Goal: Task Accomplishment & Management: Manage account settings

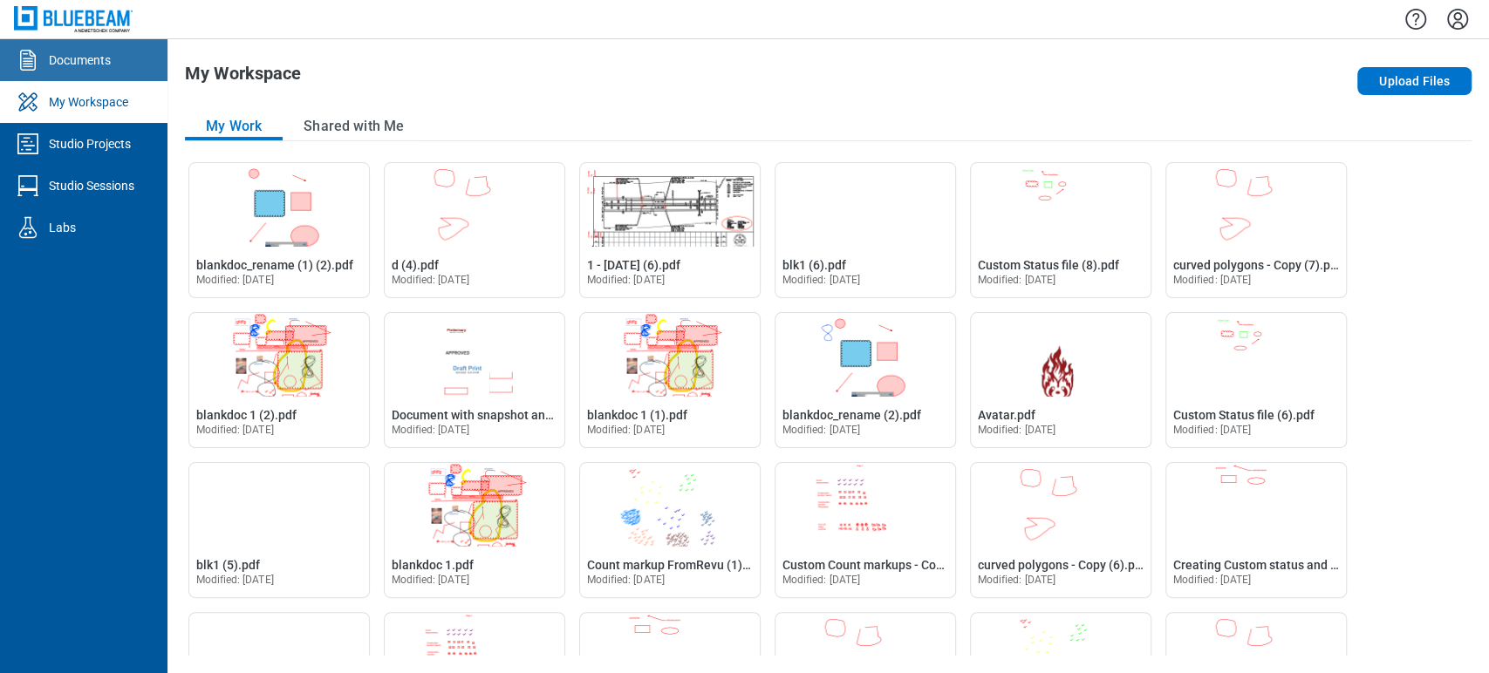
click at [56, 58] on div "Documents" at bounding box center [80, 59] width 62 height 17
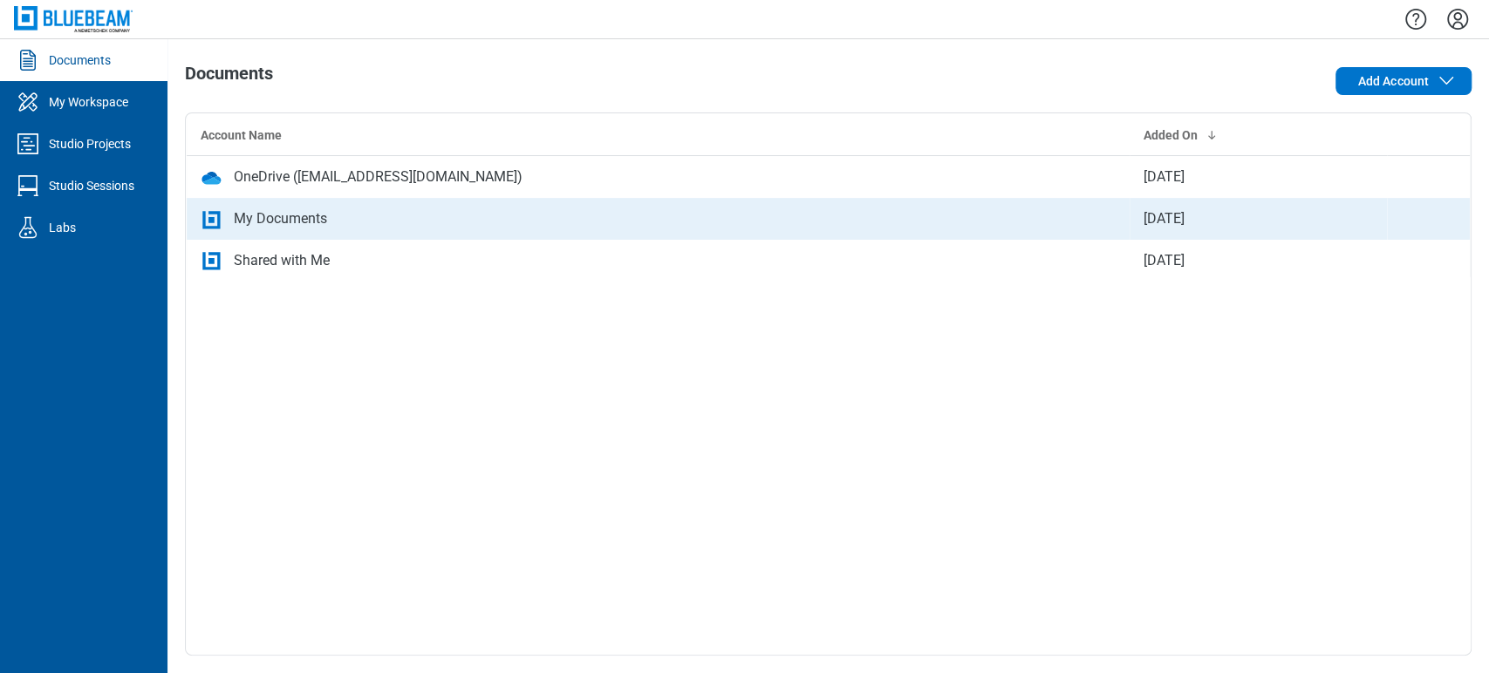
click at [296, 208] on div "My Documents" at bounding box center [280, 218] width 93 height 21
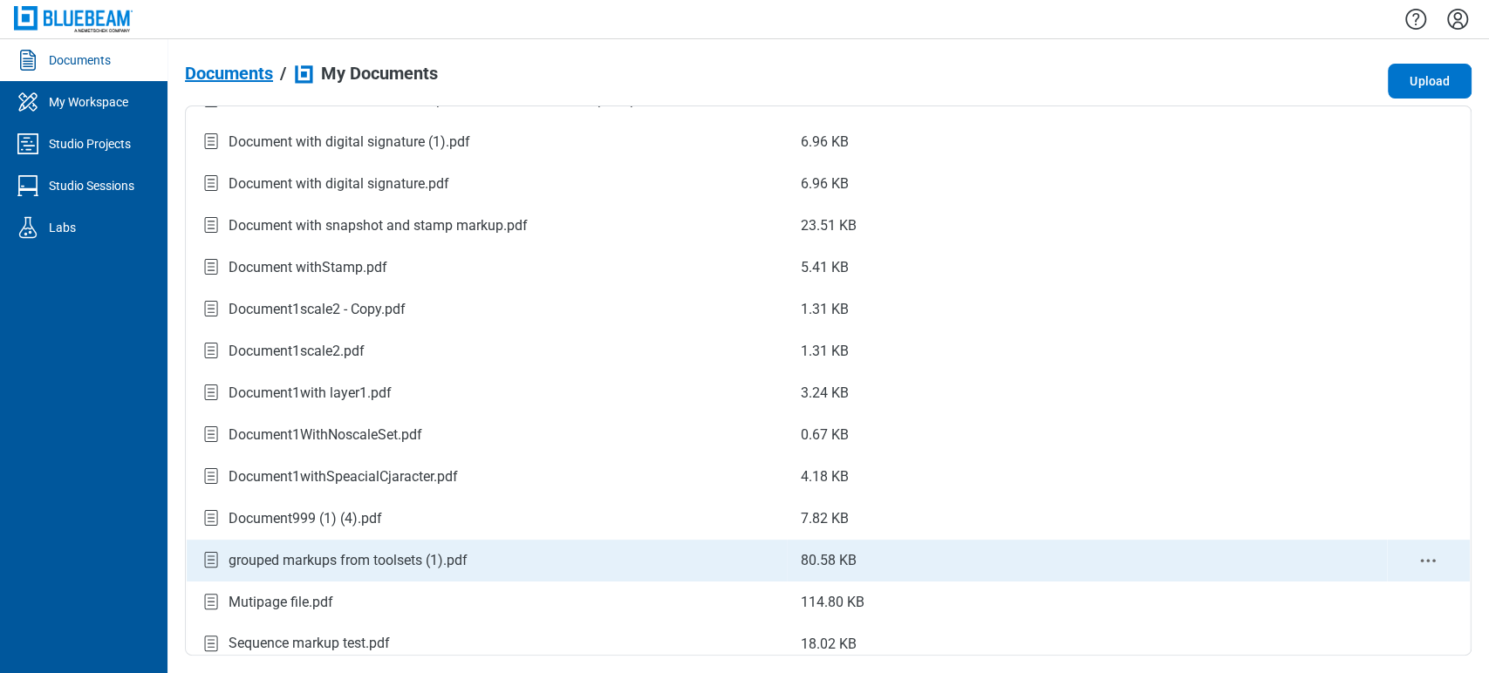
scroll to position [1251, 0]
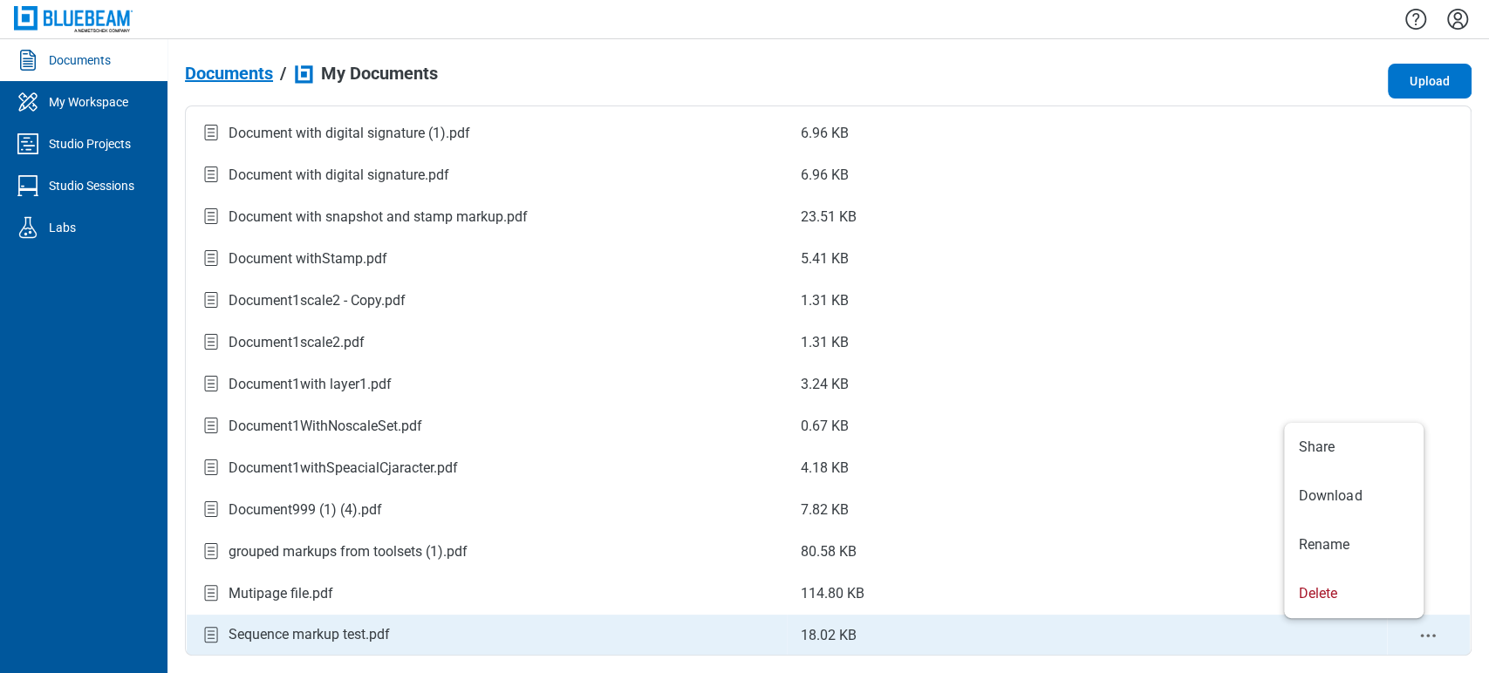
click at [1339, 605] on icon "context-menu" at bounding box center [1428, 635] width 21 height 21
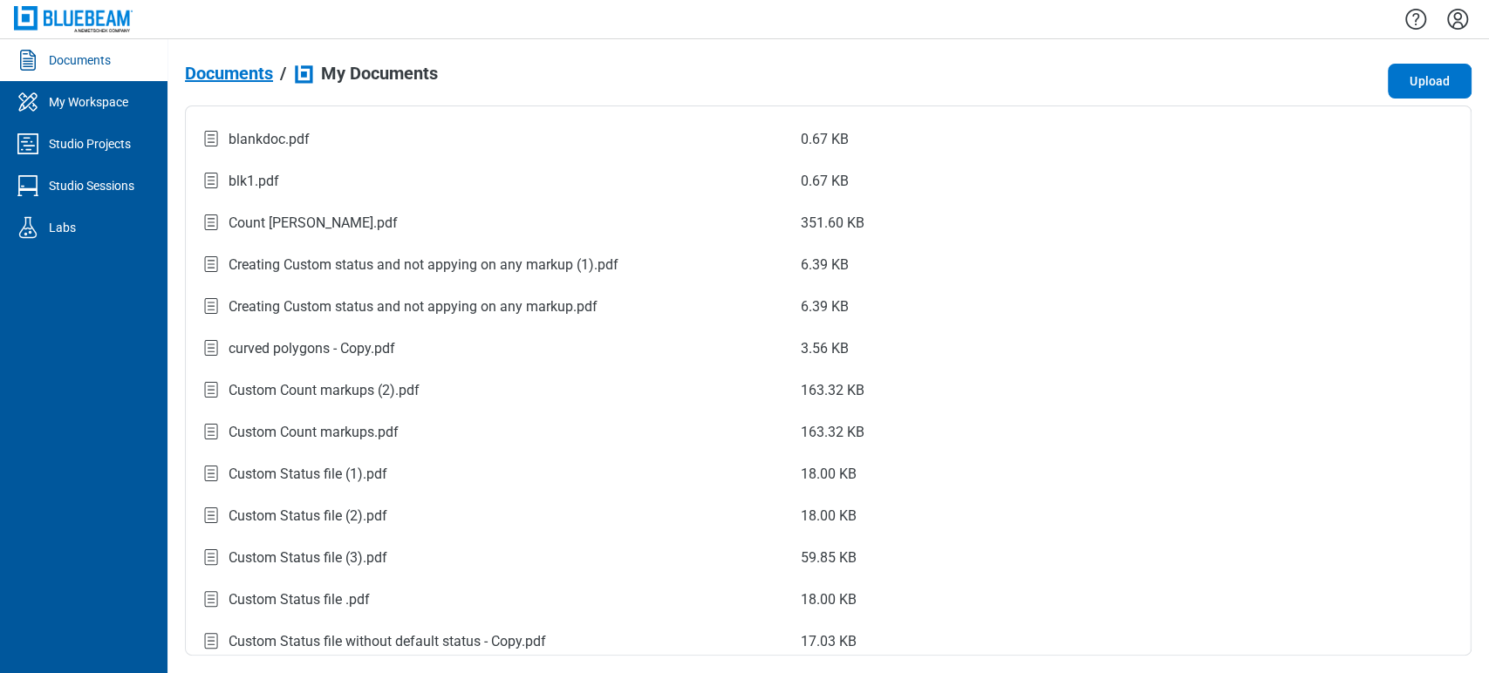
scroll to position [0, 0]
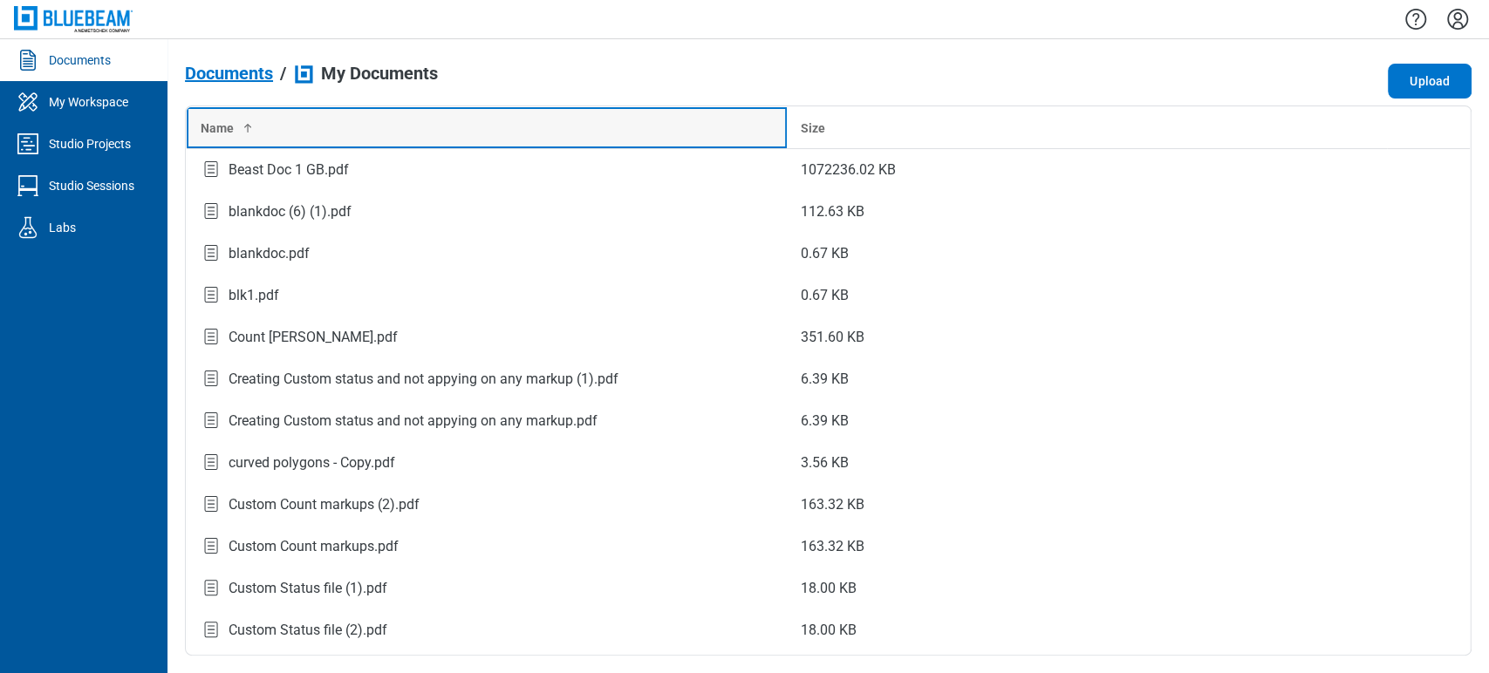
click at [637, 128] on div "Name" at bounding box center [487, 128] width 572 height 17
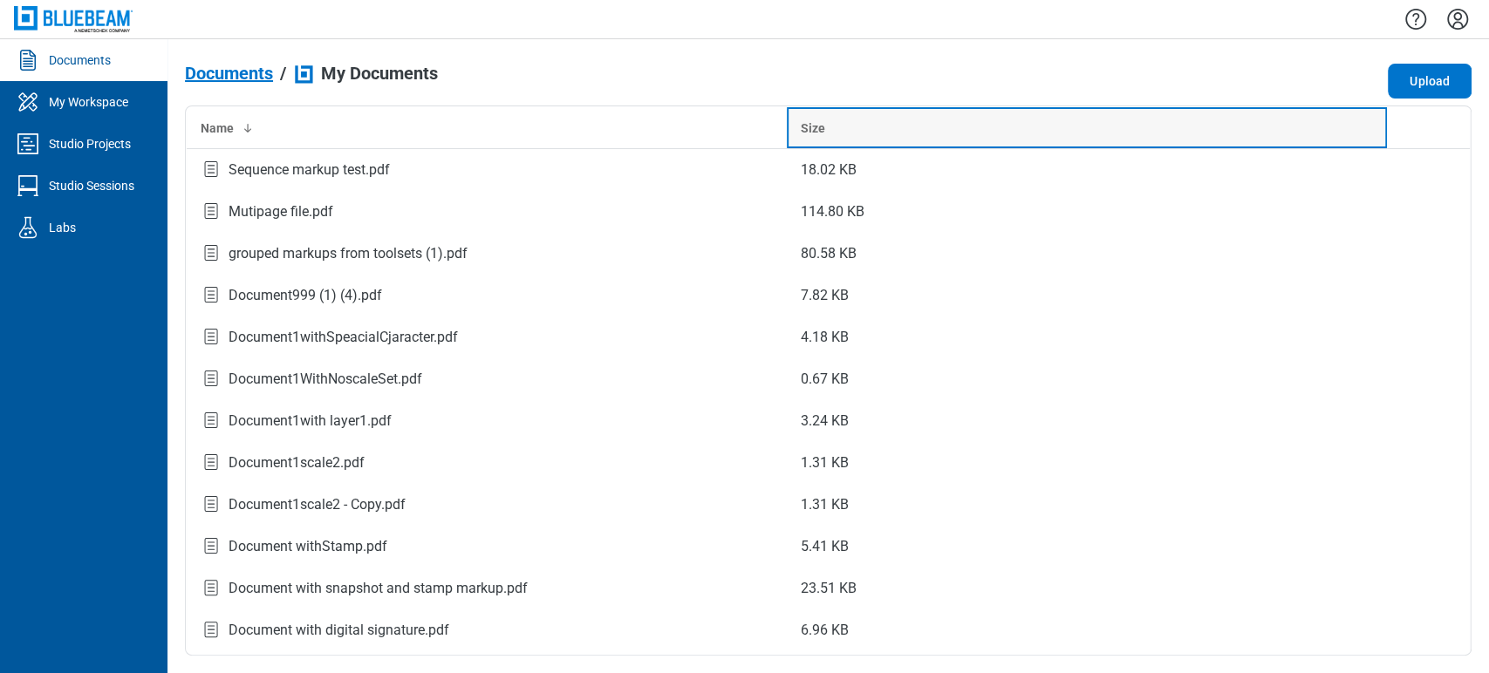
click at [845, 120] on div "Size" at bounding box center [1087, 128] width 572 height 17
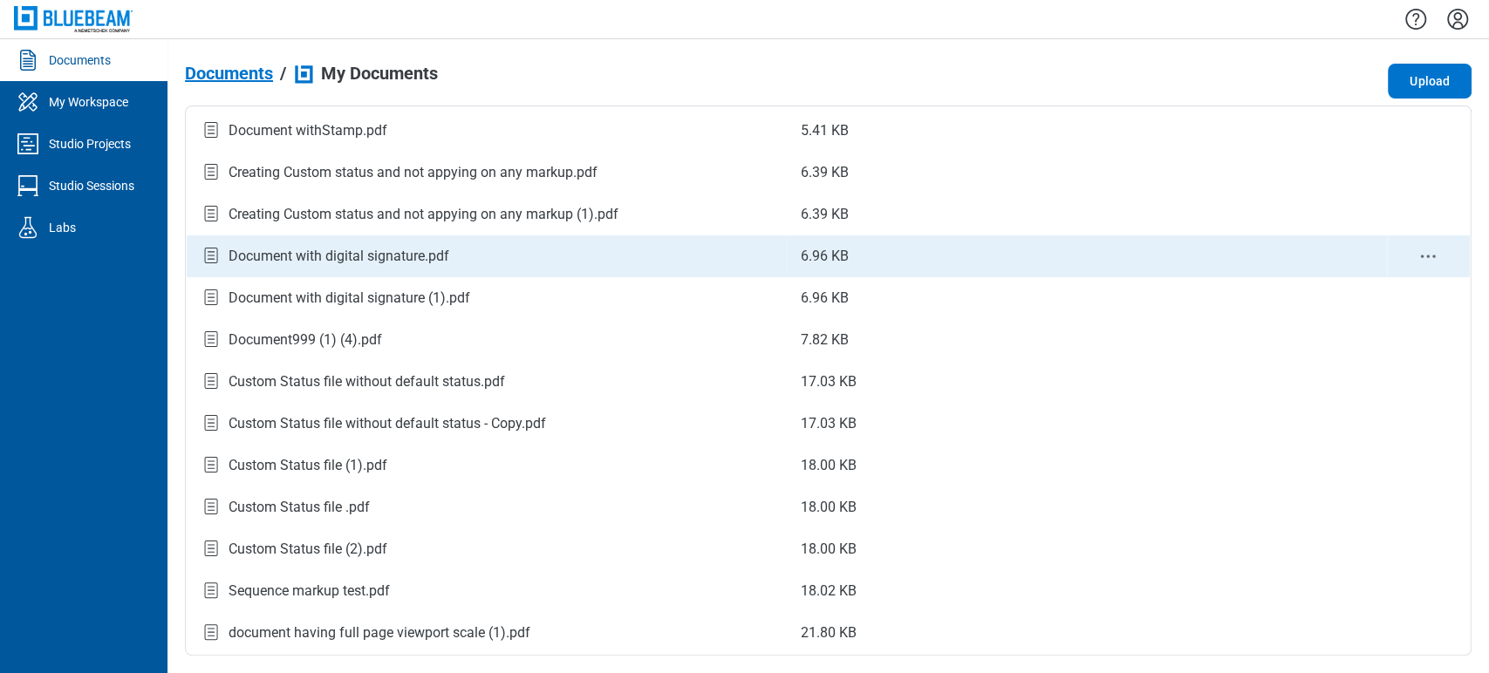
scroll to position [678, 0]
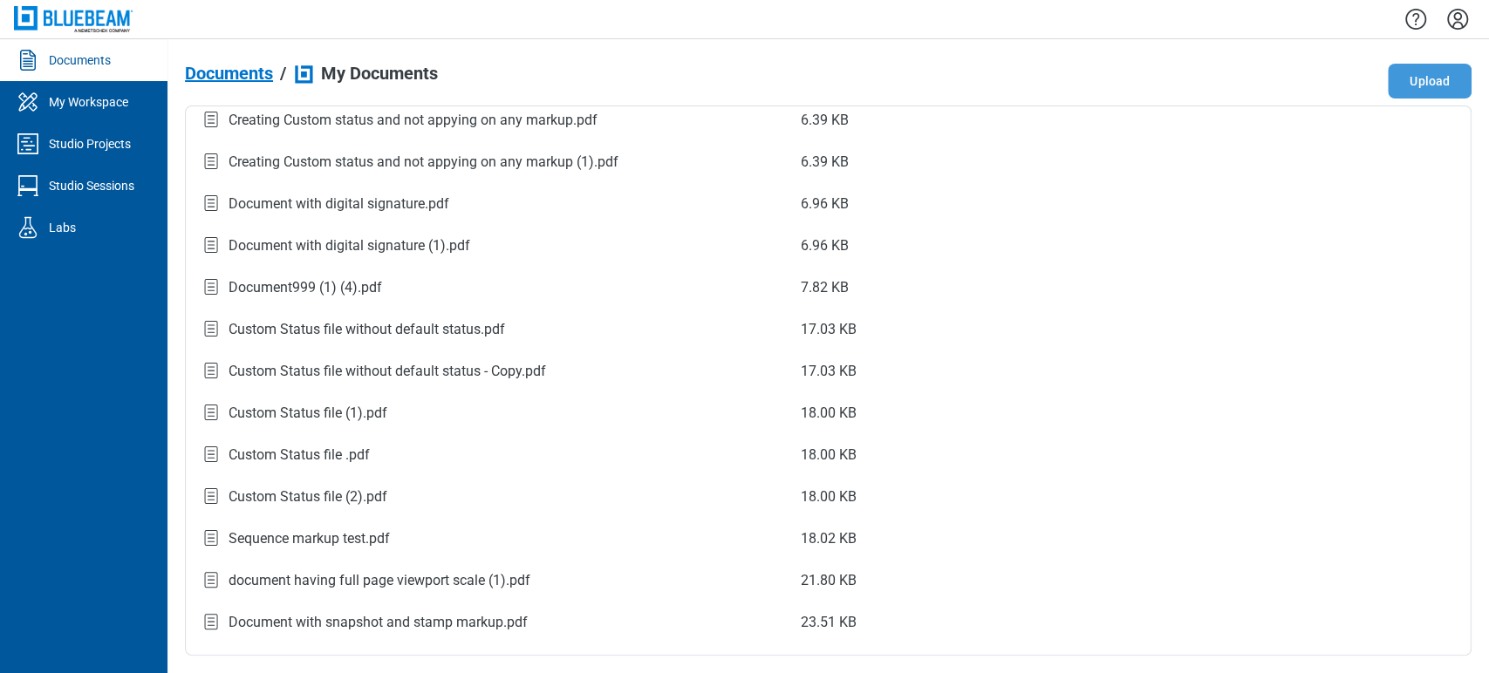
click at [1339, 78] on button "Upload" at bounding box center [1430, 81] width 84 height 35
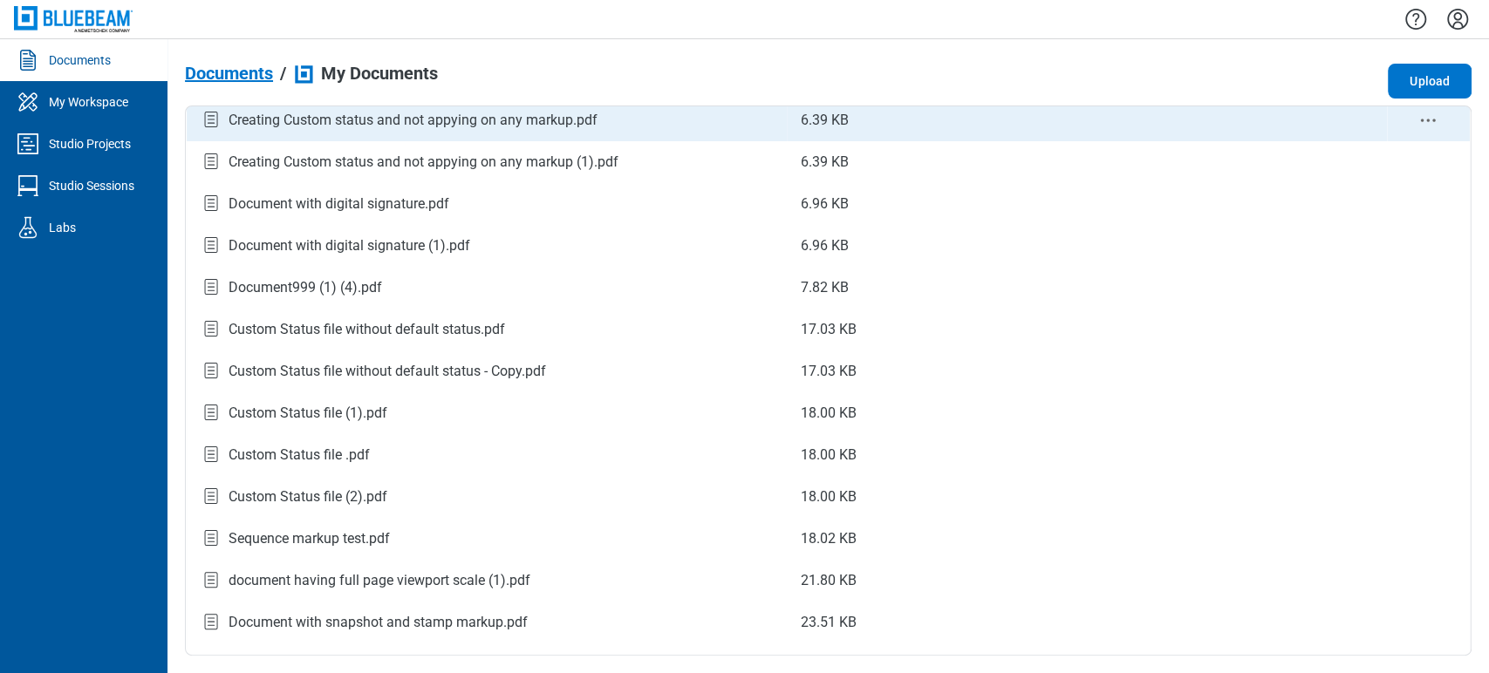
scroll to position [581, 0]
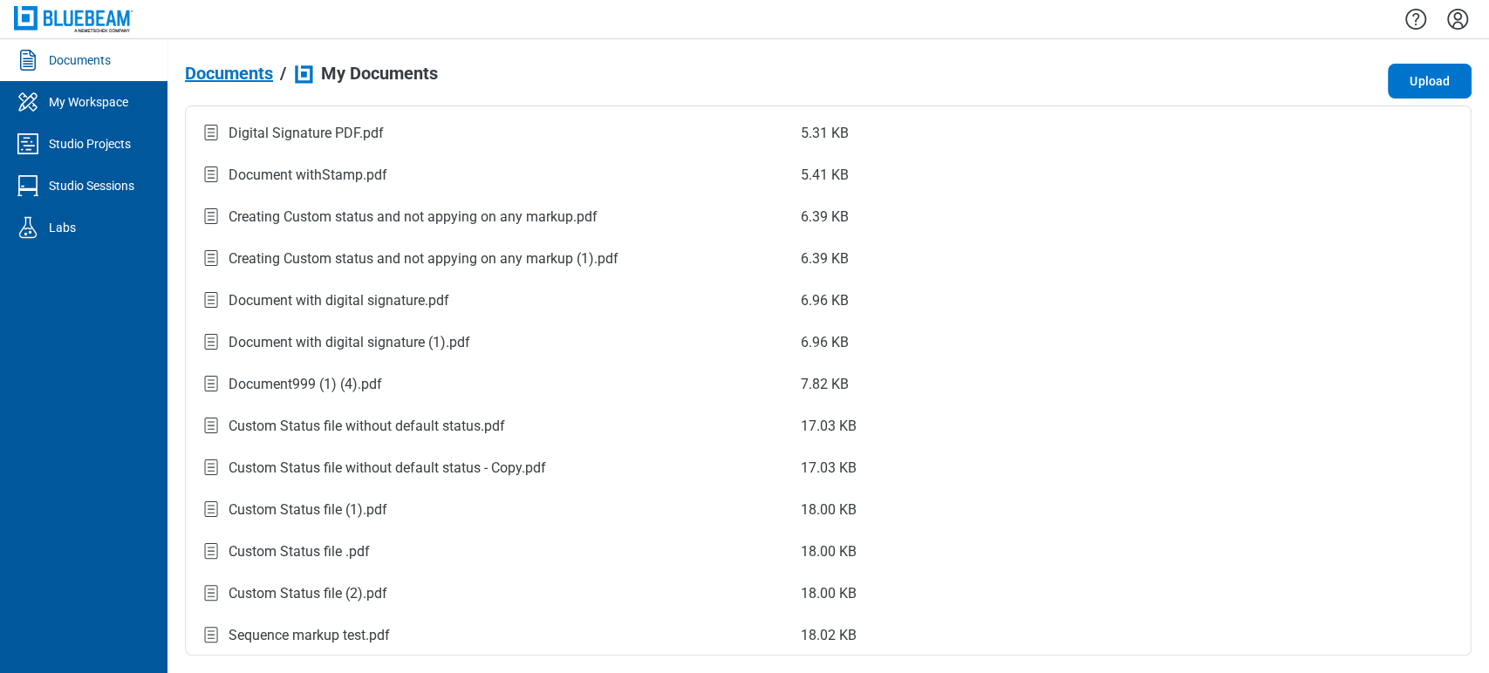
click at [214, 75] on span "Documents" at bounding box center [229, 73] width 88 height 19
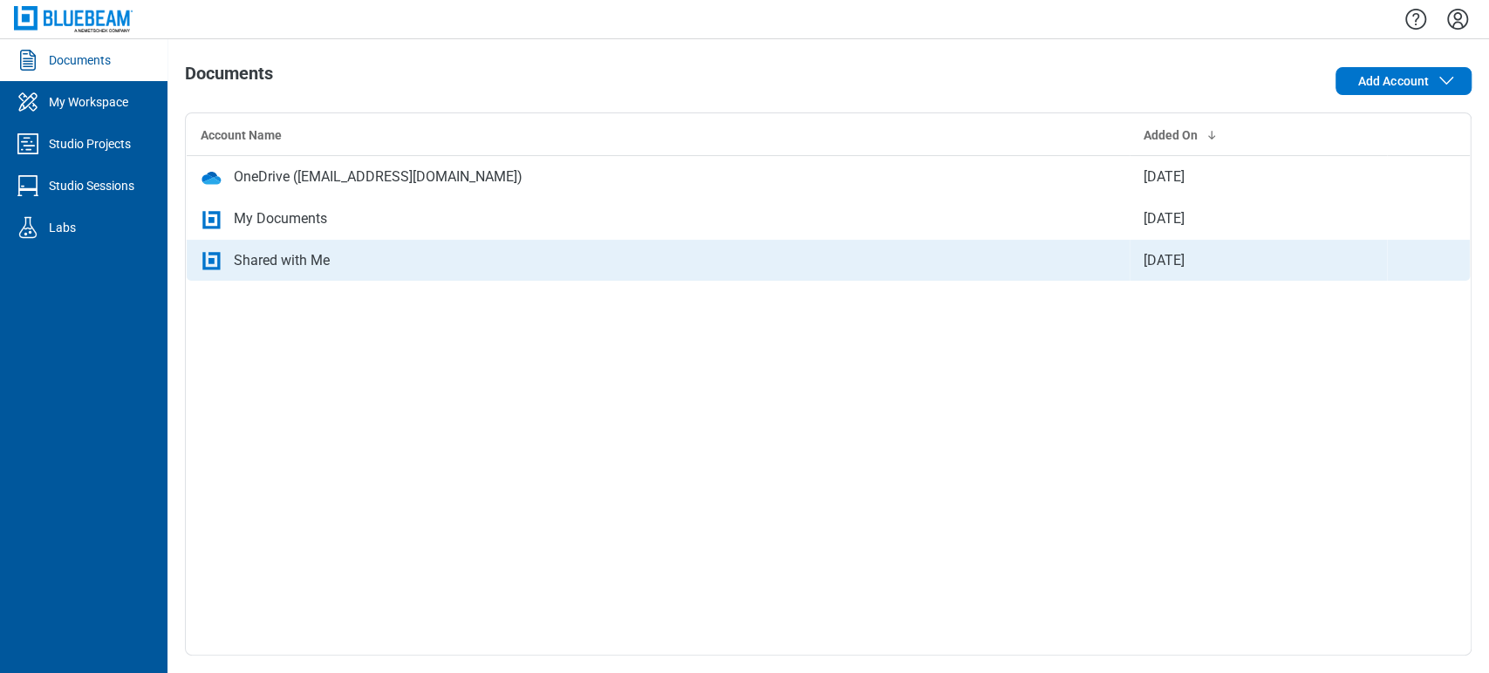
click at [304, 262] on div "Shared with Me" at bounding box center [282, 260] width 96 height 21
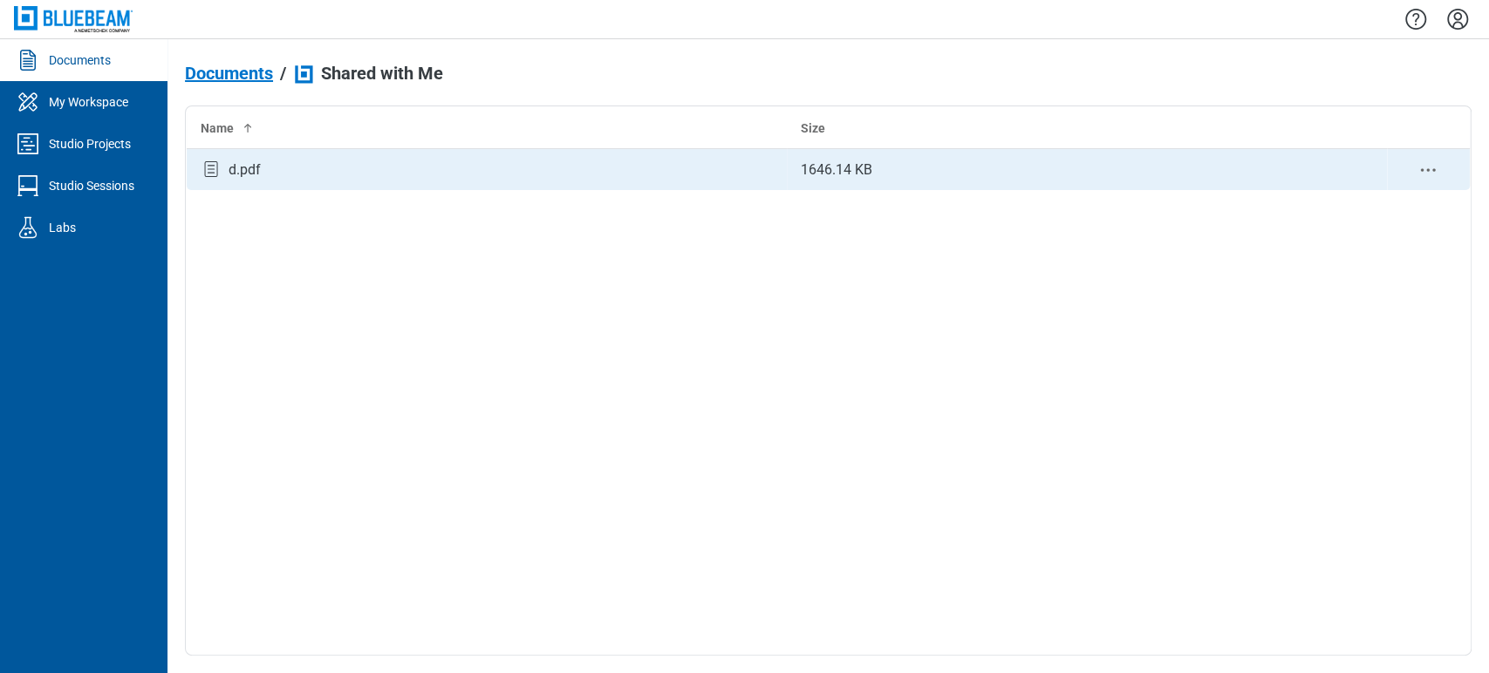
click at [1339, 157] on td "bb-data-table" at bounding box center [1429, 170] width 84 height 42
click at [1339, 173] on icon "context-menu" at bounding box center [1428, 170] width 21 height 21
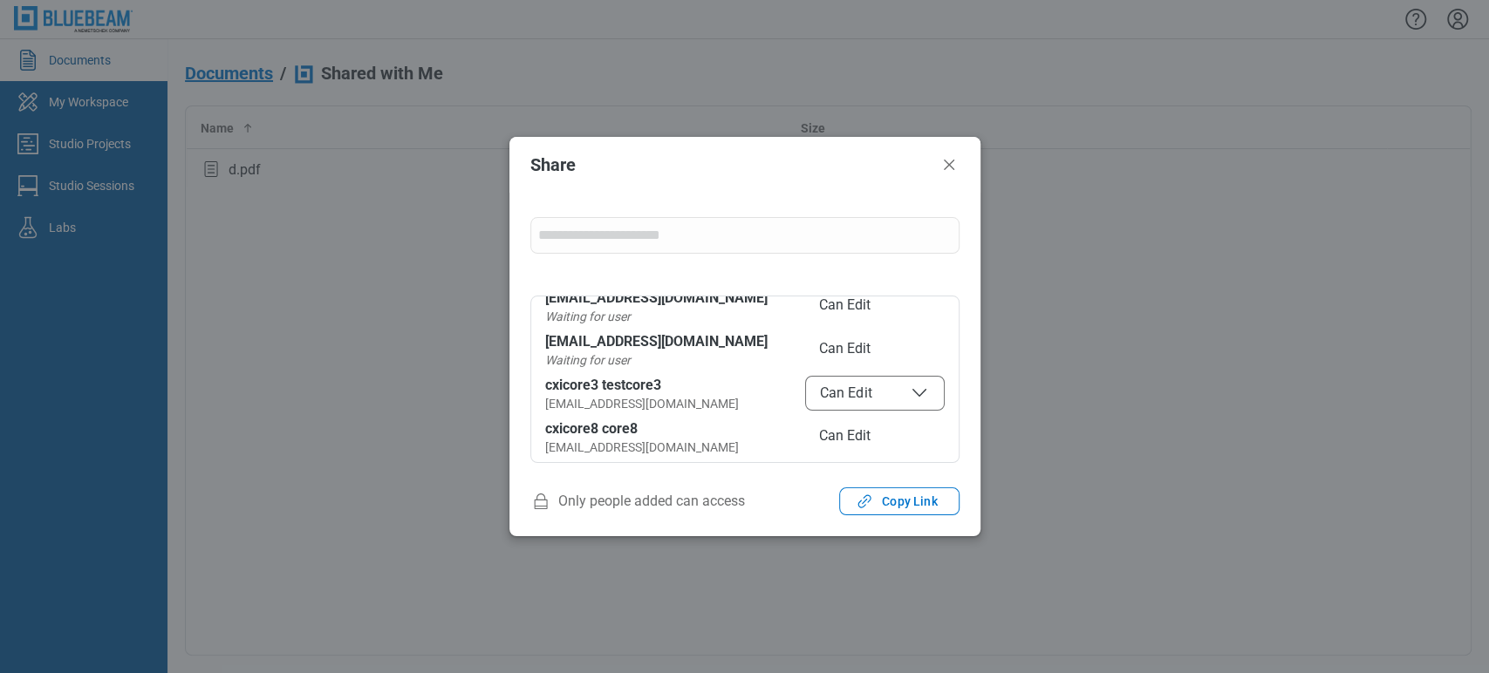
scroll to position [99, 0]
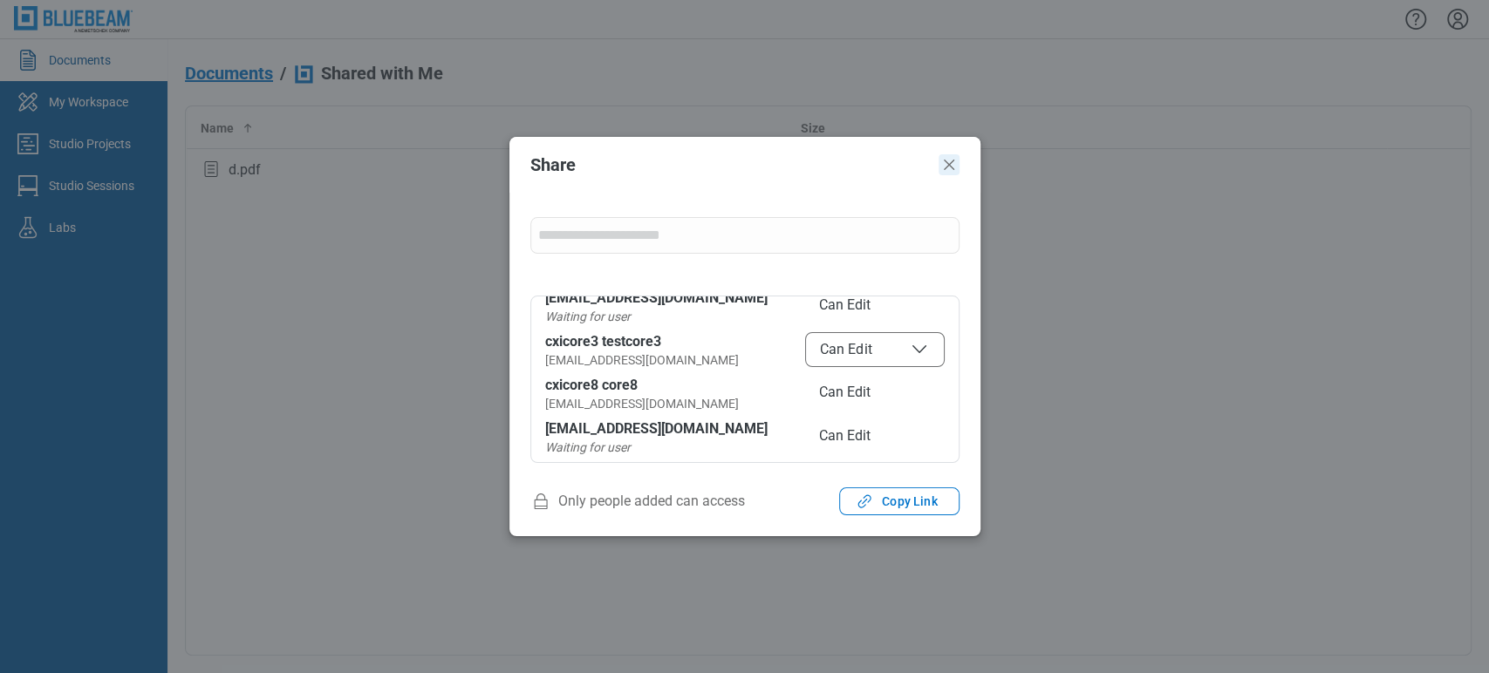
click at [939, 162] on icon "Close" at bounding box center [949, 164] width 21 height 21
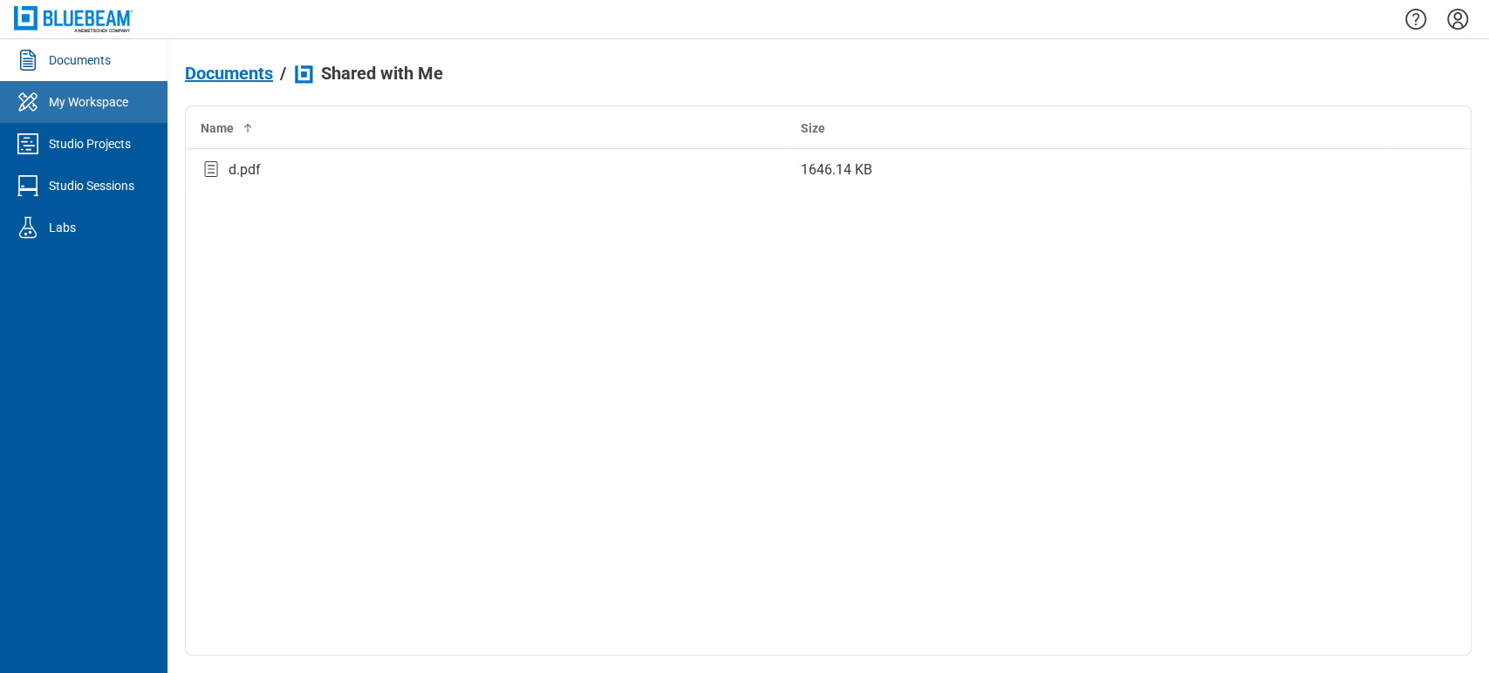
click at [101, 97] on div "My Workspace" at bounding box center [88, 101] width 79 height 17
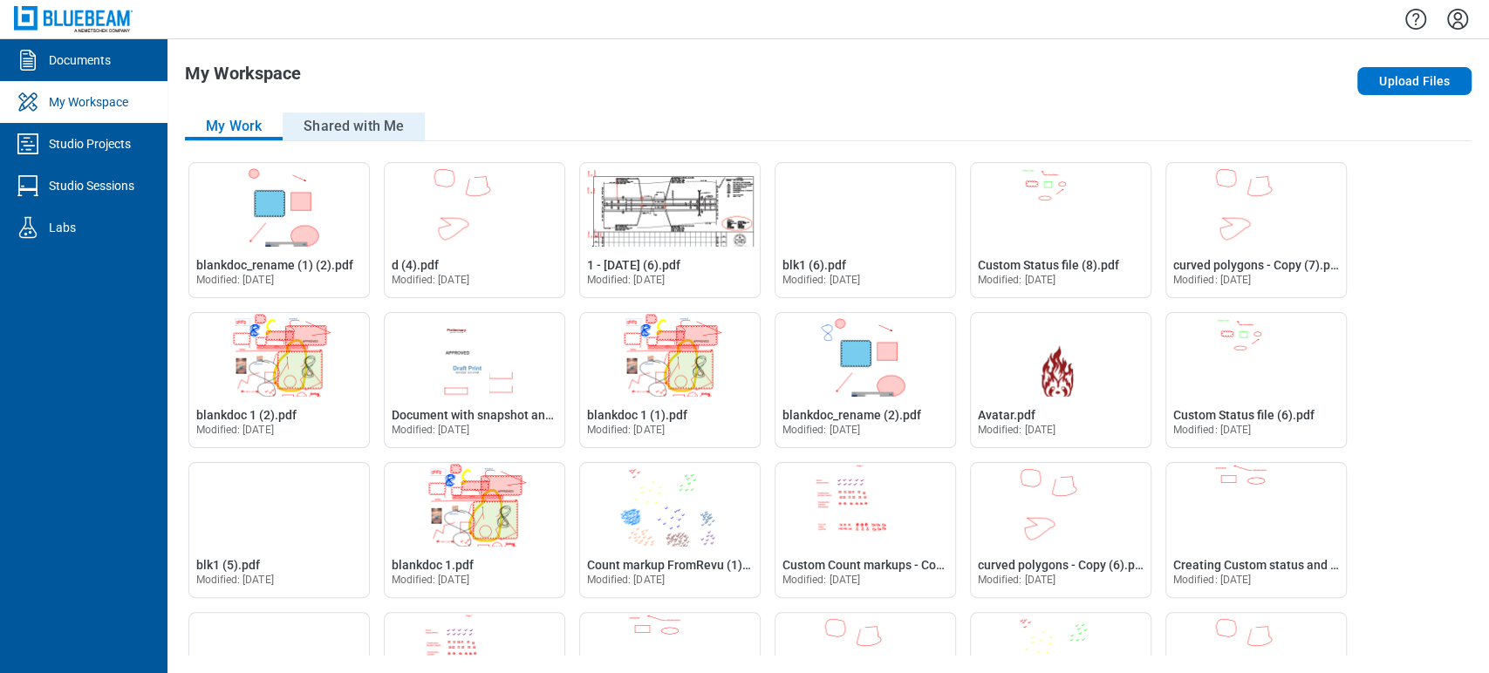
click at [352, 115] on button "Shared with Me" at bounding box center [354, 127] width 142 height 28
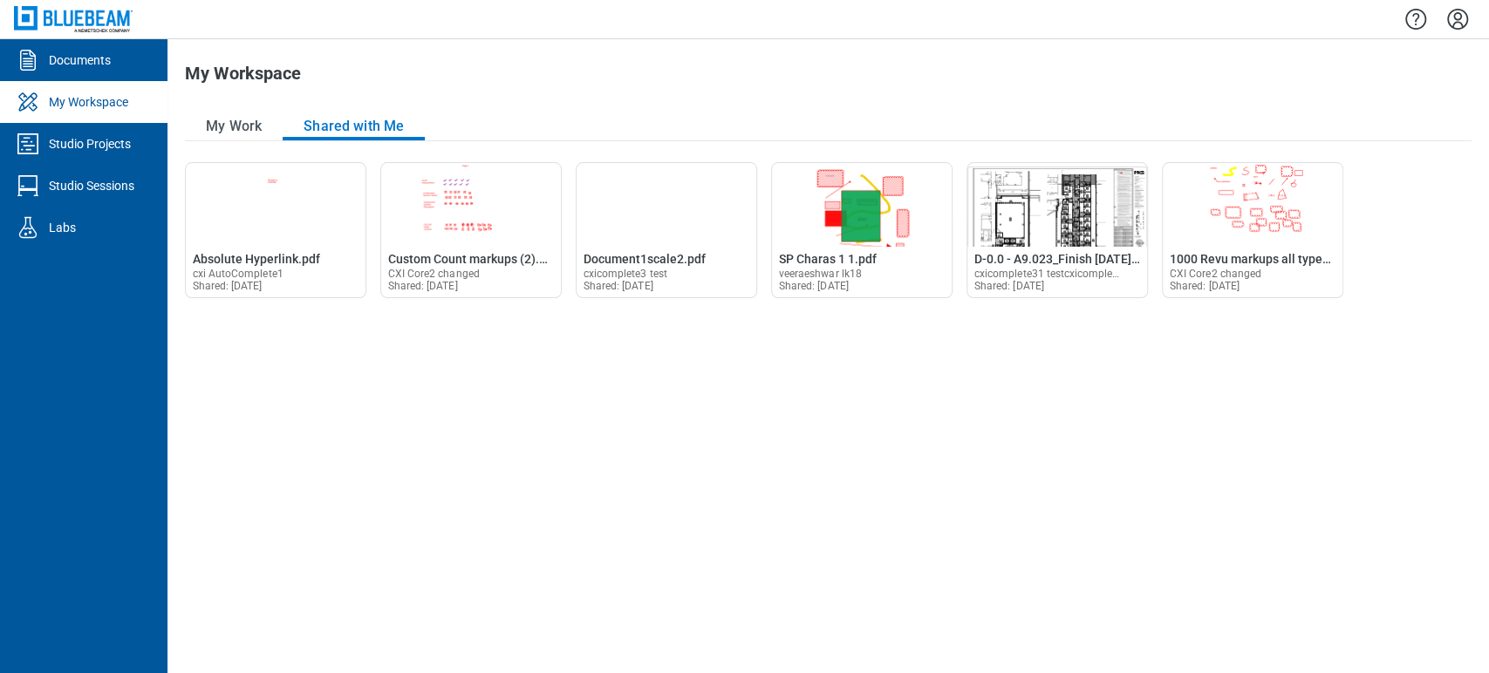
click at [240, 142] on div "My Work Shared with Me Open blankdoc_rename (1) (2).pdf in Editor blankdoc_rena…" at bounding box center [828, 384] width 1287 height 543
click at [237, 124] on button "My Work" at bounding box center [234, 127] width 98 height 28
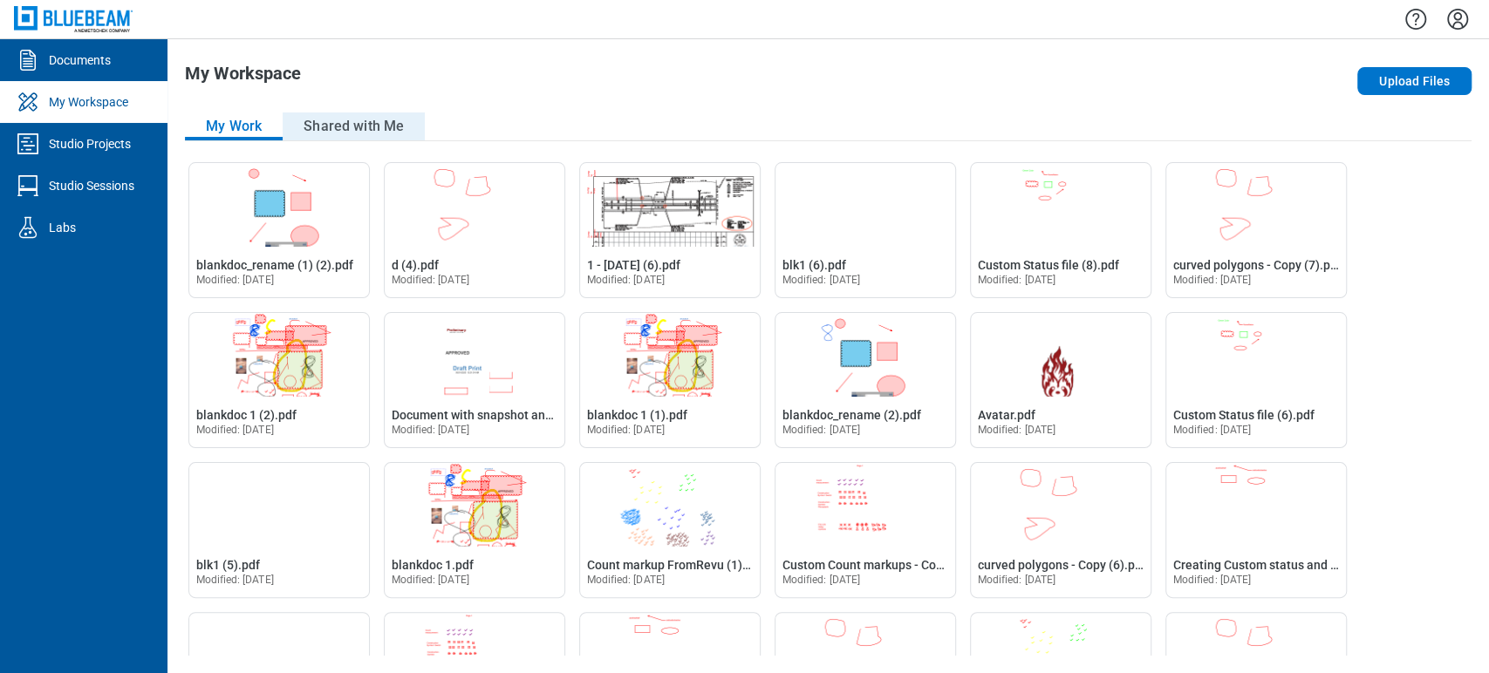
click at [305, 126] on button "Shared with Me" at bounding box center [354, 127] width 142 height 28
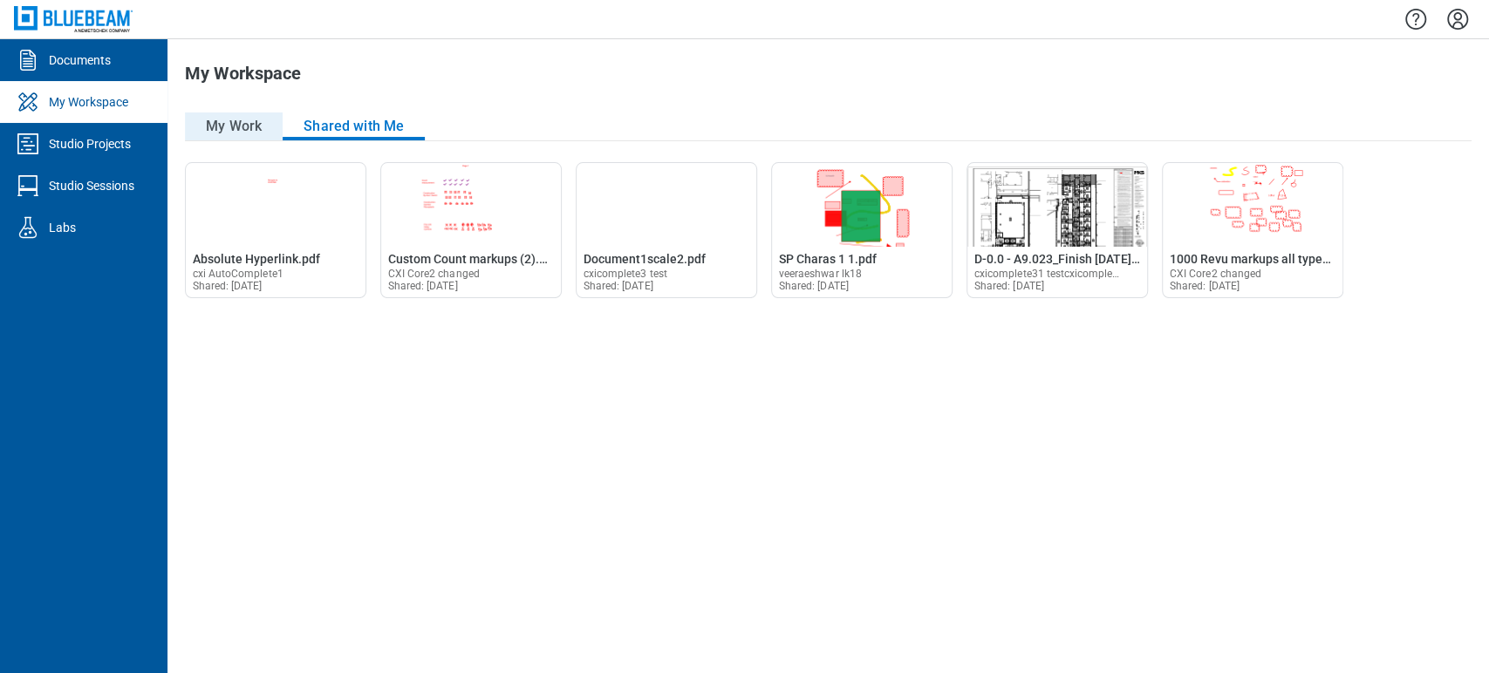
click at [260, 123] on button "My Work" at bounding box center [234, 127] width 98 height 28
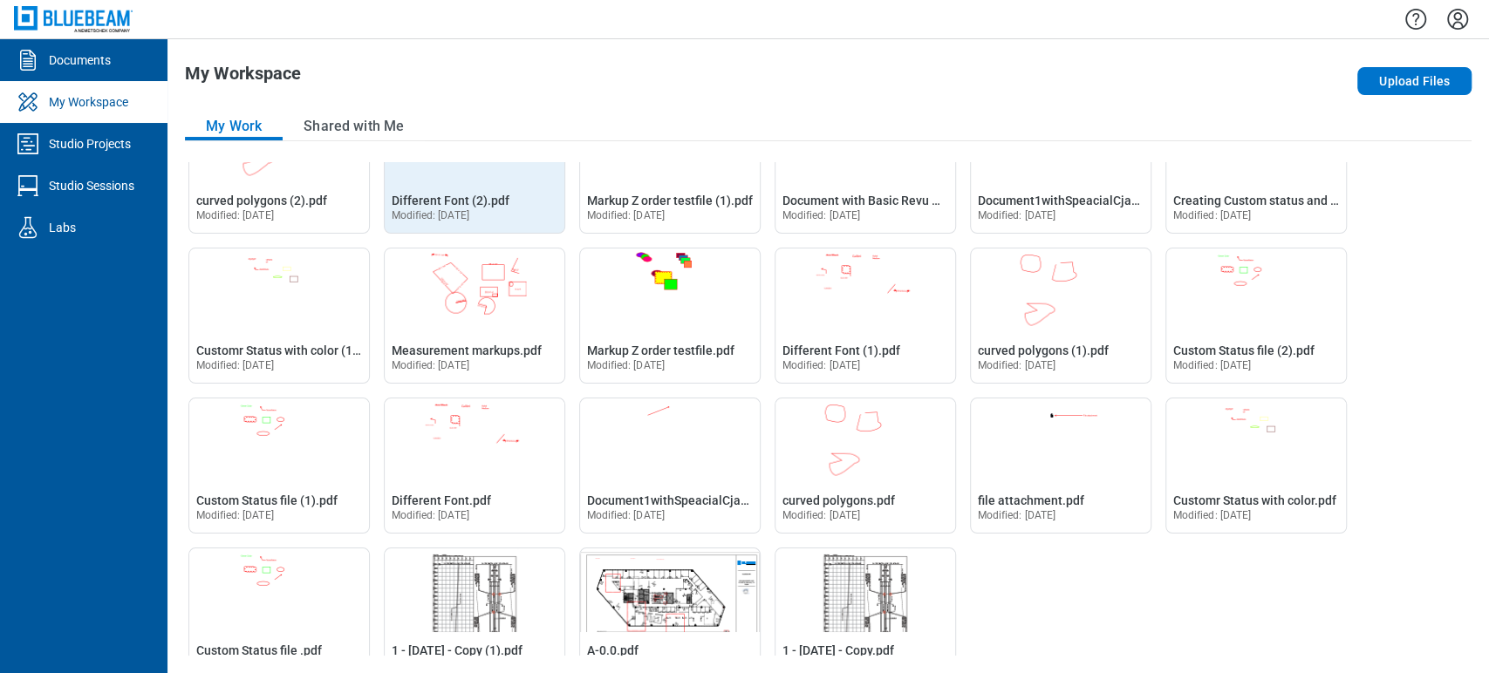
scroll to position [1849, 0]
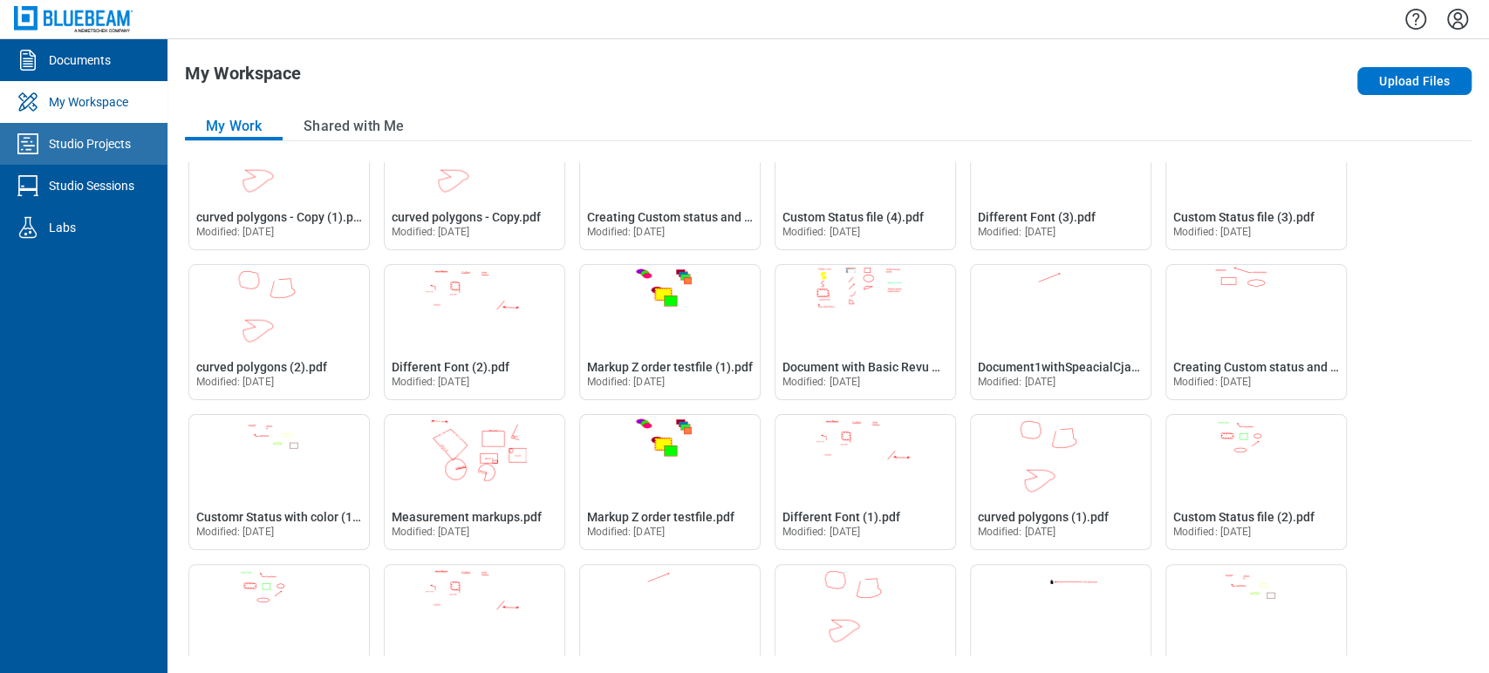
click at [56, 132] on link "Studio Projects" at bounding box center [83, 144] width 167 height 42
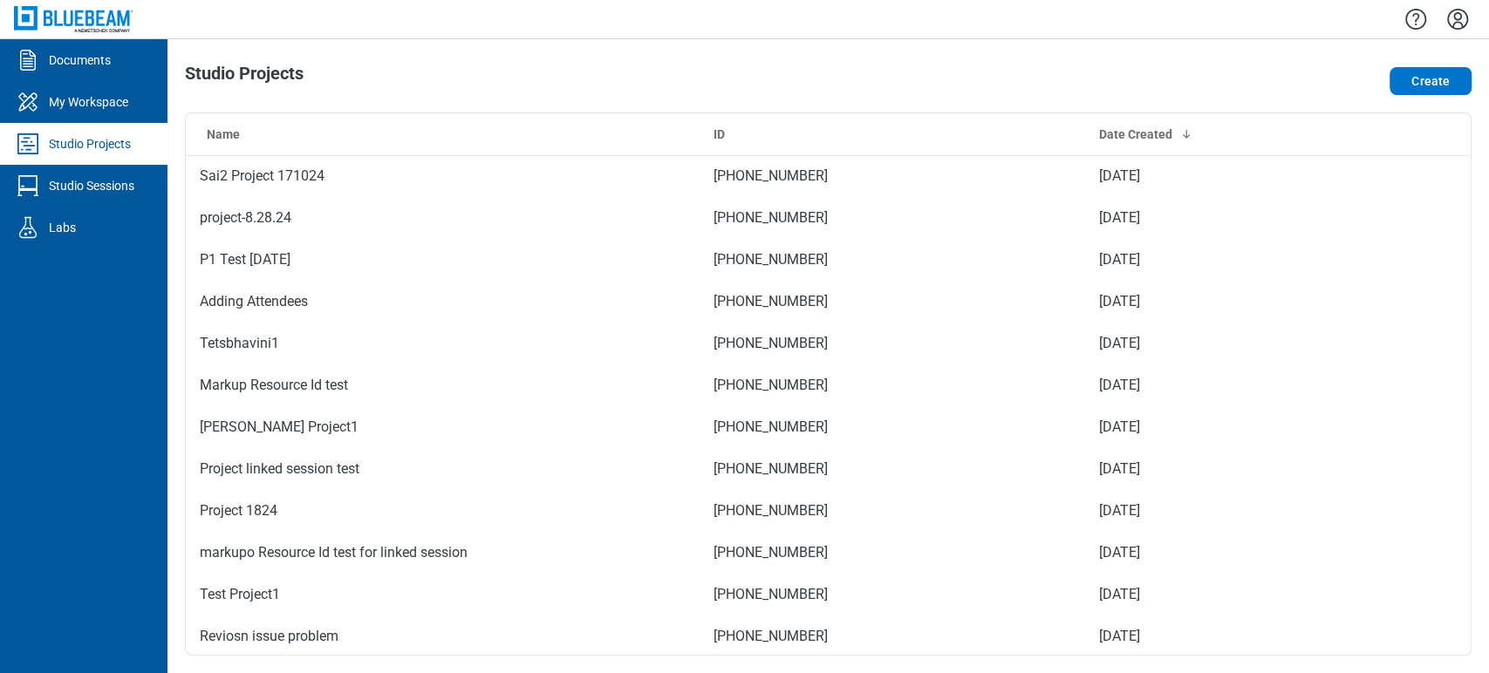
scroll to position [7915, 0]
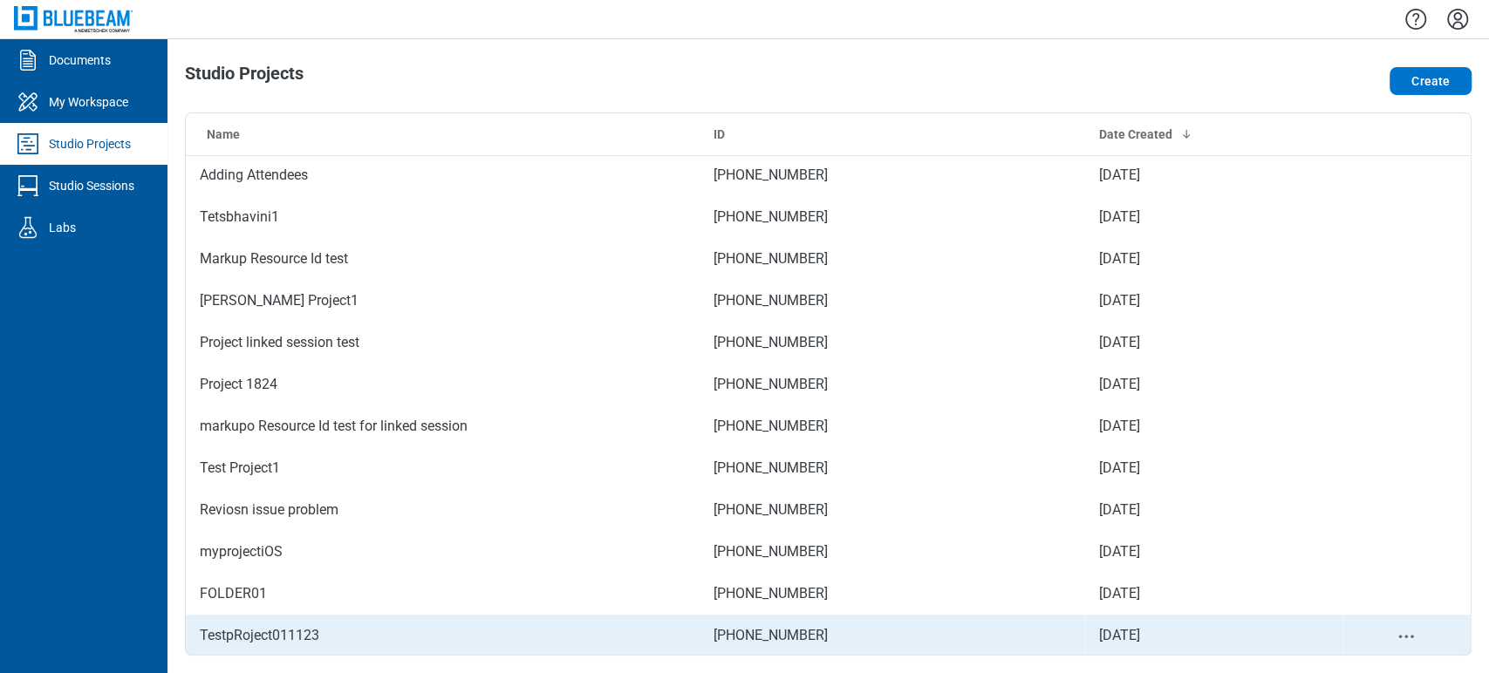
click at [1339, 605] on icon "project-actions-menu" at bounding box center [1406, 636] width 21 height 21
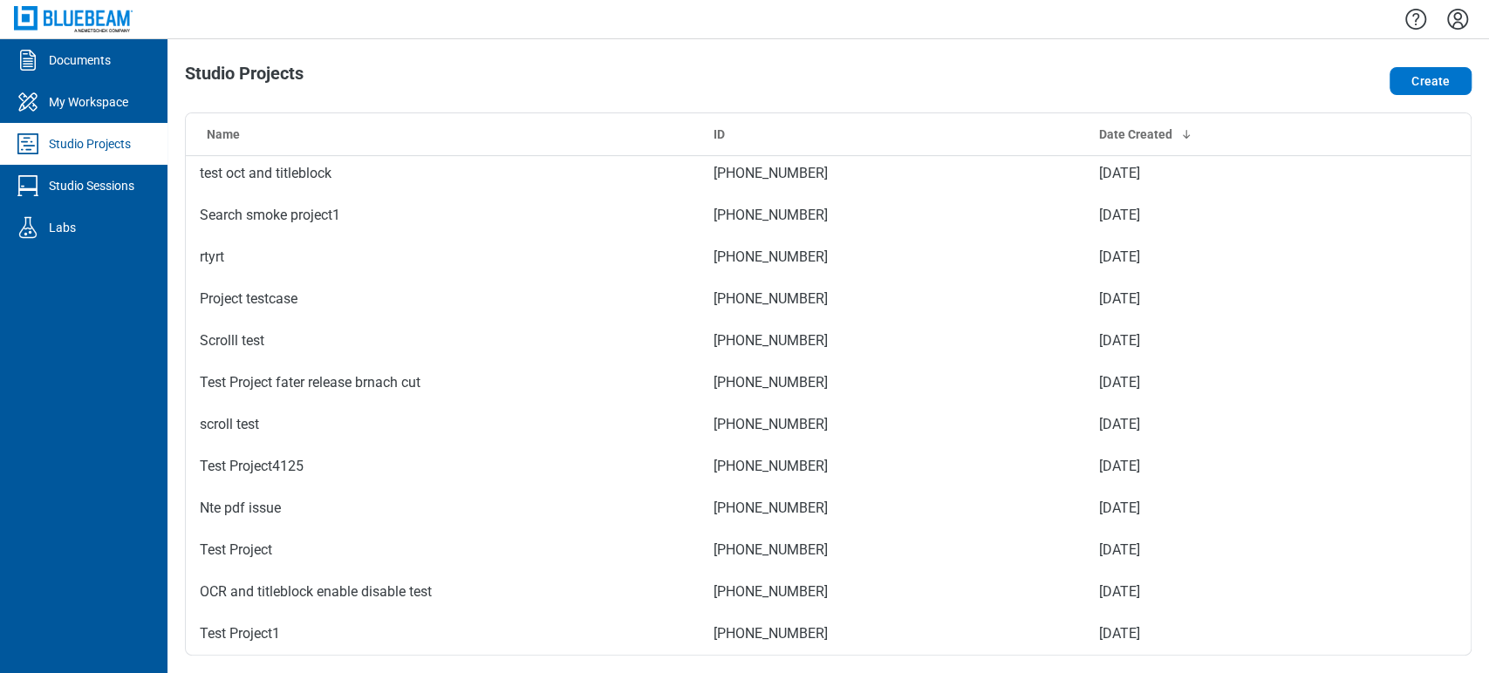
scroll to position [5008, 0]
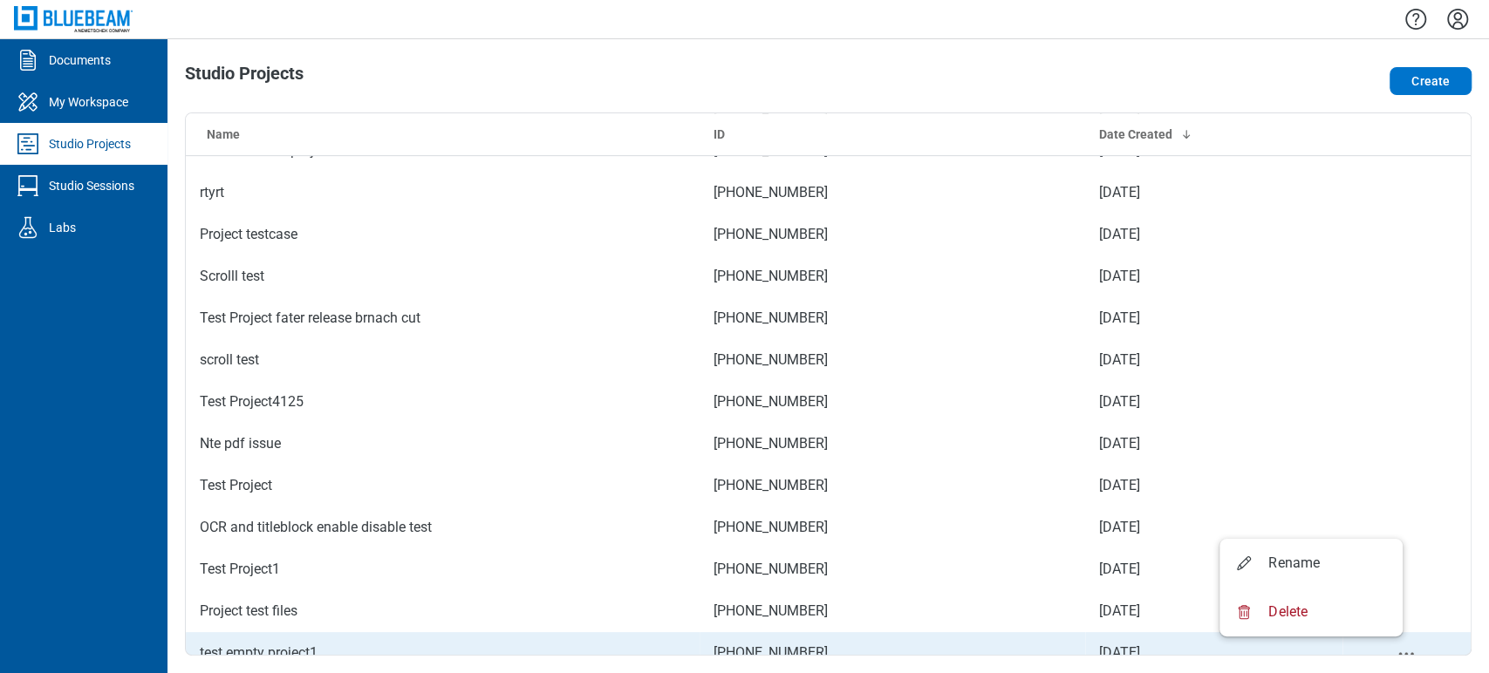
click at [1339, 605] on icon "project-actions-menu" at bounding box center [1406, 654] width 21 height 21
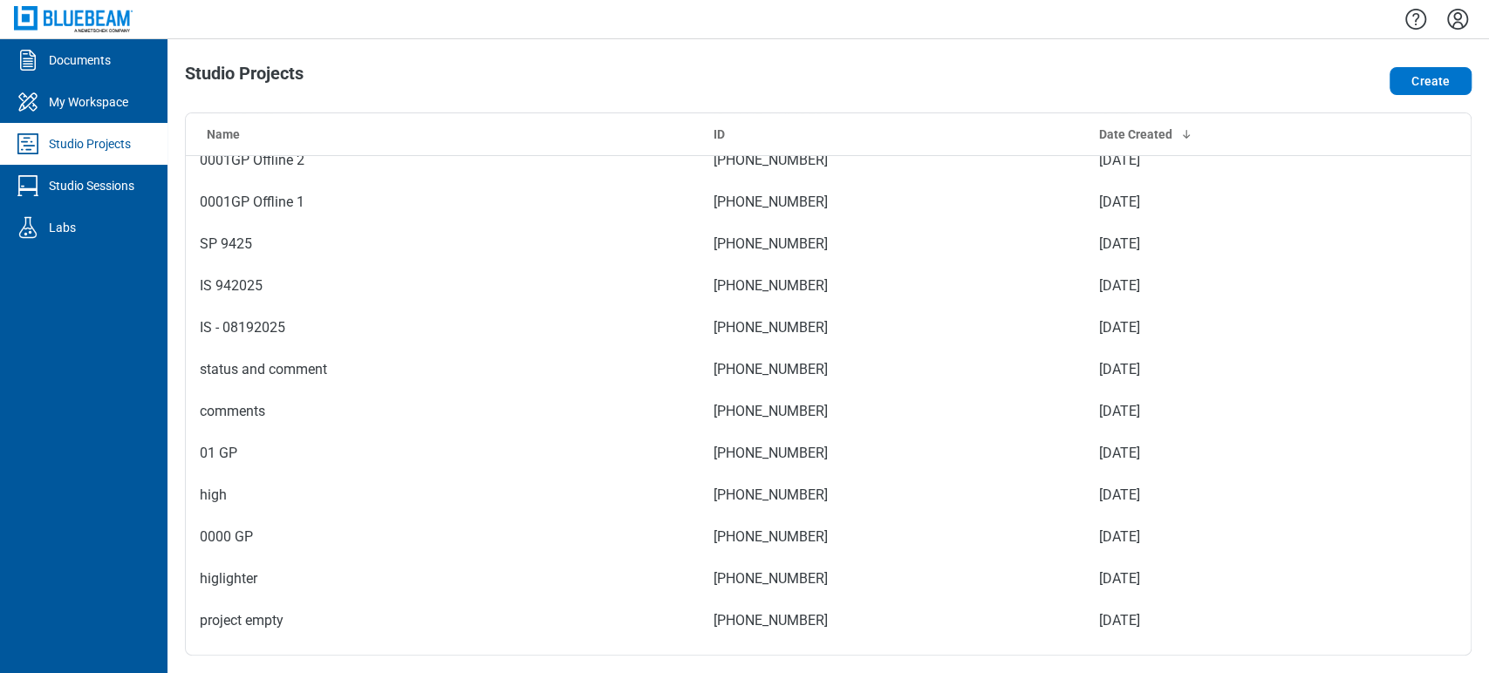
scroll to position [0, 0]
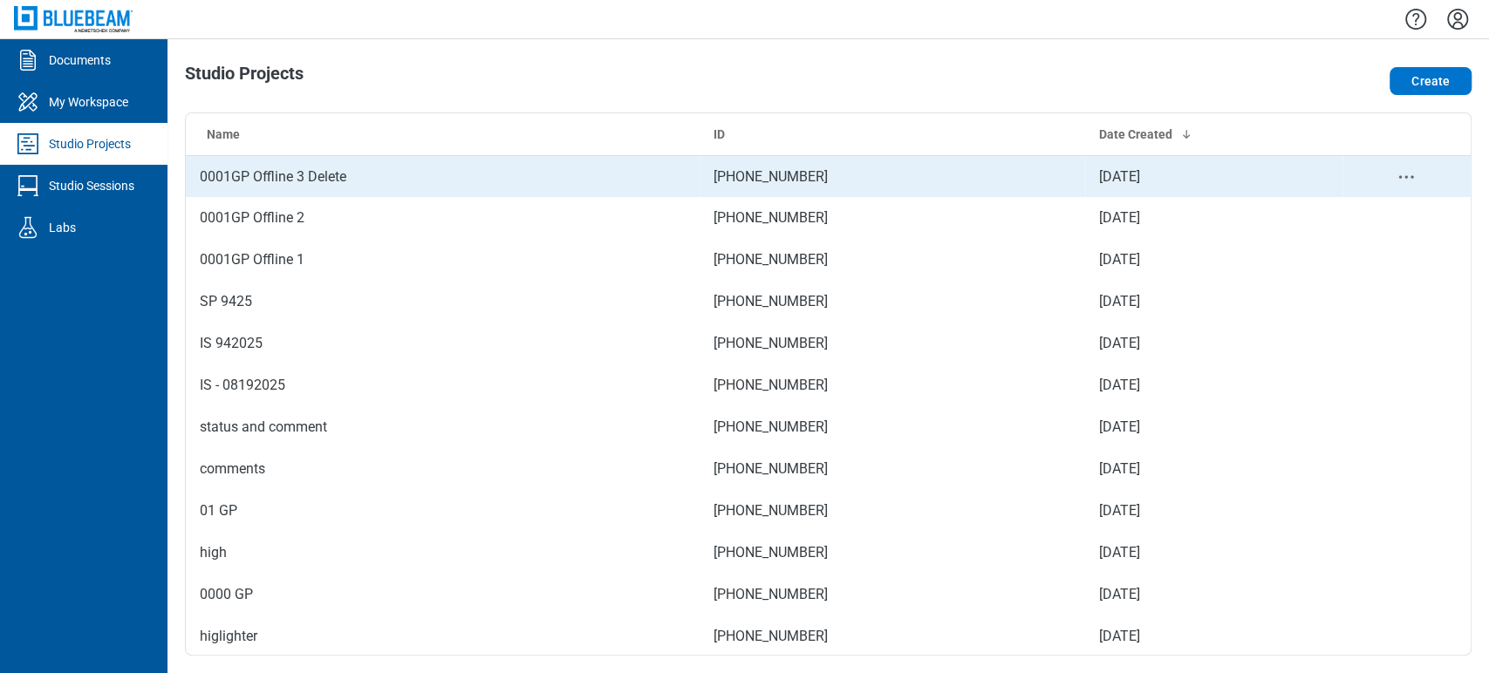
click at [1339, 176] on circle "project-actions-menu" at bounding box center [1406, 177] width 3 height 3
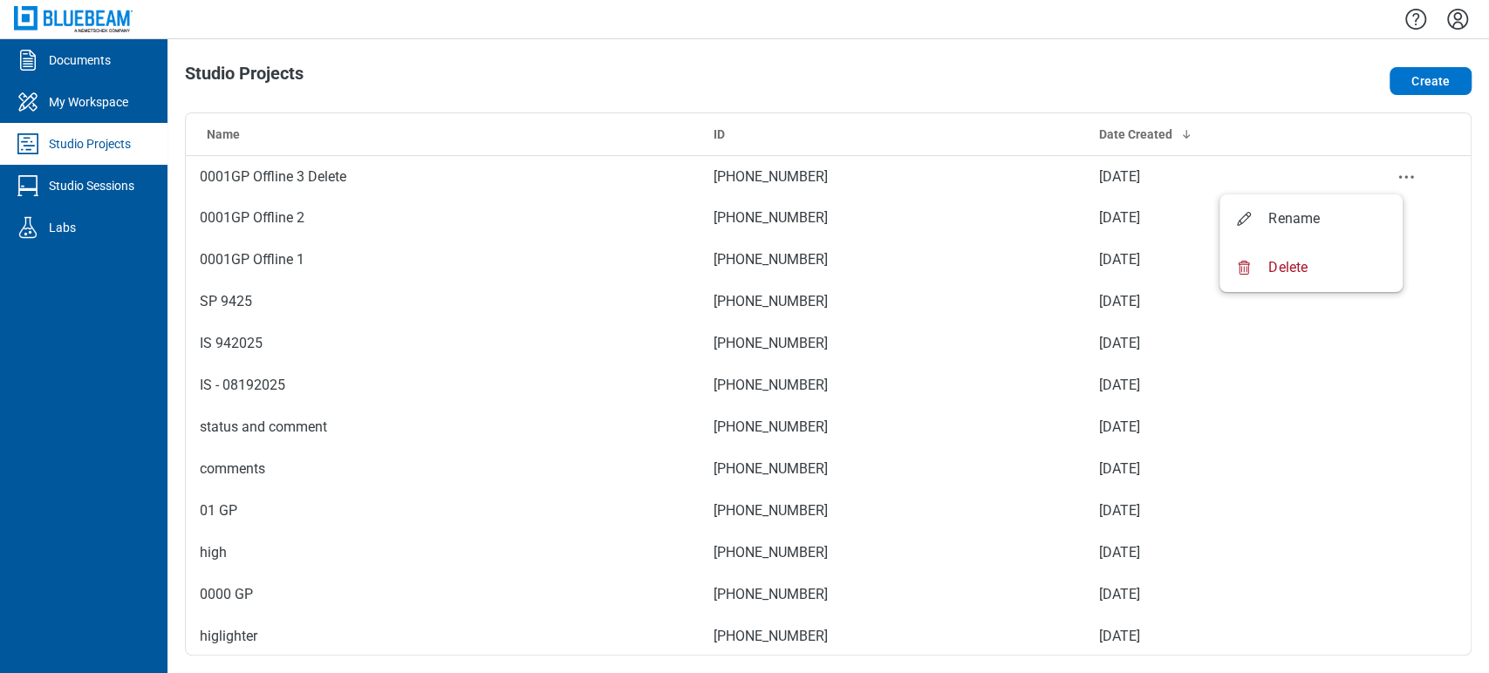
click at [1275, 77] on div "Create" at bounding box center [1214, 81] width 515 height 35
click at [1339, 75] on button "Create" at bounding box center [1431, 81] width 82 height 28
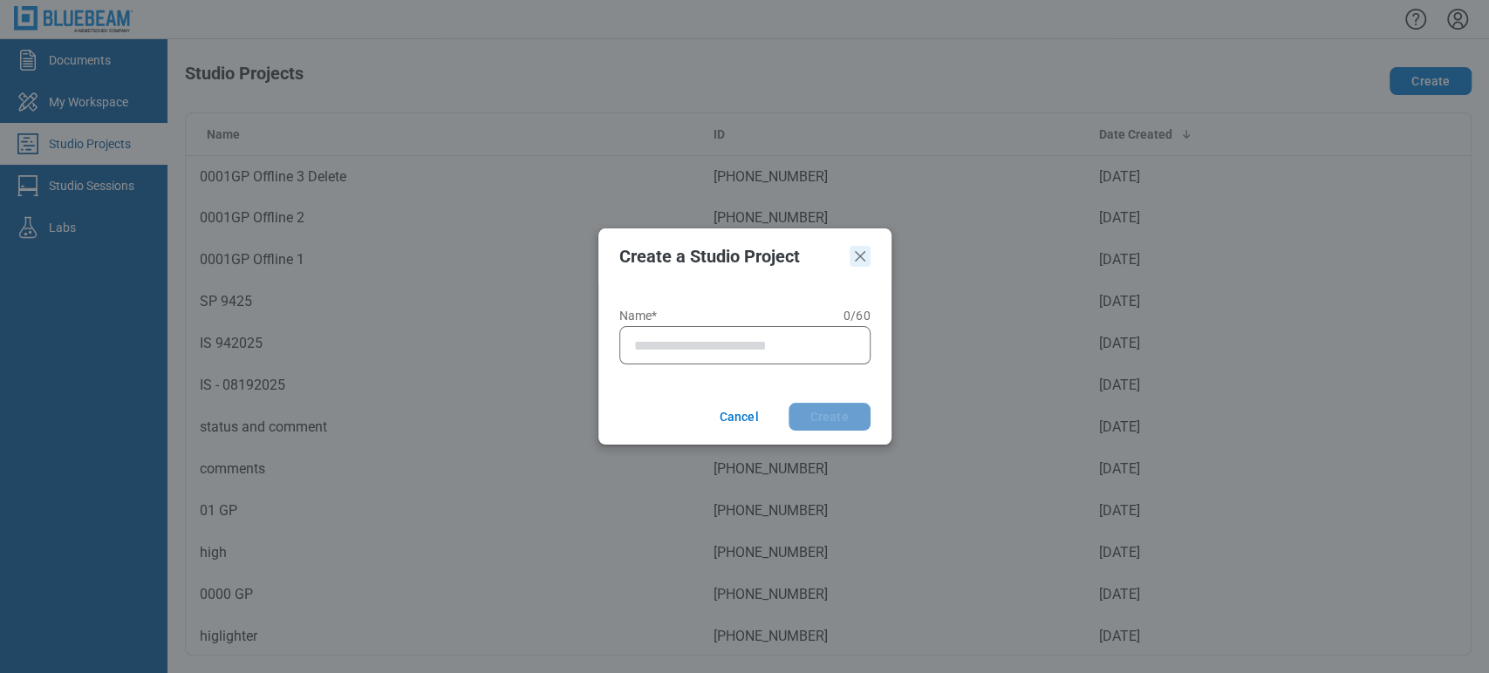
click at [860, 258] on icon "Close" at bounding box center [860, 256] width 10 height 10
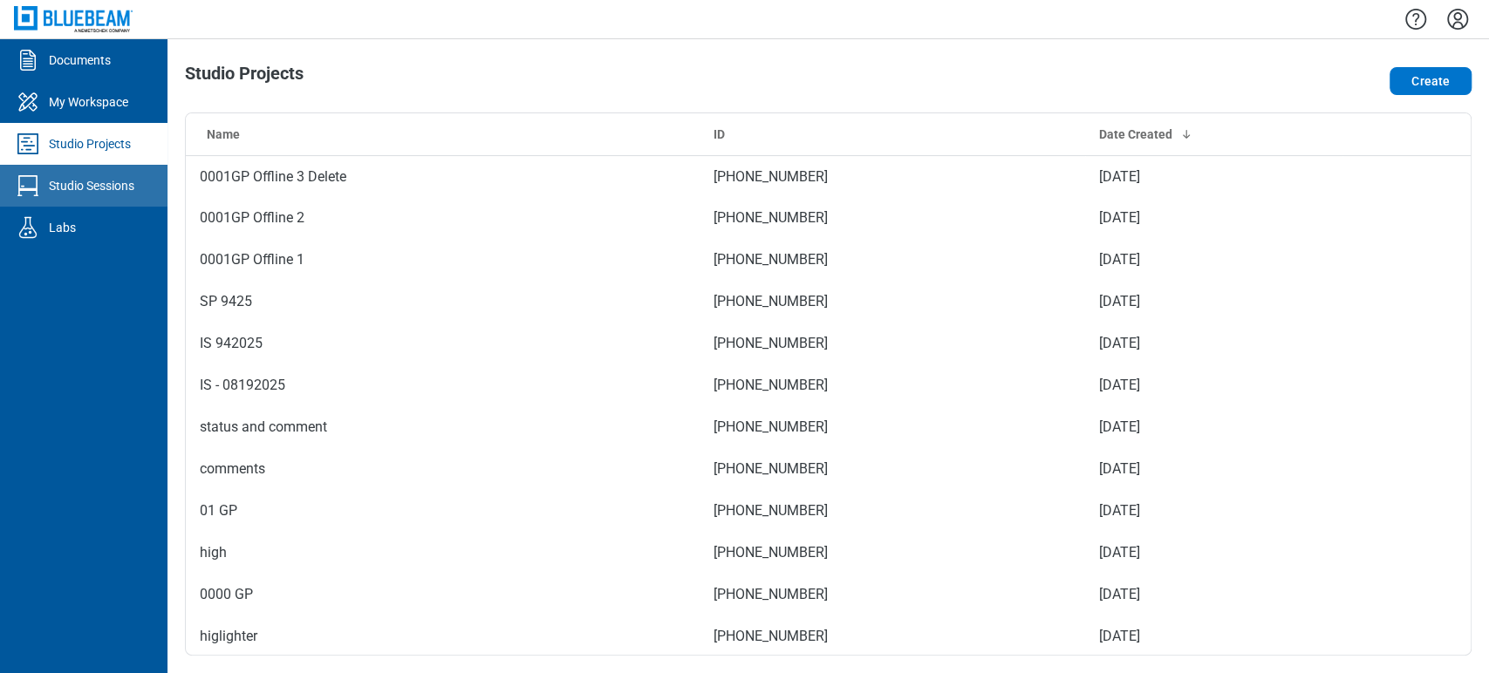
click at [108, 180] on div "Studio Sessions" at bounding box center [91, 185] width 85 height 17
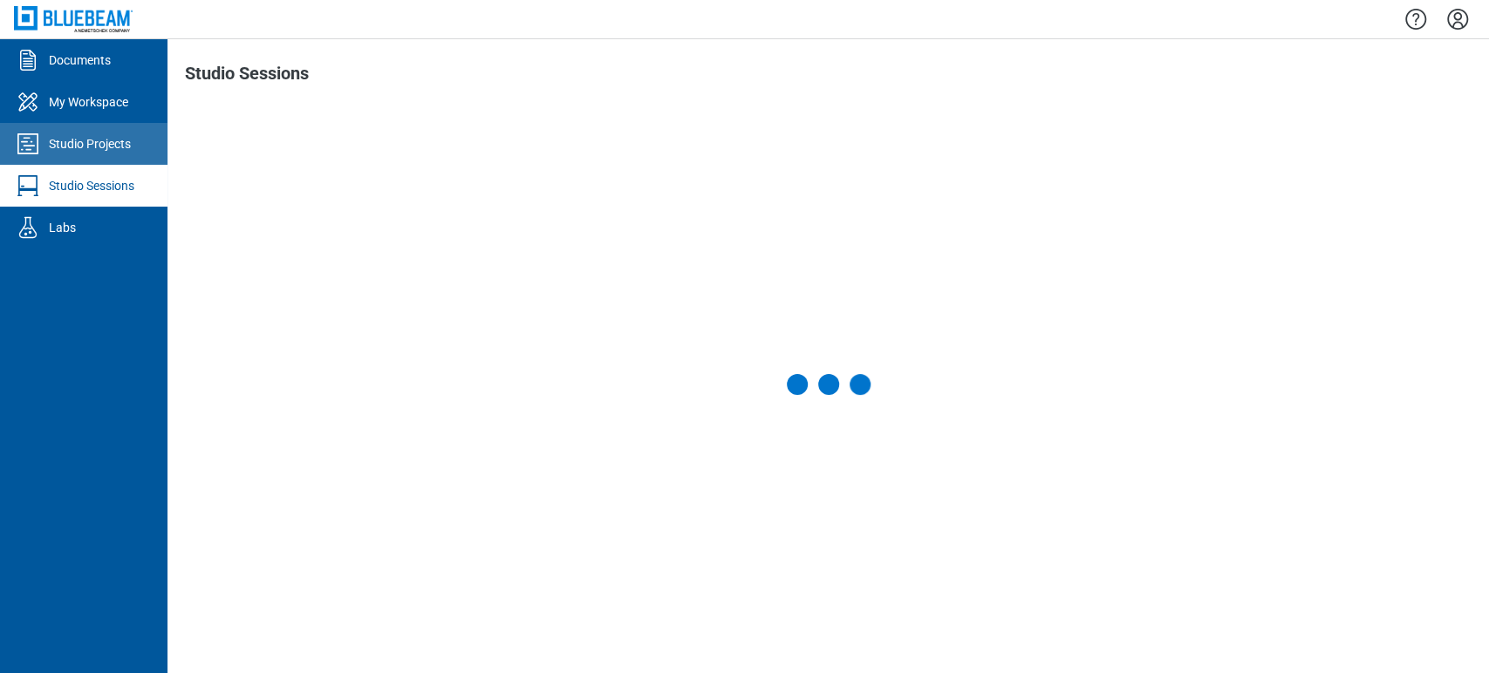
click at [112, 144] on div "Studio Projects" at bounding box center [90, 143] width 82 height 17
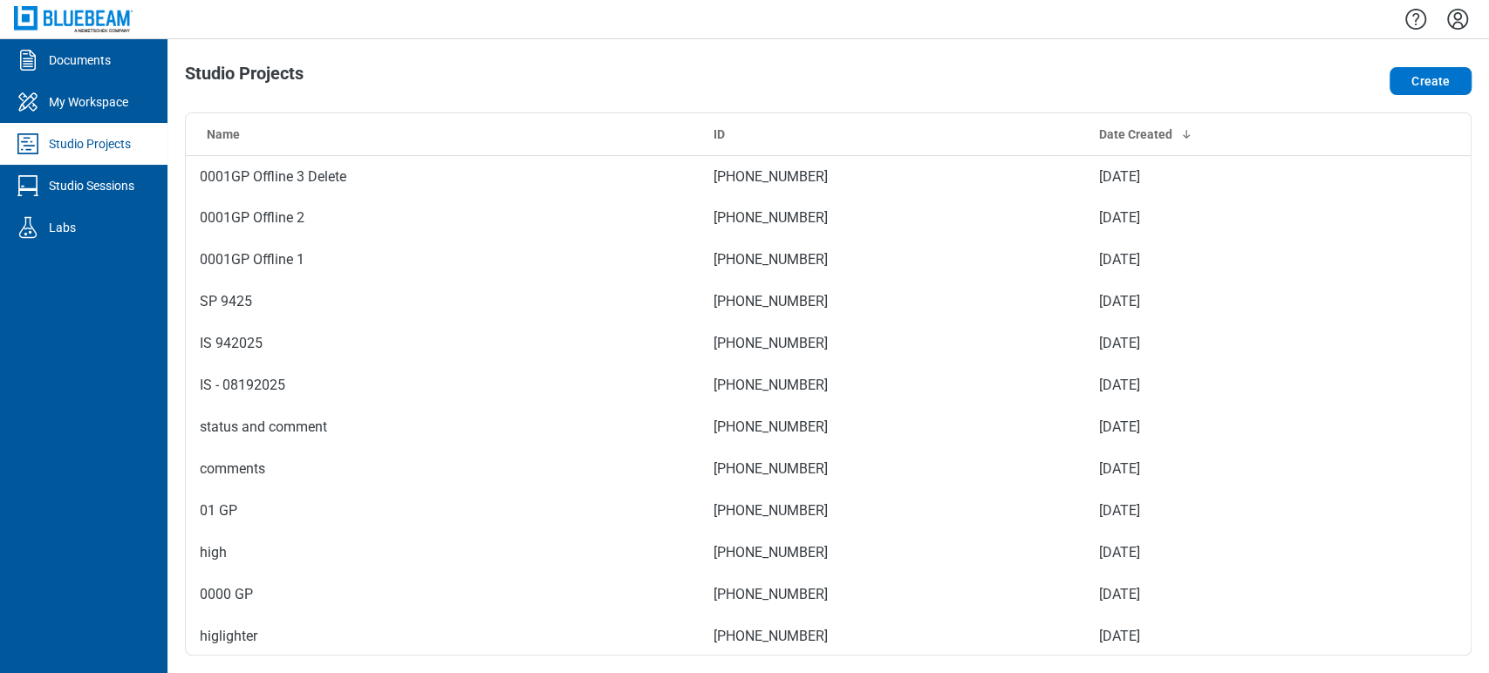
click at [126, 136] on div "Studio Projects" at bounding box center [90, 143] width 82 height 17
click at [61, 175] on link "Studio Sessions" at bounding box center [83, 186] width 167 height 42
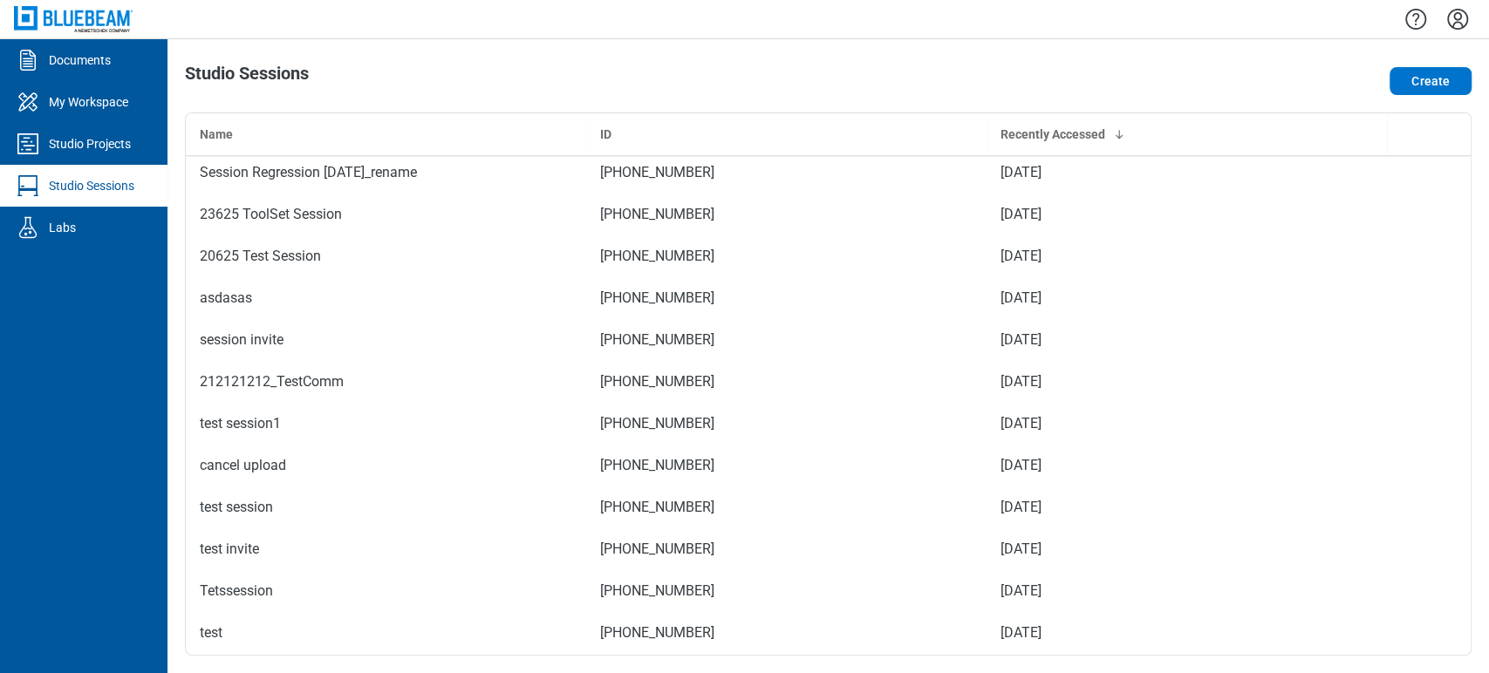
scroll to position [1592, 0]
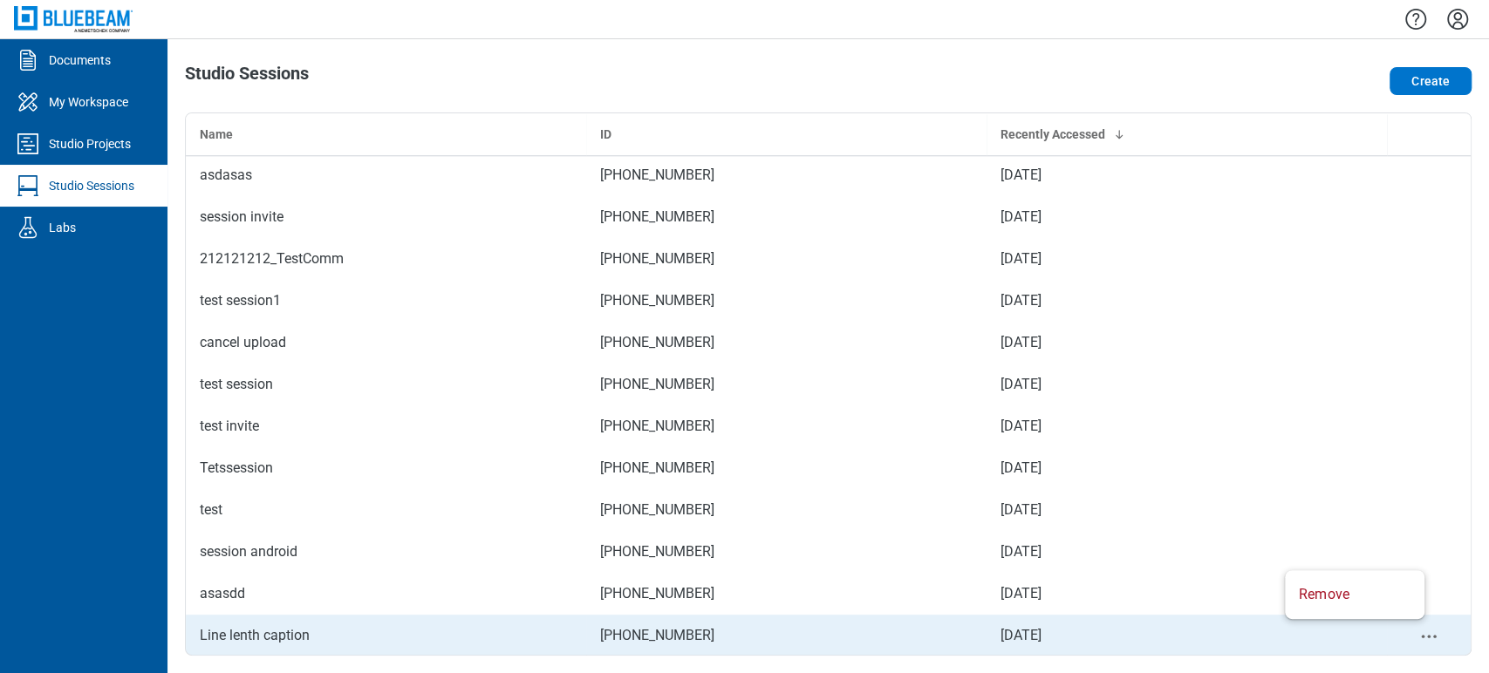
click at [1339, 605] on icon "context-menu" at bounding box center [1428, 636] width 21 height 21
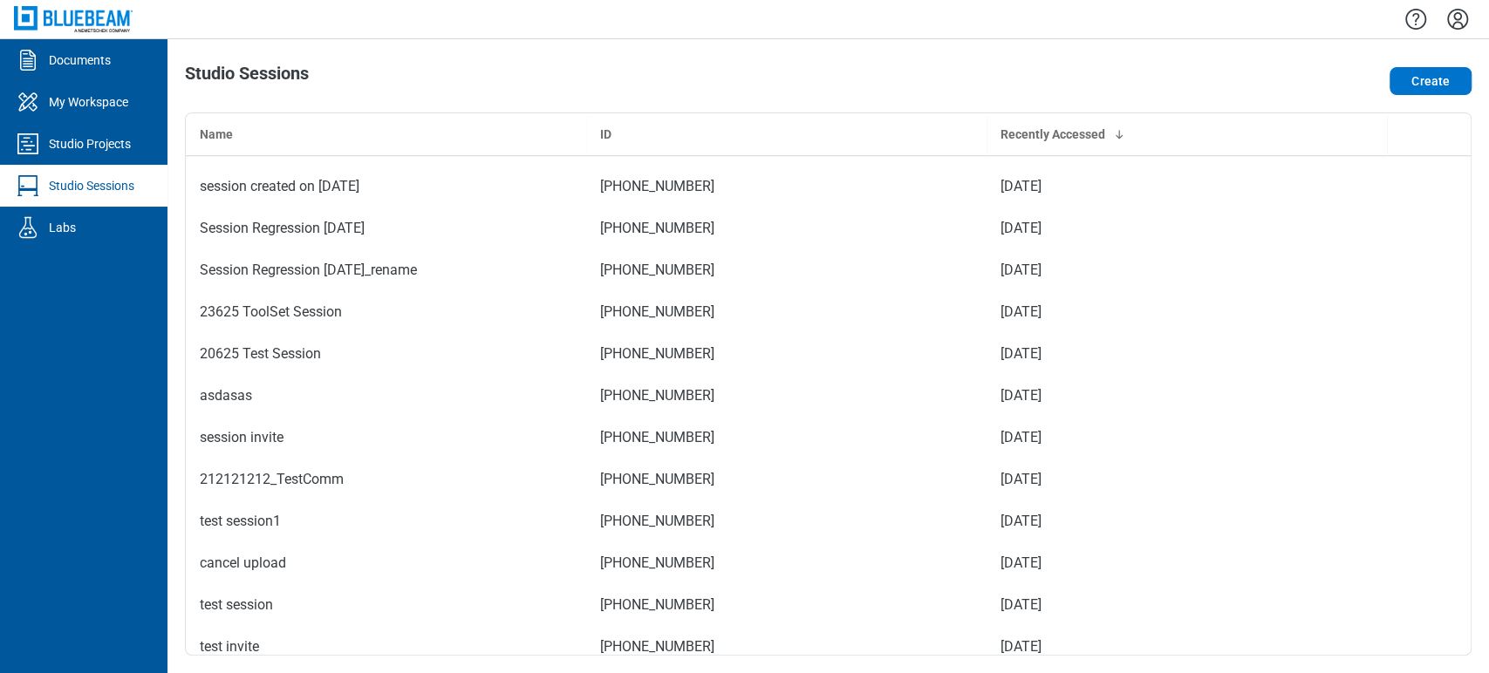
scroll to position [1355, 0]
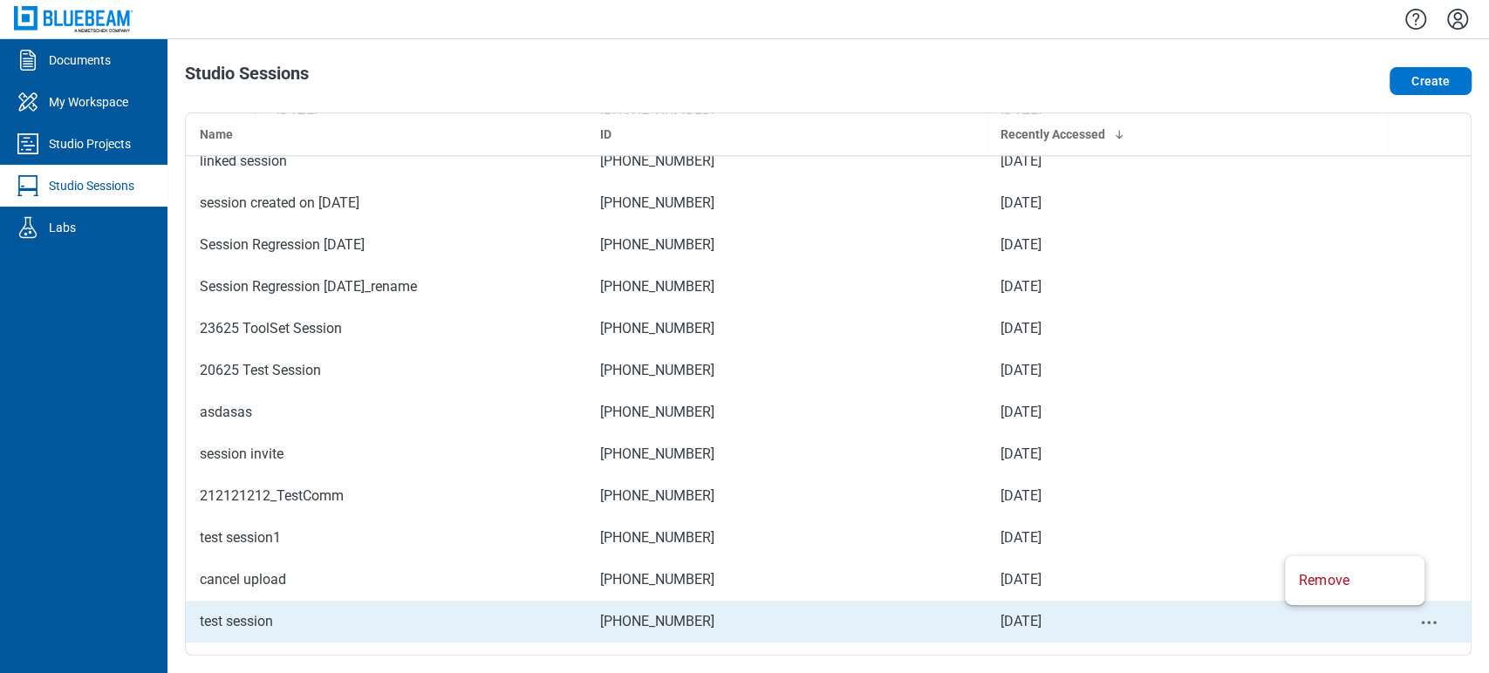
click at [1339, 605] on icon "context-menu" at bounding box center [1428, 622] width 21 height 21
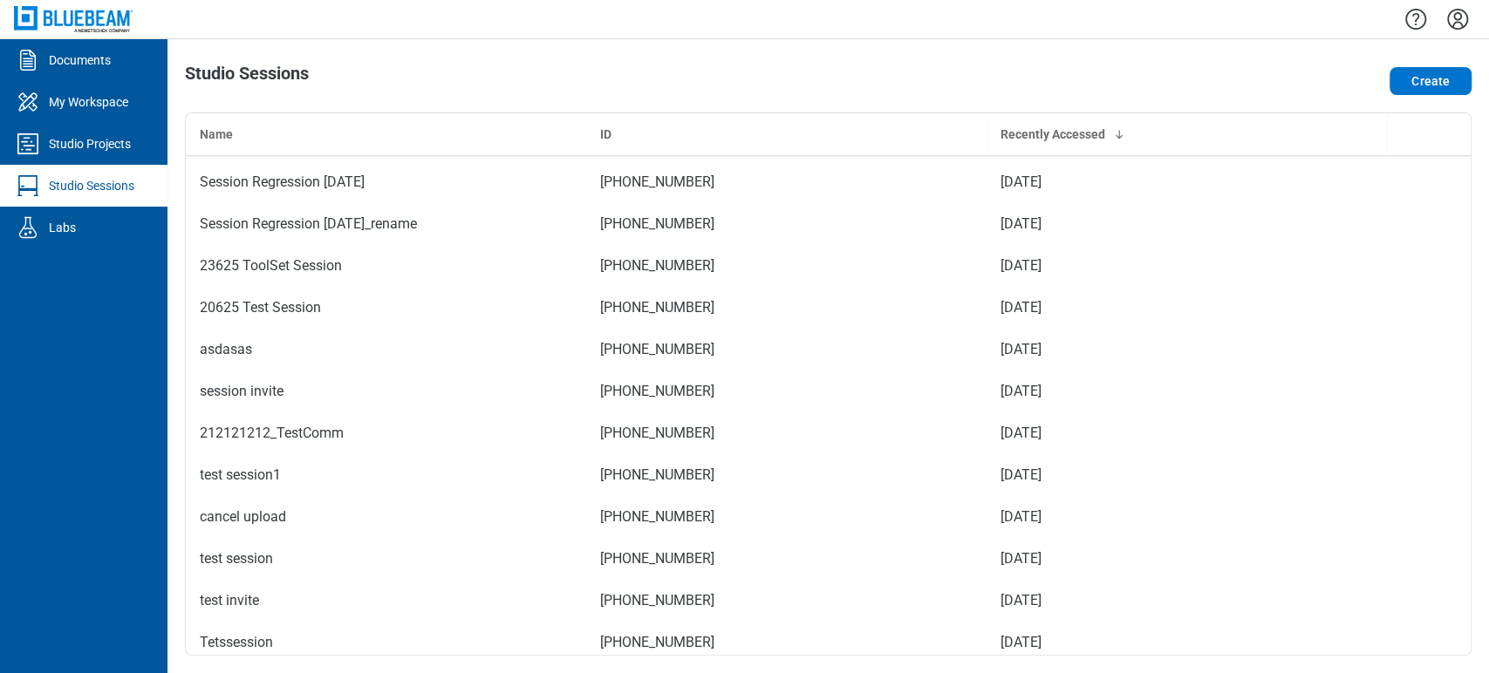
scroll to position [1415, 0]
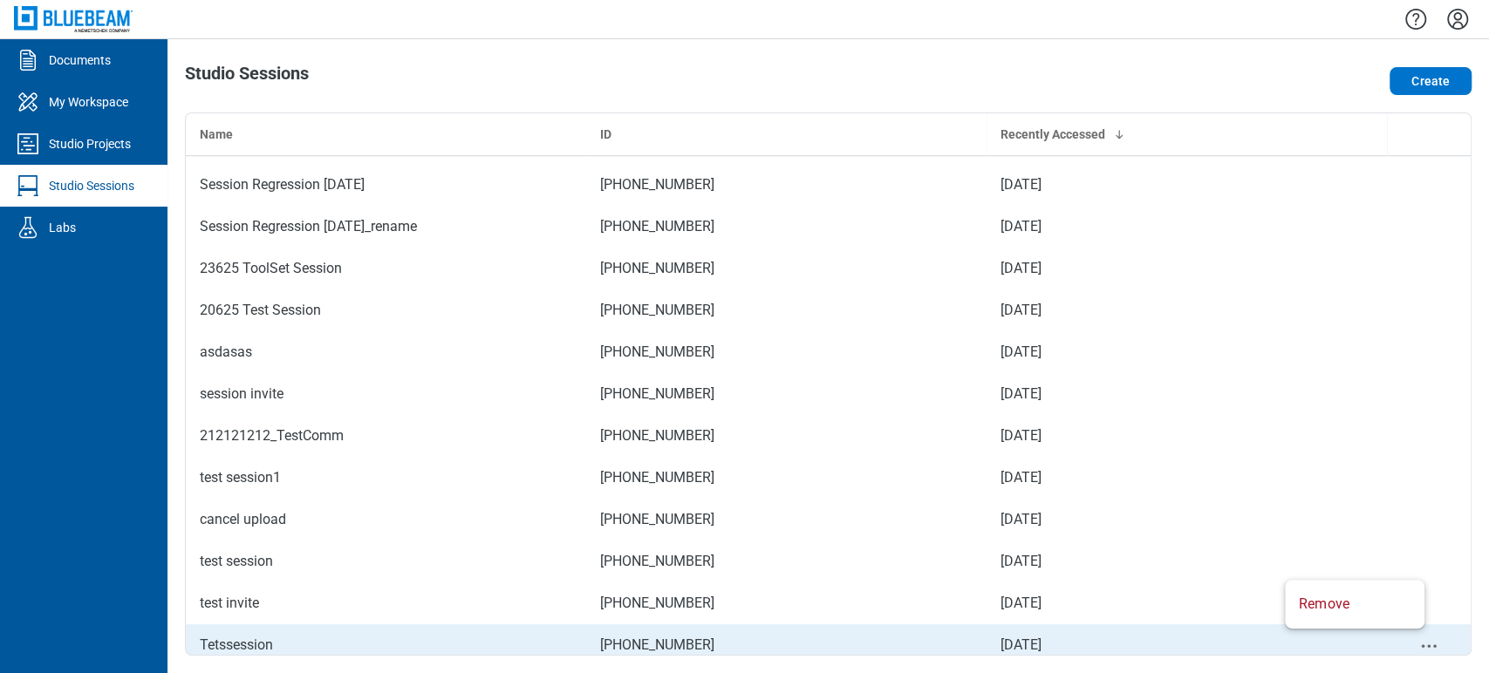
click at [1339, 605] on icon "context-menu" at bounding box center [1428, 646] width 21 height 21
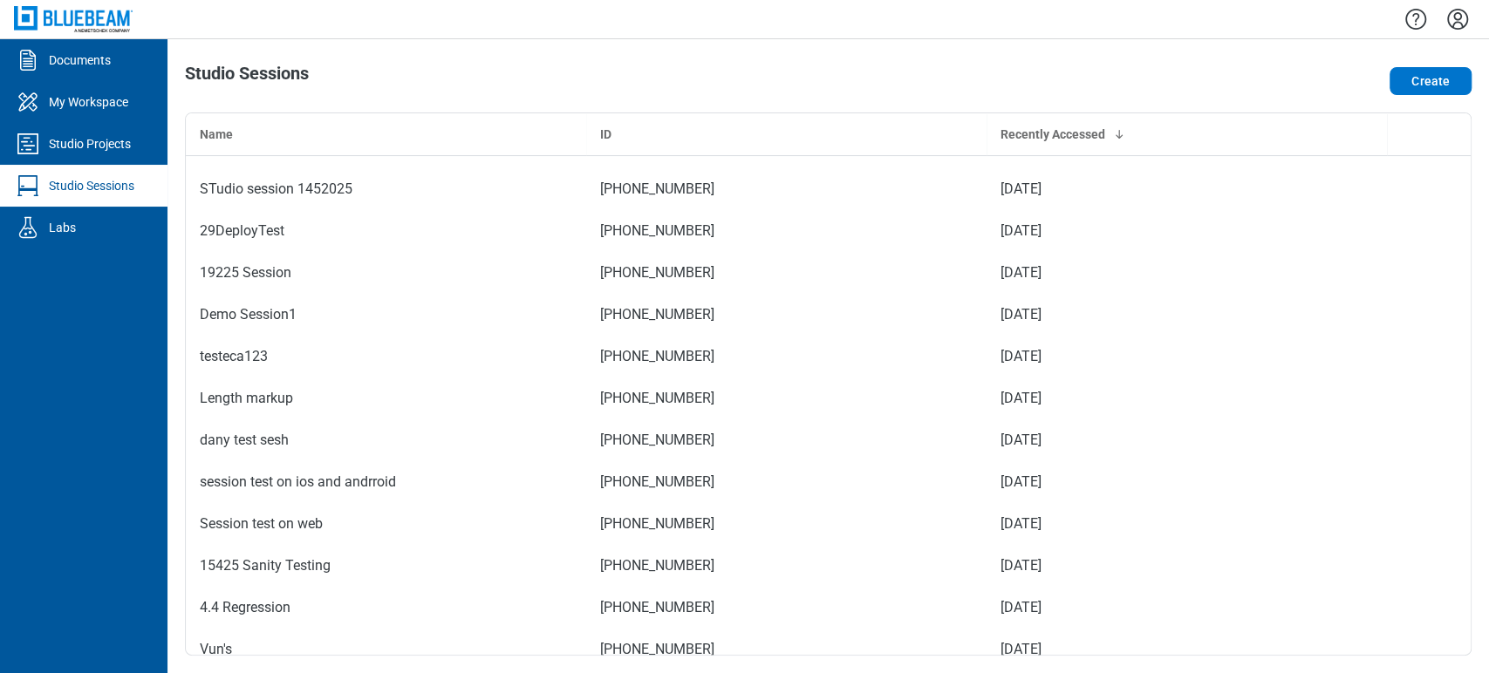
scroll to position [0, 0]
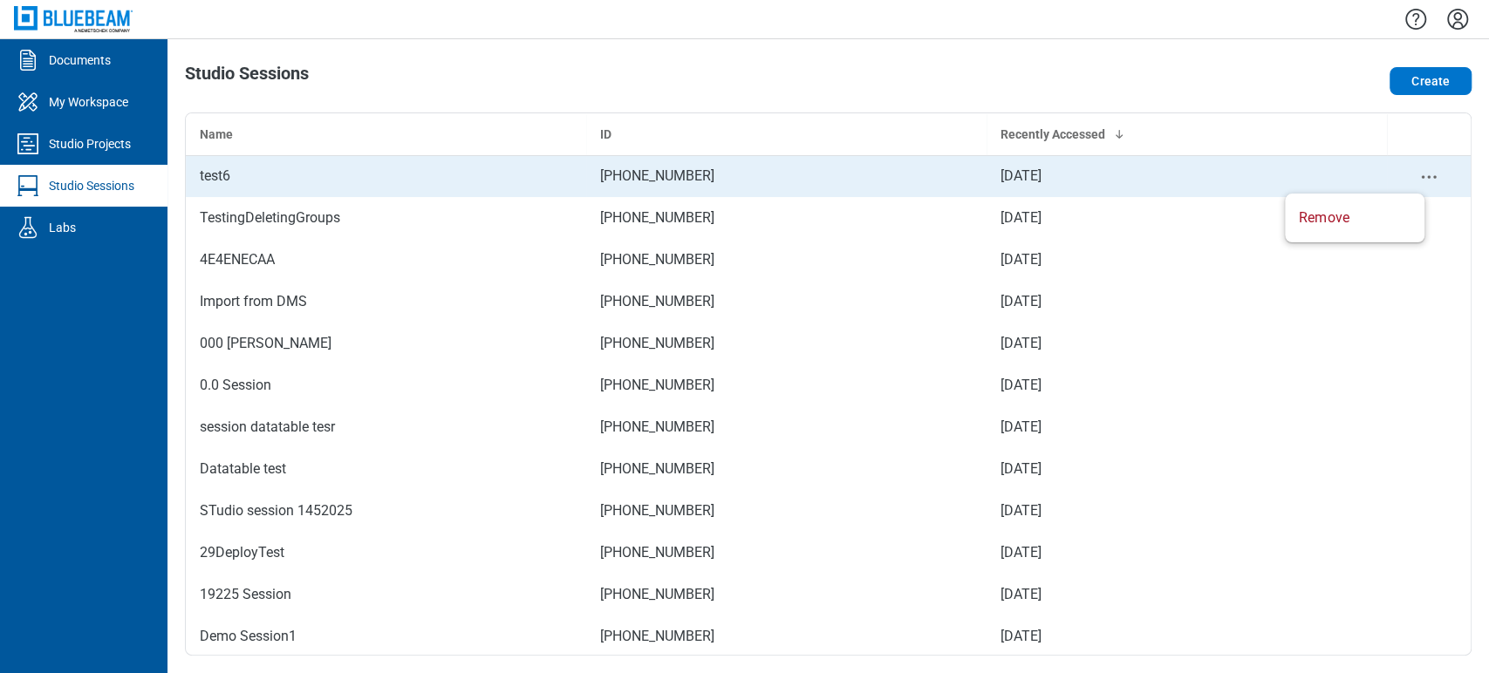
click at [1339, 180] on icon "context-menu" at bounding box center [1428, 177] width 21 height 21
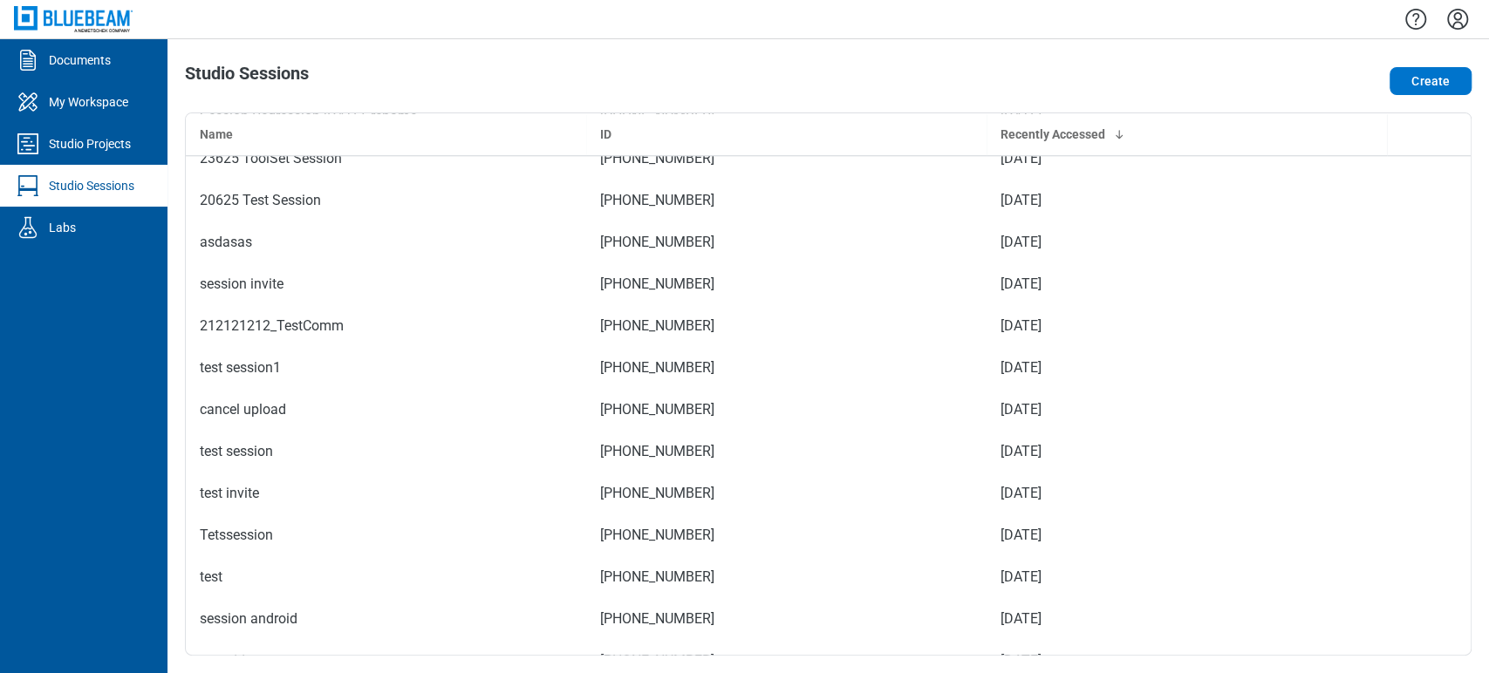
scroll to position [1493, 0]
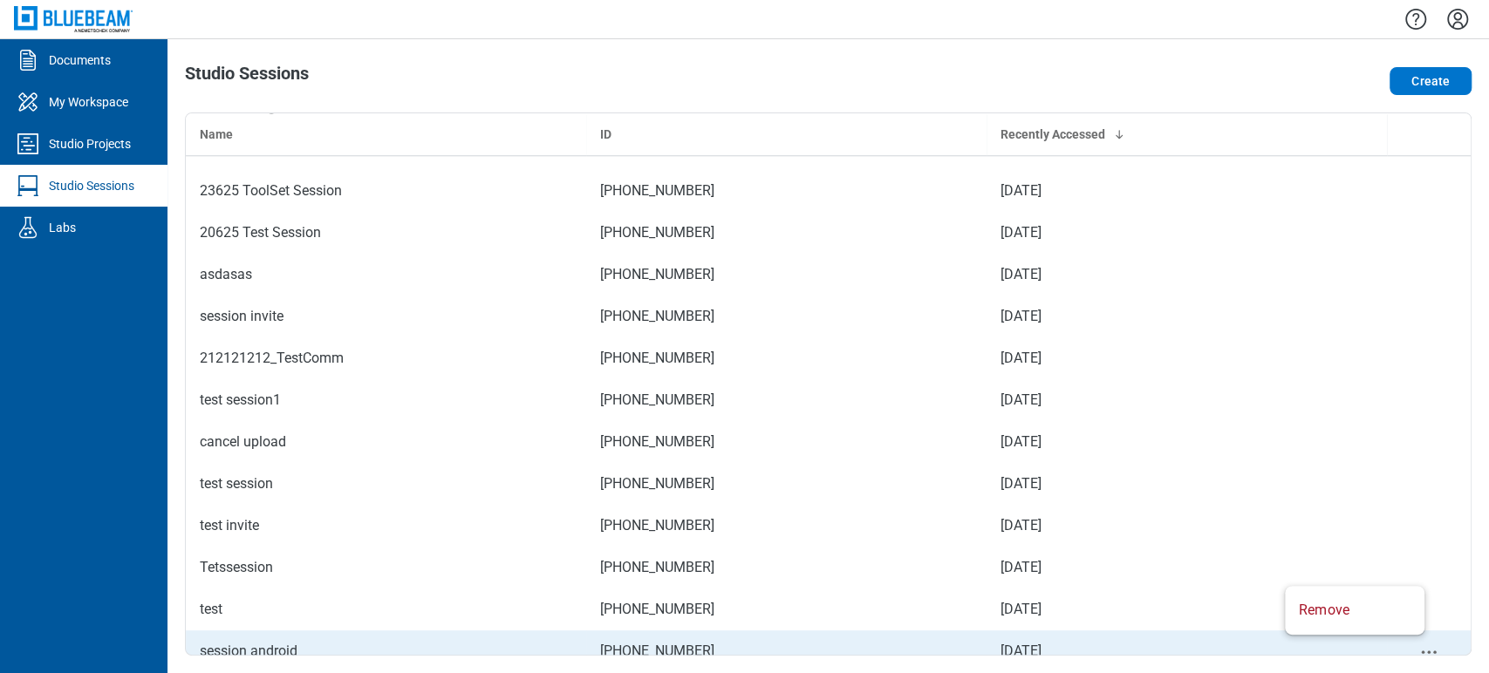
click at [1339, 605] on icon "context-menu" at bounding box center [1428, 652] width 21 height 21
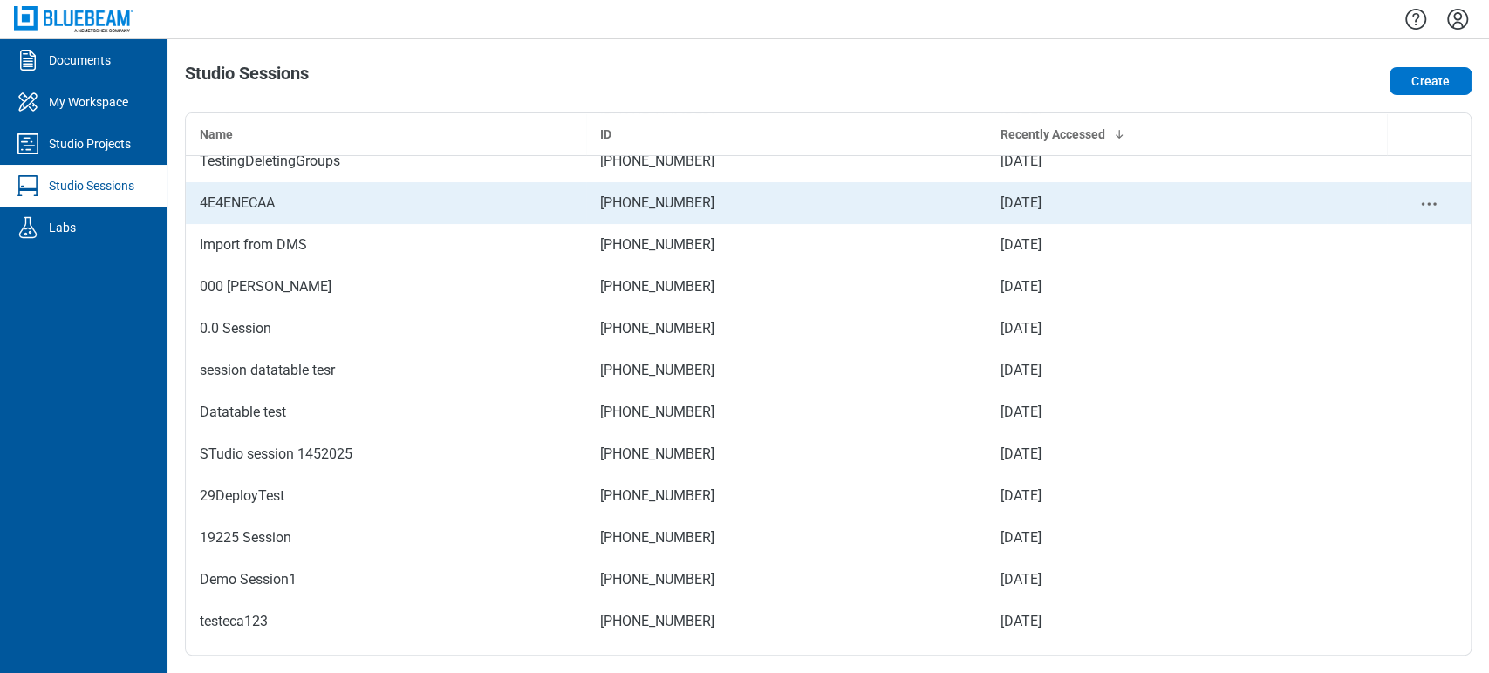
scroll to position [0, 0]
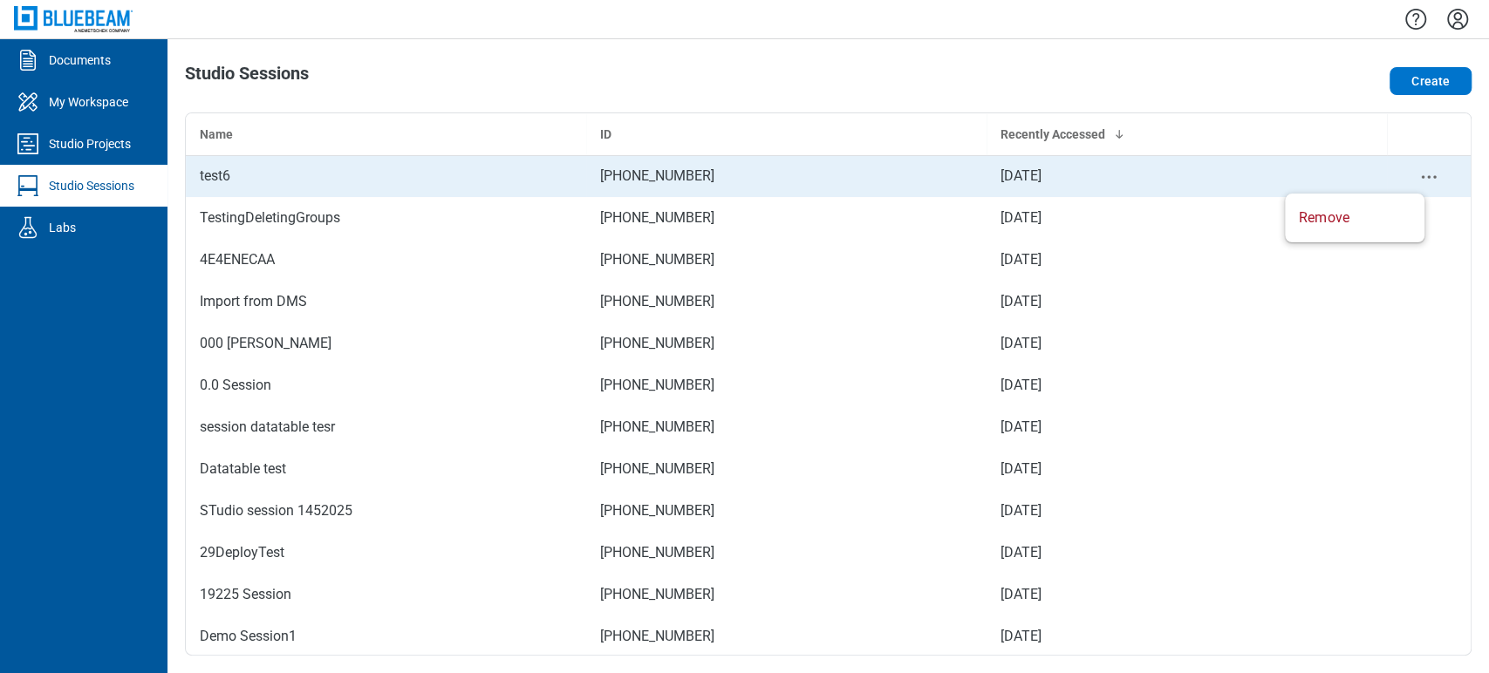
click at [1339, 180] on icon "context-menu" at bounding box center [1428, 177] width 21 height 21
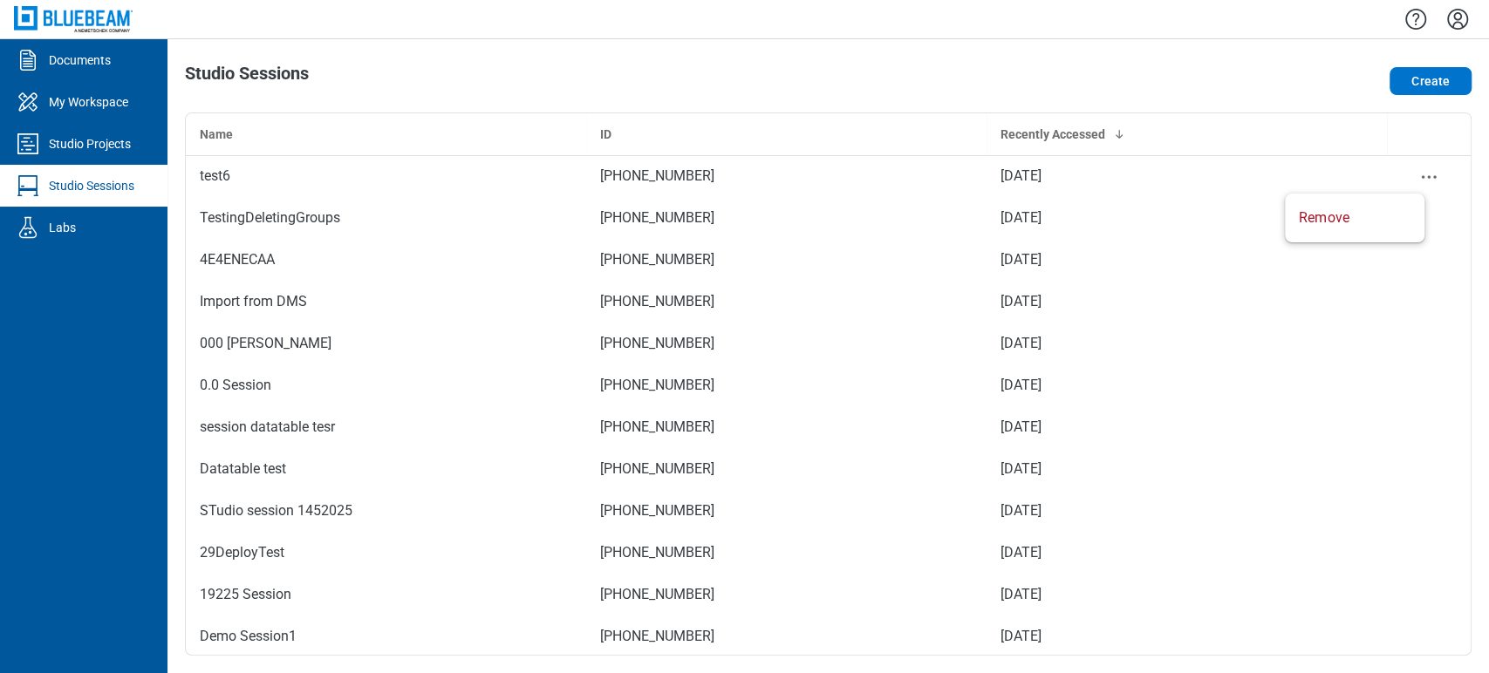
click at [1277, 65] on div "Create" at bounding box center [1214, 81] width 515 height 35
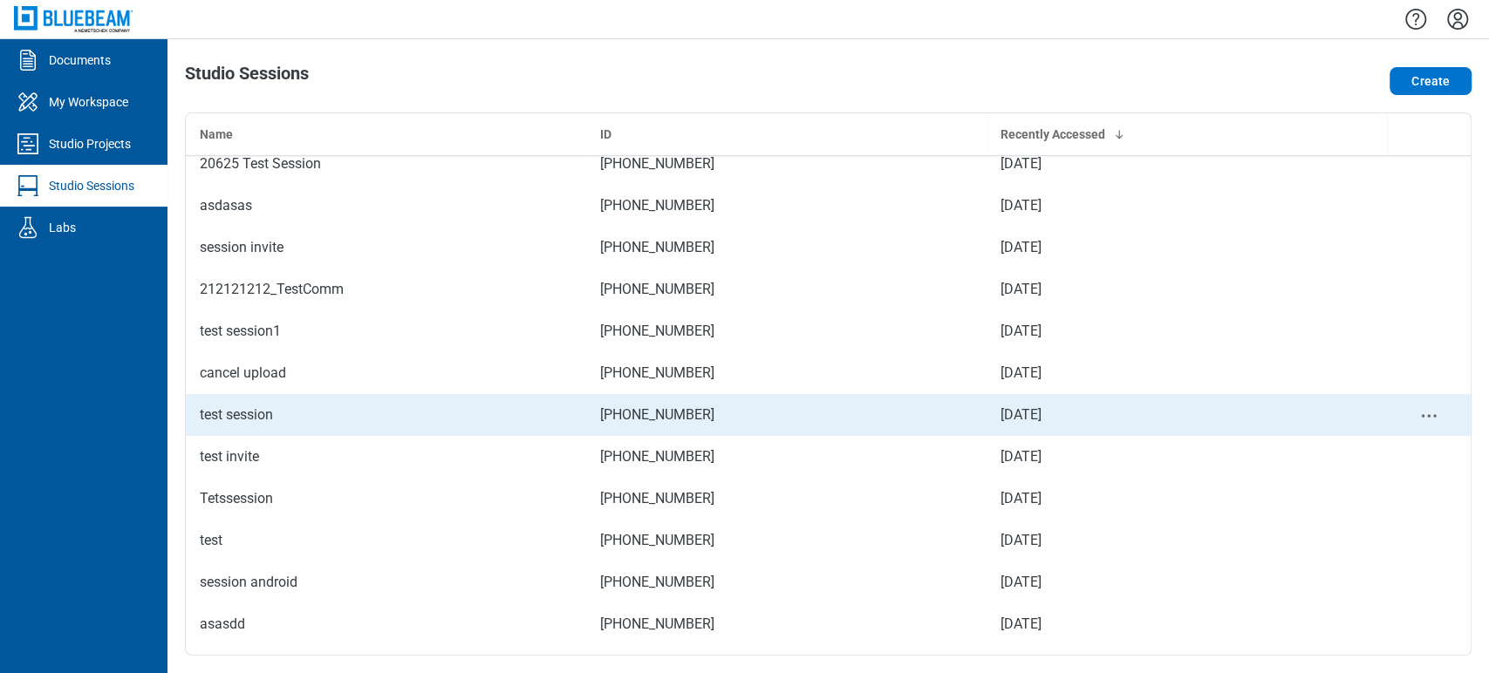
scroll to position [1592, 0]
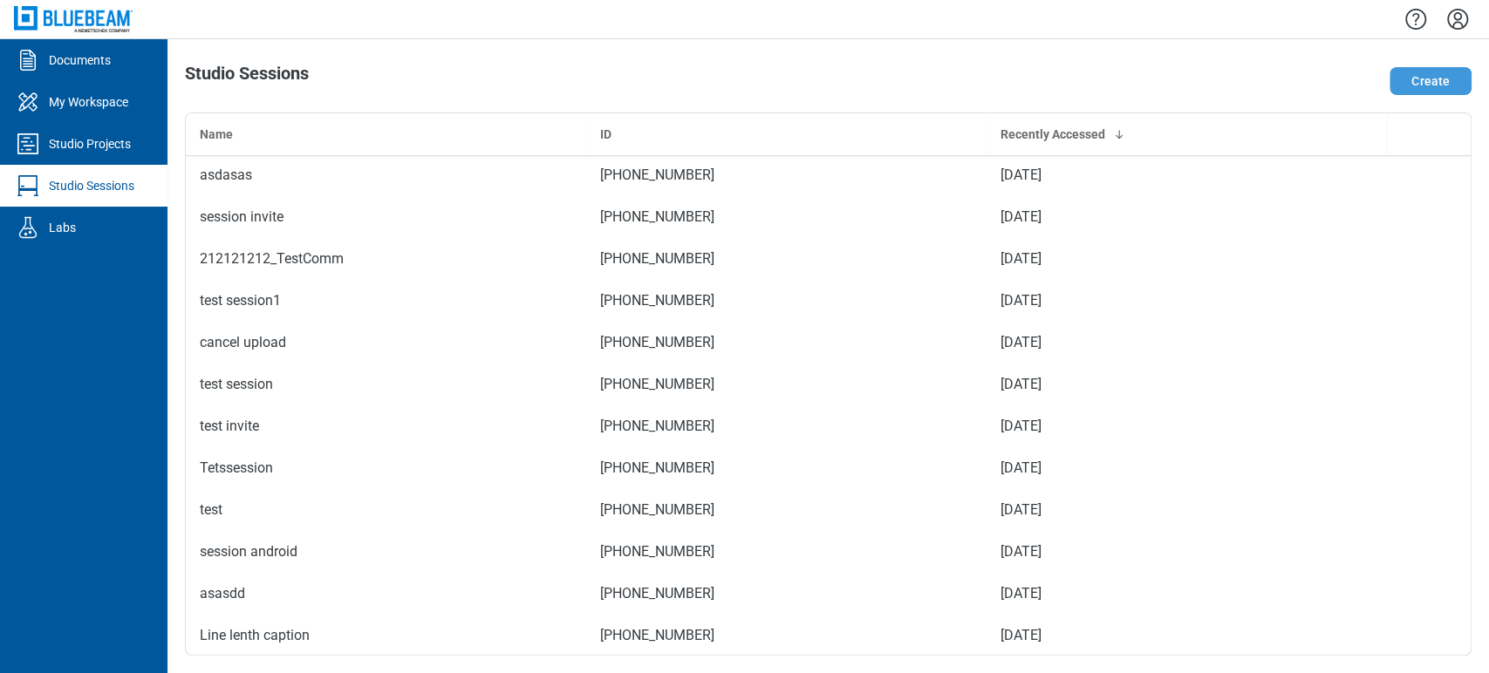
click at [1339, 82] on button "Create" at bounding box center [1431, 81] width 82 height 28
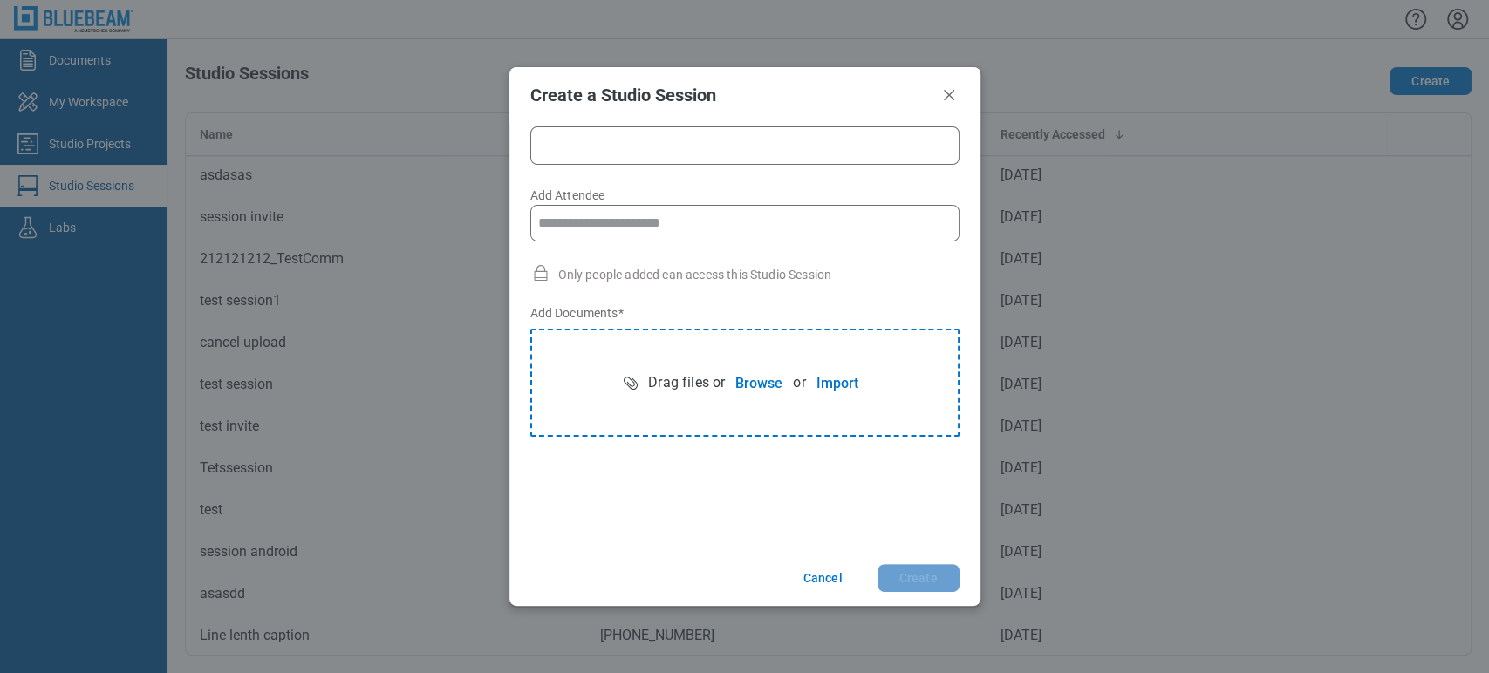
scroll to position [0, 0]
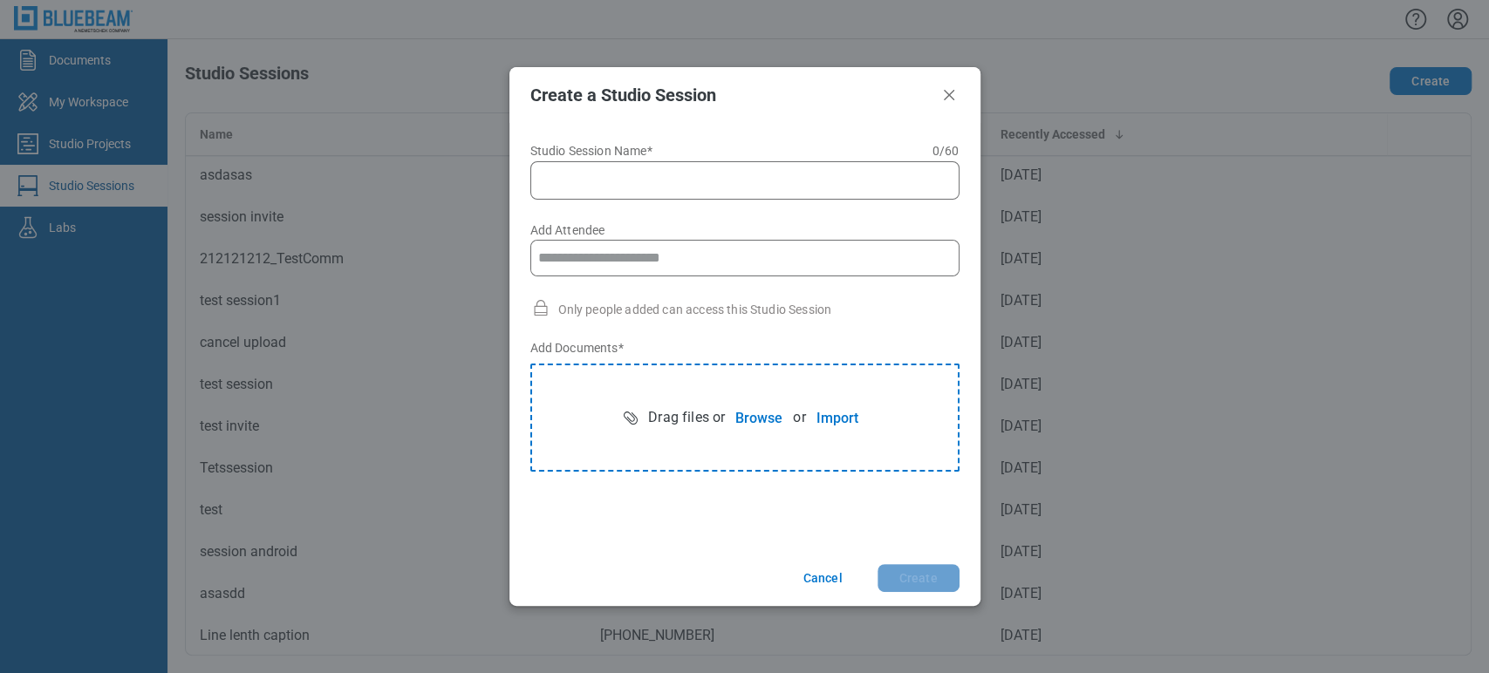
click at [657, 248] on input "Add Attendee" at bounding box center [744, 258] width 427 height 35
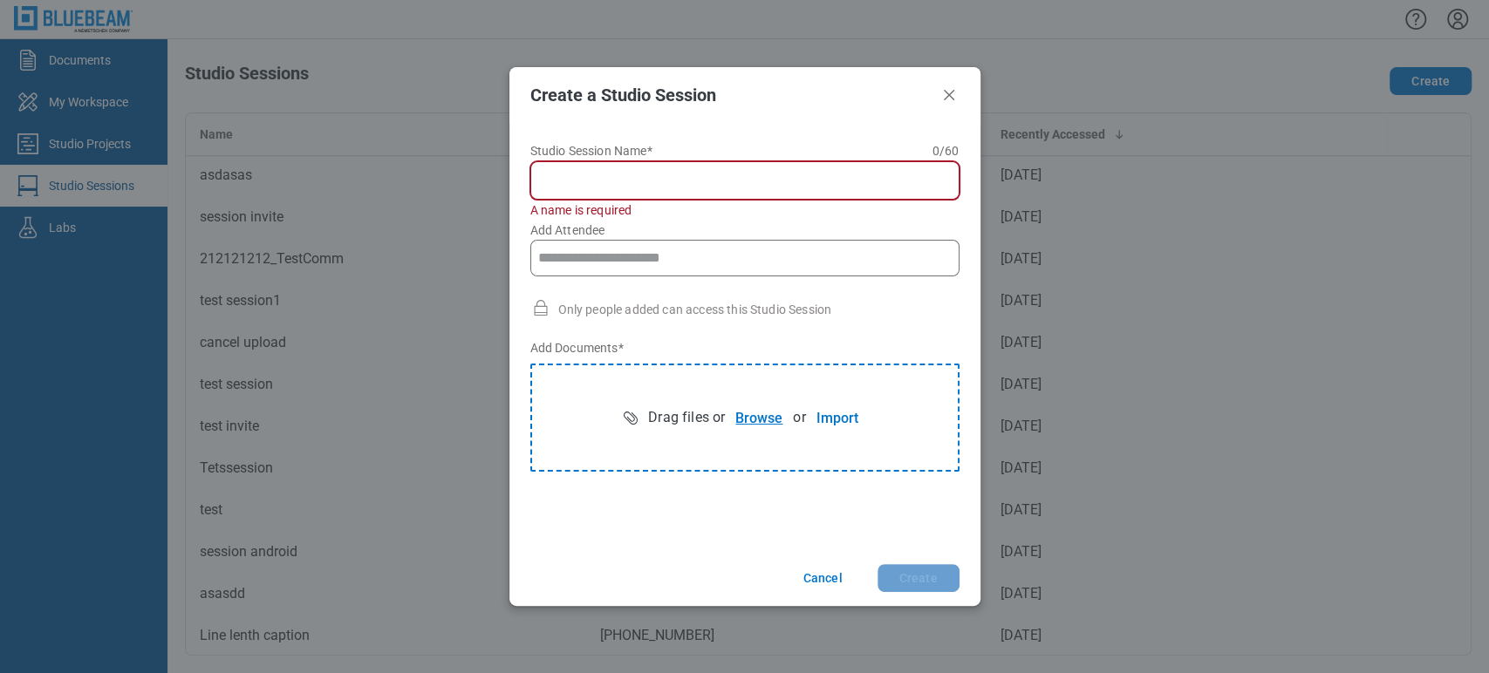
click at [732, 414] on button "Browse" at bounding box center [759, 417] width 68 height 35
click at [838, 420] on button "Import" at bounding box center [837, 417] width 63 height 35
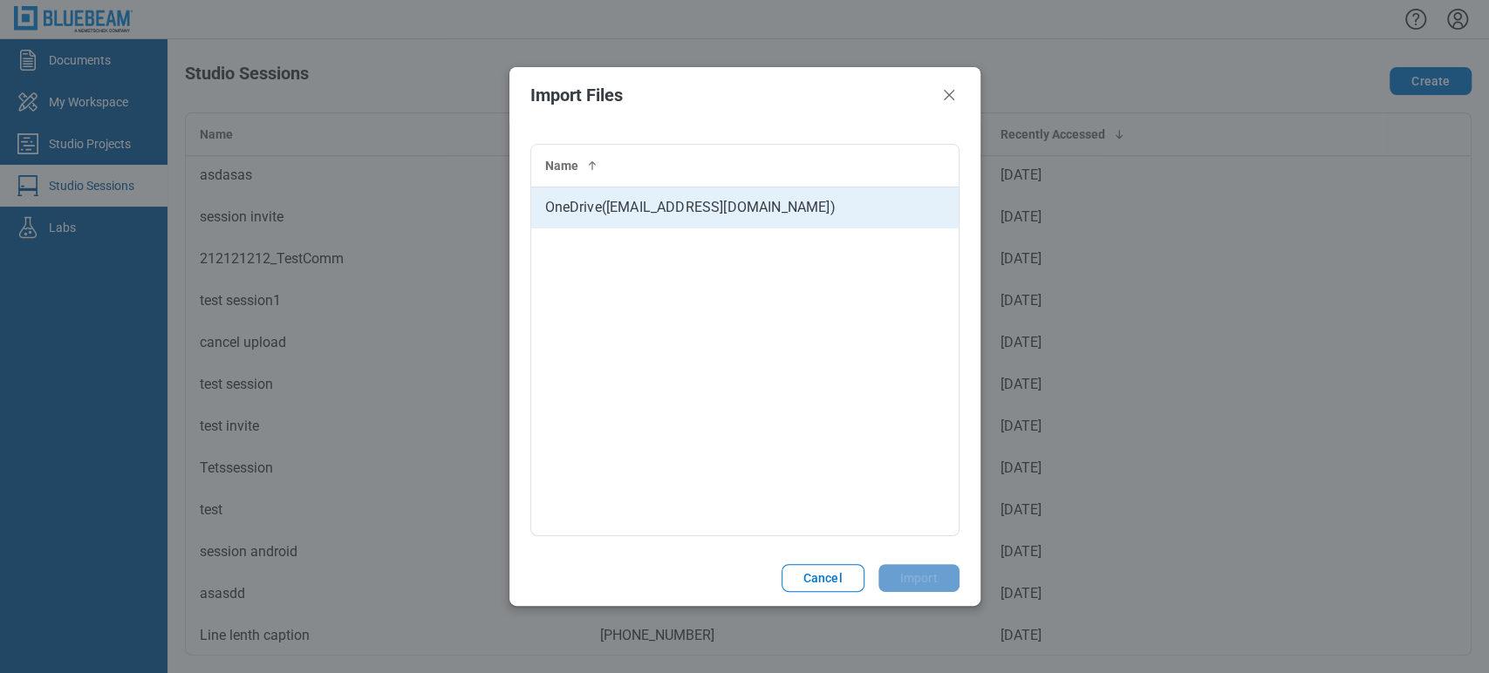
click at [672, 215] on td "OneDrive ( testbbess@gmail.com )" at bounding box center [744, 208] width 427 height 42
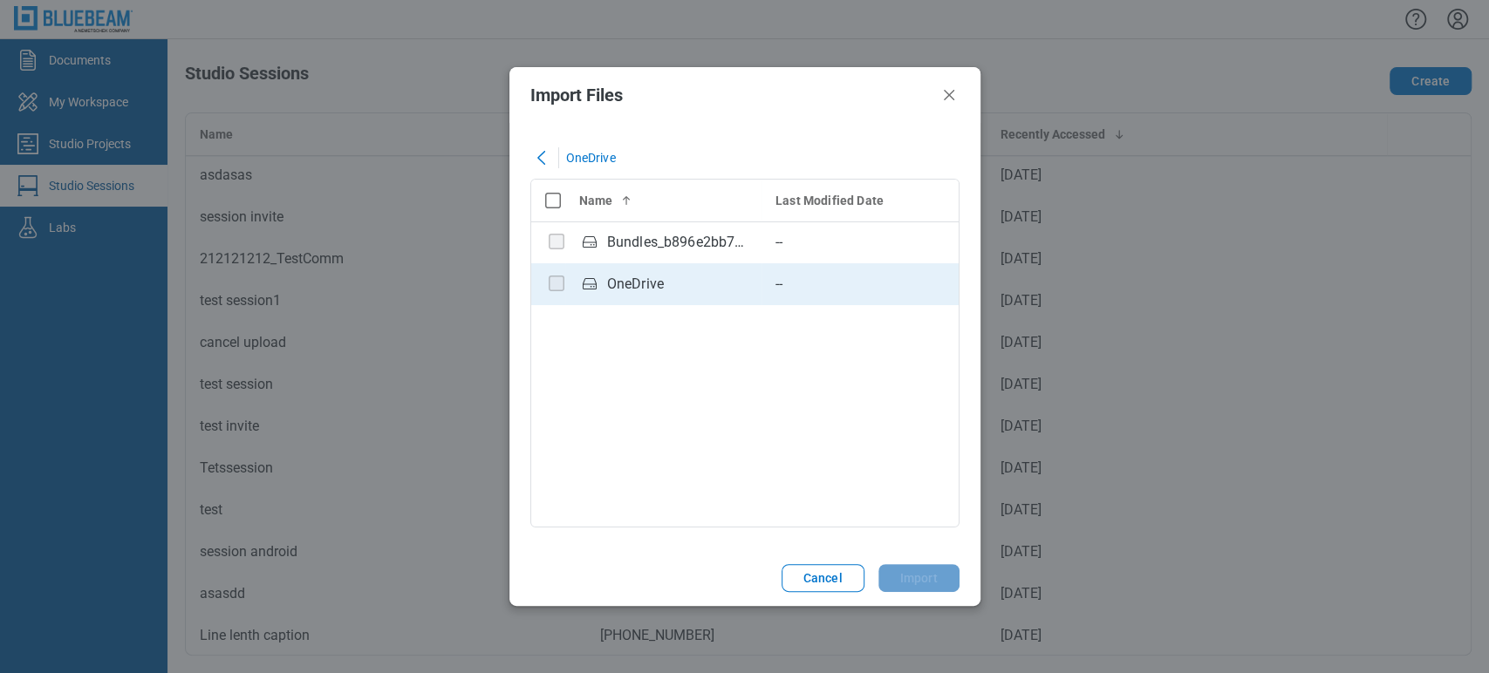
click at [652, 276] on div "OneDrive" at bounding box center [635, 284] width 57 height 21
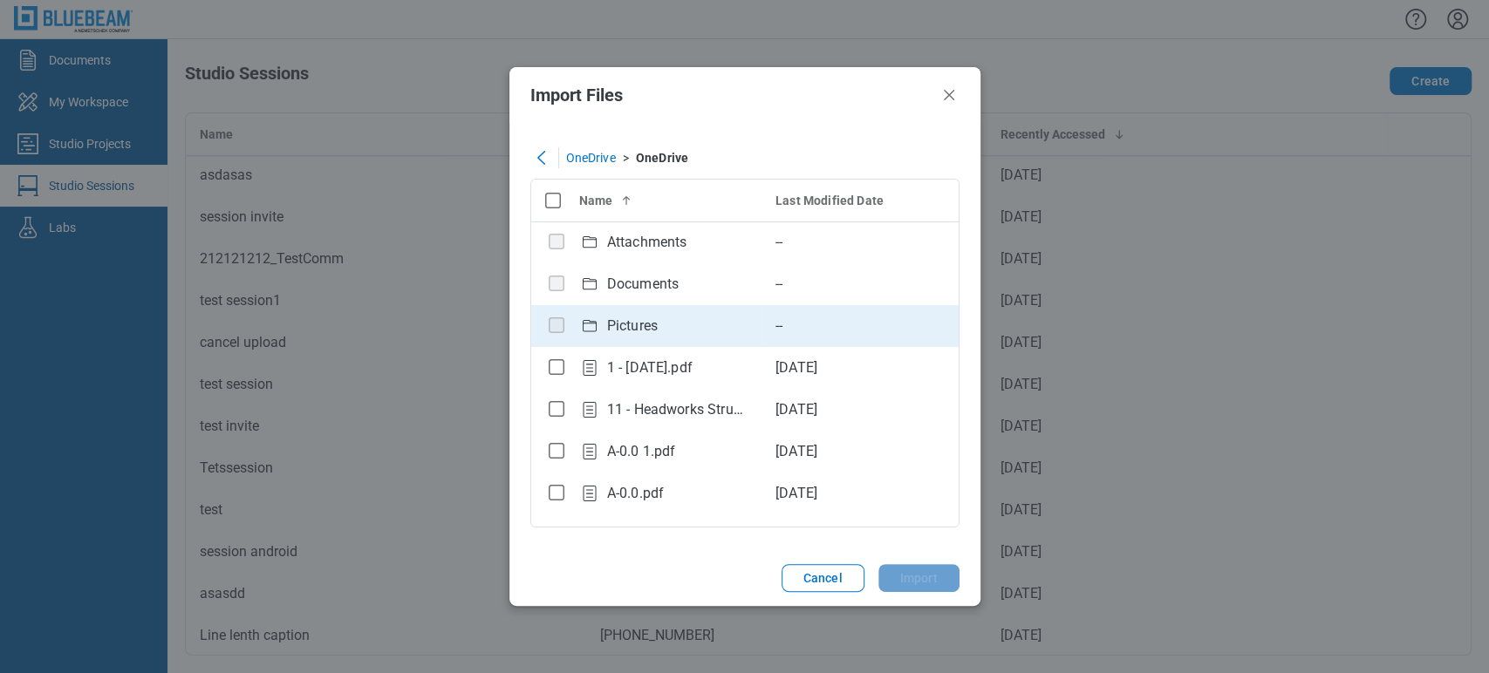
click at [658, 324] on div "Pictures" at bounding box center [663, 327] width 168 height 24
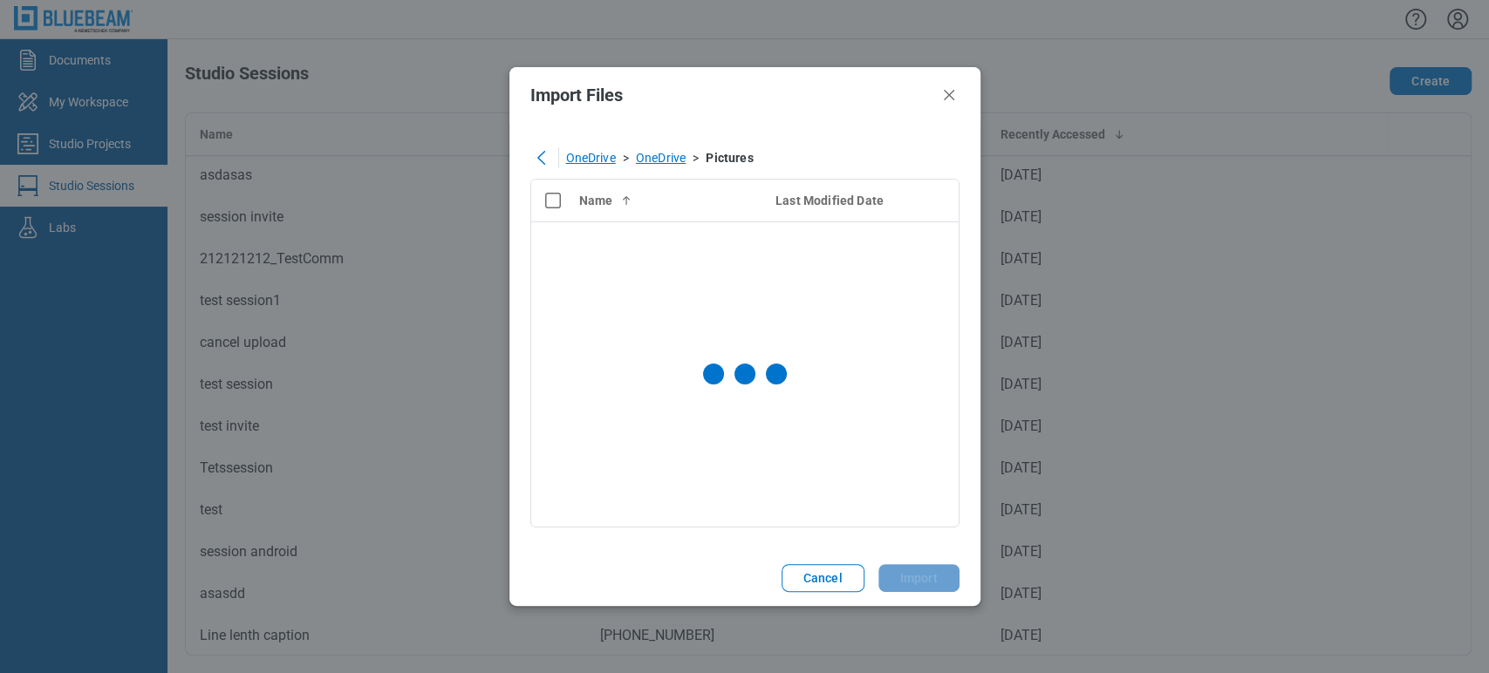
click at [667, 150] on div "OneDrive" at bounding box center [661, 157] width 50 height 17
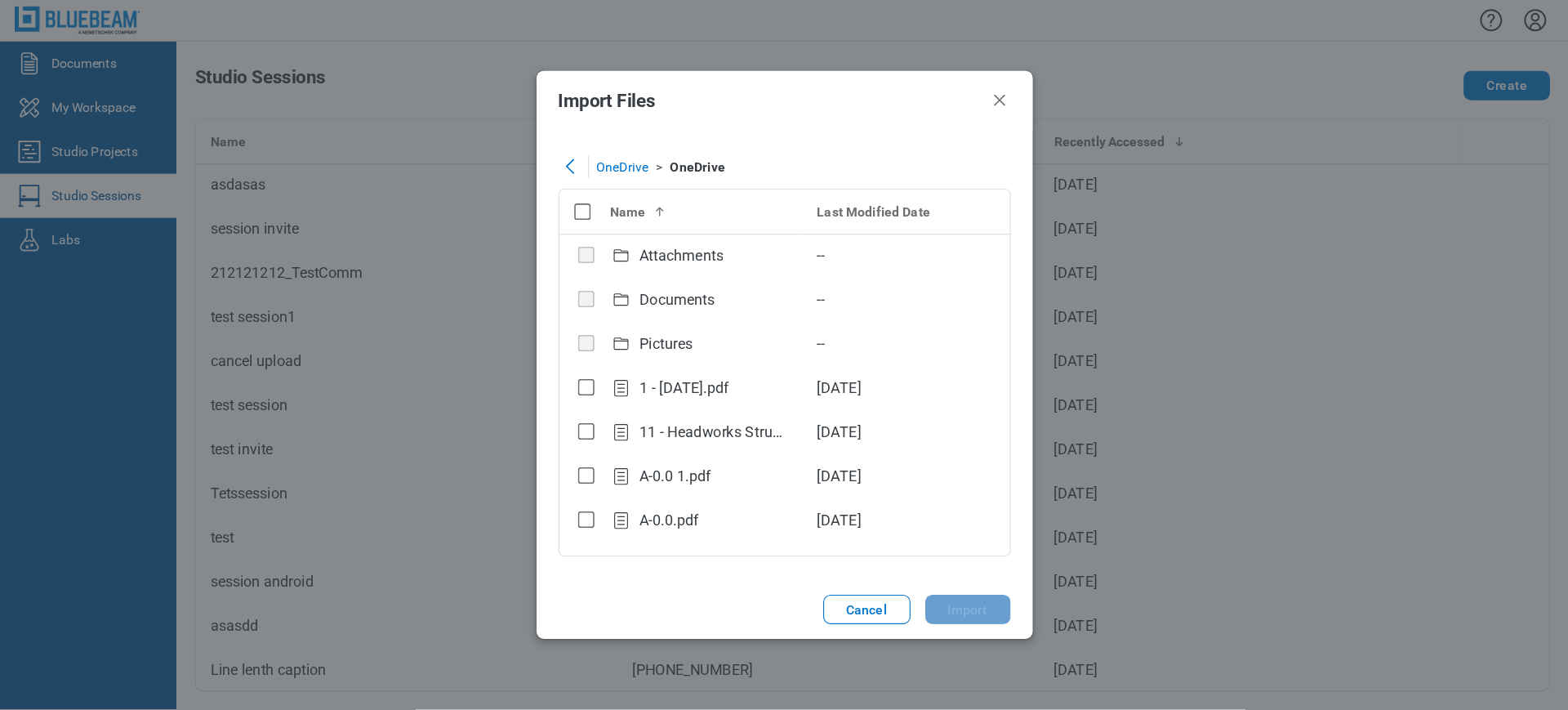
scroll to position [1414, 0]
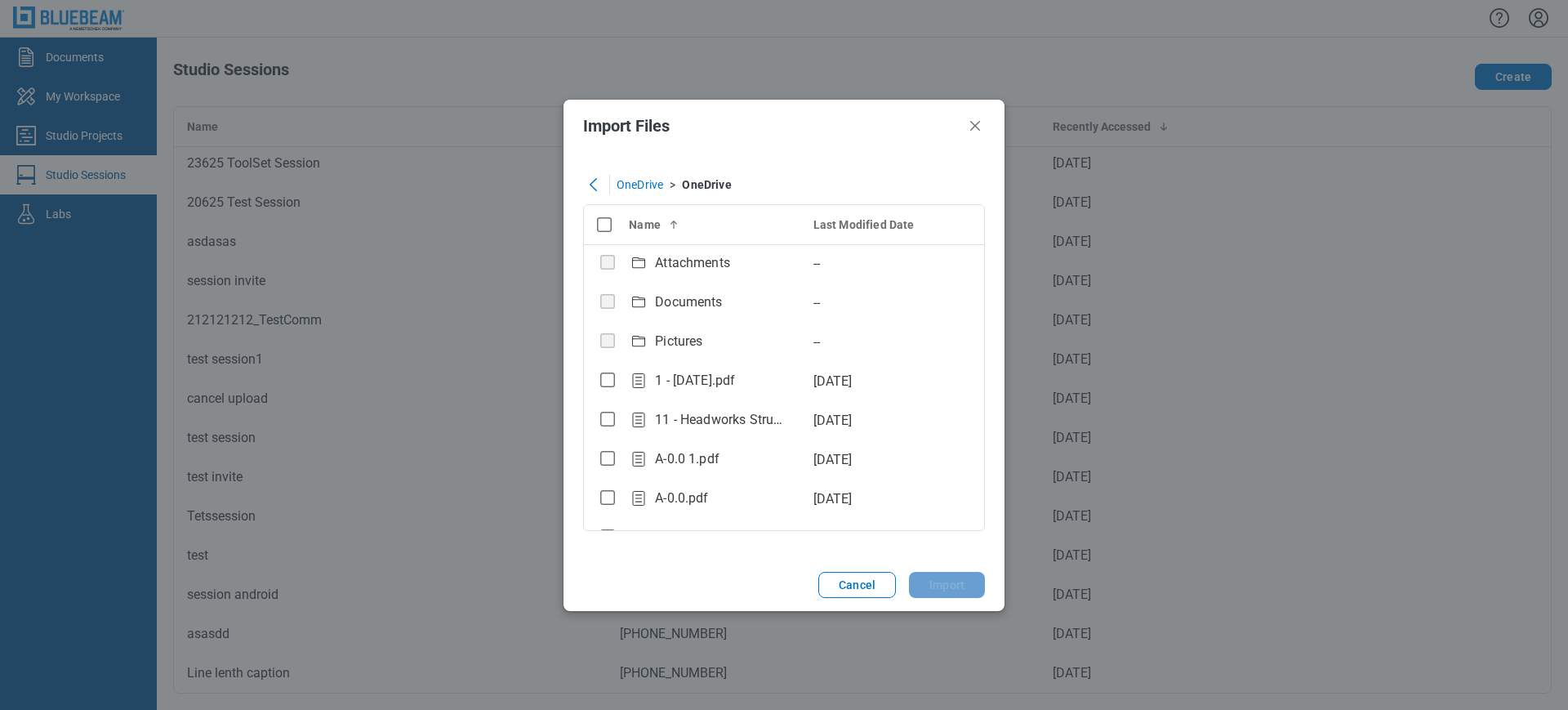
drag, startPoint x: 1347, startPoint y: 2, endPoint x: 1121, endPoint y: 76, distance: 237.8
click at [1121, 76] on div "Import Files OneDrive > OneDrive Name Last Modified Date Attachments -- Documen…" at bounding box center [784, 355] width 1568 height 710
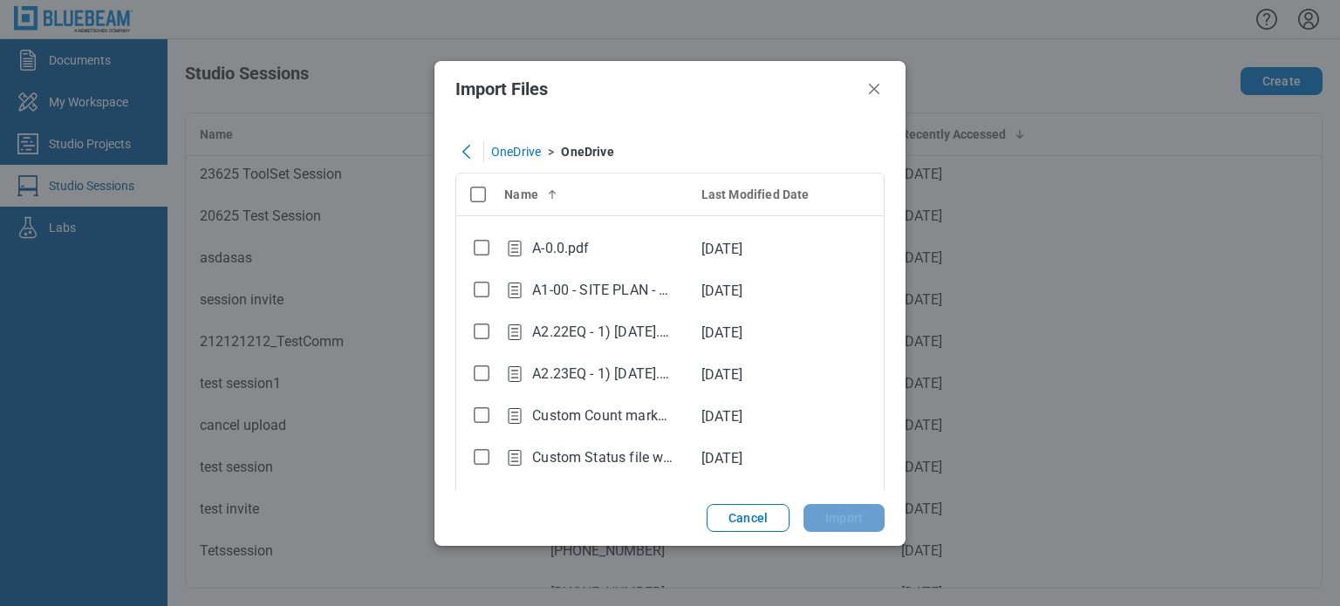
scroll to position [238, 0]
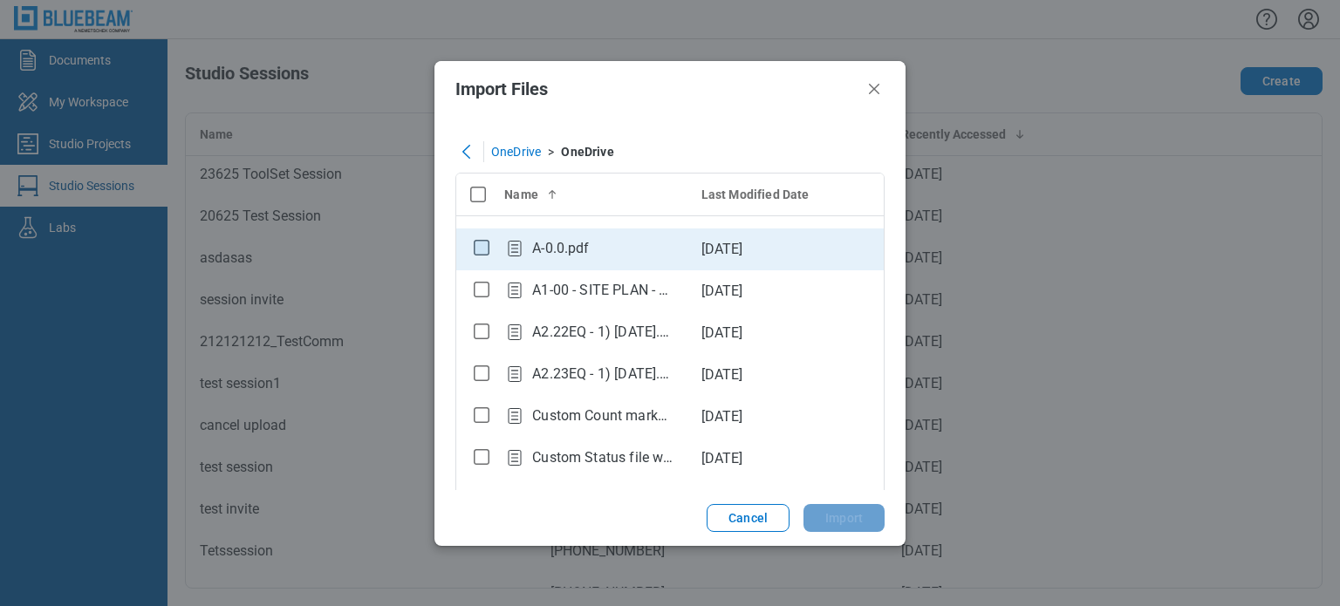
drag, startPoint x: 1309, startPoint y: 0, endPoint x: 476, endPoint y: 243, distance: 867.1
click at [476, 243] on rect "checkbox" at bounding box center [482, 248] width 15 height 15
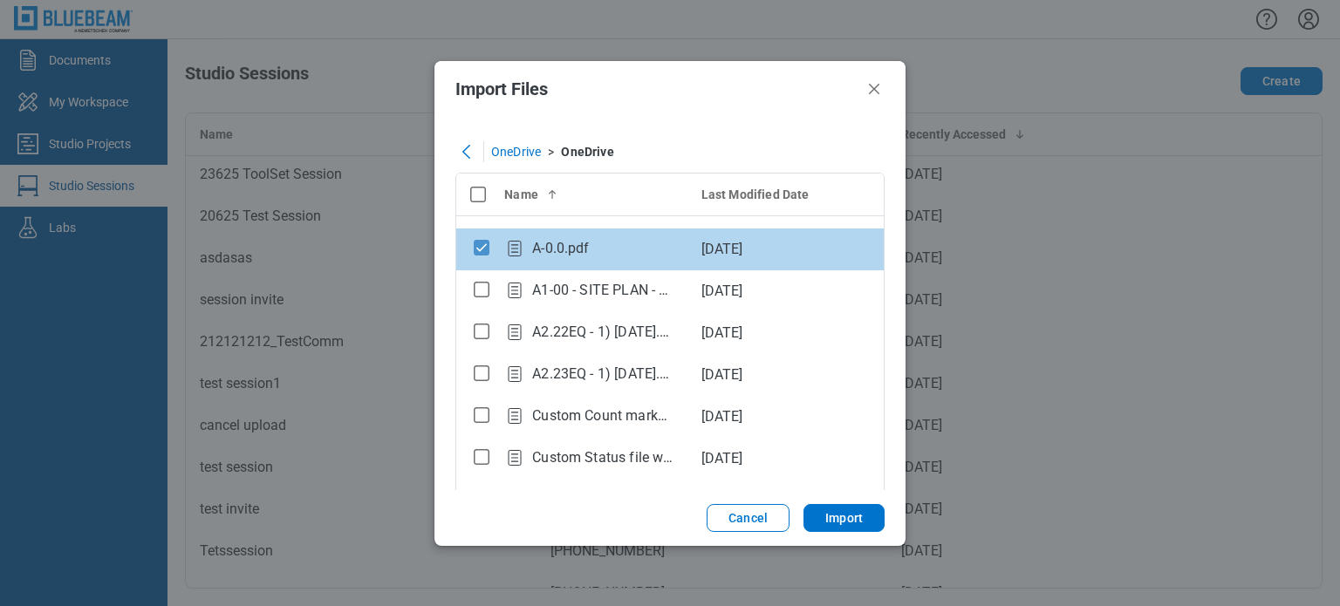
click at [476, 243] on rect "checkbox" at bounding box center [482, 248] width 15 height 15
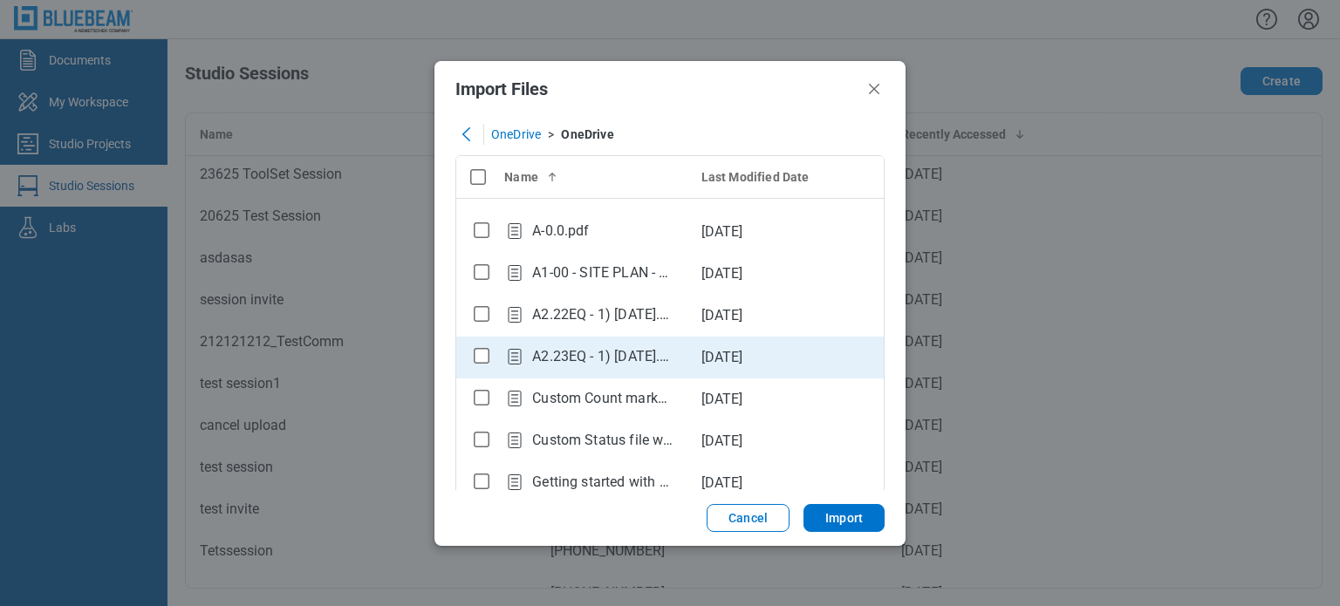
scroll to position [0, 0]
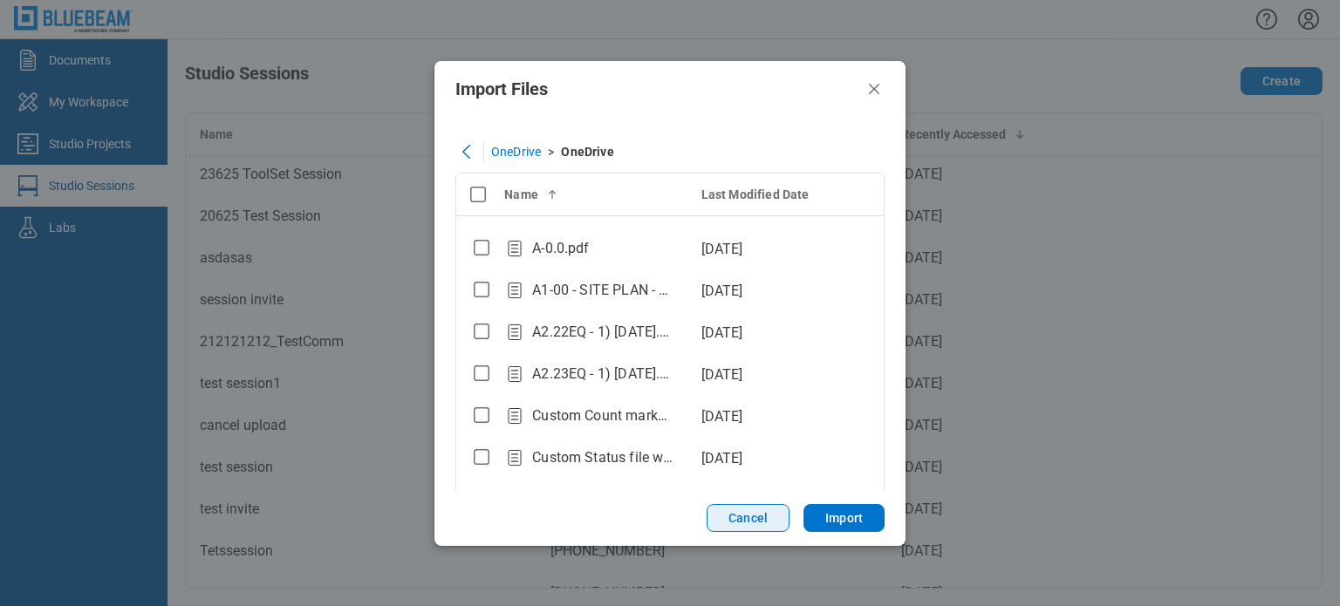
click at [762, 530] on button "Cancel" at bounding box center [748, 518] width 83 height 28
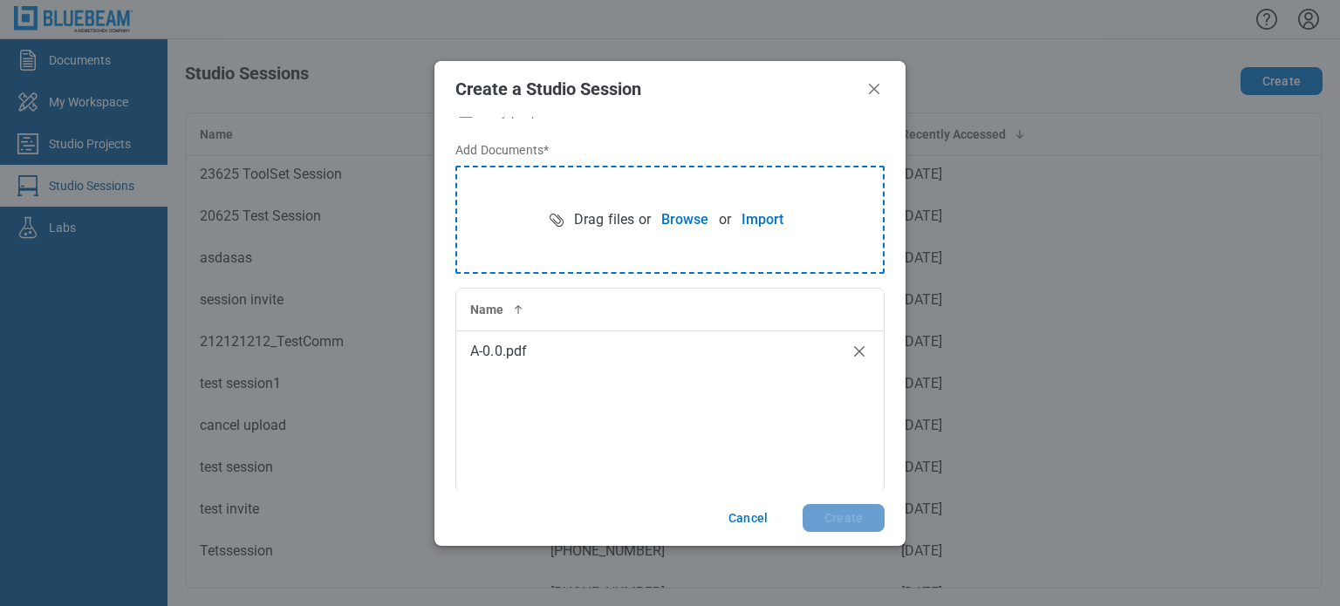
scroll to position [194, 0]
click at [651, 209] on button "Browse" at bounding box center [685, 218] width 68 height 35
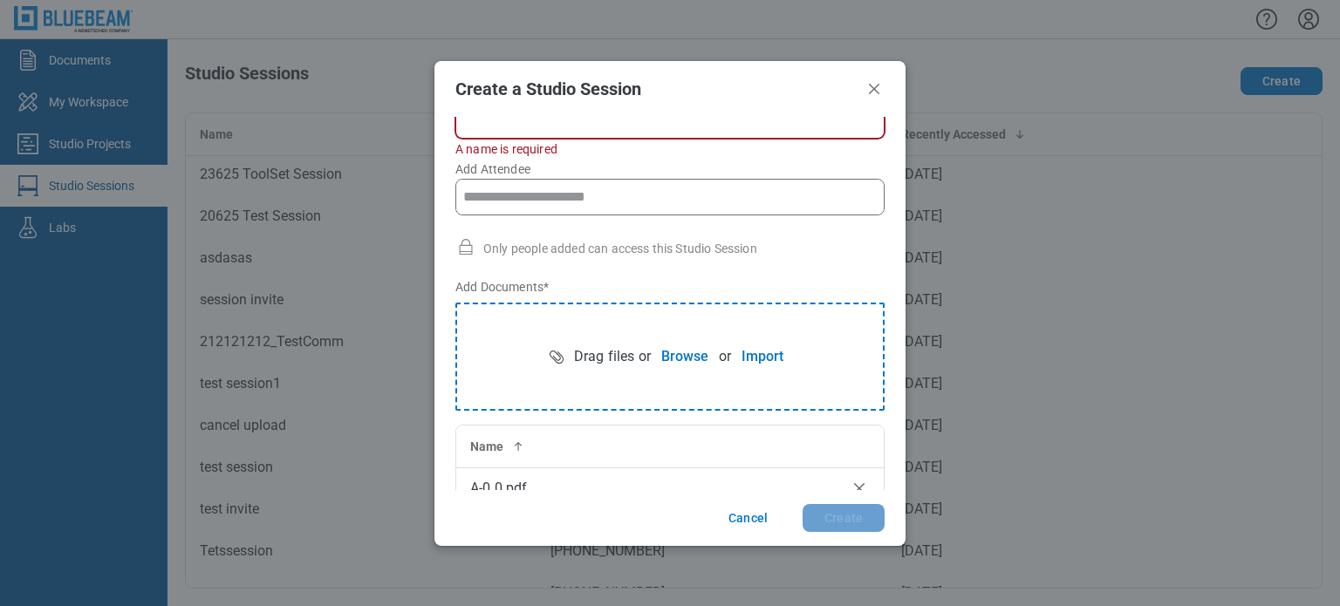
scroll to position [0, 0]
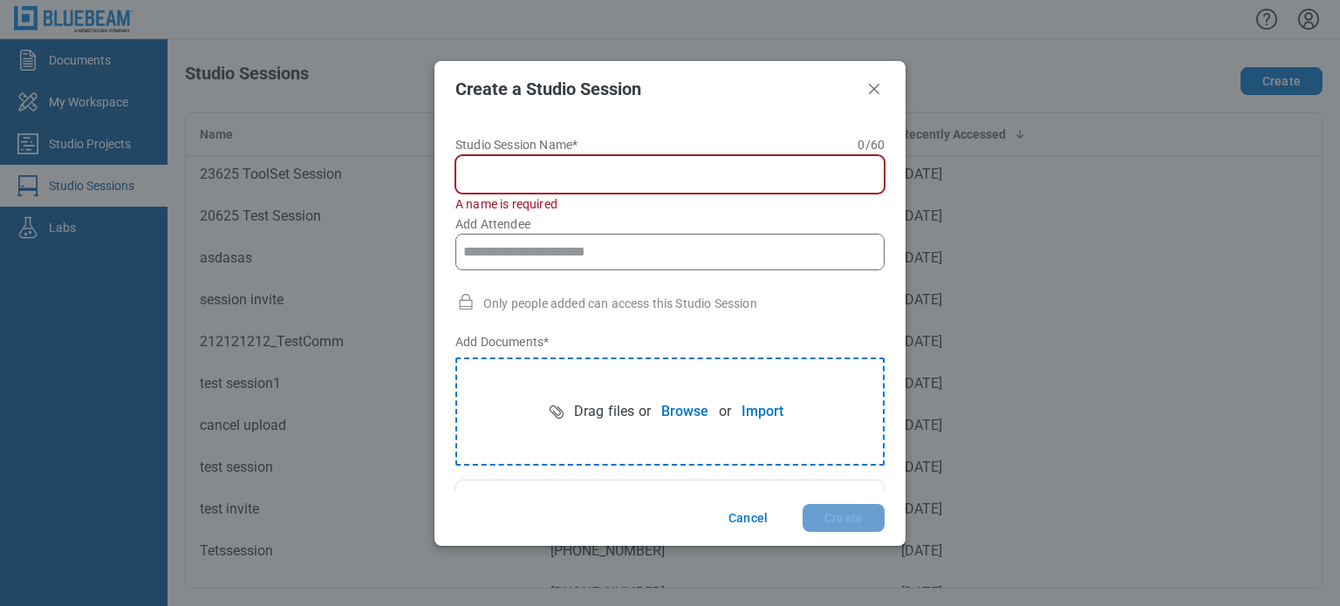
click at [619, 170] on input "Studio Session Name* 0 of 60 characters 0 / 60" at bounding box center [673, 174] width 407 height 21
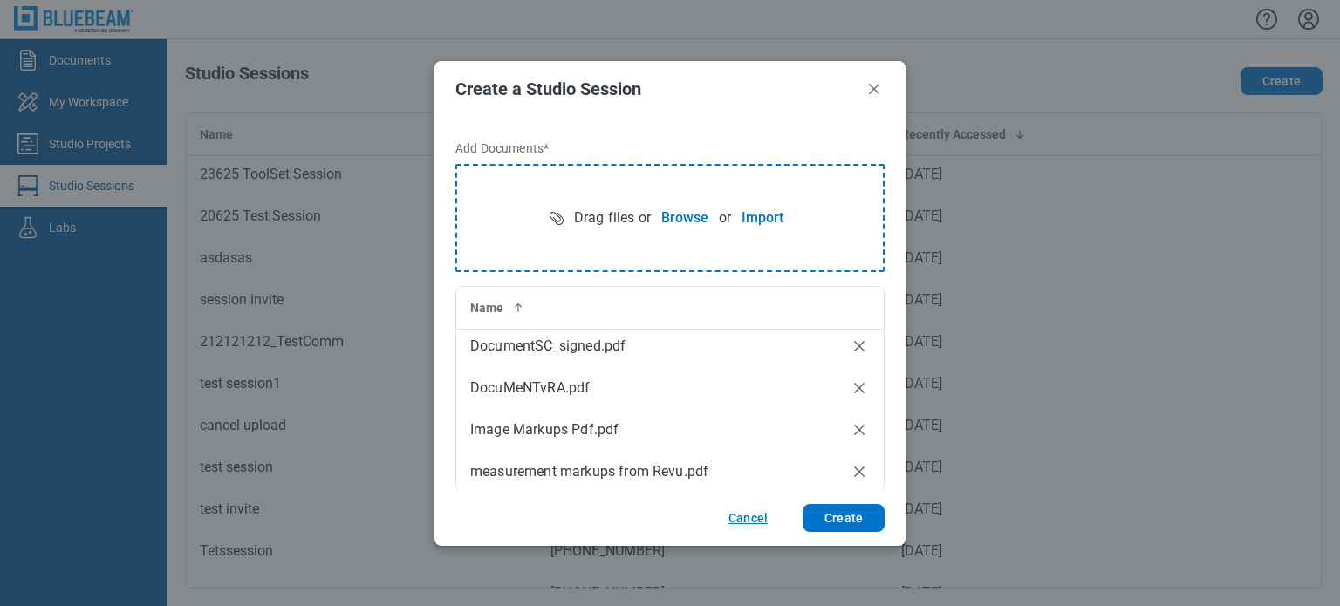
scroll to position [172, 0]
type input "**********"
click at [827, 516] on button "Create" at bounding box center [844, 518] width 82 height 28
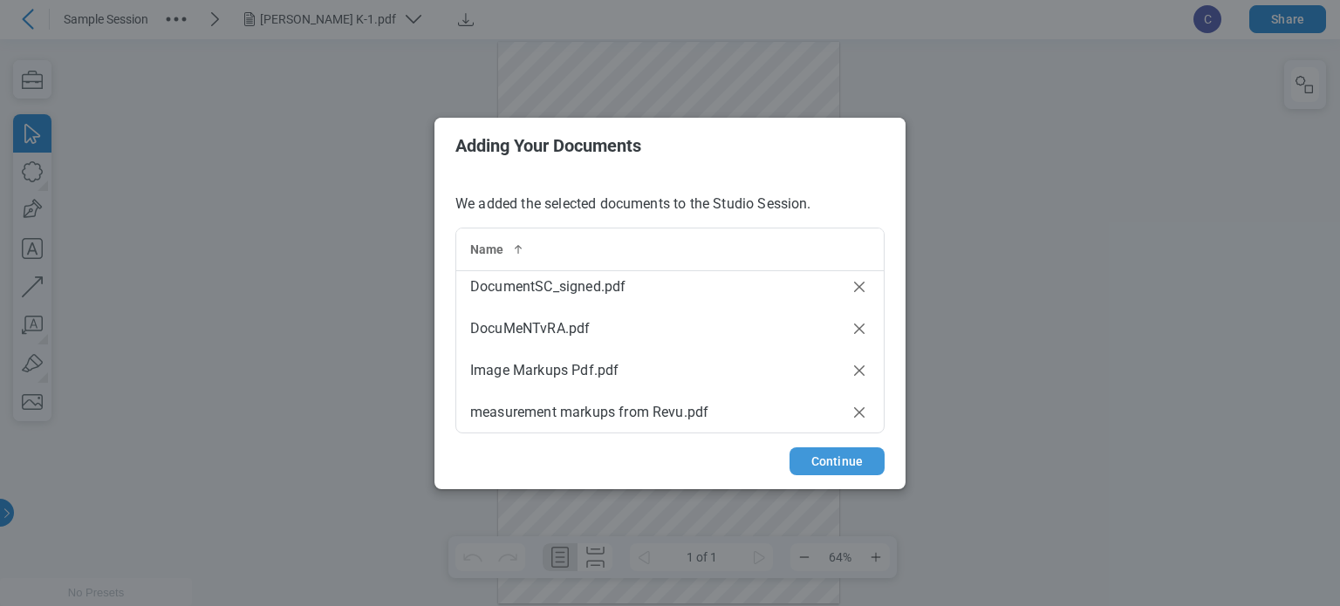
click at [865, 454] on button "Continue" at bounding box center [836, 462] width 95 height 28
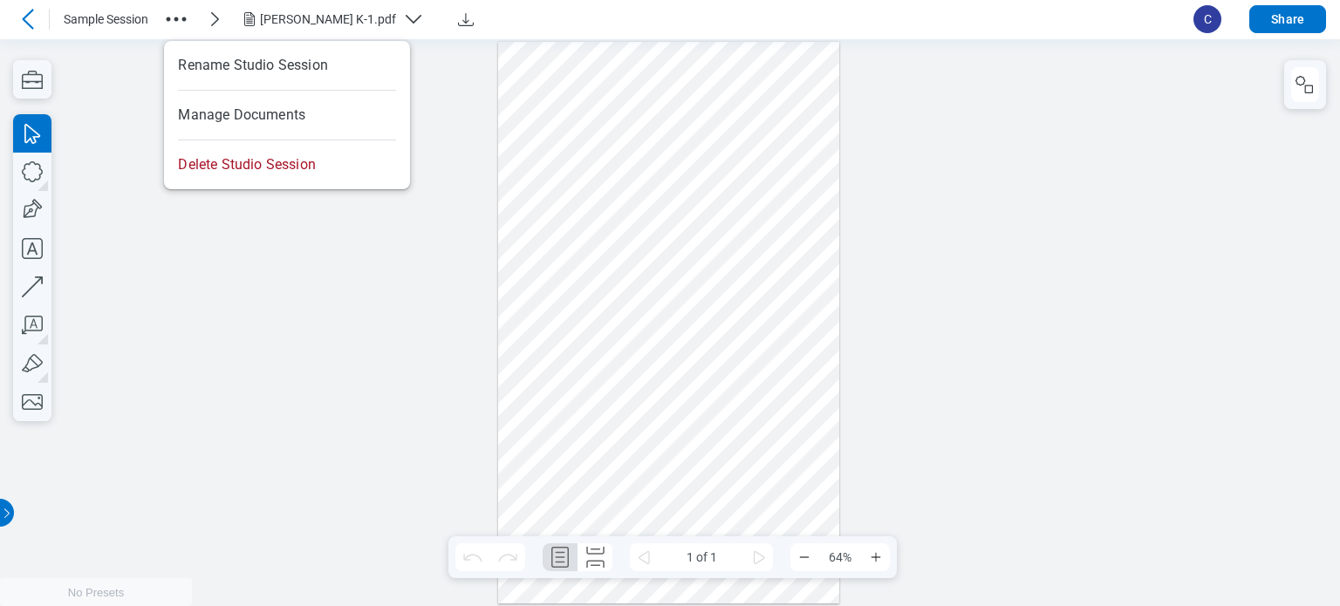
click at [178, 27] on icon "button" at bounding box center [176, 19] width 28 height 28
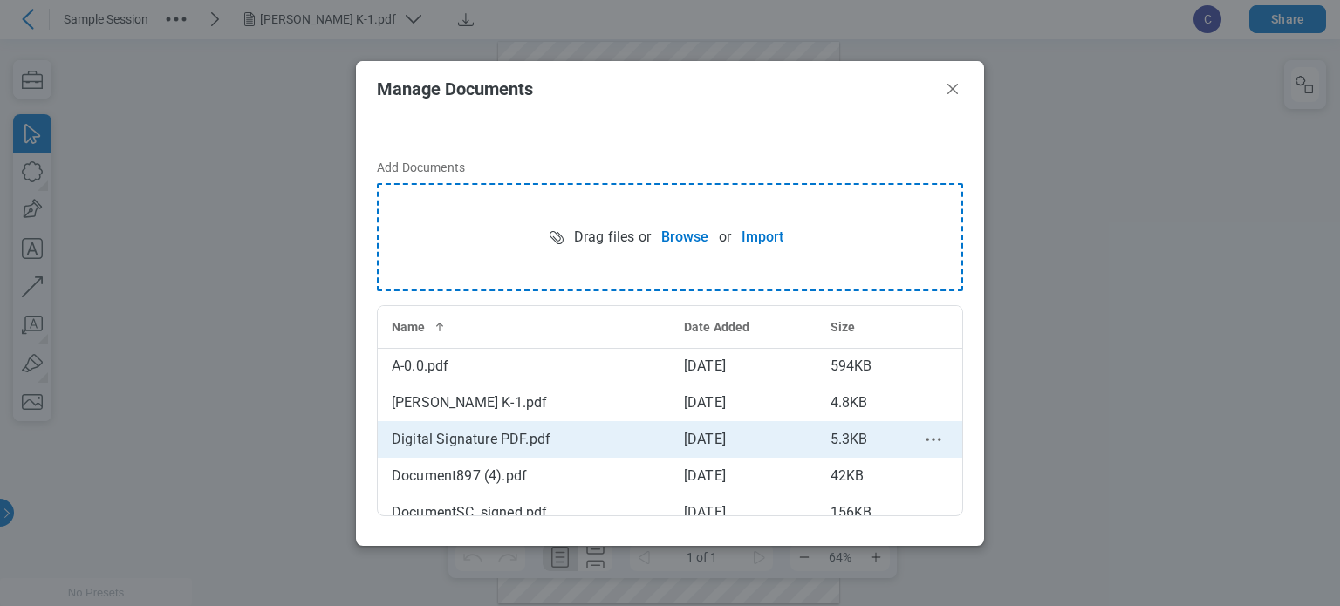
scroll to position [125, 0]
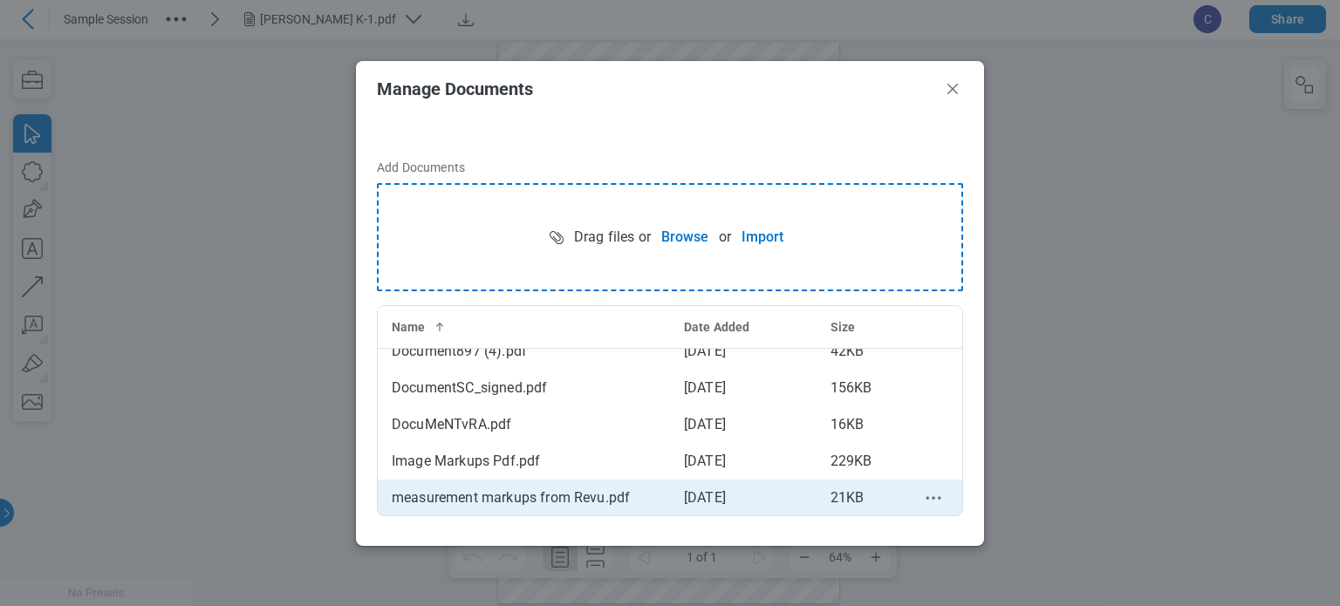
click at [923, 500] on icon "context-menu" at bounding box center [933, 498] width 21 height 21
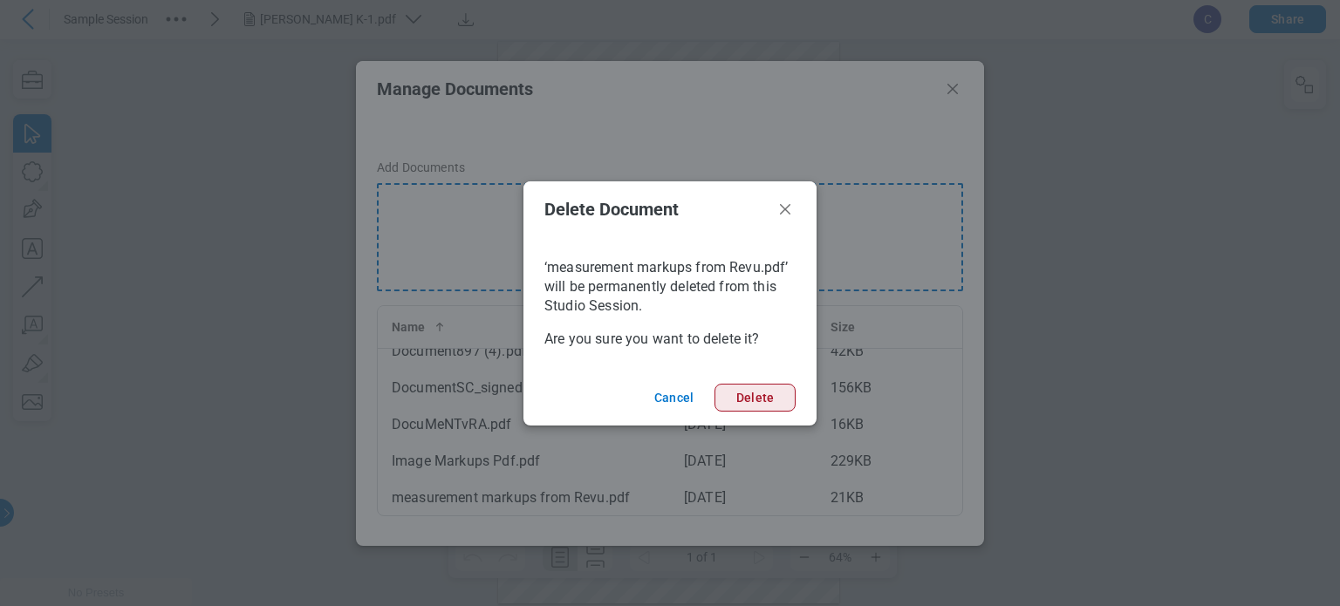
click at [774, 401] on button "Delete" at bounding box center [754, 398] width 81 height 28
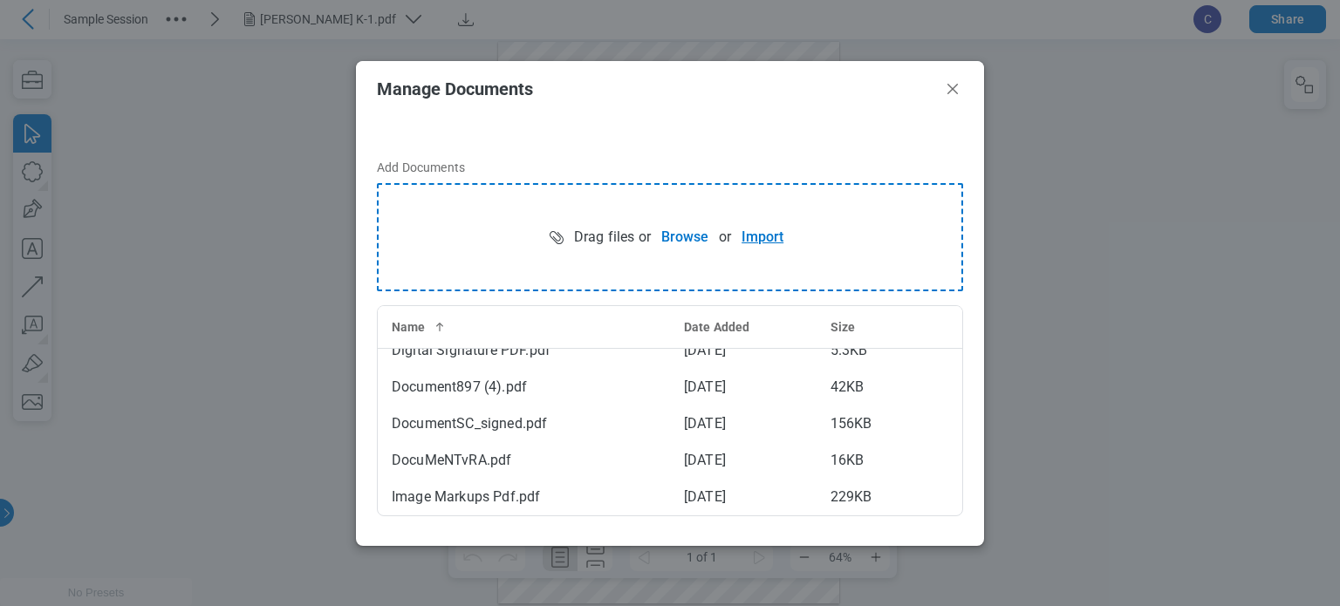
scroll to position [88, 0]
click at [740, 245] on button "Import" at bounding box center [762, 237] width 63 height 35
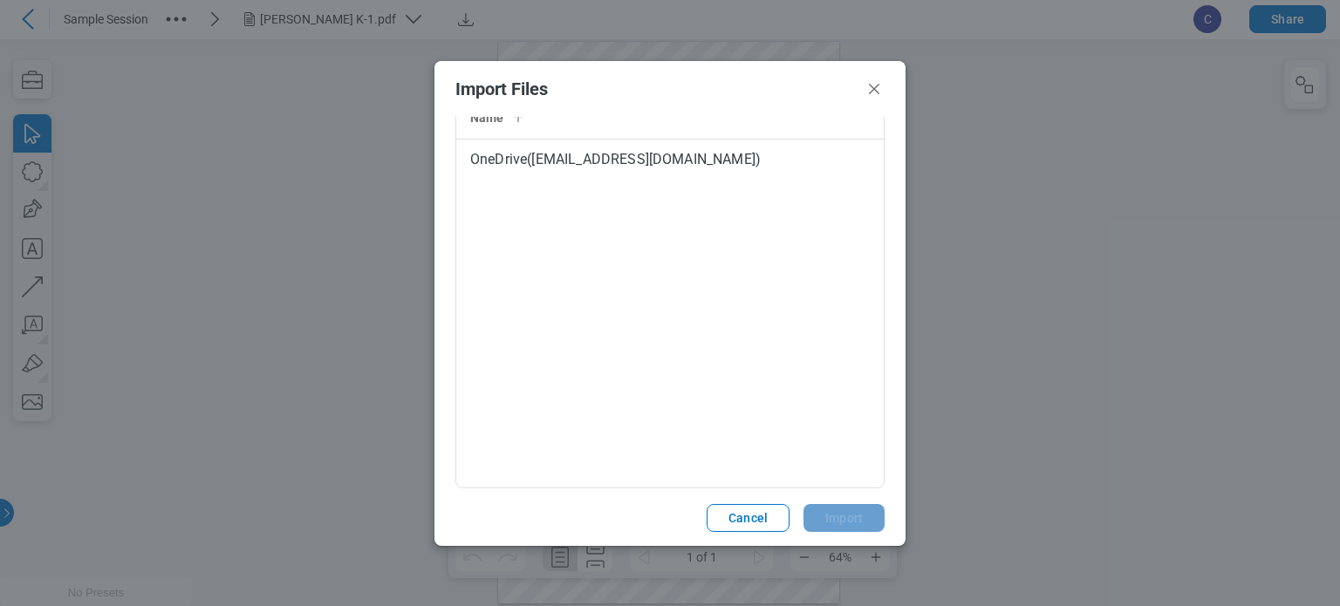
scroll to position [60, 0]
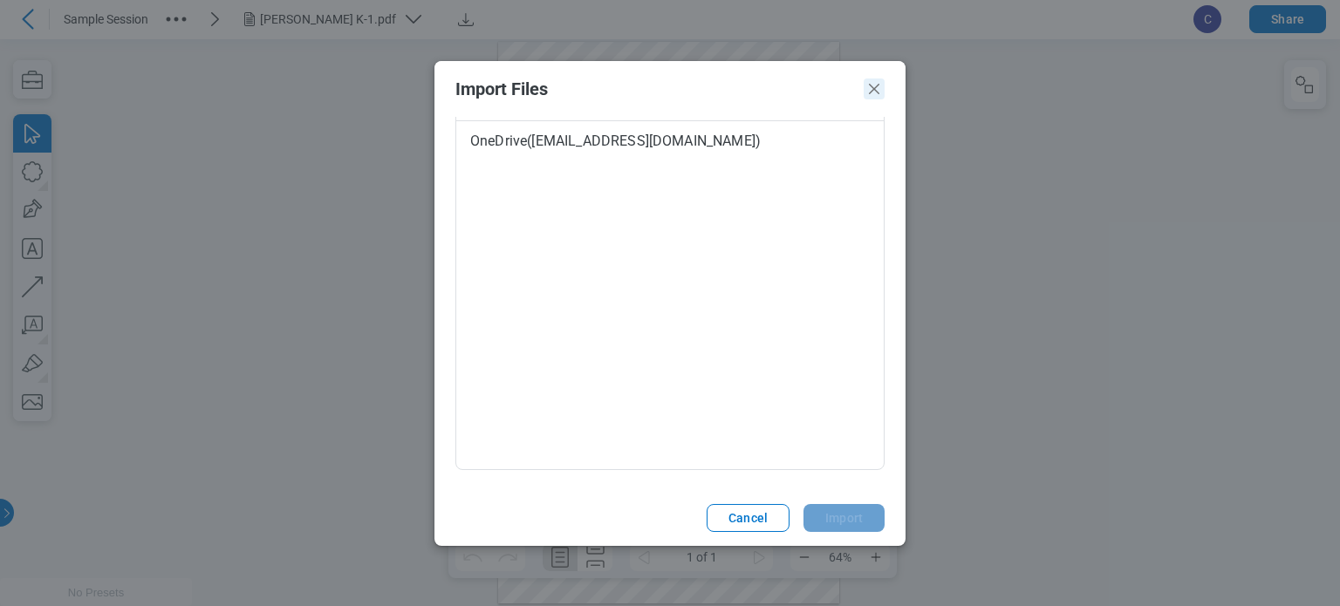
click at [876, 93] on icon "Close" at bounding box center [874, 89] width 21 height 21
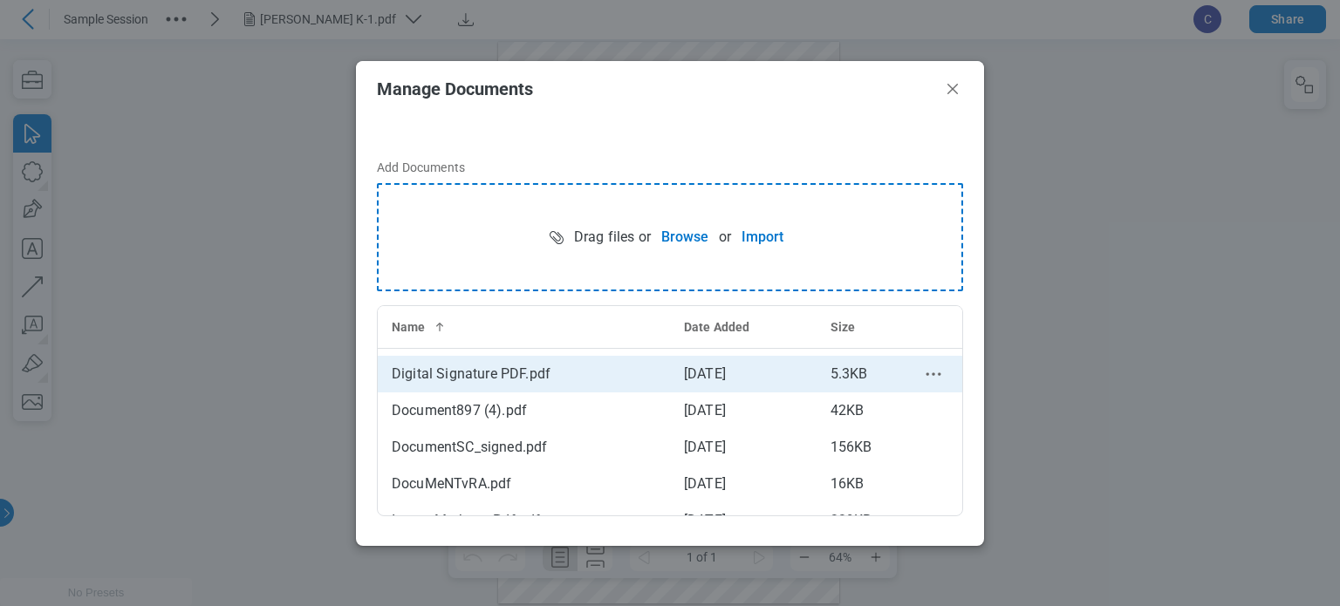
scroll to position [88, 0]
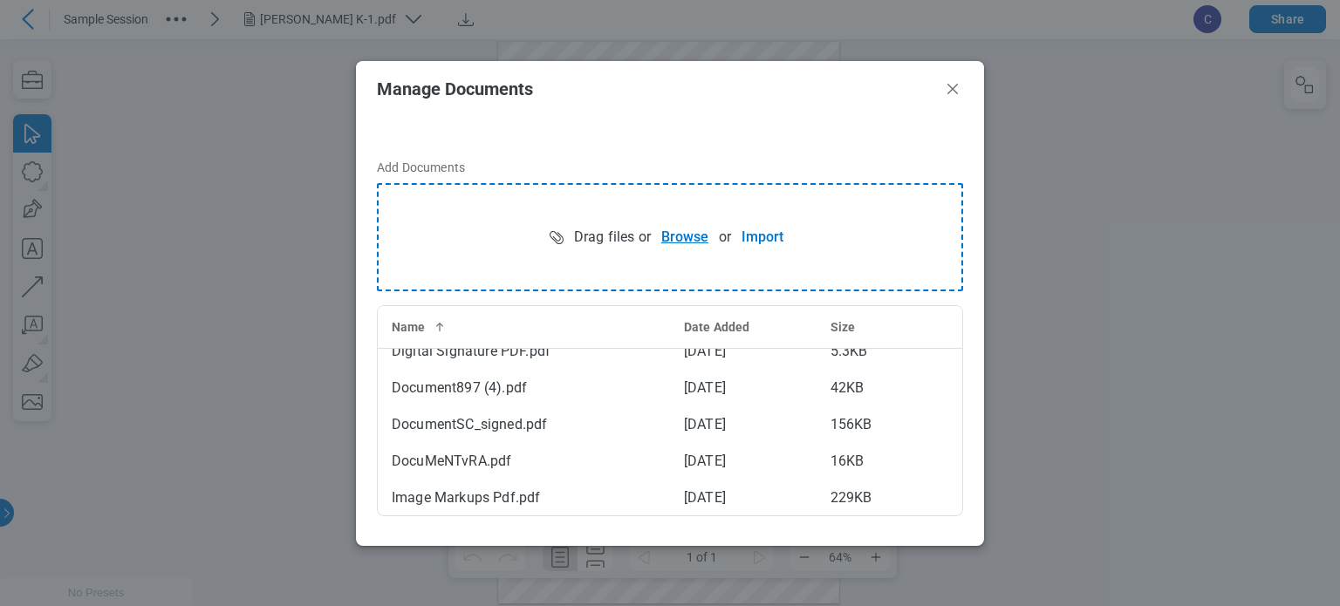
click at [694, 249] on button "Browse" at bounding box center [685, 237] width 68 height 35
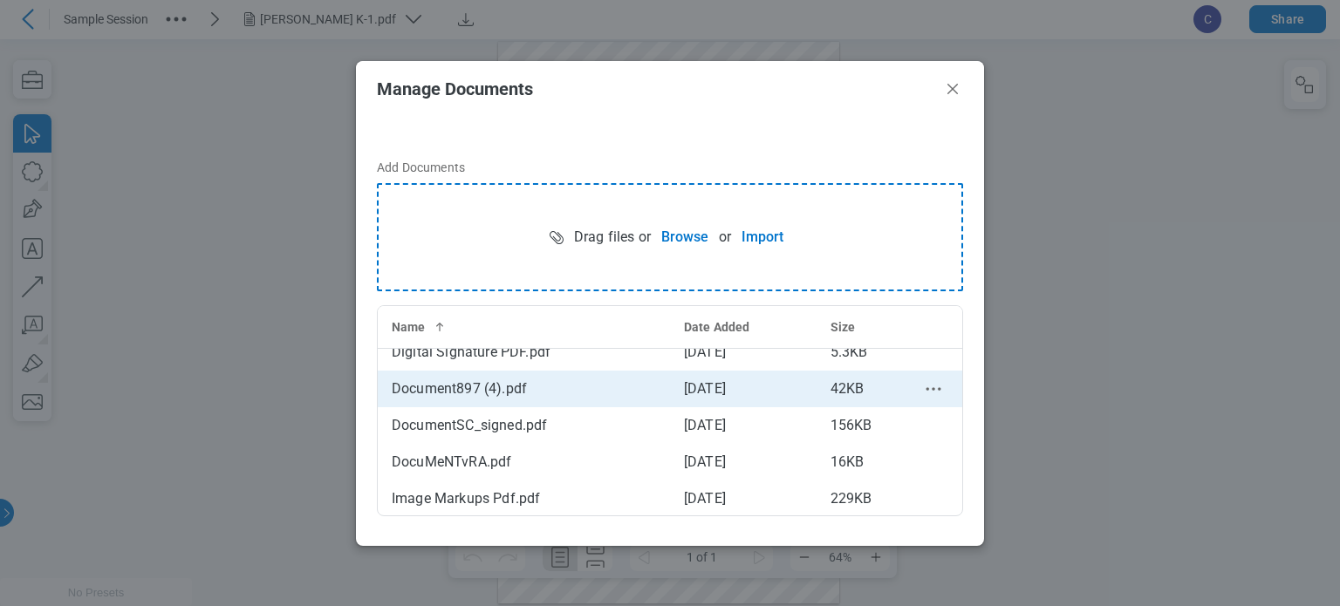
scroll to position [125, 0]
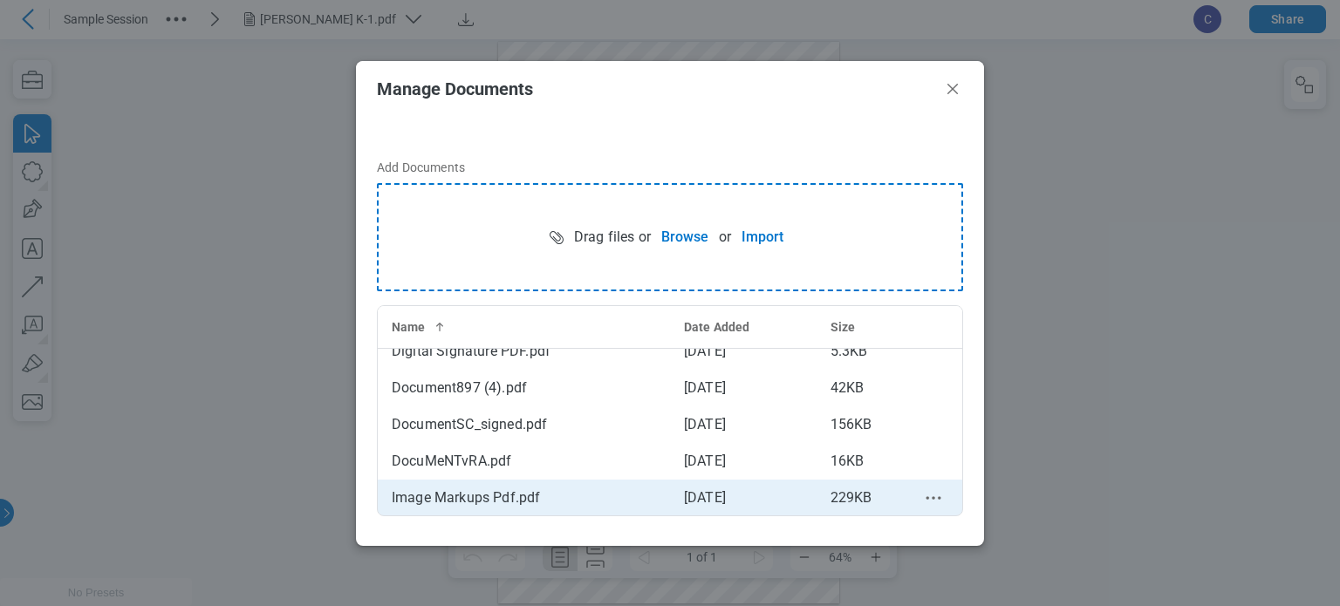
click at [923, 496] on icon "context-menu" at bounding box center [933, 498] width 21 height 21
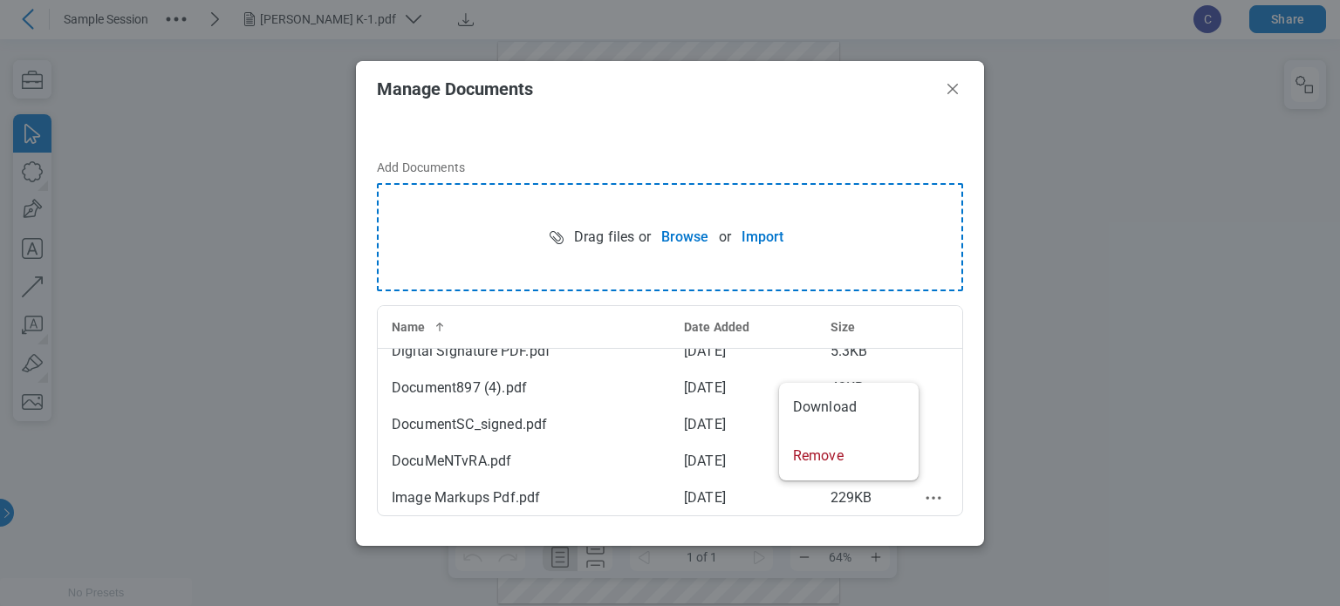
scroll to position [0, 0]
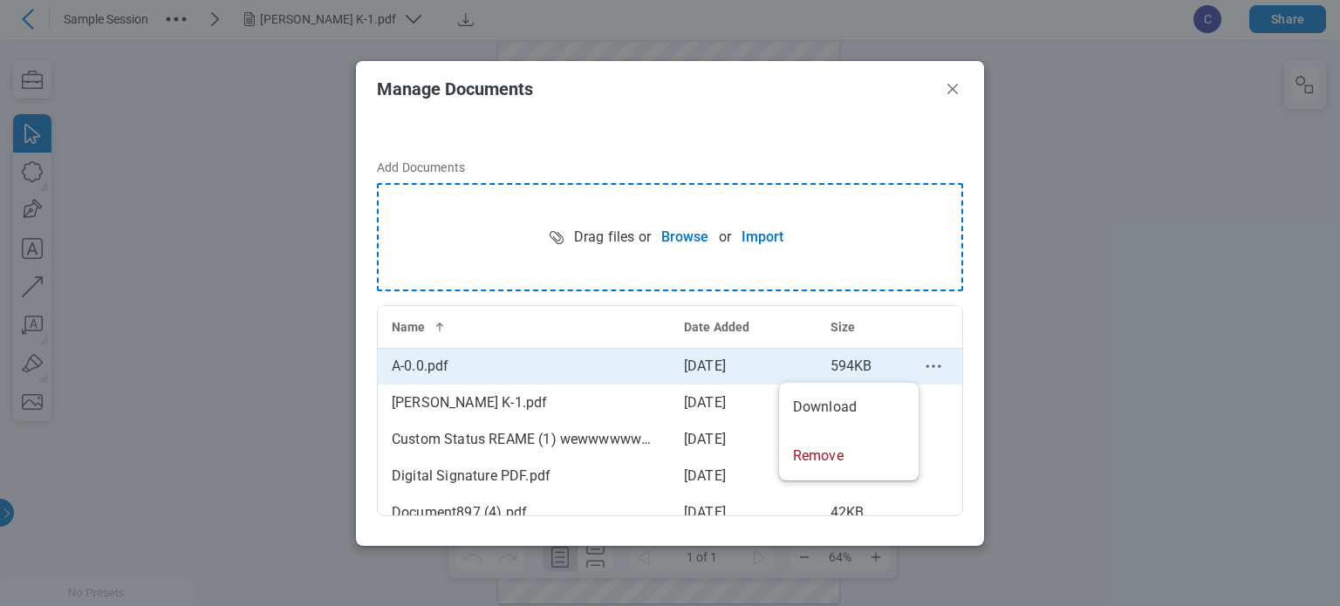
click at [923, 359] on icon "context-menu" at bounding box center [933, 366] width 21 height 21
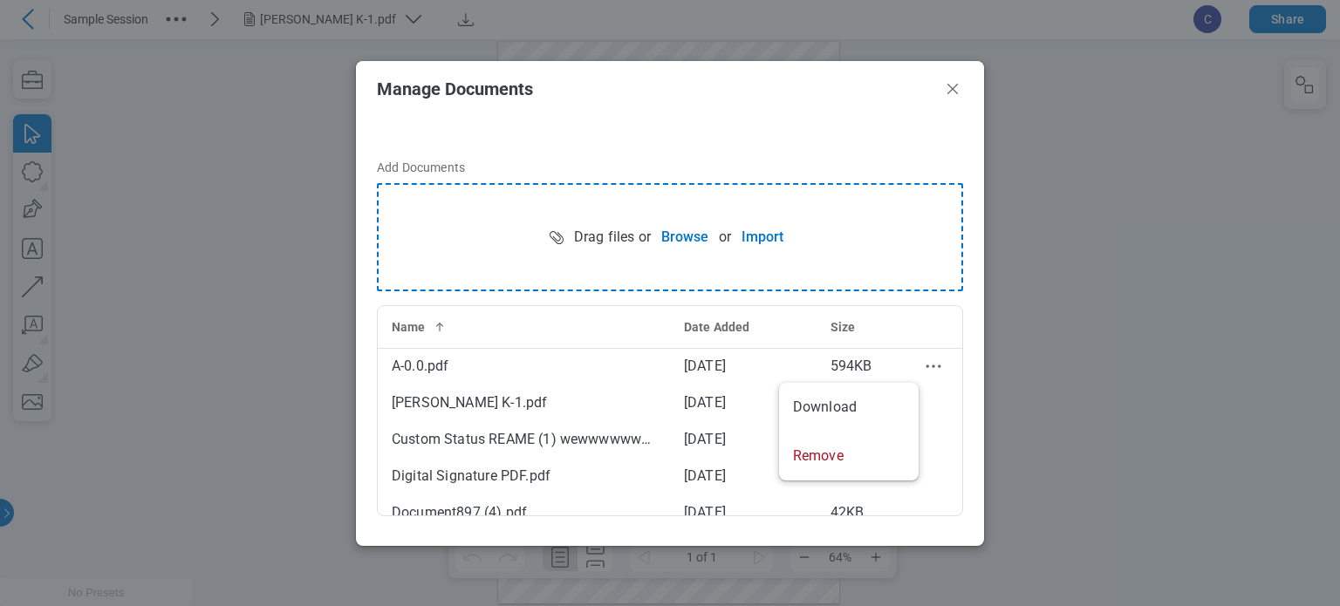
click at [896, 94] on h2 "Manage Documents" at bounding box center [656, 88] width 558 height 19
click at [951, 90] on icon "Close" at bounding box center [952, 89] width 10 height 10
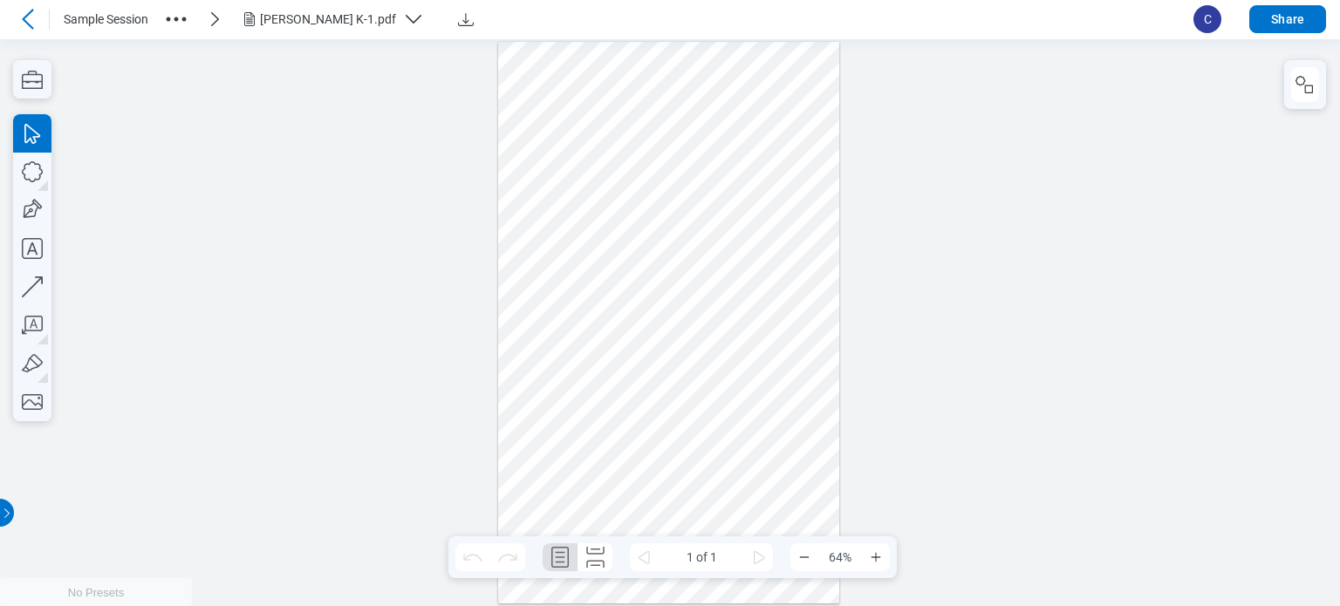
click at [183, 10] on icon "button" at bounding box center [176, 19] width 28 height 28
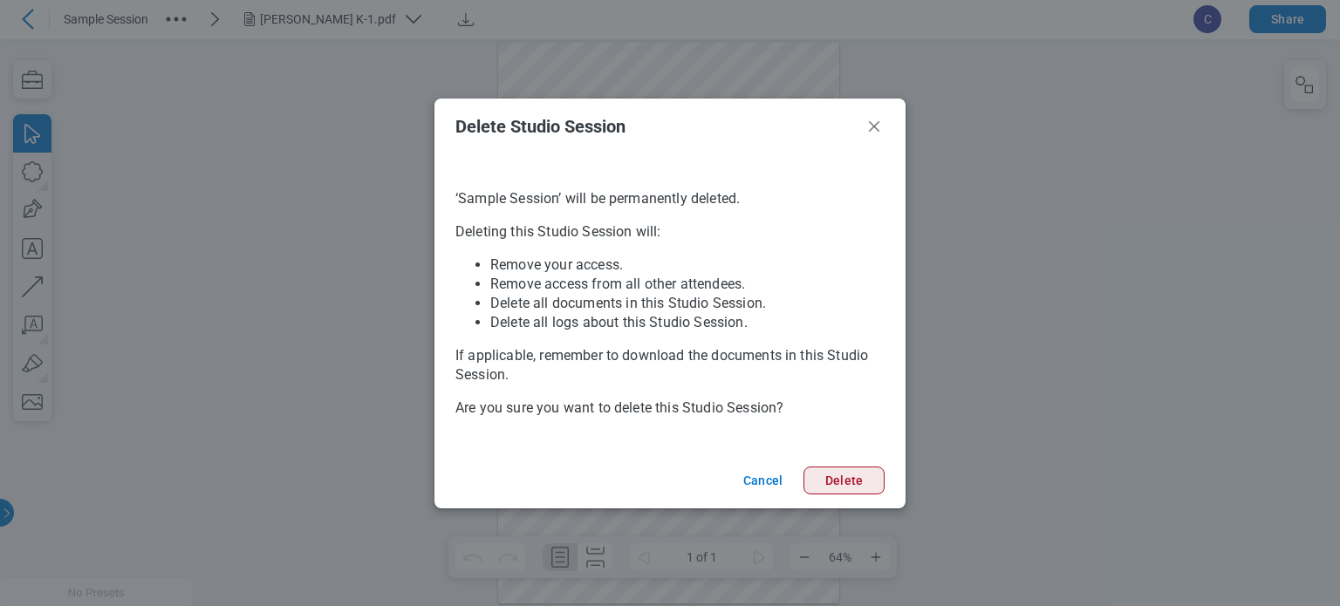
click at [861, 481] on button "Delete" at bounding box center [843, 481] width 81 height 28
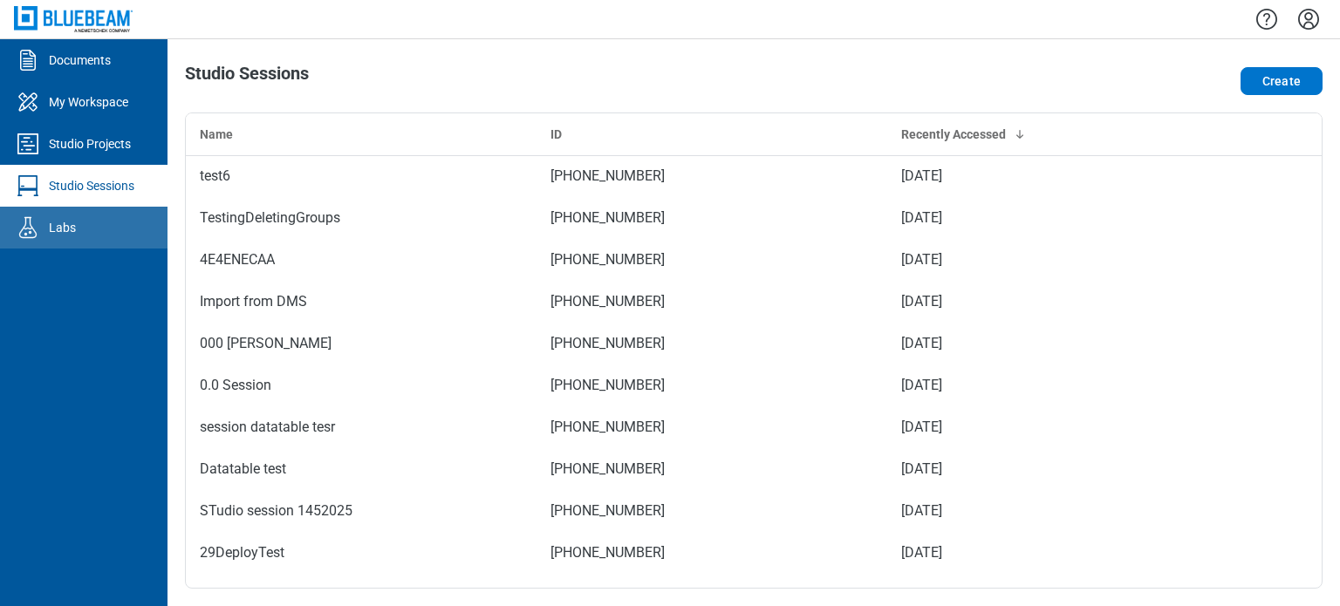
click at [31, 224] on icon "Labs" at bounding box center [28, 228] width 28 height 28
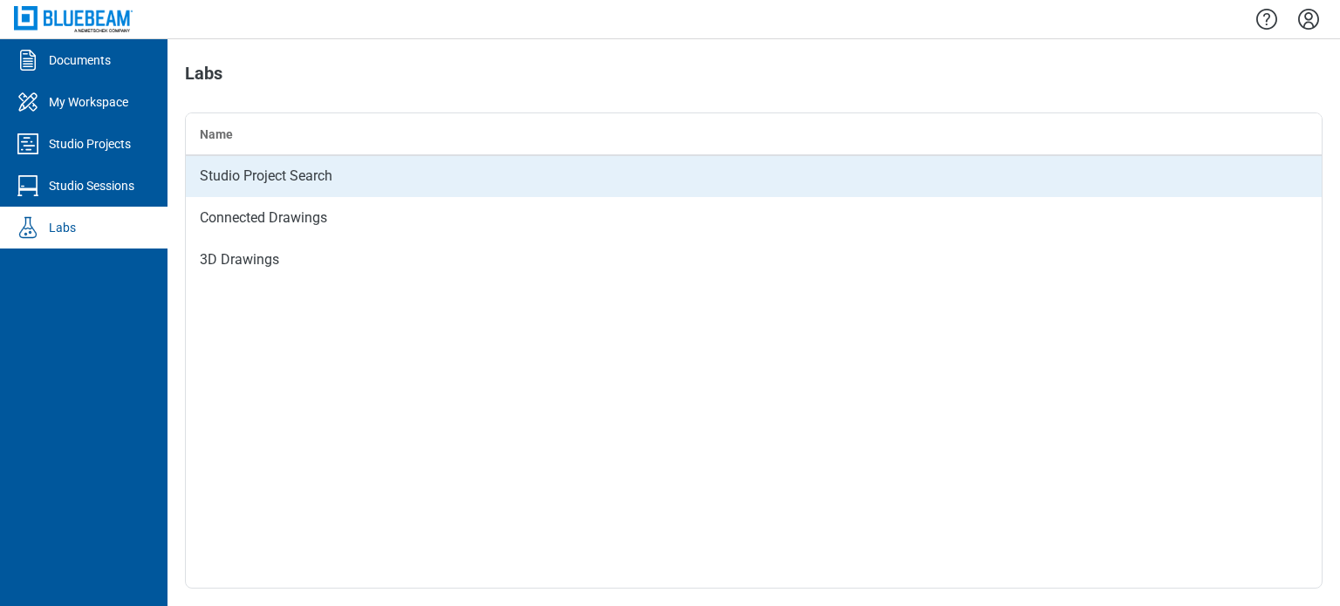
click at [308, 167] on td "Studio Project Search" at bounding box center [754, 176] width 1136 height 42
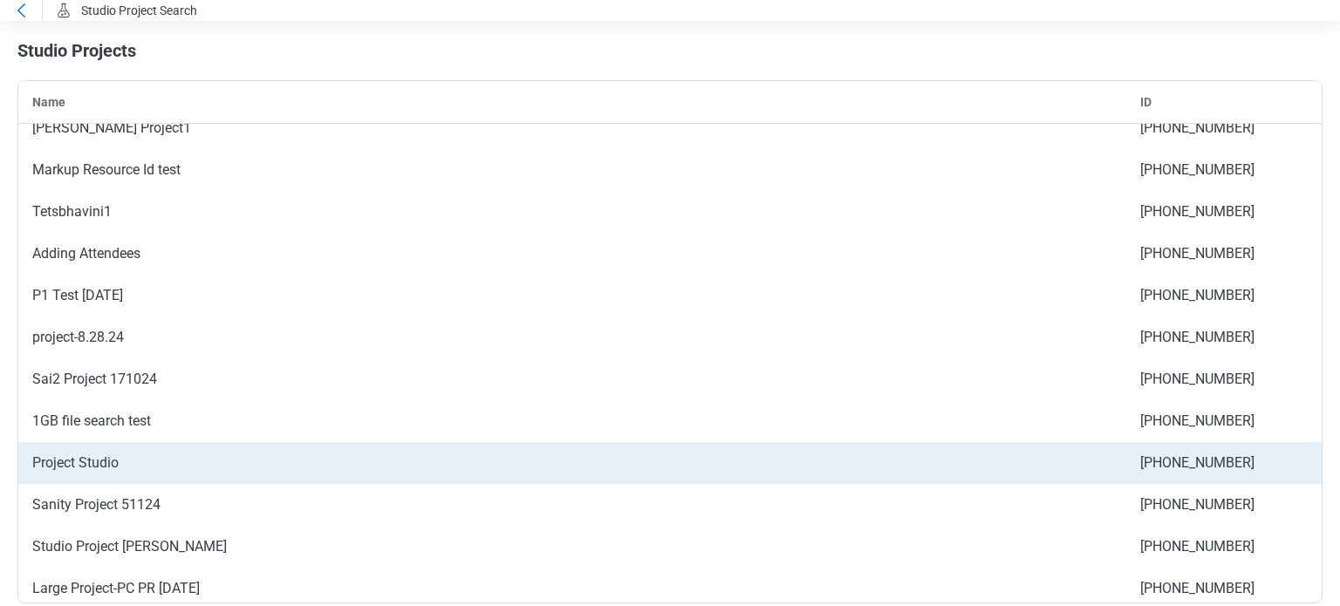
scroll to position [785, 0]
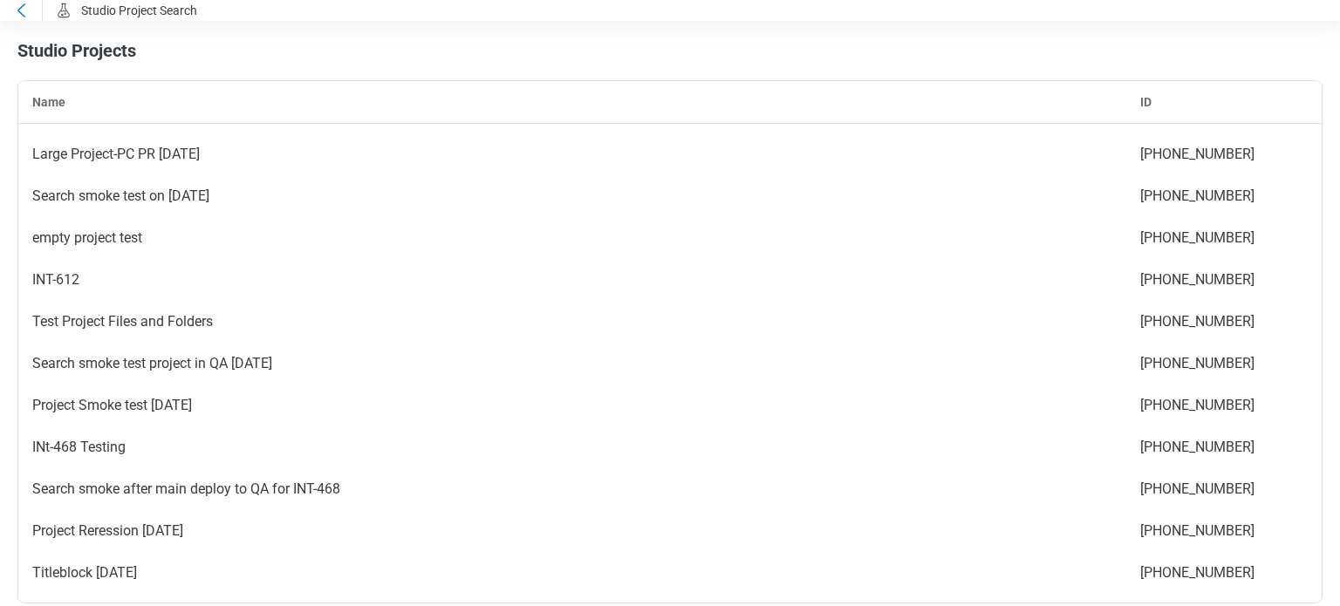
drag, startPoint x: 244, startPoint y: 324, endPoint x: 31, endPoint y: 13, distance: 377.0
click at [31, 13] on icon at bounding box center [20, 10] width 21 height 21
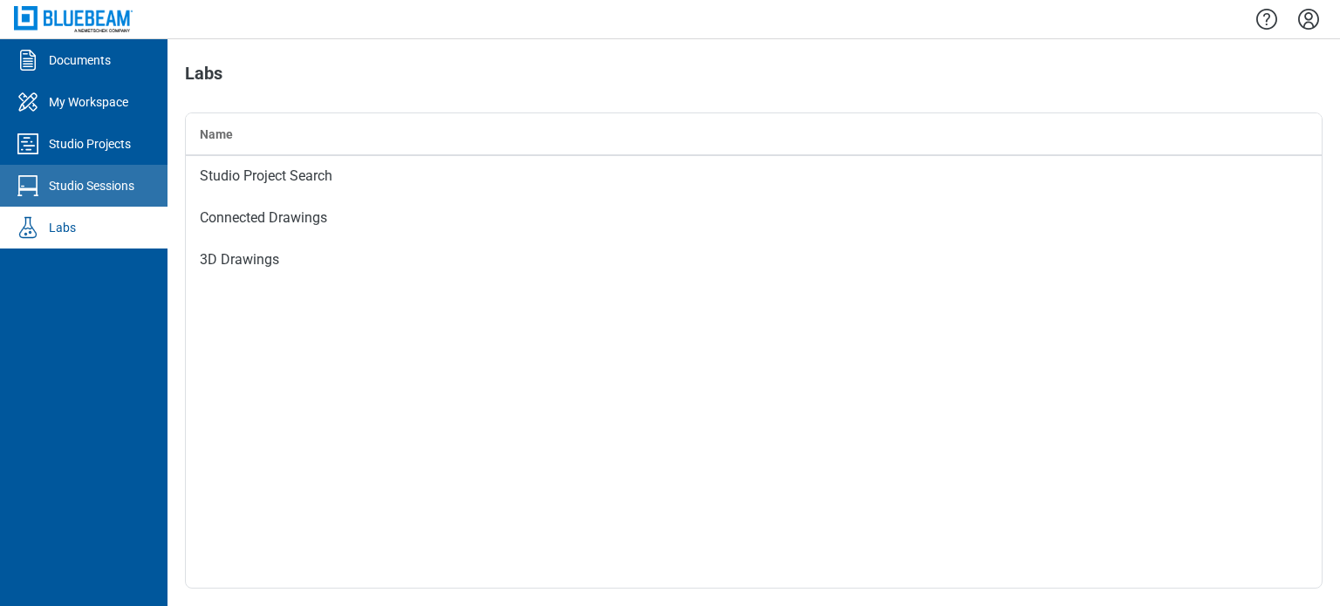
click at [79, 188] on div "Studio Sessions" at bounding box center [91, 185] width 85 height 17
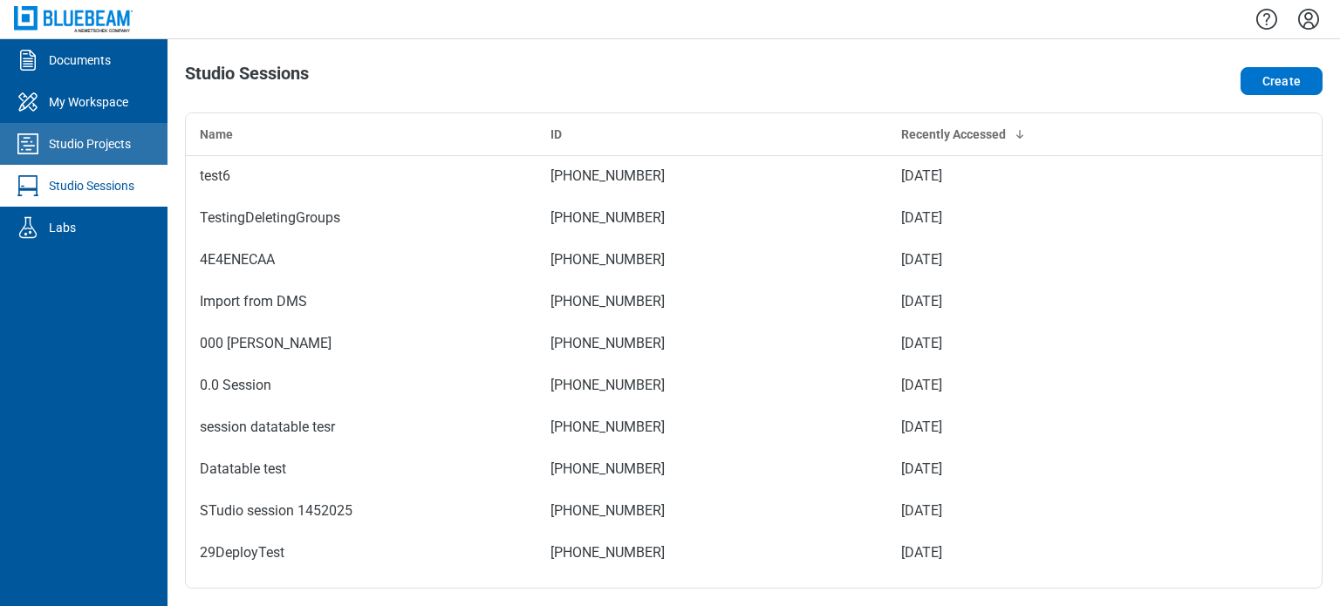
click at [124, 146] on div "Studio Projects" at bounding box center [90, 143] width 82 height 17
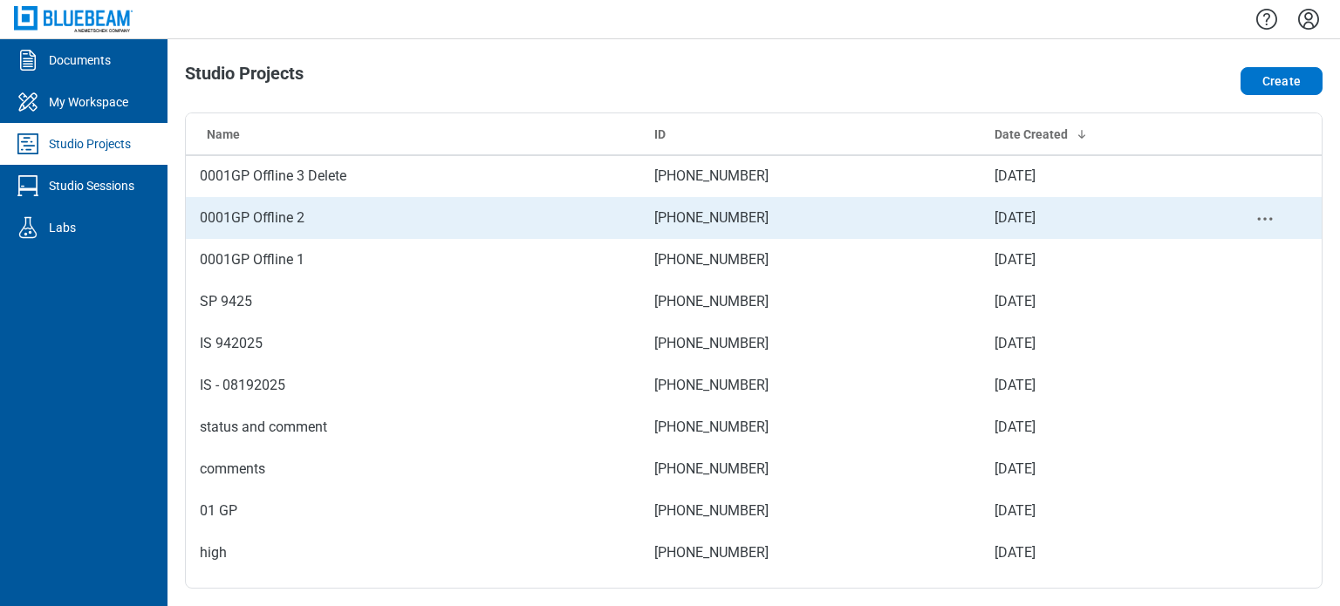
click at [440, 222] on td "0001GP Offline 2" at bounding box center [413, 218] width 455 height 42
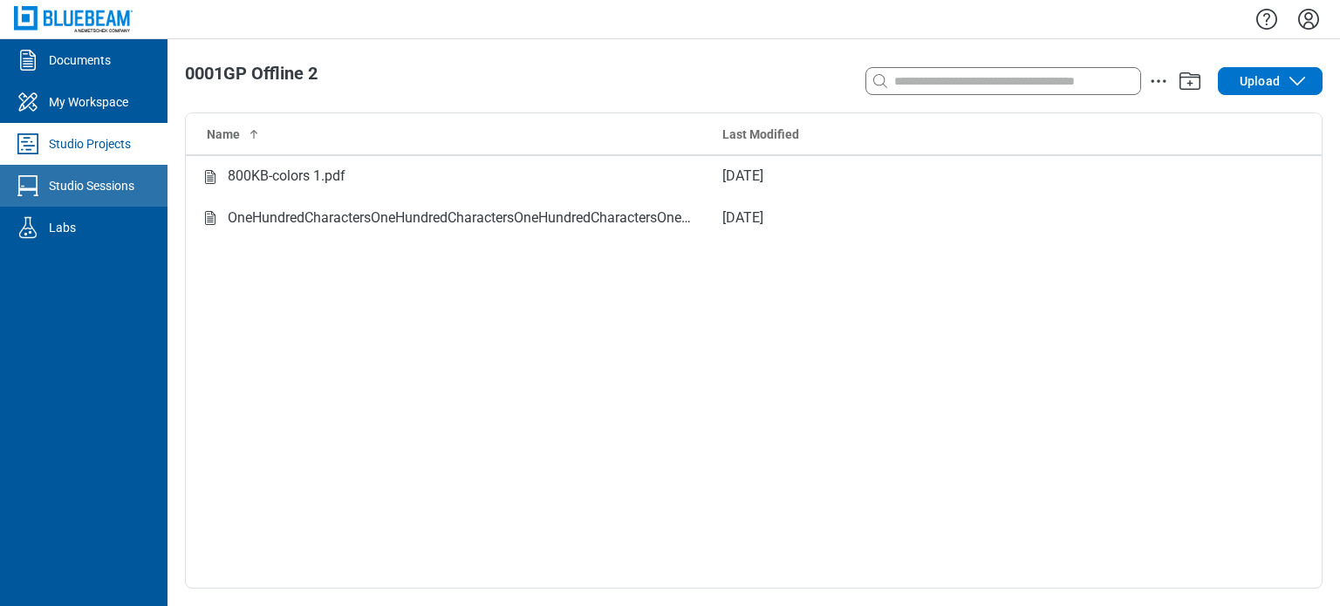
click at [132, 186] on div "Studio Sessions" at bounding box center [91, 185] width 85 height 17
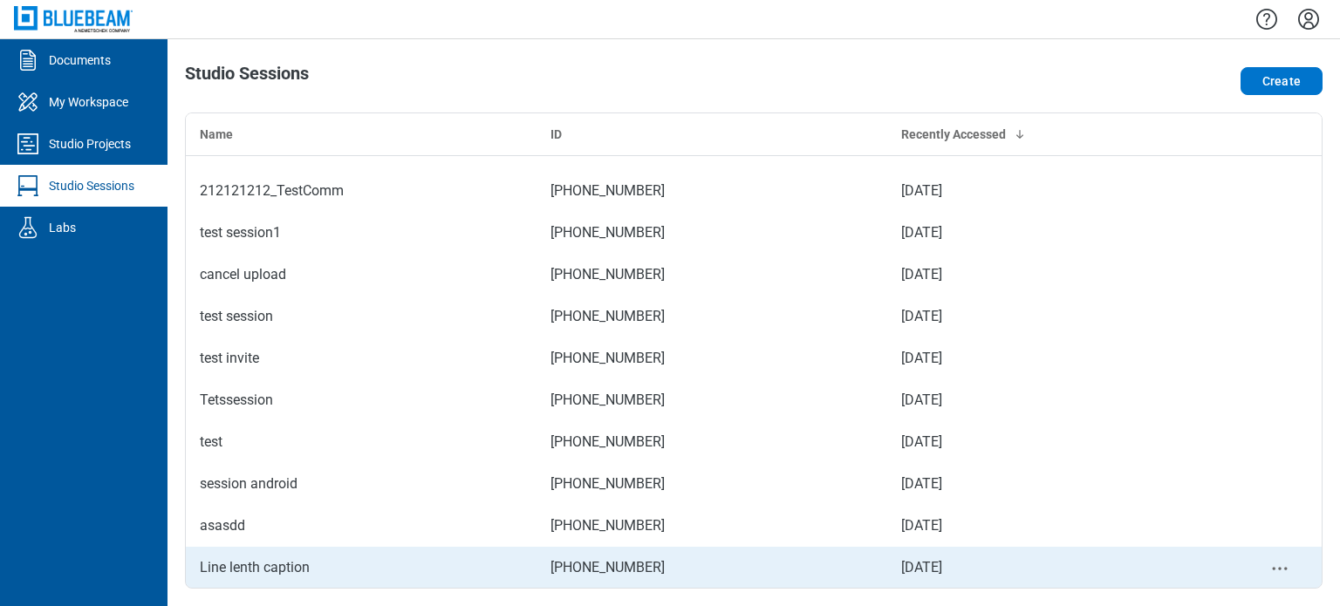
scroll to position [1660, 0]
click at [1269, 572] on icon "context-menu" at bounding box center [1279, 568] width 21 height 21
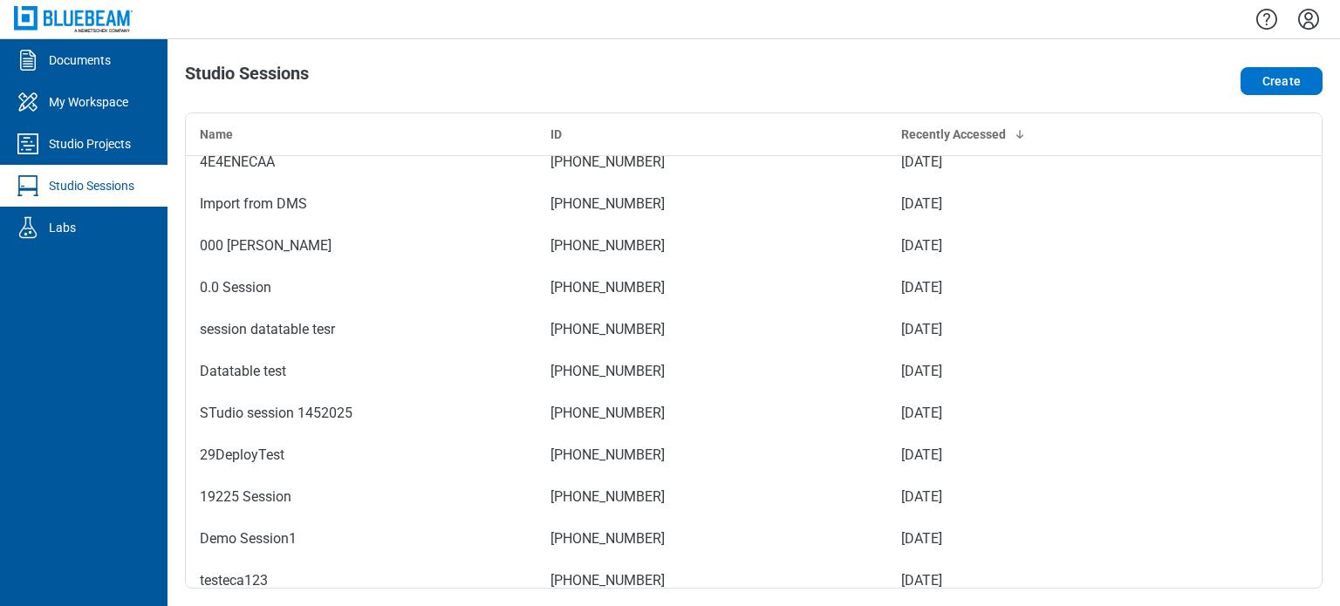
scroll to position [0, 0]
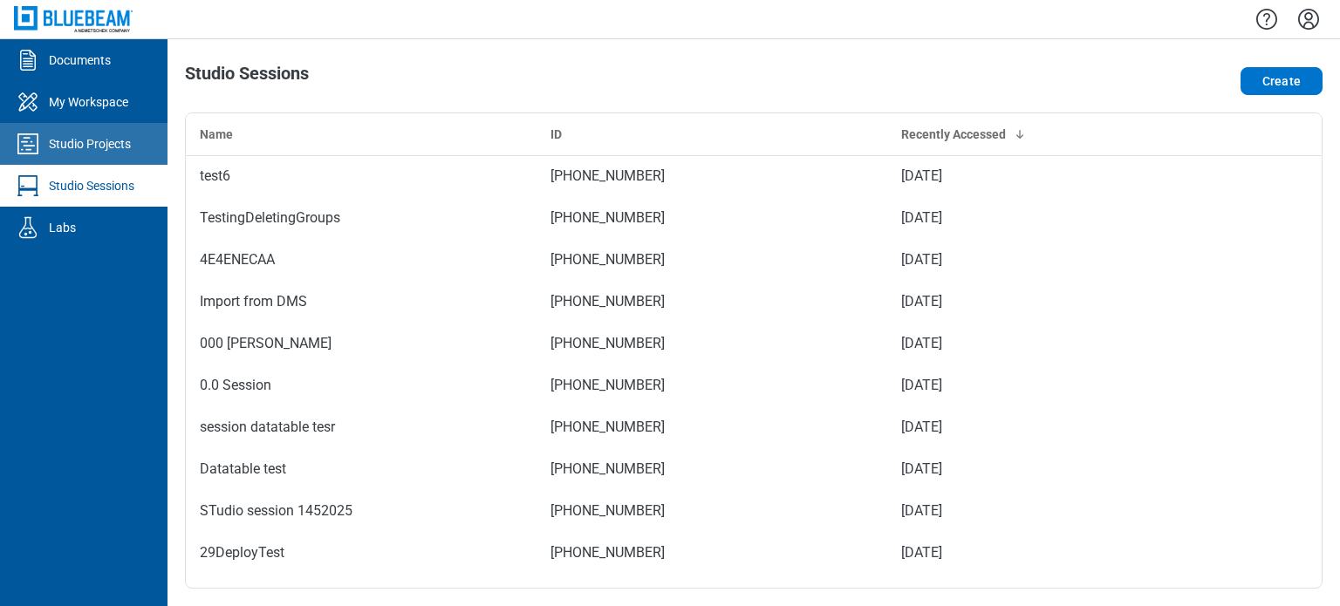
click at [73, 160] on link "Studio Projects" at bounding box center [83, 144] width 167 height 42
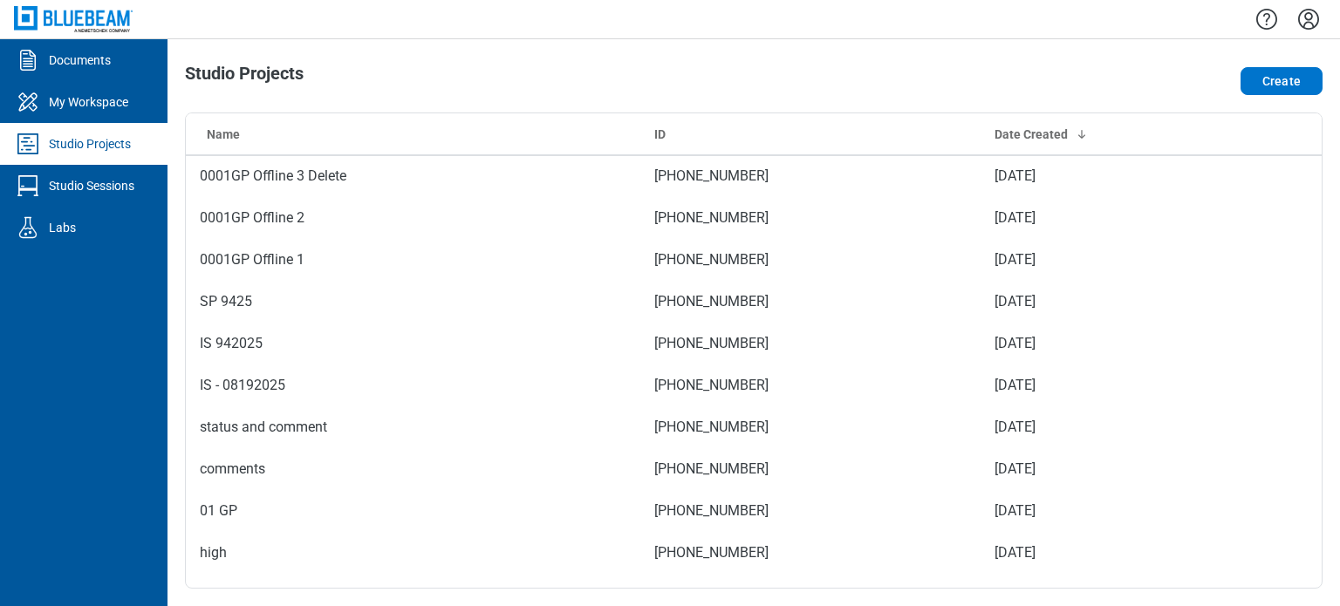
click at [119, 192] on div "Studio Sessions" at bounding box center [91, 185] width 85 height 17
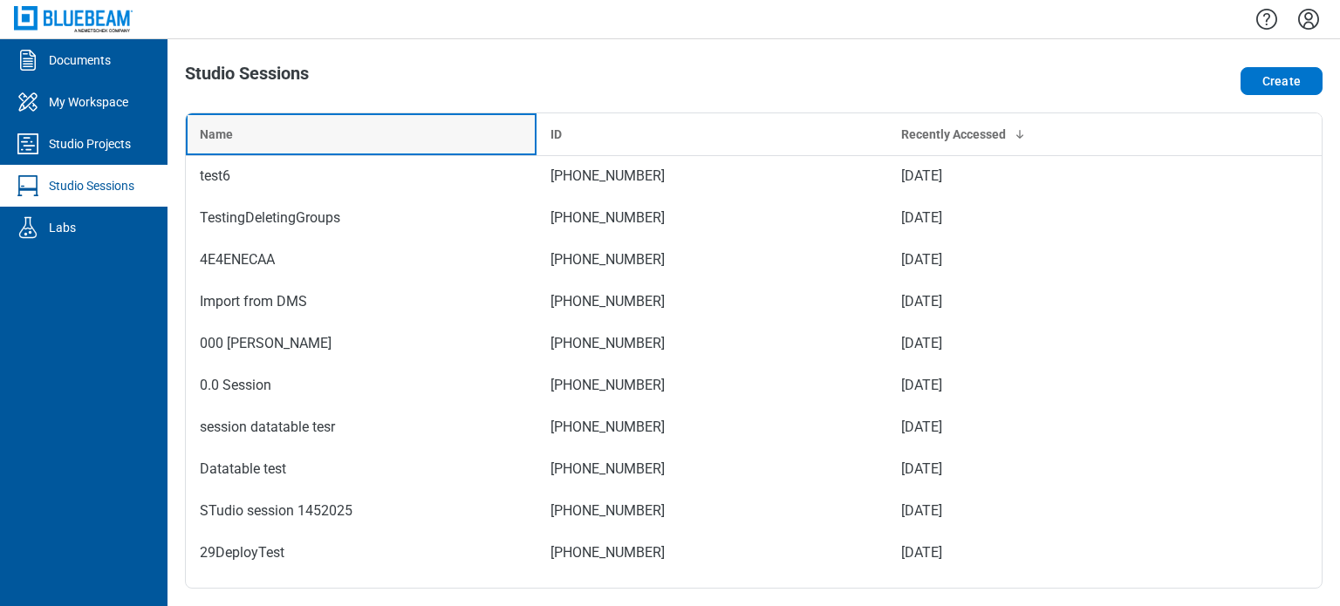
click at [297, 143] on th "Name" at bounding box center [361, 134] width 351 height 42
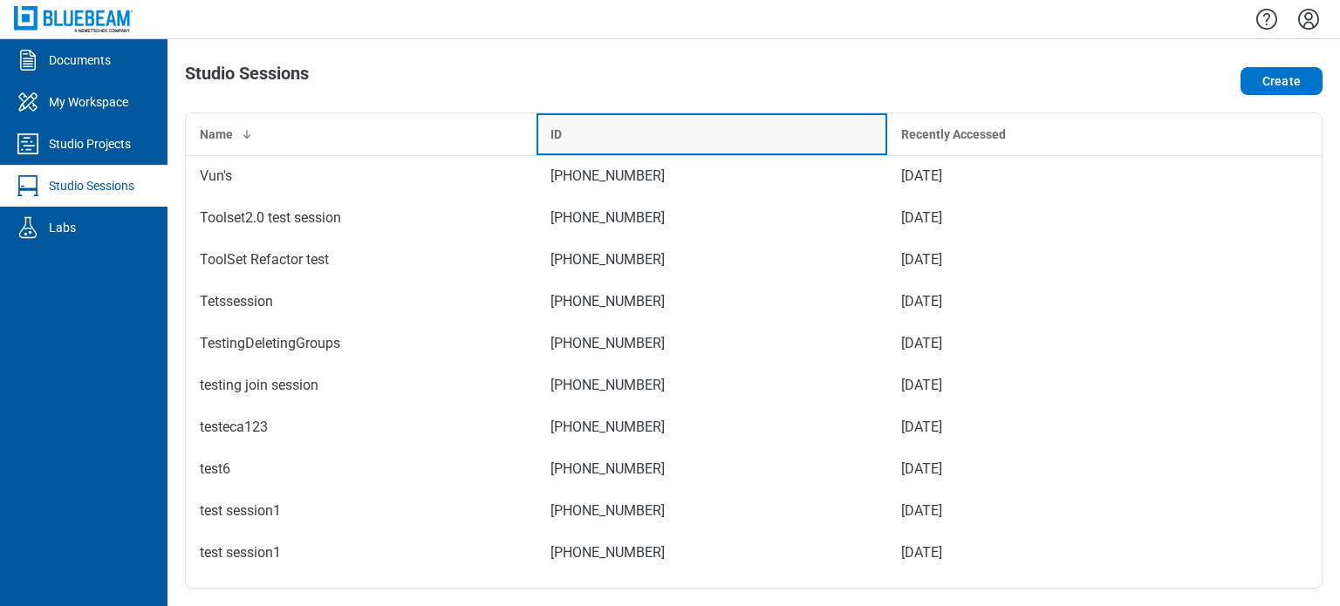
click at [600, 134] on div "ID" at bounding box center [711, 134] width 323 height 17
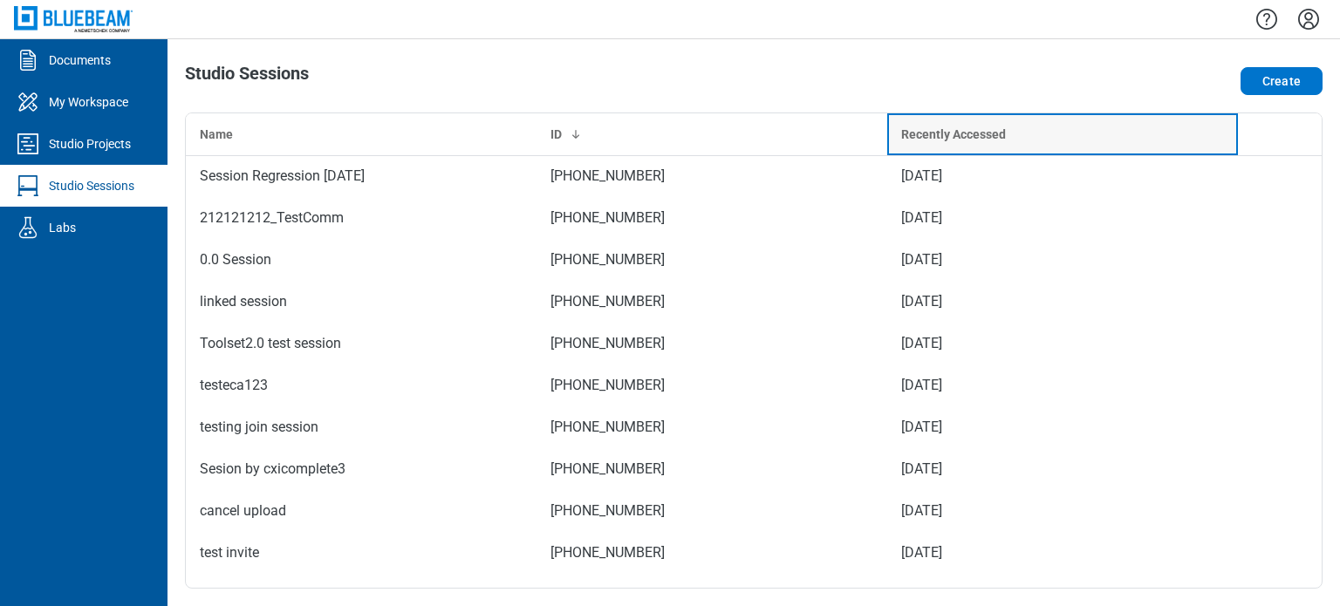
click at [1083, 135] on div "Recently Accessed" at bounding box center [1062, 134] width 323 height 17
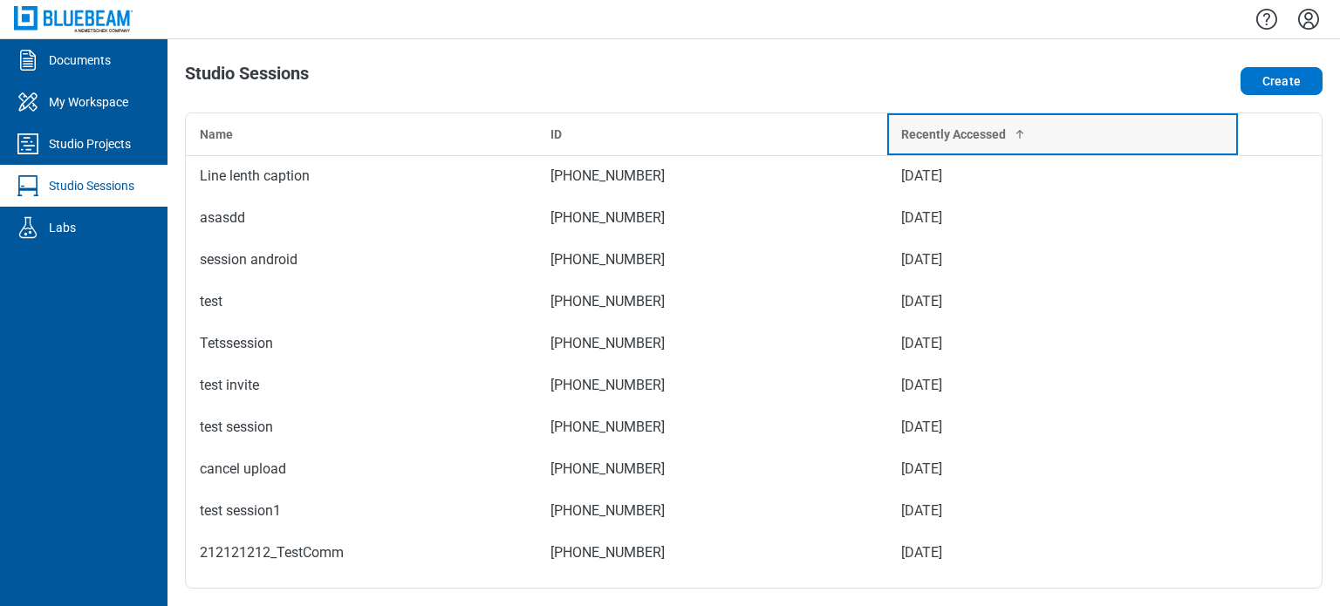
click at [1083, 135] on div "Recently Accessed" at bounding box center [1062, 134] width 323 height 17
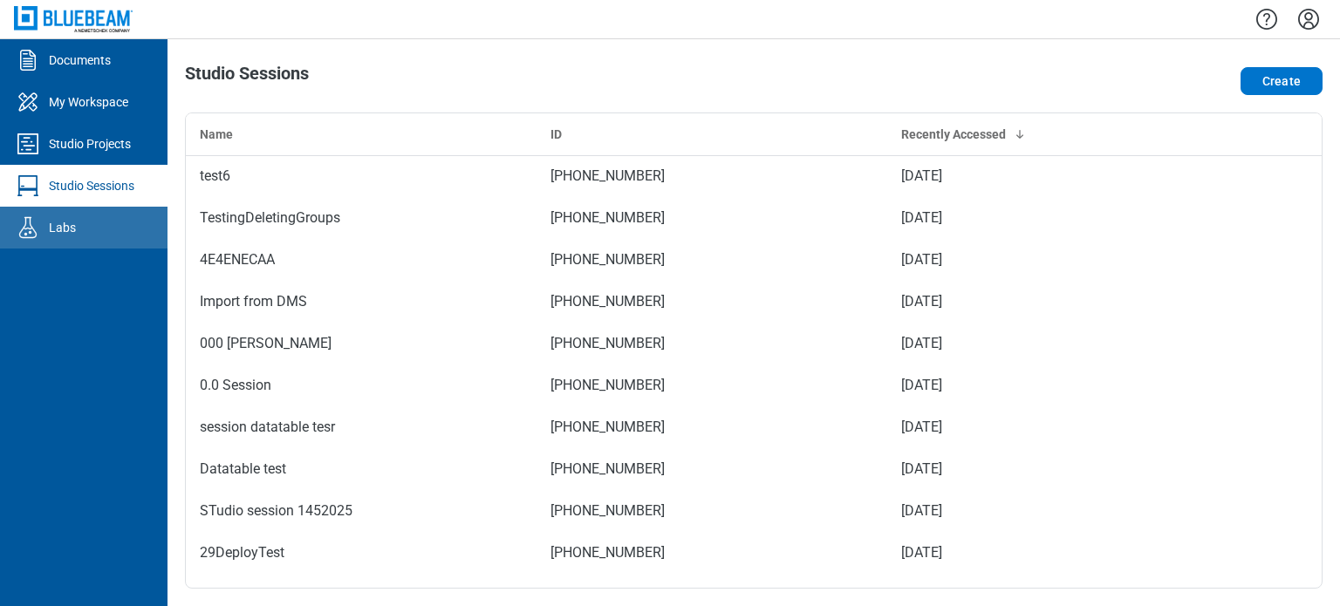
click at [111, 226] on link "Labs" at bounding box center [83, 228] width 167 height 42
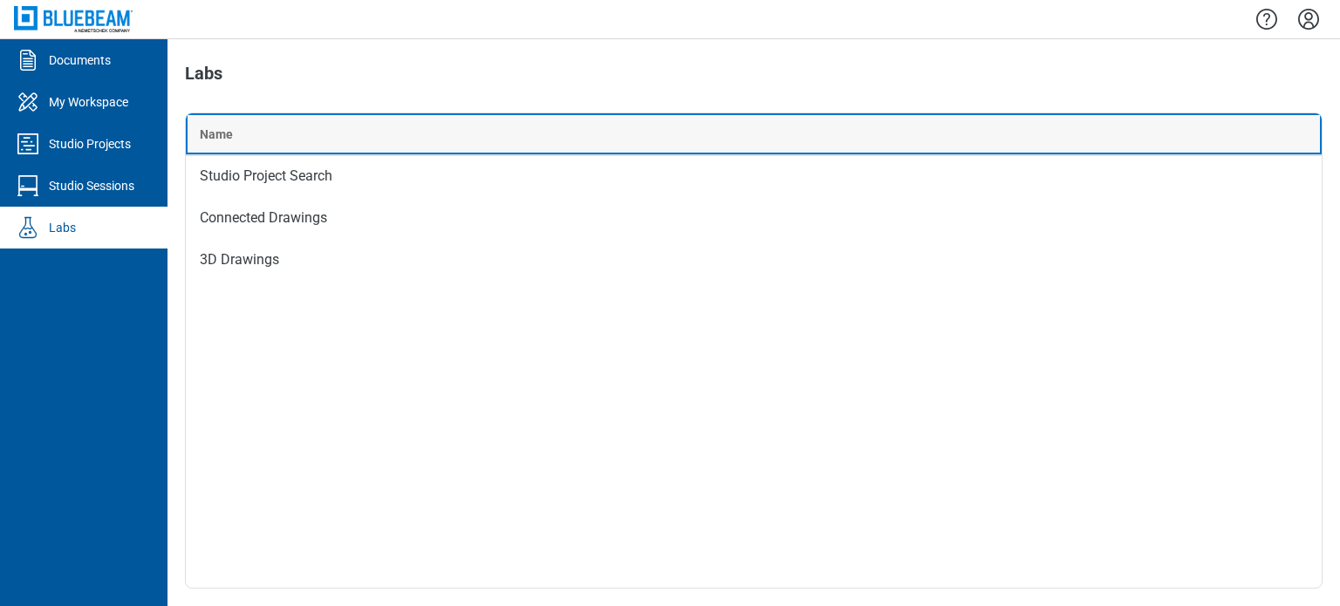
click at [326, 145] on th "Name" at bounding box center [754, 134] width 1136 height 42
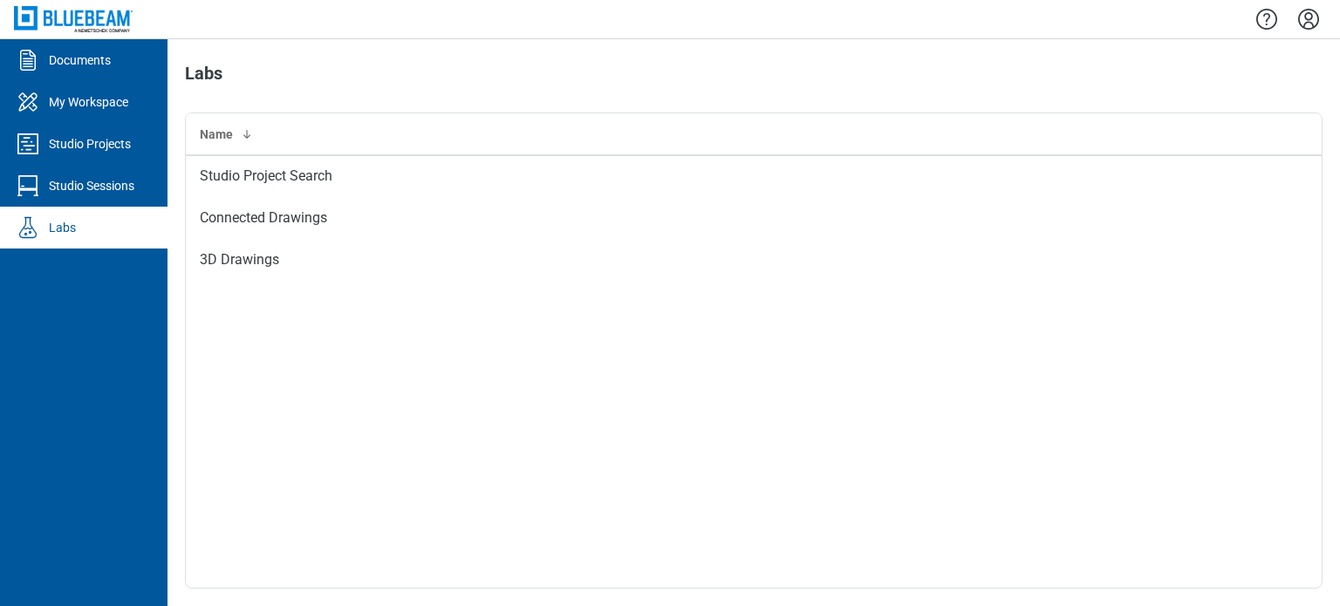
click at [1191, 99] on div "Labs Name Studio Project Search Connected Drawings 3D Drawings" at bounding box center [753, 322] width 1172 height 567
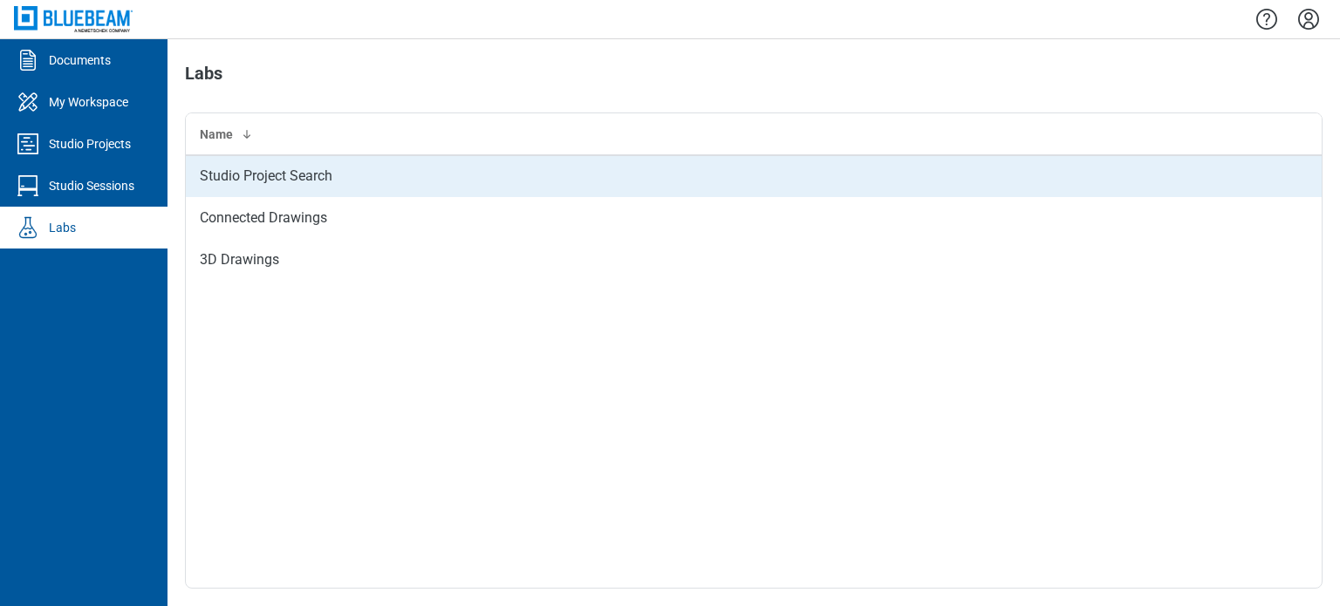
click at [326, 170] on td "Studio Project Search" at bounding box center [754, 176] width 1136 height 42
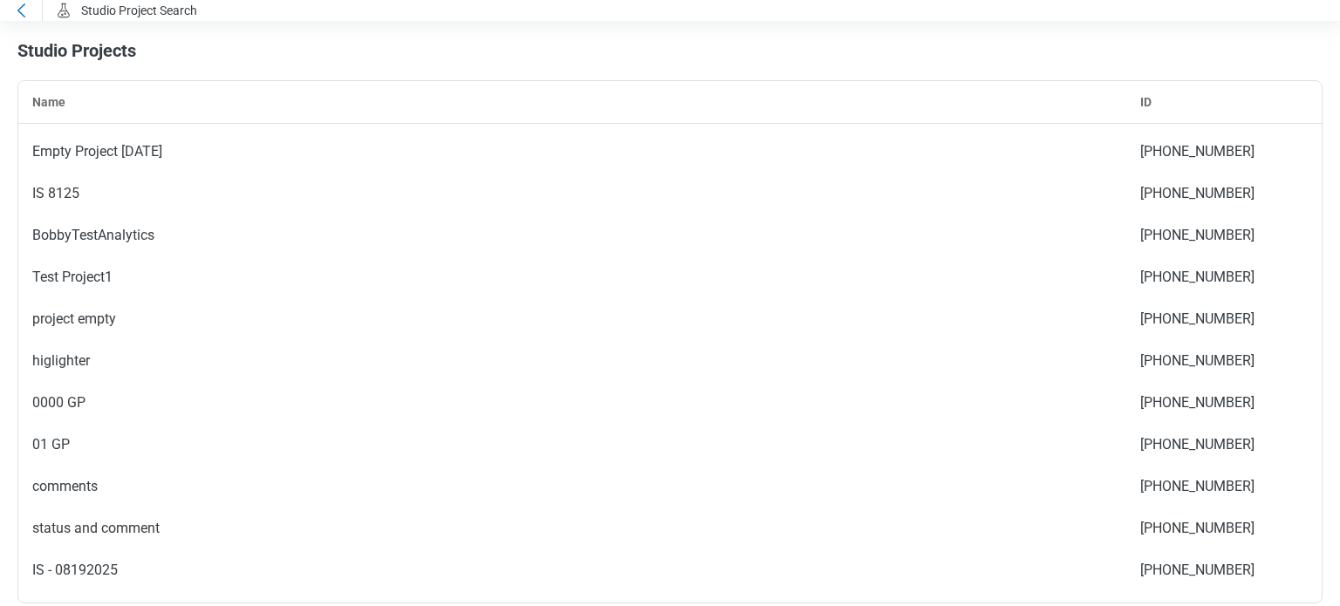
scroll to position [7768, 0]
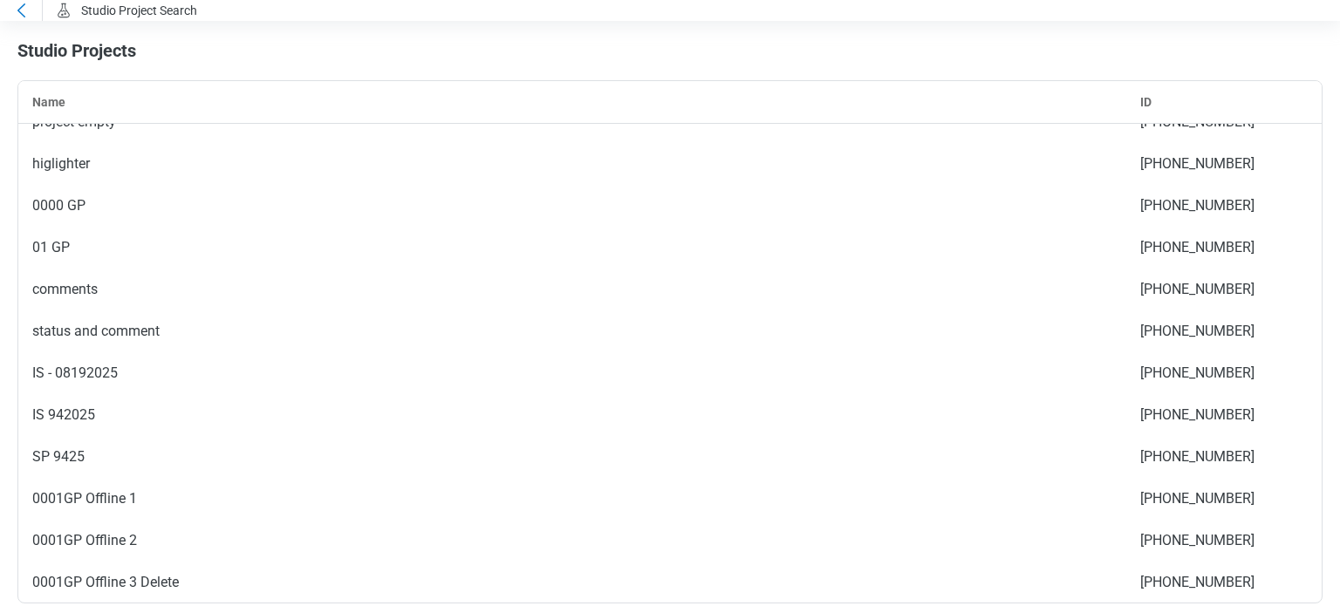
click at [10, 11] on icon at bounding box center [20, 10] width 21 height 21
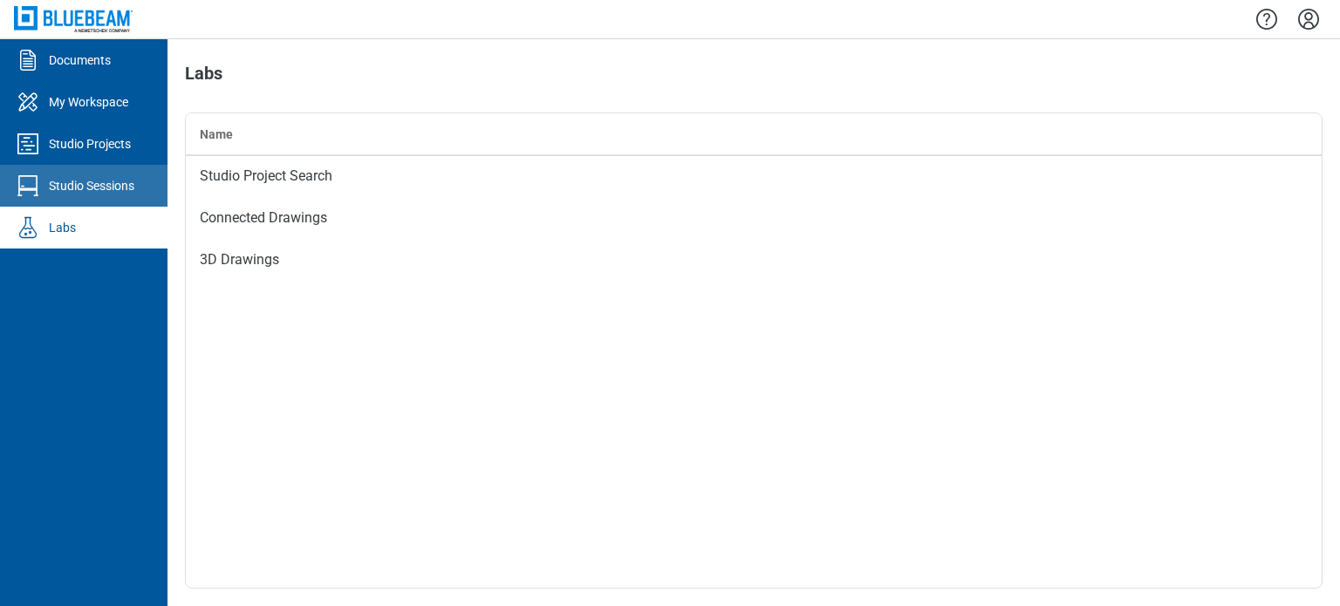
click at [106, 191] on div "Studio Sessions" at bounding box center [91, 185] width 85 height 17
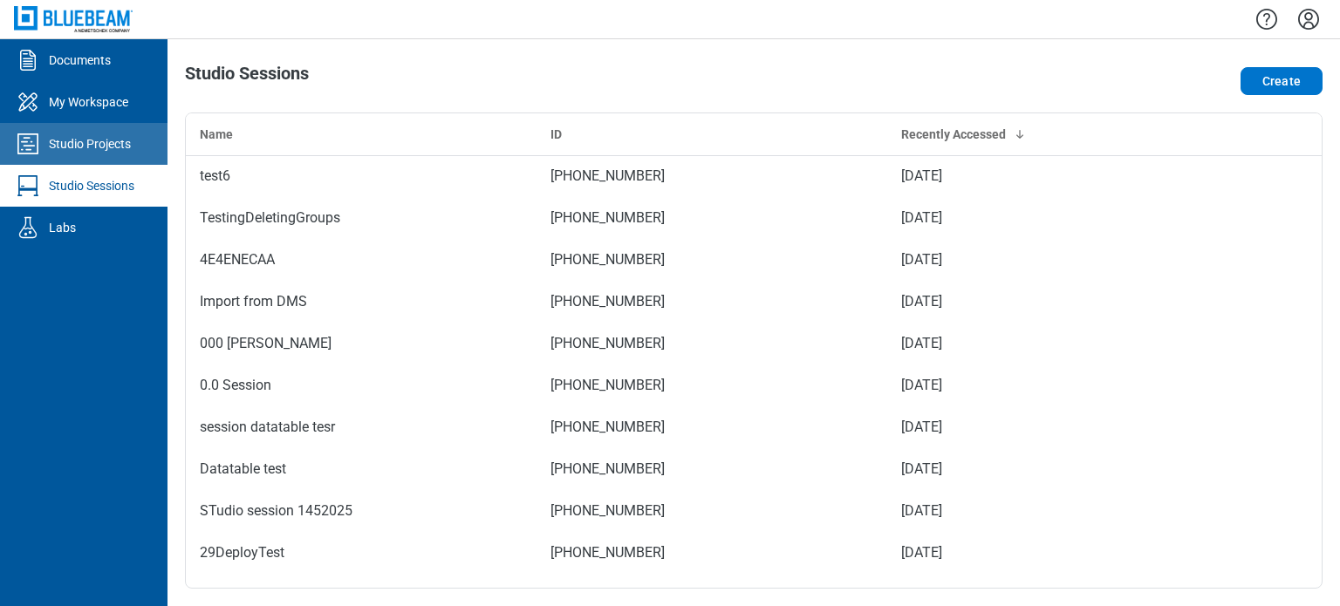
click at [121, 141] on div "Studio Projects" at bounding box center [90, 143] width 82 height 17
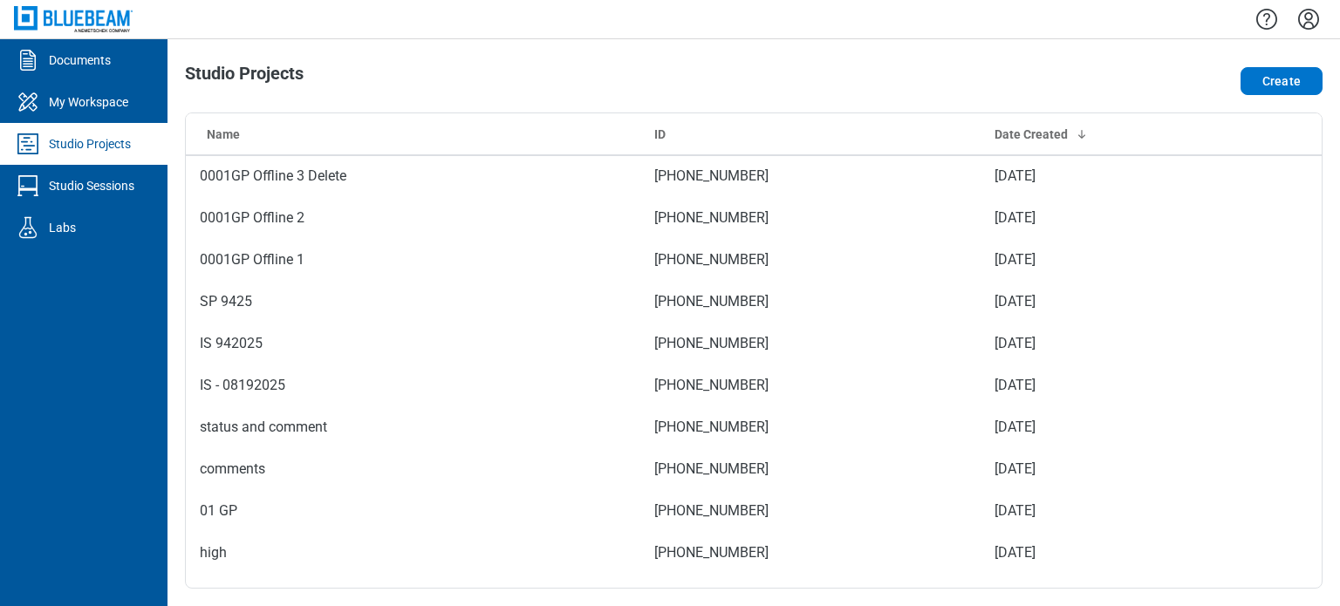
click at [123, 115] on link "My Workspace" at bounding box center [83, 102] width 167 height 42
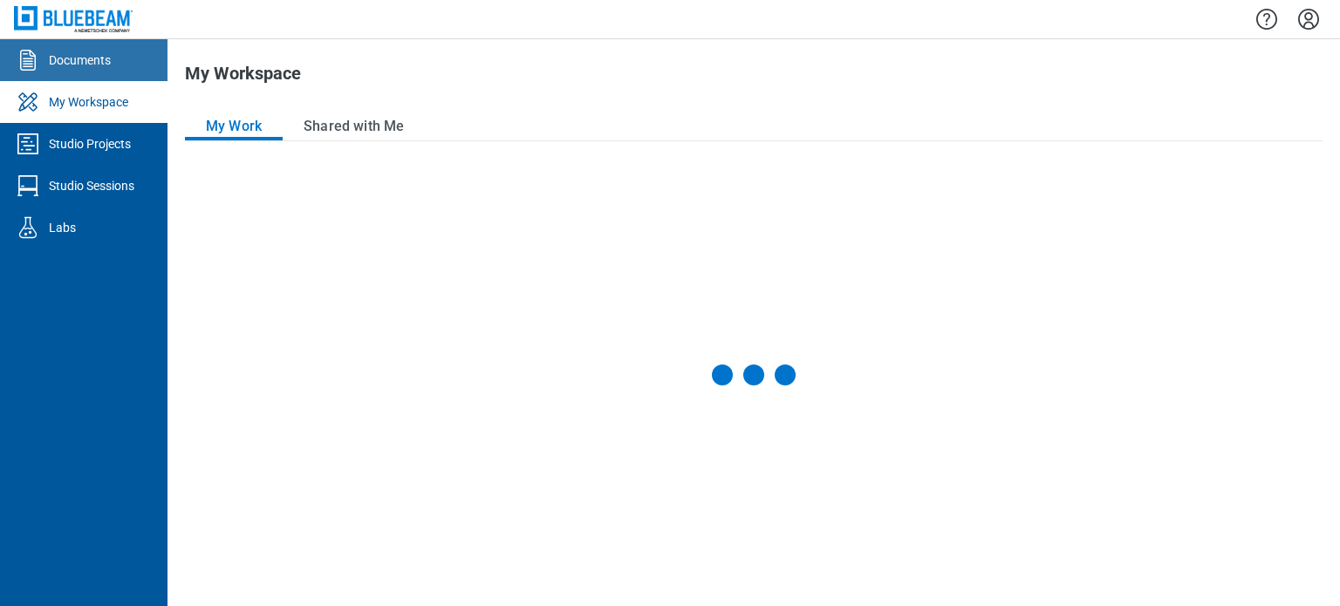
click at [125, 68] on link "Documents" at bounding box center [83, 60] width 167 height 42
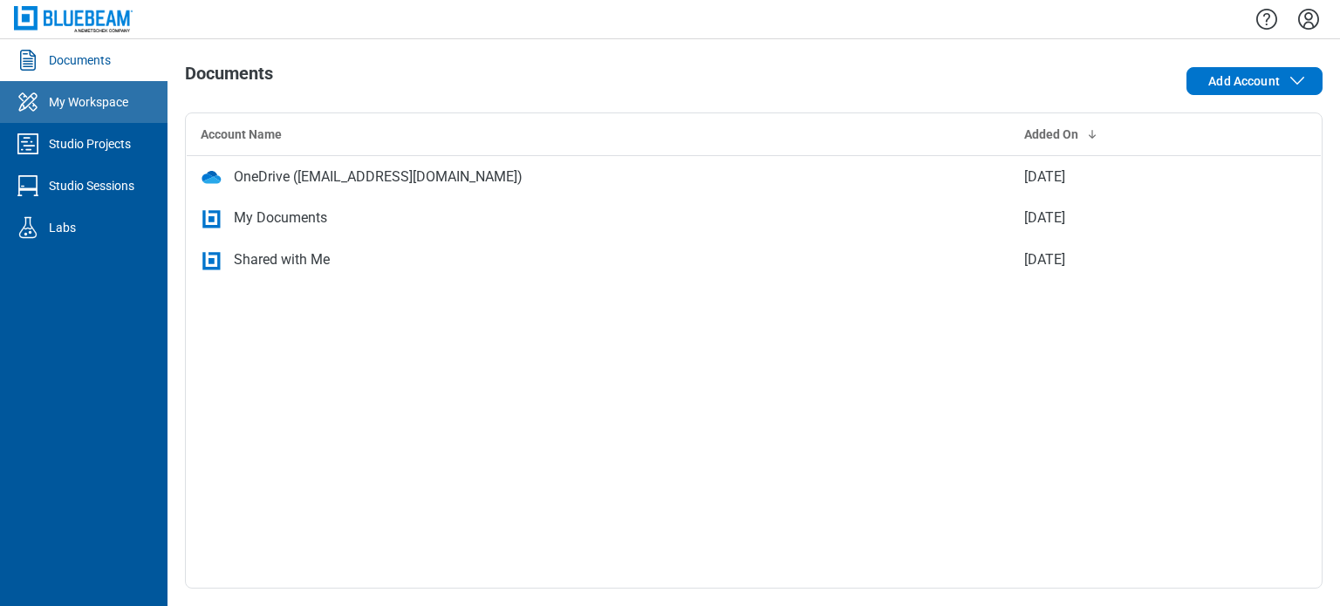
click at [108, 92] on link "My Workspace" at bounding box center [83, 102] width 167 height 42
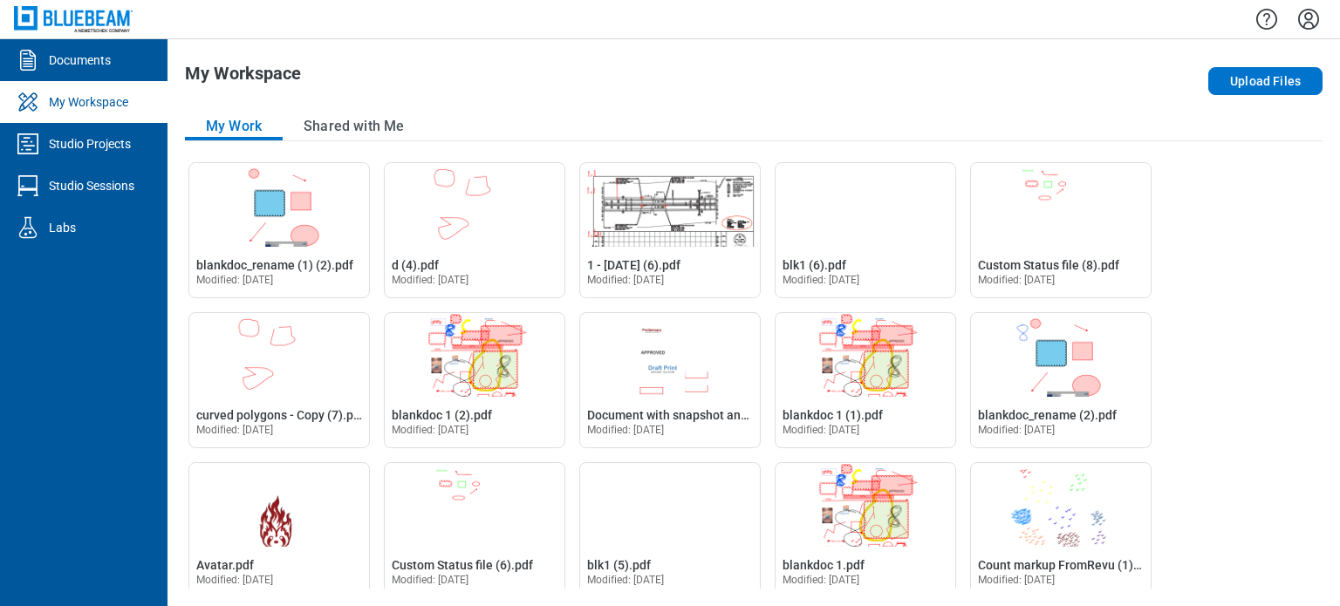
click at [842, 69] on div "My Workspace" at bounding box center [526, 81] width 682 height 35
click at [157, 64] on link "Documents" at bounding box center [83, 60] width 167 height 42
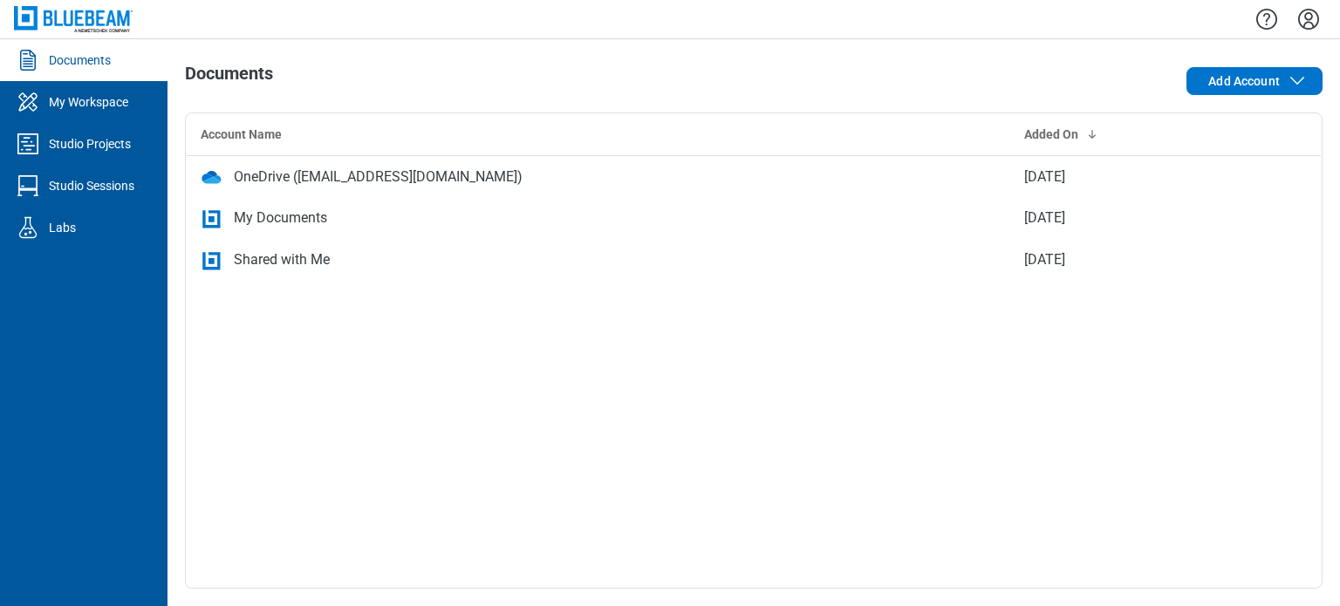
click at [1317, 17] on icon "Settings" at bounding box center [1309, 19] width 28 height 28
click at [786, 59] on div "Documents Add Account Account Name Added On OneDrive ([EMAIL_ADDRESS][DOMAIN_NA…" at bounding box center [753, 322] width 1172 height 567
click at [1267, 81] on span "Add Account" at bounding box center [1244, 80] width 72 height 17
click at [1172, 58] on div "Documents Add Account Account Name Added On OneDrive ([EMAIL_ADDRESS][DOMAIN_NA…" at bounding box center [753, 322] width 1172 height 567
click at [1322, 19] on icon "Settings" at bounding box center [1309, 19] width 28 height 28
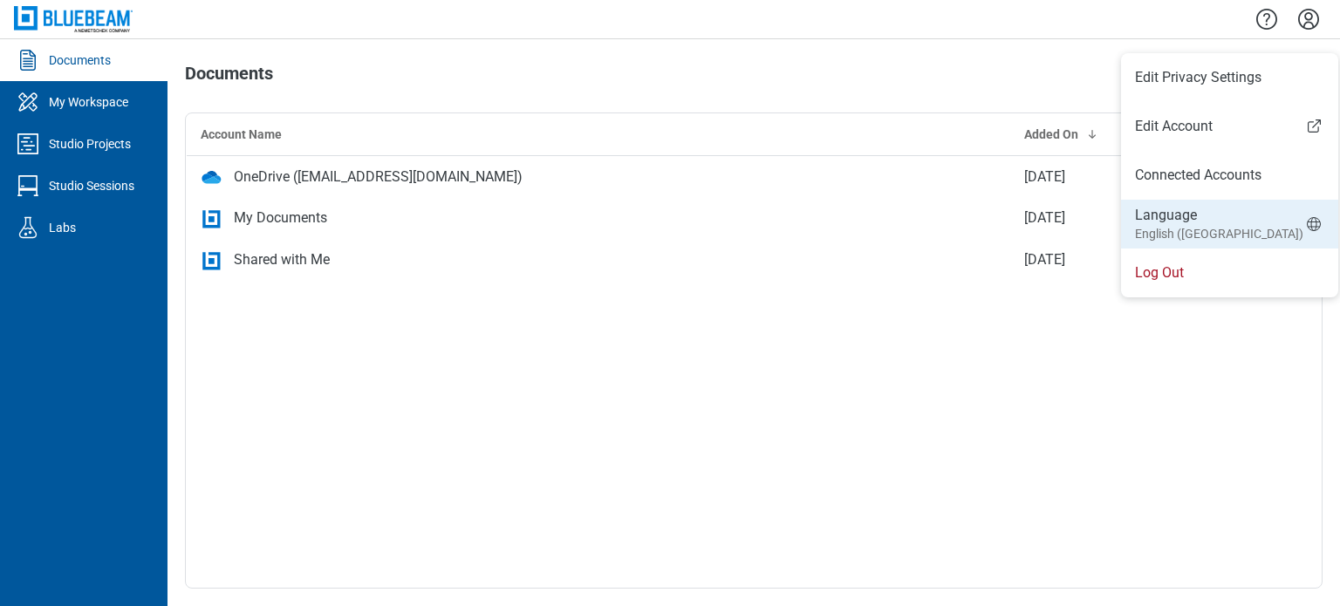
click at [1183, 208] on div "Language English ([GEOGRAPHIC_DATA])" at bounding box center [1219, 224] width 168 height 37
select select "*****"
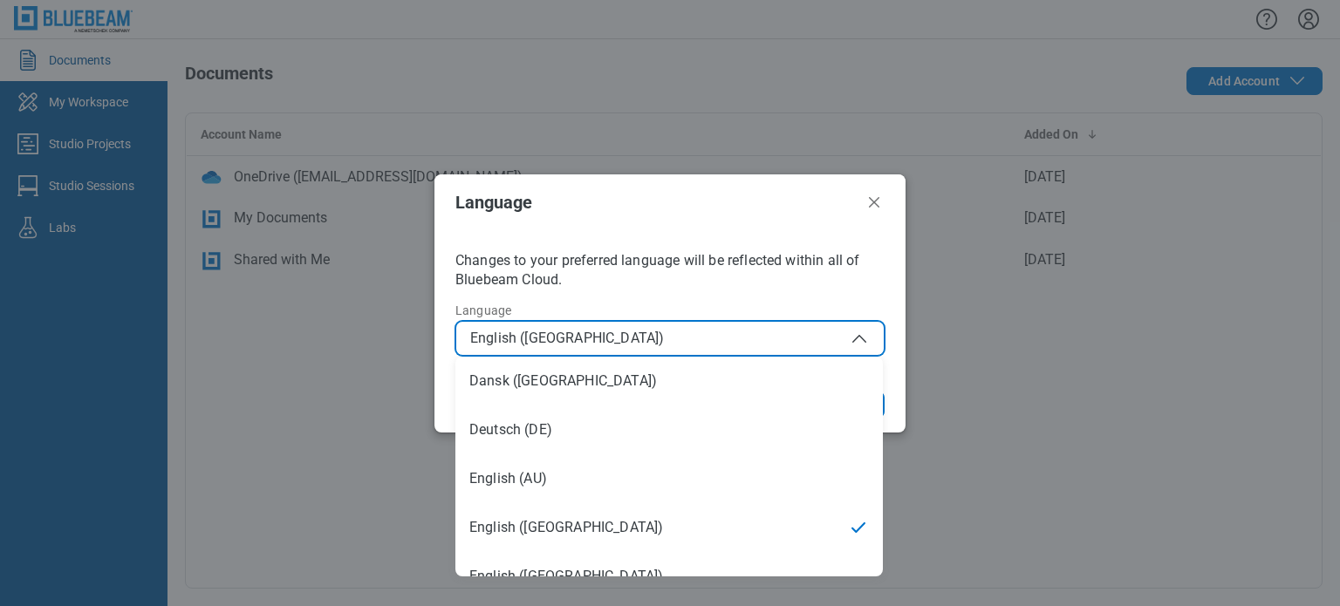
click at [694, 337] on span "English ([GEOGRAPHIC_DATA])" at bounding box center [670, 338] width 400 height 21
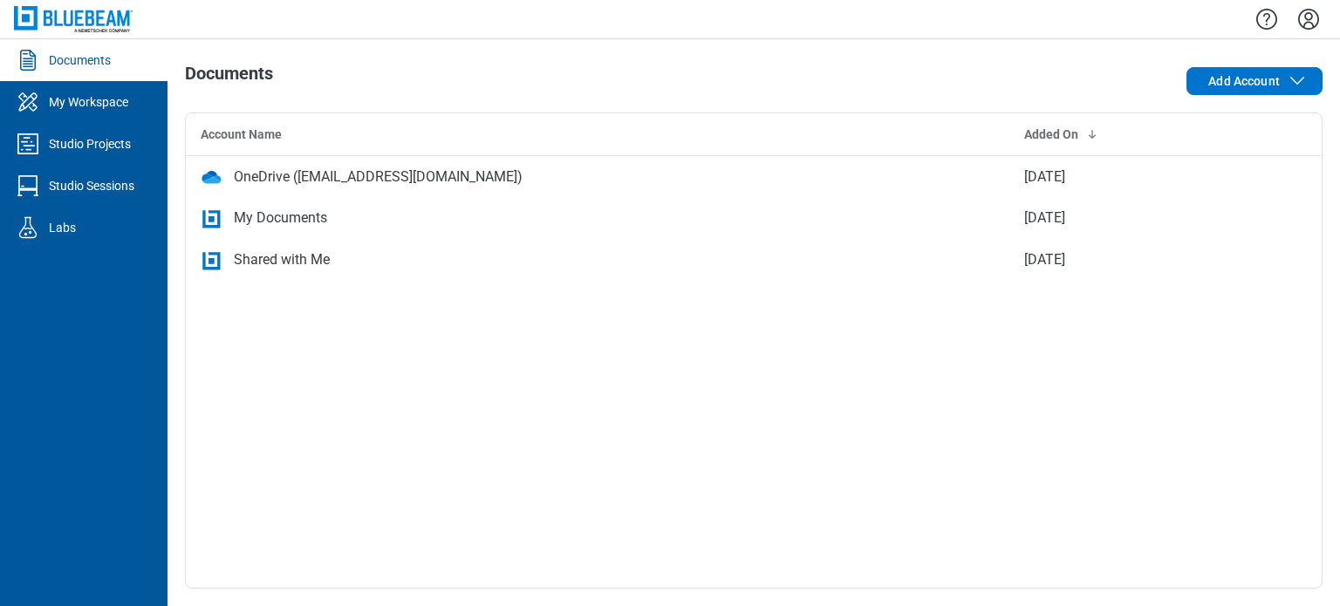
click at [636, 546] on div "Account Name Added On OneDrive ([EMAIL_ADDRESS][DOMAIN_NAME]) [DATE] My Documen…" at bounding box center [754, 351] width 1138 height 476
click at [1312, 25] on icon "Settings" at bounding box center [1309, 19] width 28 height 28
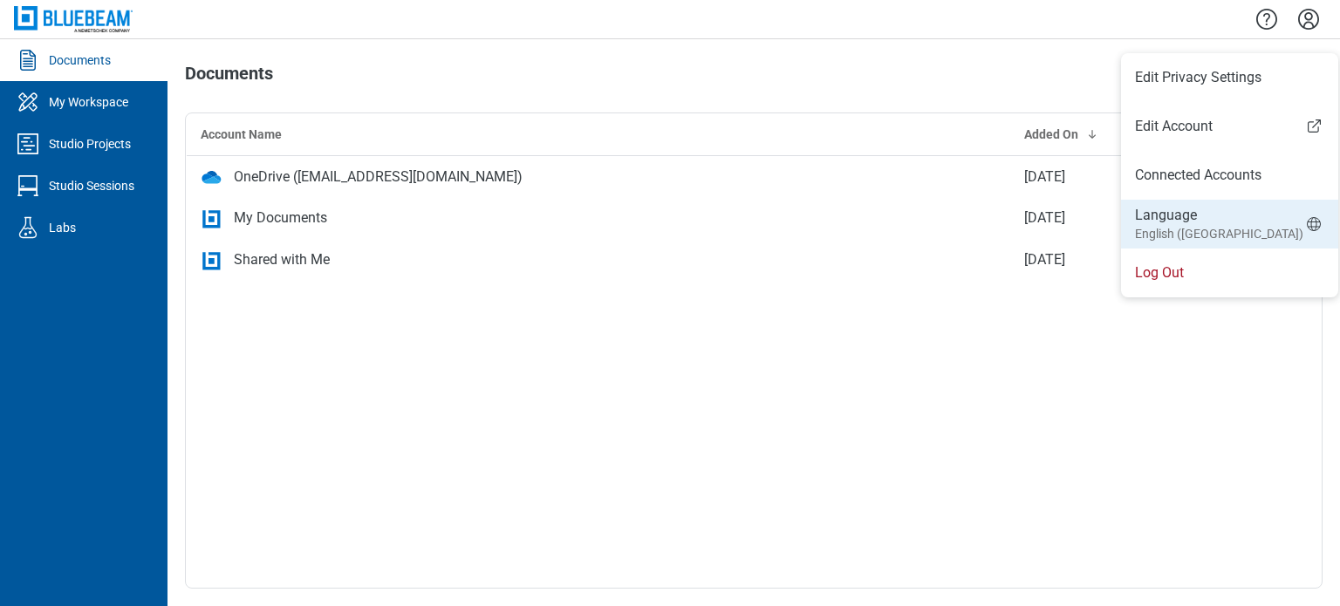
click at [1210, 241] on li "Language English ([GEOGRAPHIC_DATA])" at bounding box center [1229, 224] width 217 height 49
select select "*****"
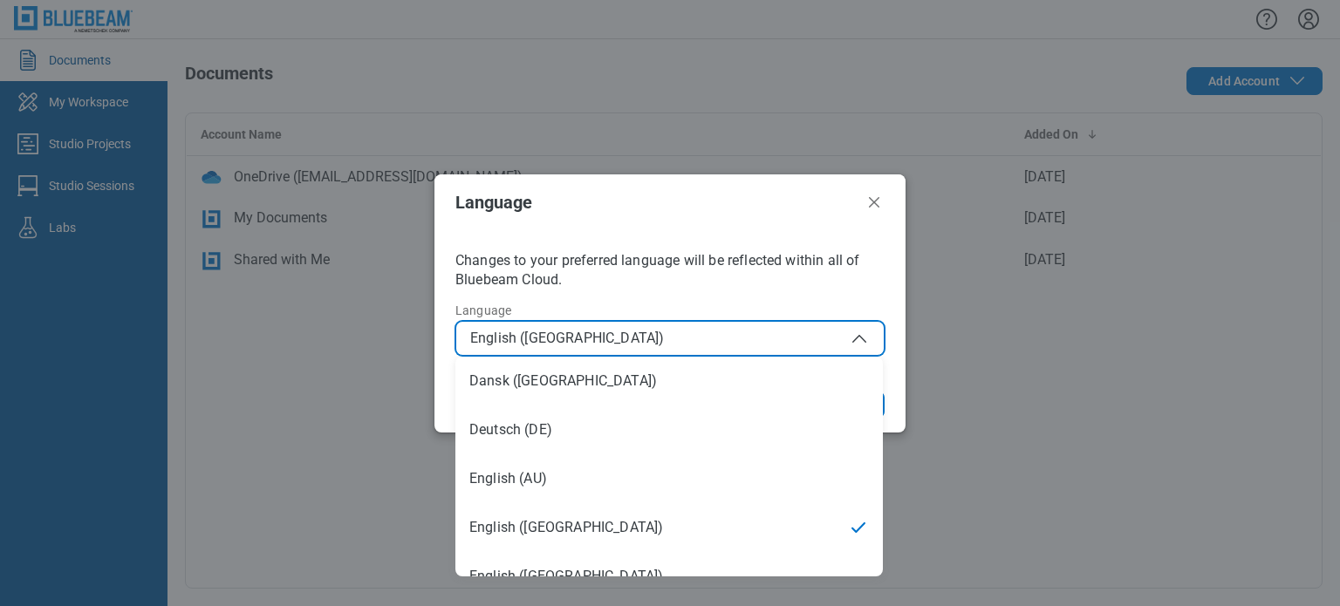
click at [662, 352] on button "English ([GEOGRAPHIC_DATA])" at bounding box center [669, 338] width 429 height 35
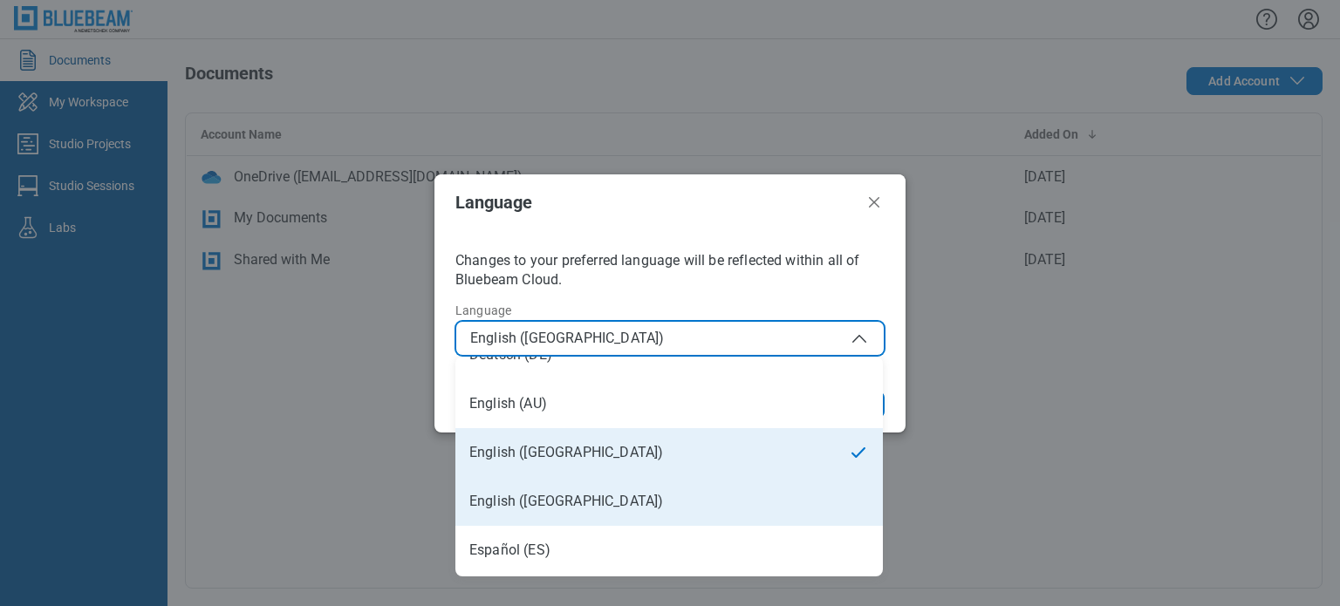
scroll to position [174, 0]
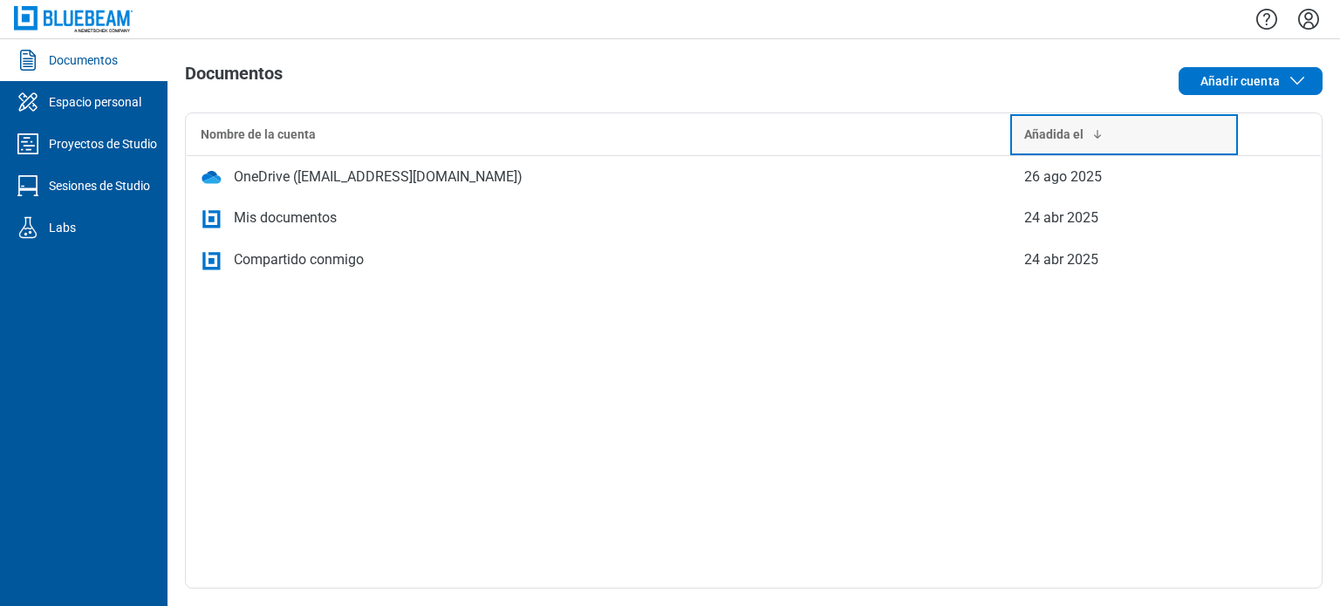
click at [1093, 142] on div "Añadida el" at bounding box center [1123, 134] width 199 height 17
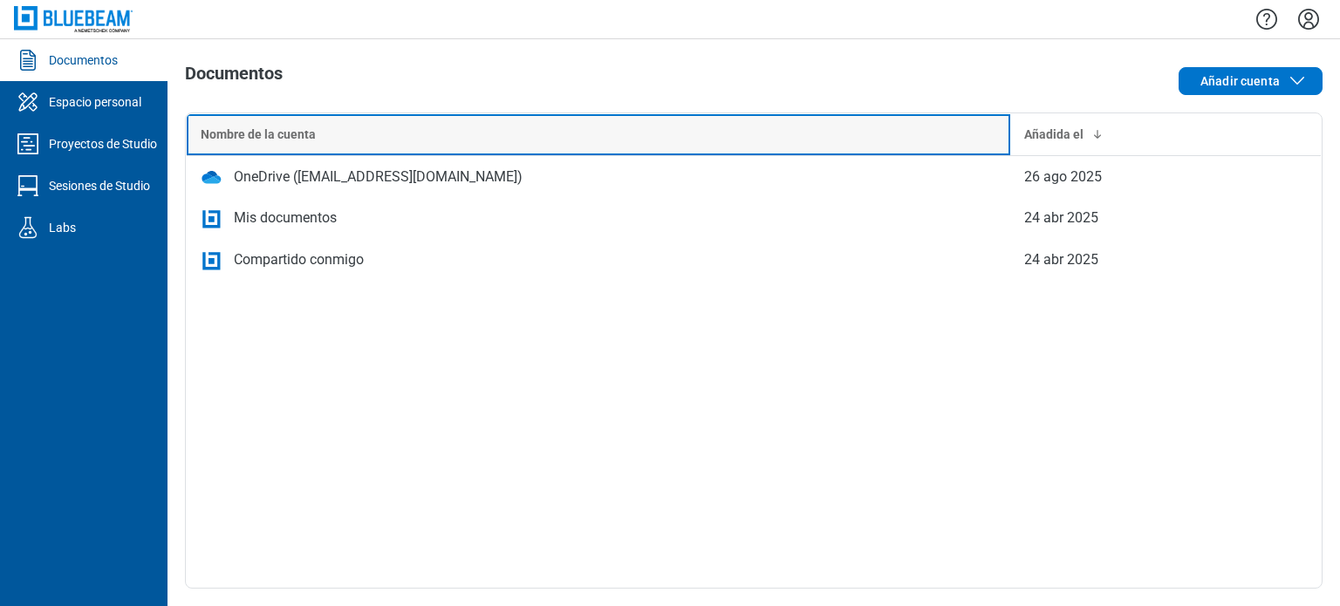
click at [748, 141] on div "Nombre de la cuenta" at bounding box center [599, 134] width 796 height 17
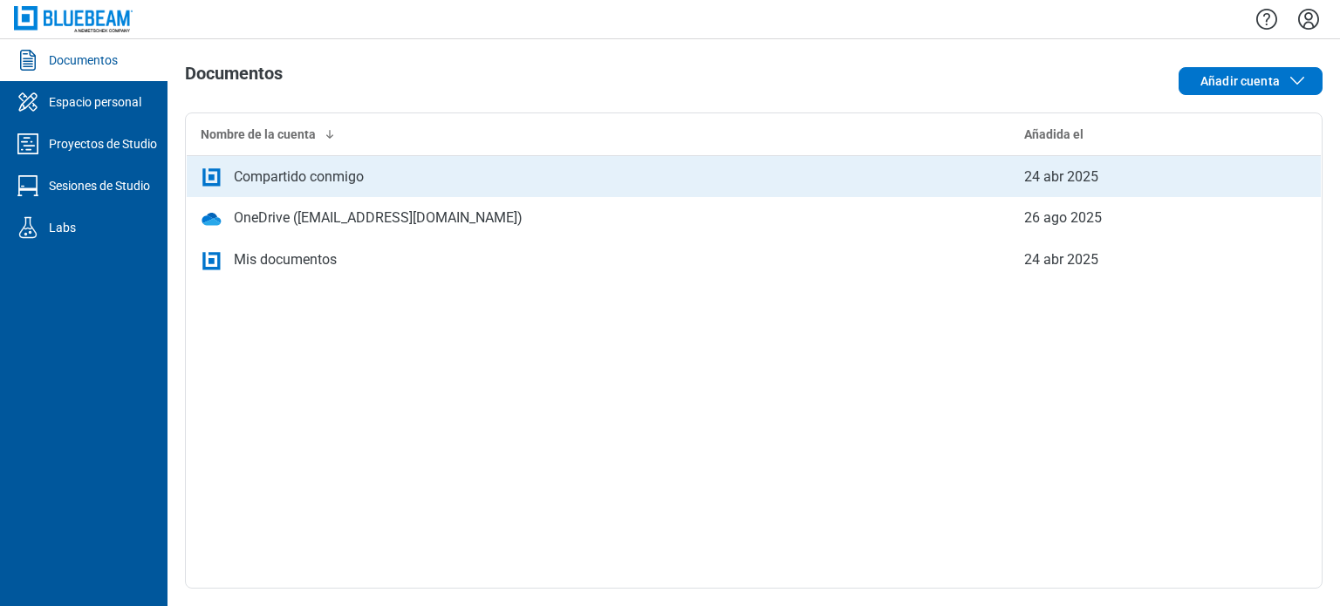
click at [294, 193] on td "Compartido conmigo" at bounding box center [599, 176] width 824 height 42
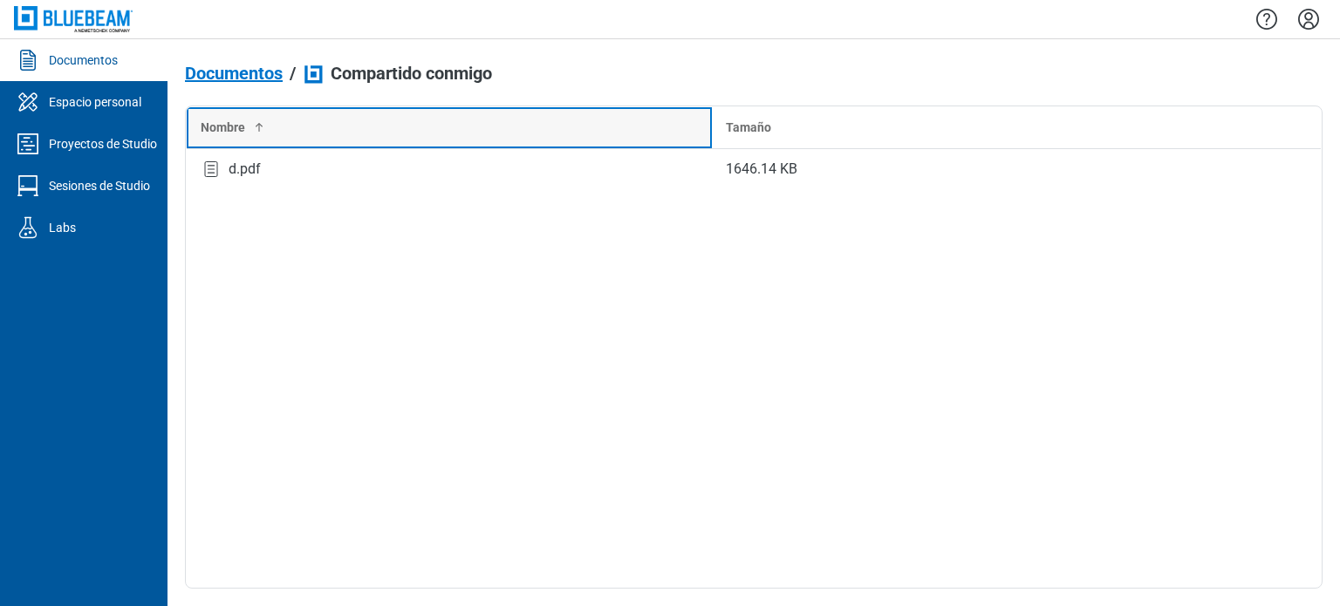
click at [255, 146] on th "Nombre" at bounding box center [450, 127] width 526 height 42
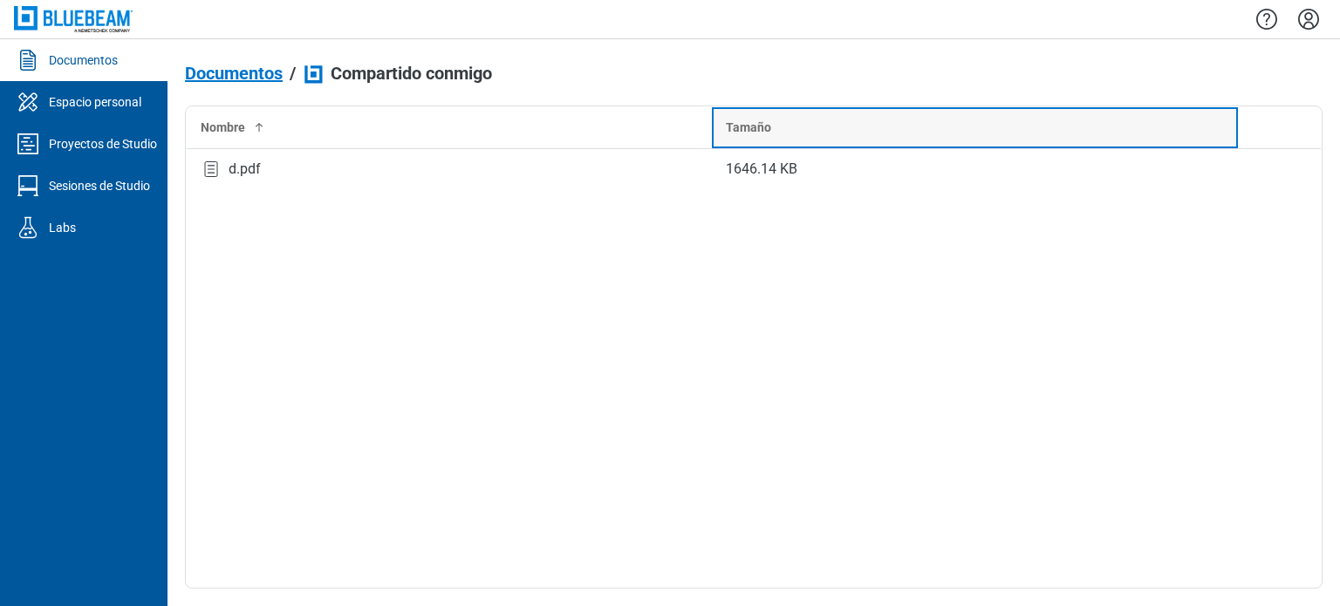
click at [861, 125] on div "Tamaño" at bounding box center [975, 127] width 498 height 17
click at [860, 122] on div "Tamaño" at bounding box center [975, 127] width 498 height 17
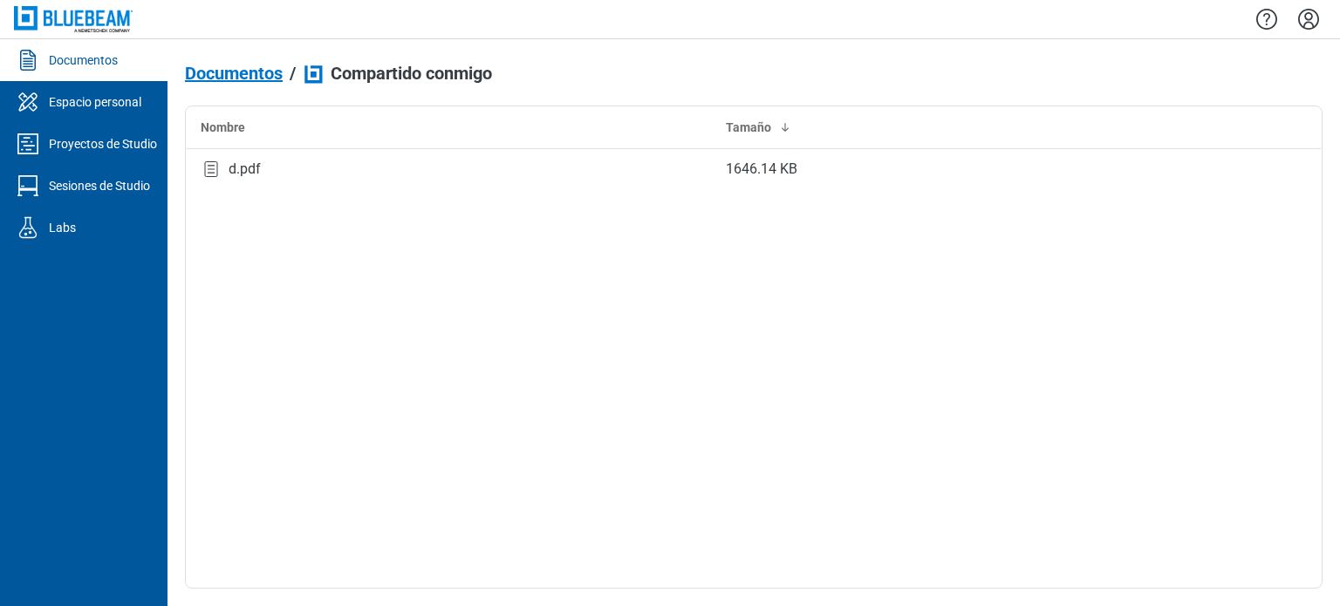
click at [208, 78] on span "Documentos" at bounding box center [234, 73] width 98 height 19
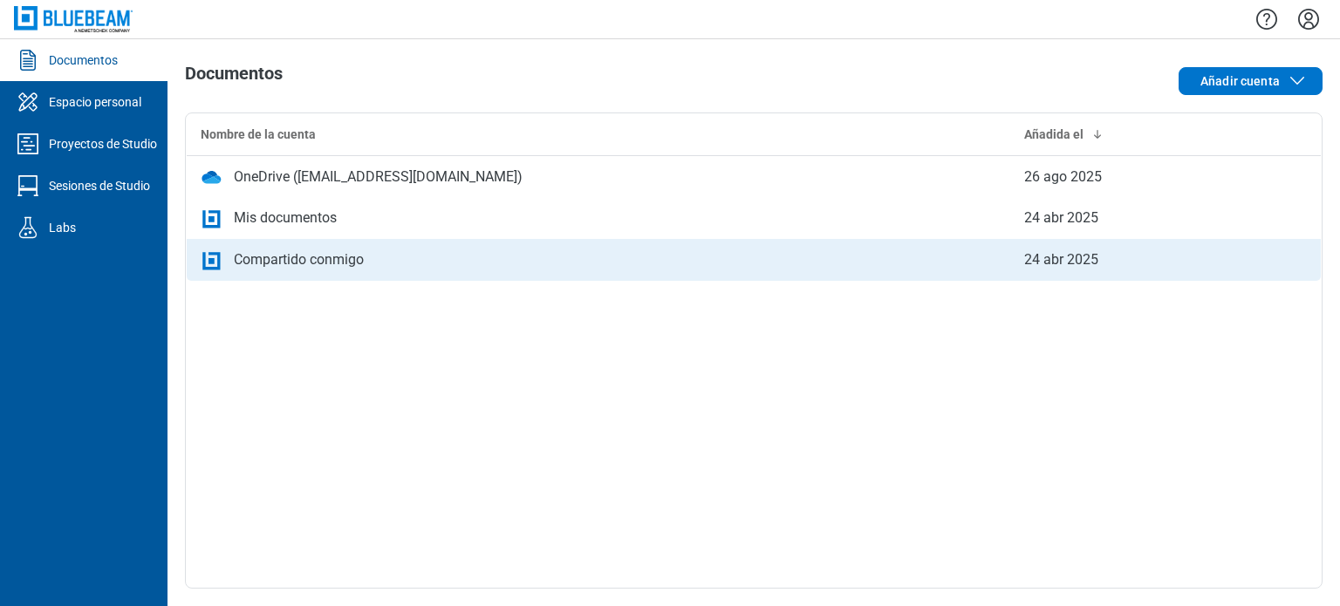
click at [335, 255] on div "Compartido conmigo" at bounding box center [299, 259] width 130 height 21
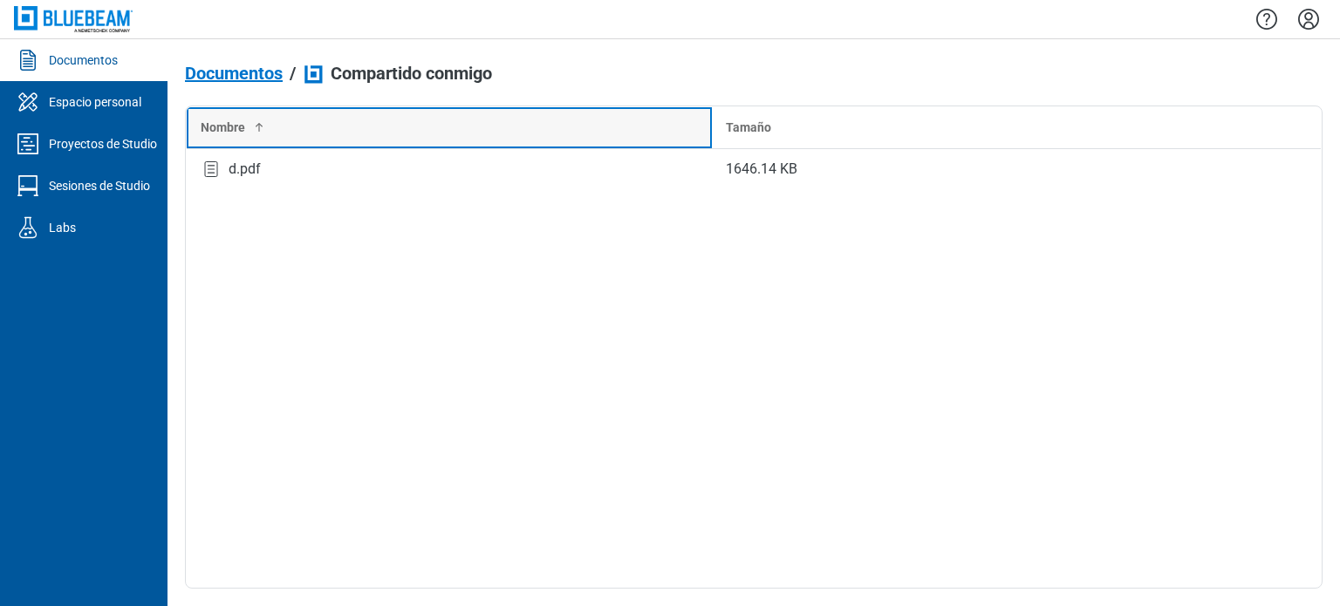
click at [266, 121] on div "Nombre" at bounding box center [449, 127] width 497 height 17
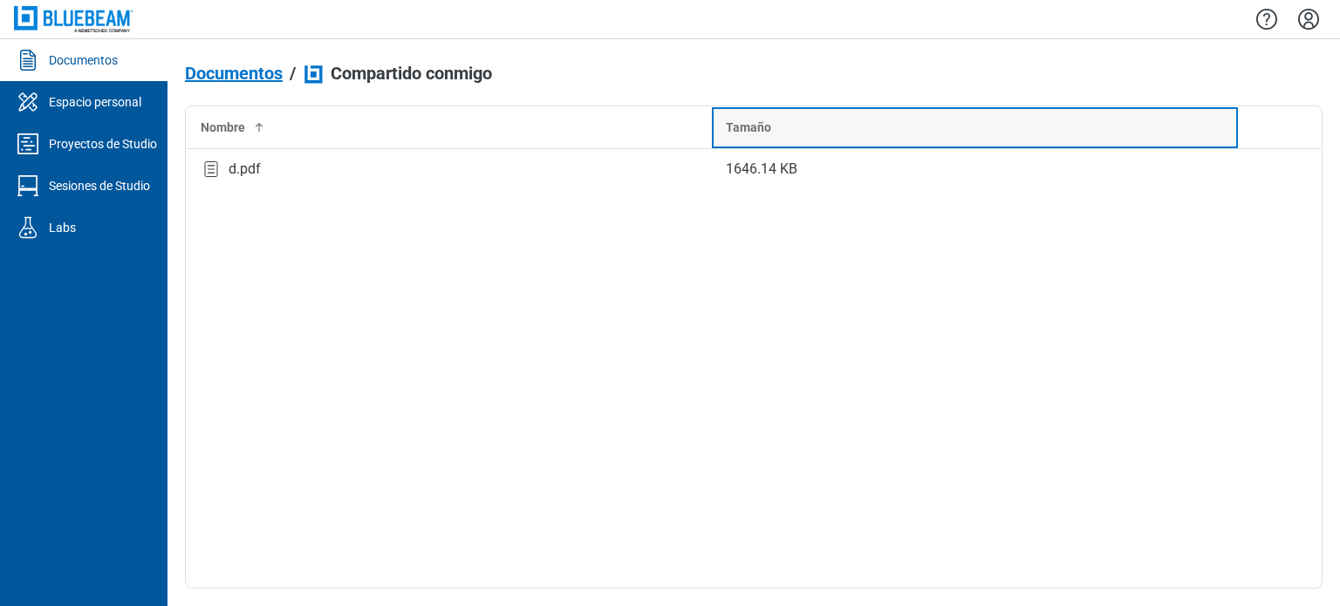
click at [812, 132] on div "Tamaño" at bounding box center [975, 127] width 498 height 17
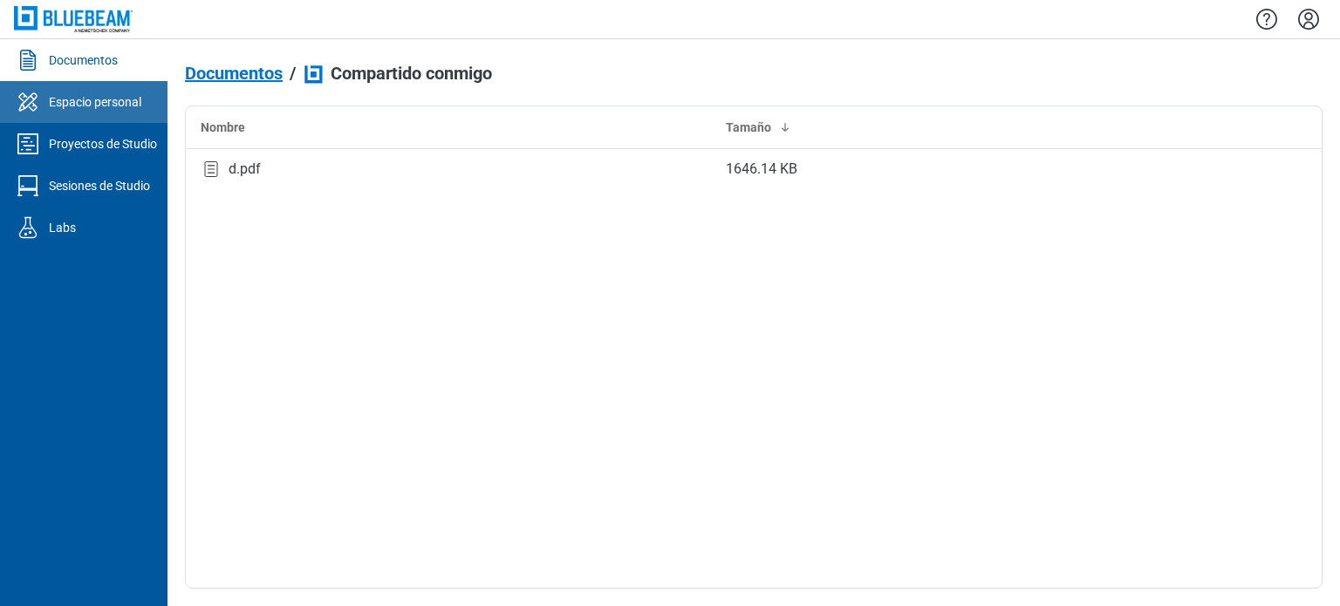
click at [69, 117] on link "Espacio personal" at bounding box center [83, 102] width 167 height 42
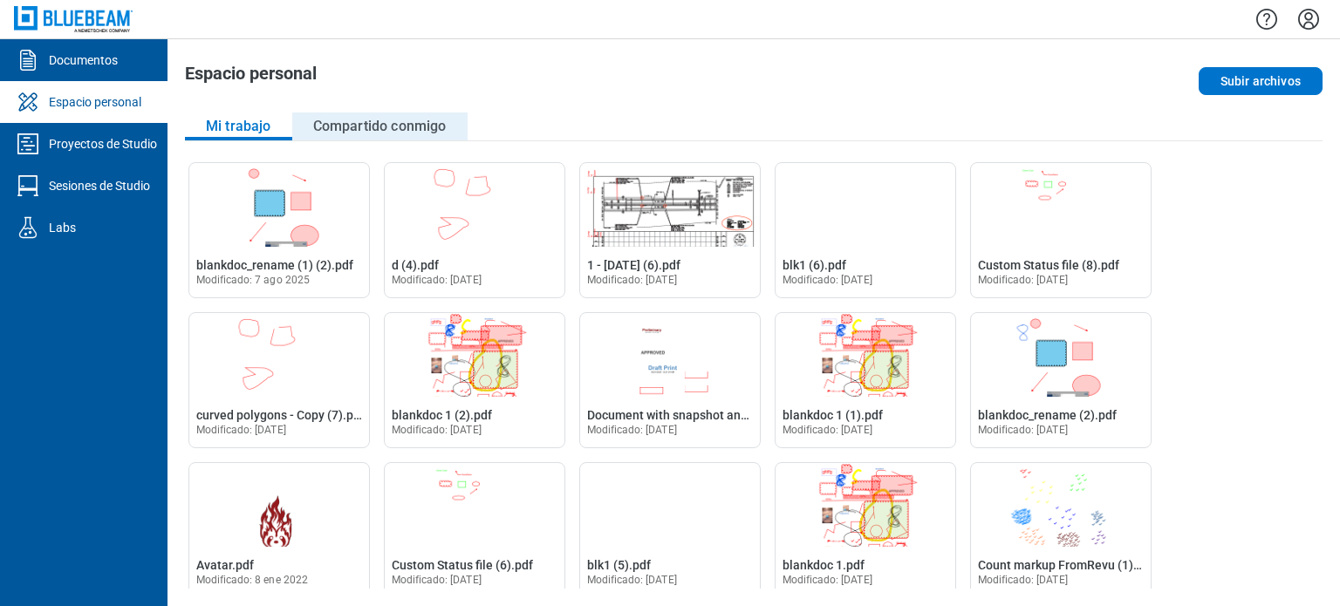
click at [354, 113] on button "Compartido conmigo" at bounding box center [379, 127] width 175 height 28
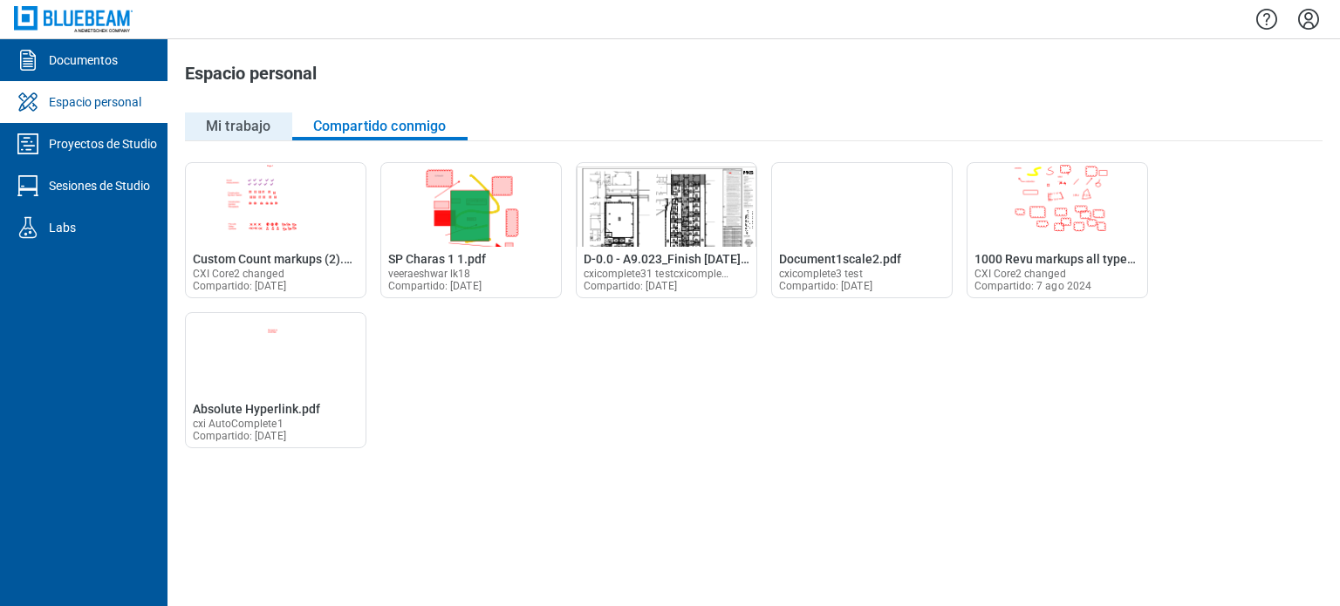
click at [224, 126] on button "Mi trabajo" at bounding box center [238, 127] width 107 height 28
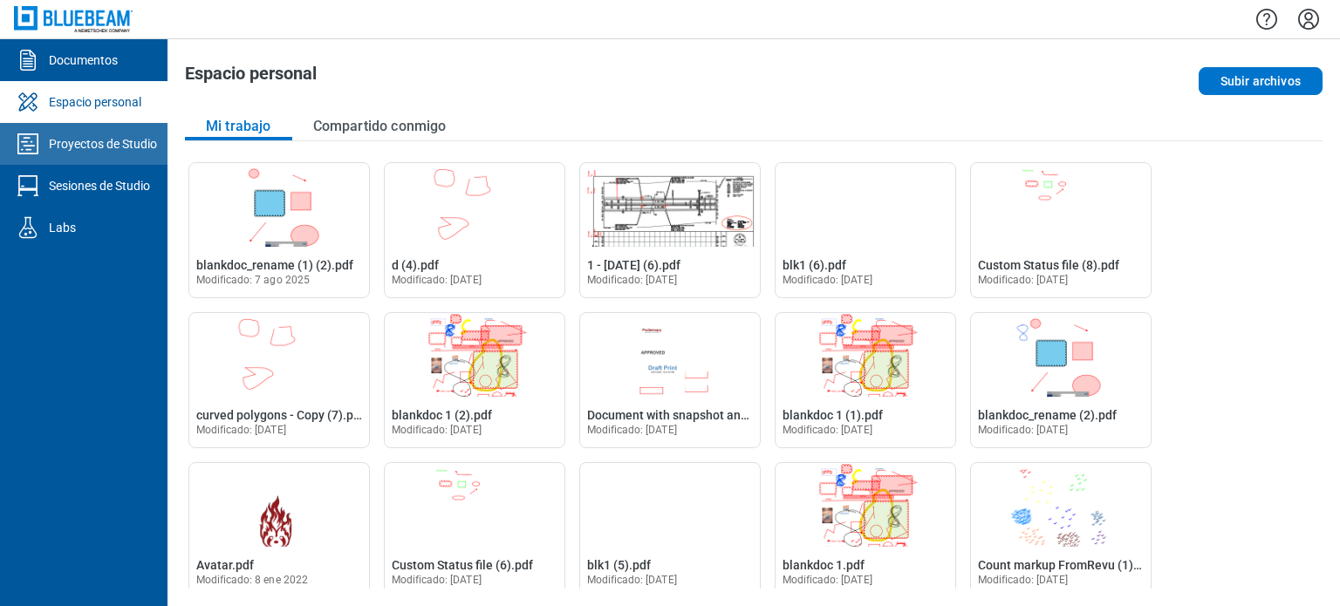
click at [136, 132] on link "Proyectos de Studio" at bounding box center [83, 144] width 167 height 42
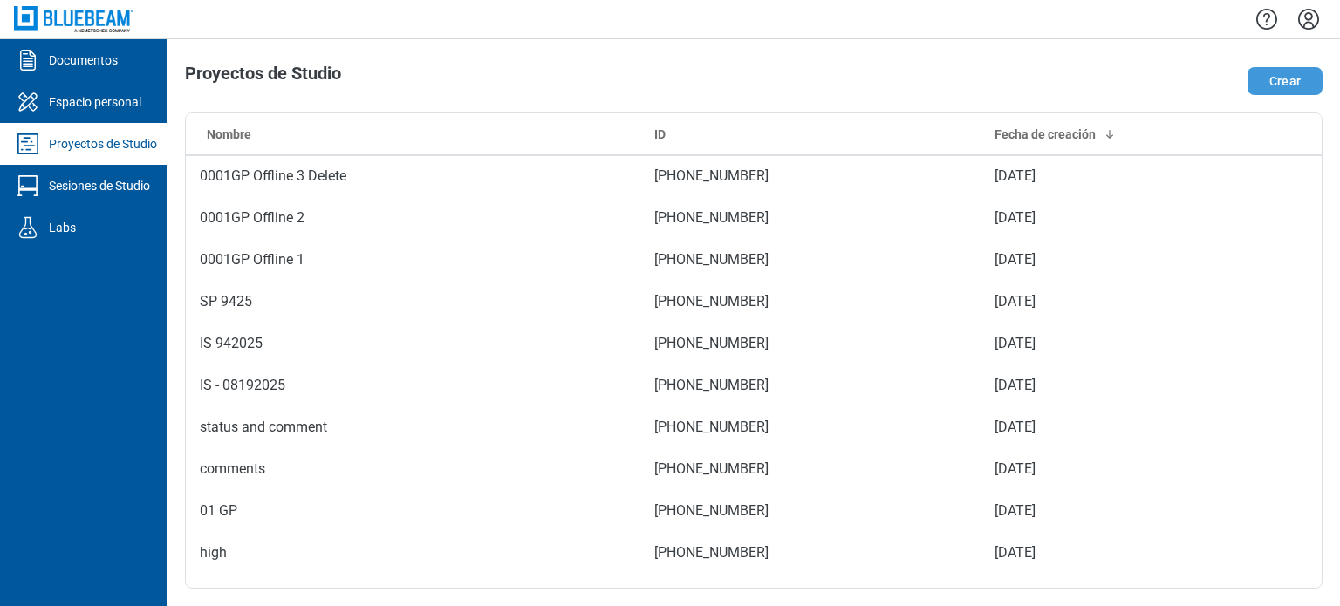
click at [1269, 75] on button "Crear" at bounding box center [1284, 81] width 75 height 28
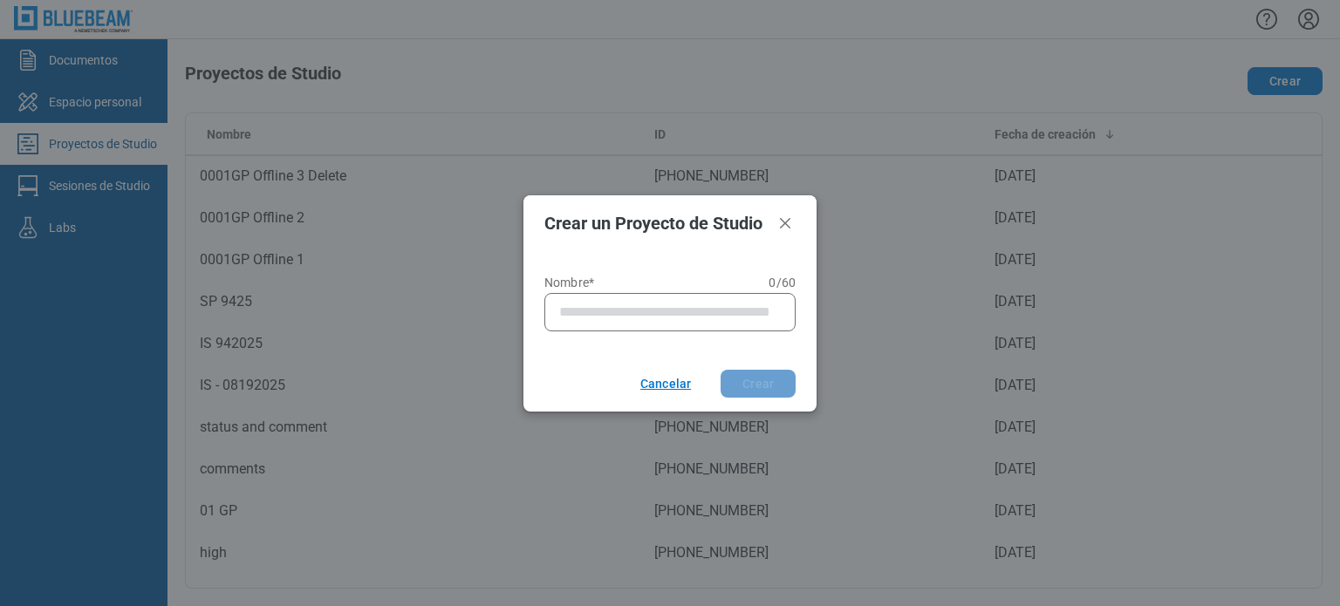
click at [673, 378] on button "Cancelar" at bounding box center [662, 384] width 87 height 28
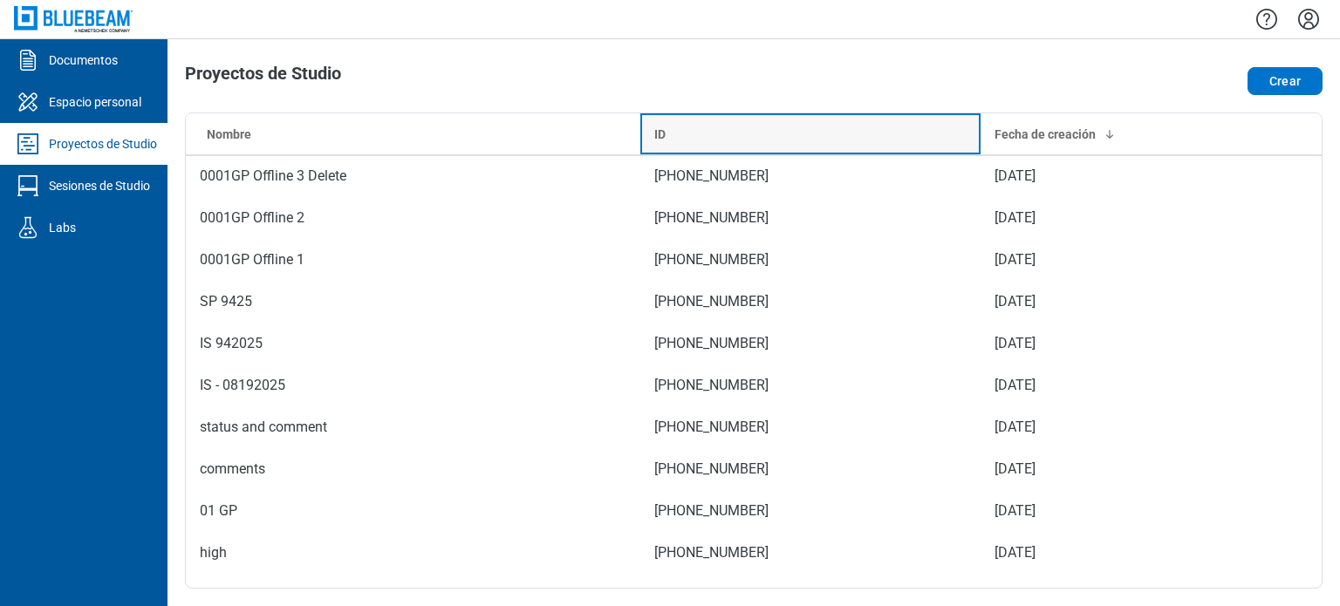
click at [810, 140] on div "ID" at bounding box center [810, 134] width 313 height 17
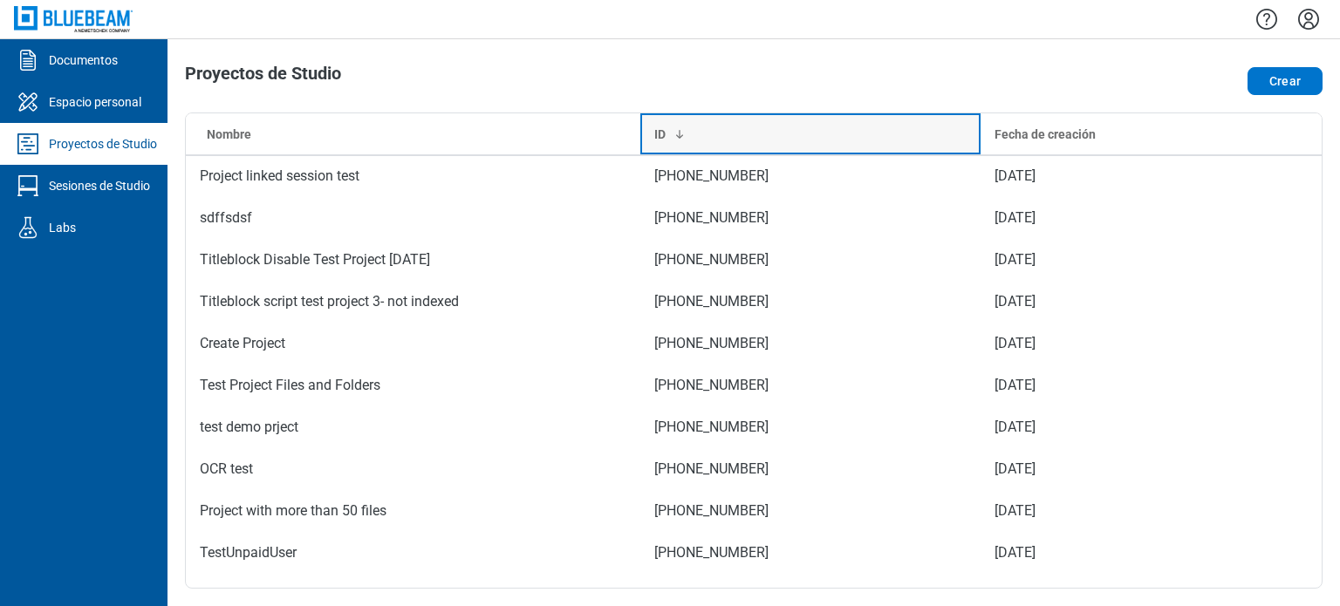
click at [810, 140] on div "ID" at bounding box center [810, 134] width 313 height 17
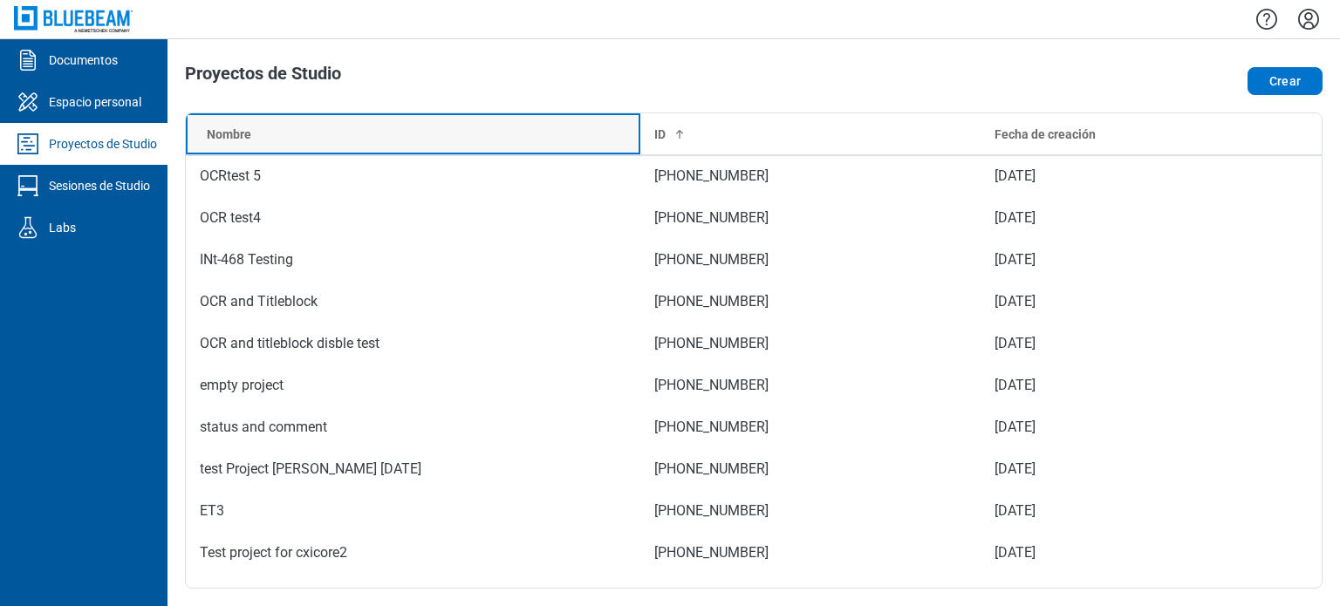
click at [457, 121] on th "Nombre" at bounding box center [413, 134] width 455 height 42
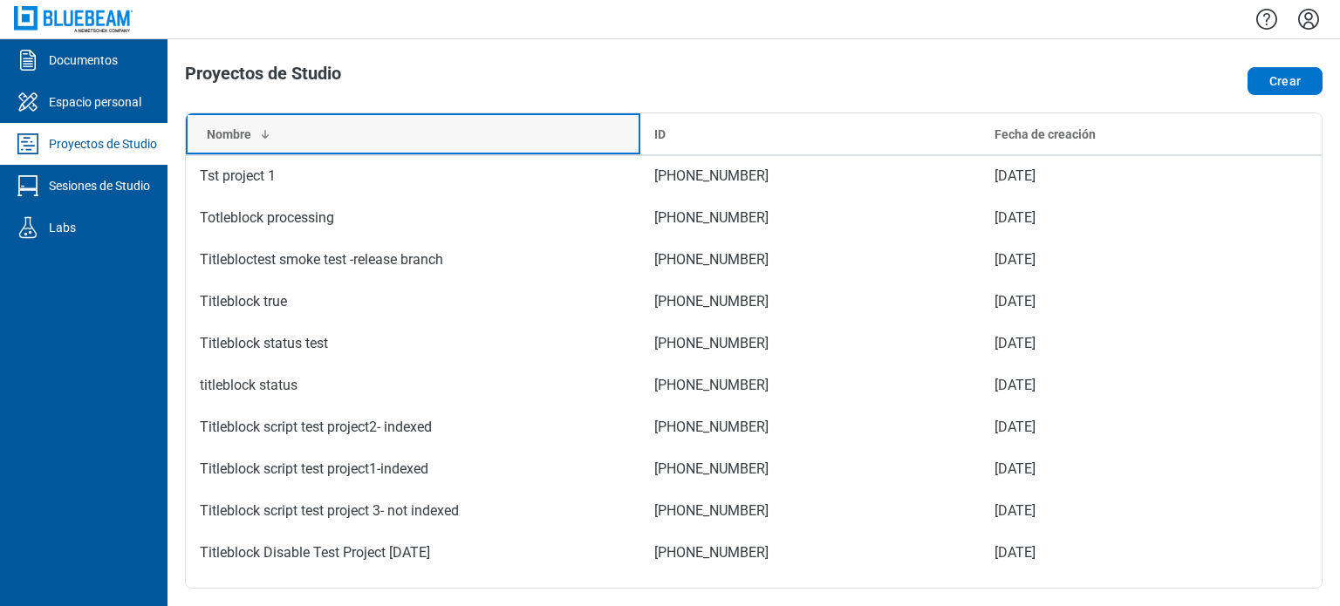
click at [457, 121] on th "Nombre" at bounding box center [413, 134] width 455 height 42
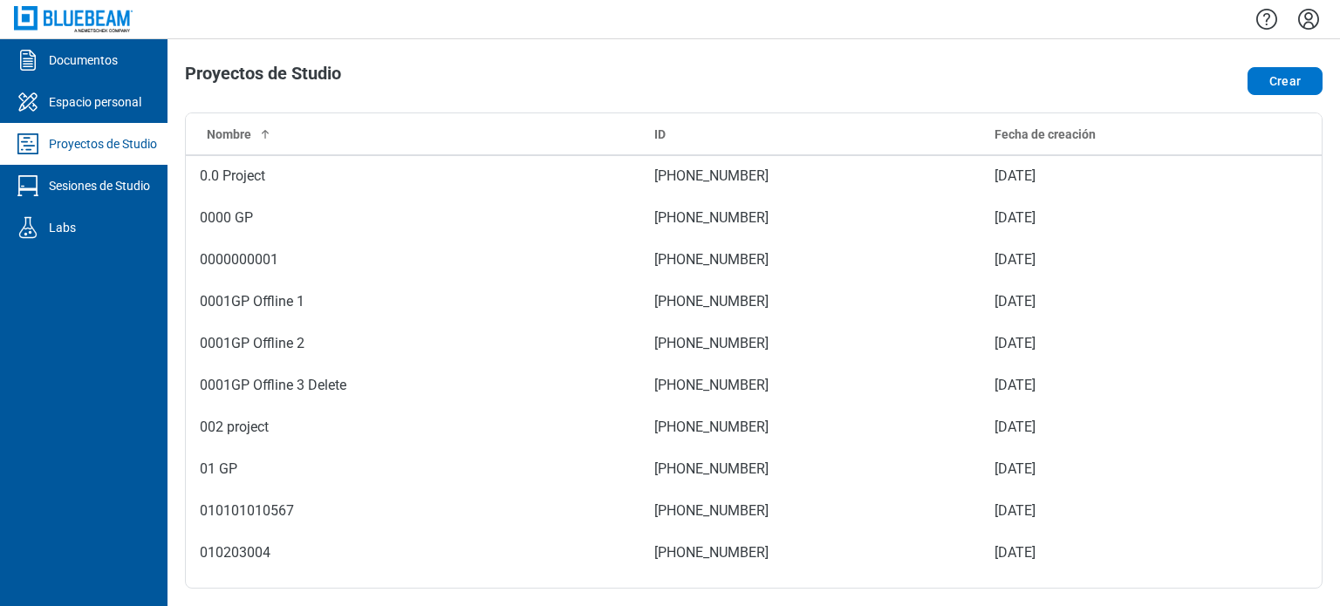
click at [715, 50] on div "Proyectos de Studio Crear Nombre ID Fecha de creación 0.0 Project 410-321-511 […" at bounding box center [753, 322] width 1172 height 567
click at [442, 111] on div "Proyectos de Studio Crear Nombre ID Fecha de creación 0.0 Project 410-321-511 […" at bounding box center [753, 322] width 1172 height 567
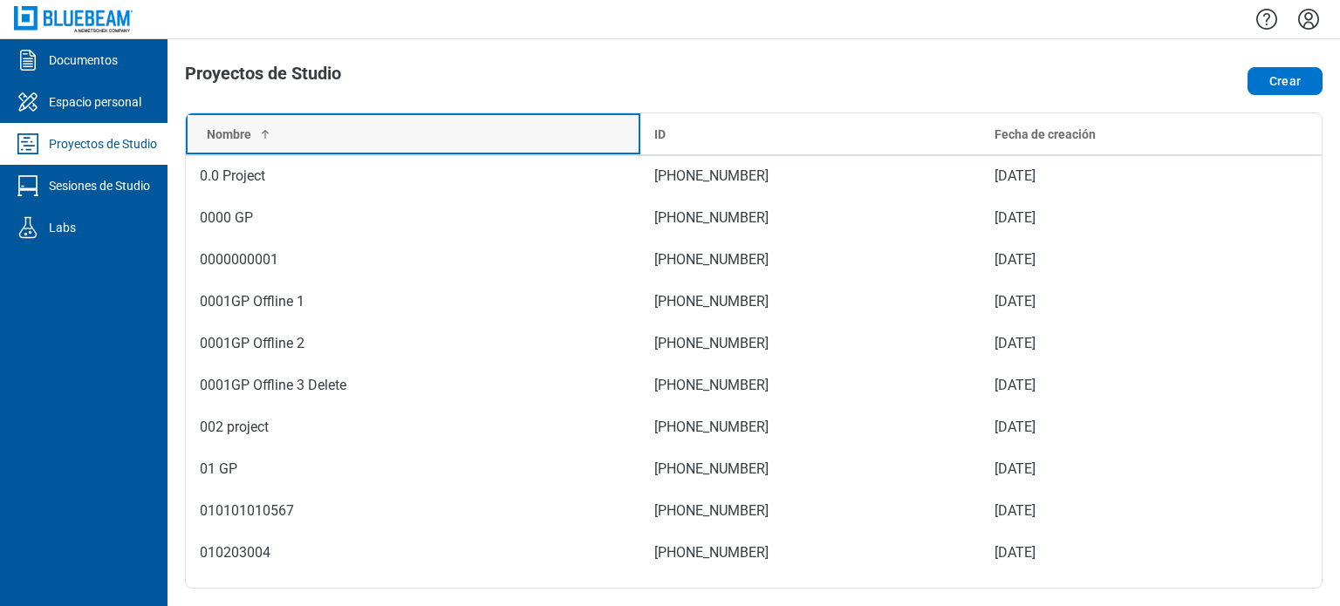
click at [435, 134] on div "Nombre" at bounding box center [417, 134] width 420 height 17
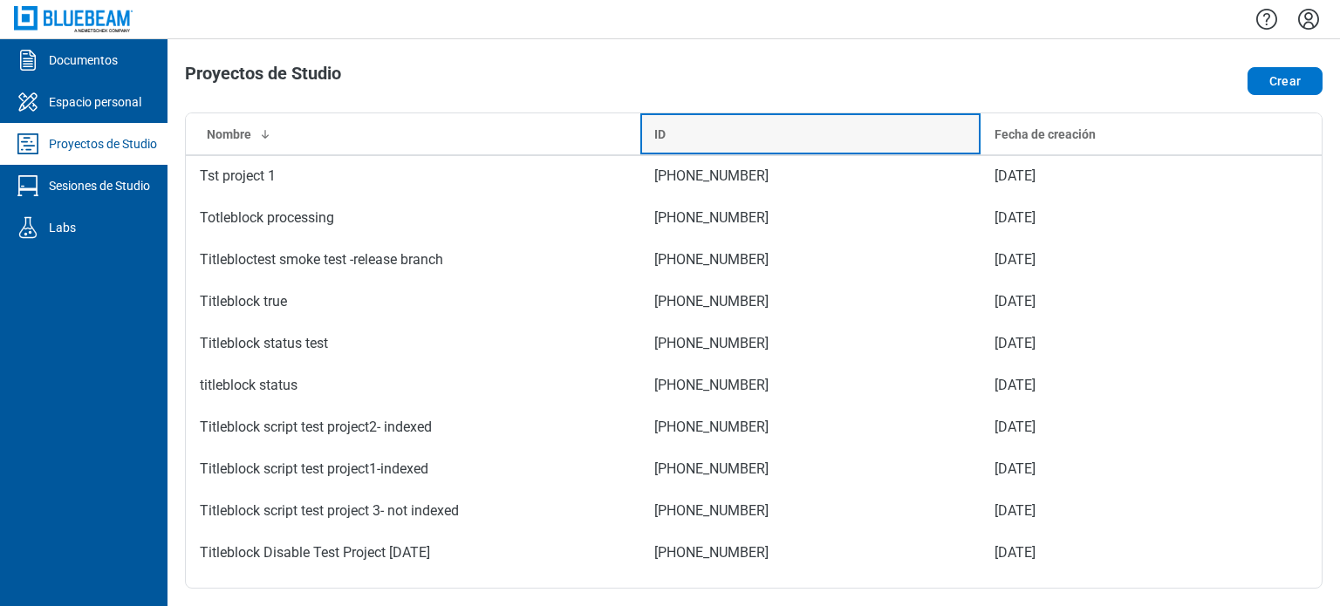
click at [953, 126] on div "ID" at bounding box center [810, 134] width 313 height 17
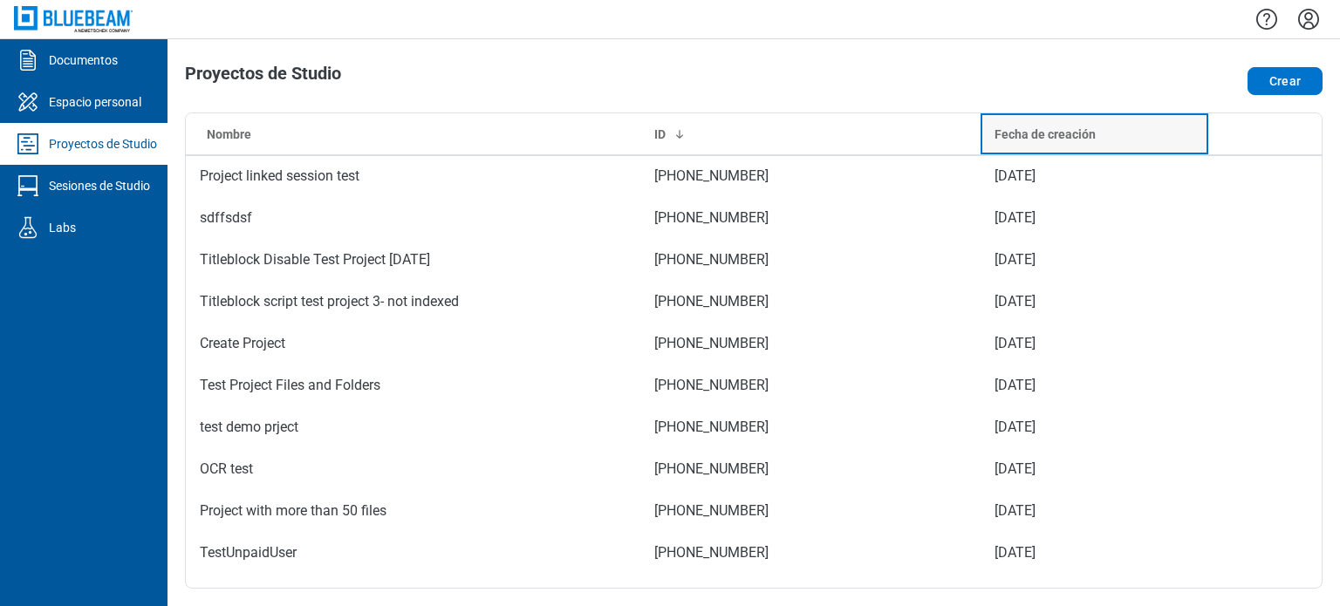
click at [1158, 135] on div "Fecha de creación" at bounding box center [1093, 134] width 199 height 17
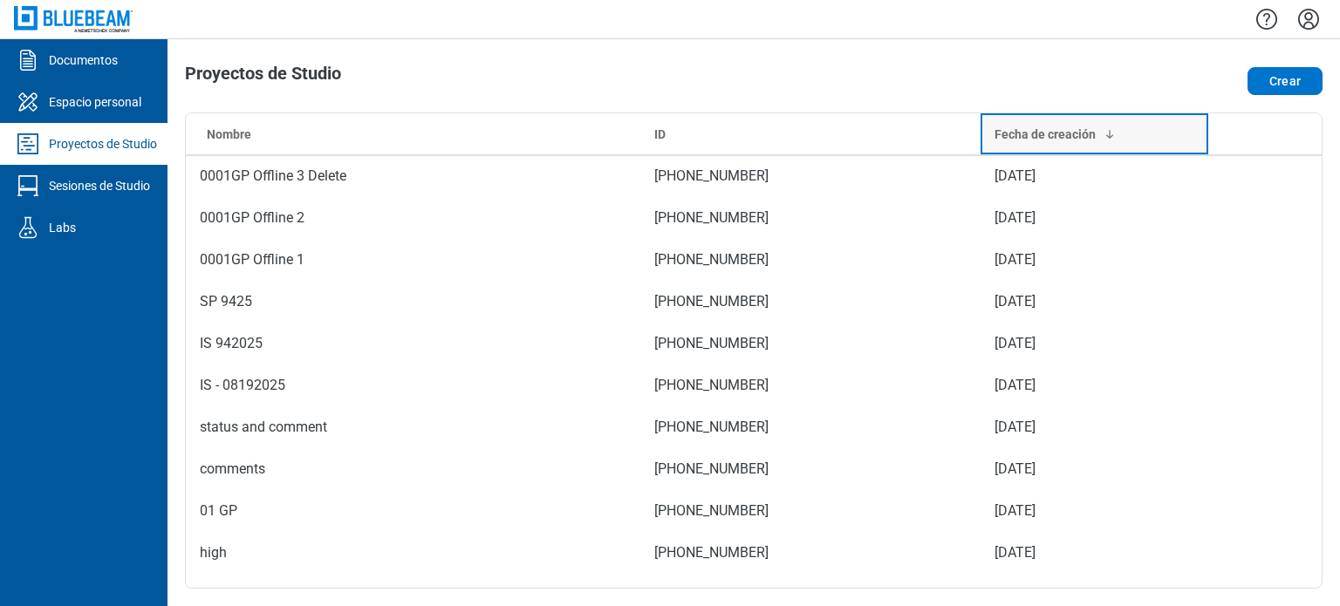
click at [1107, 143] on th "Fecha de creación" at bounding box center [1094, 134] width 227 height 42
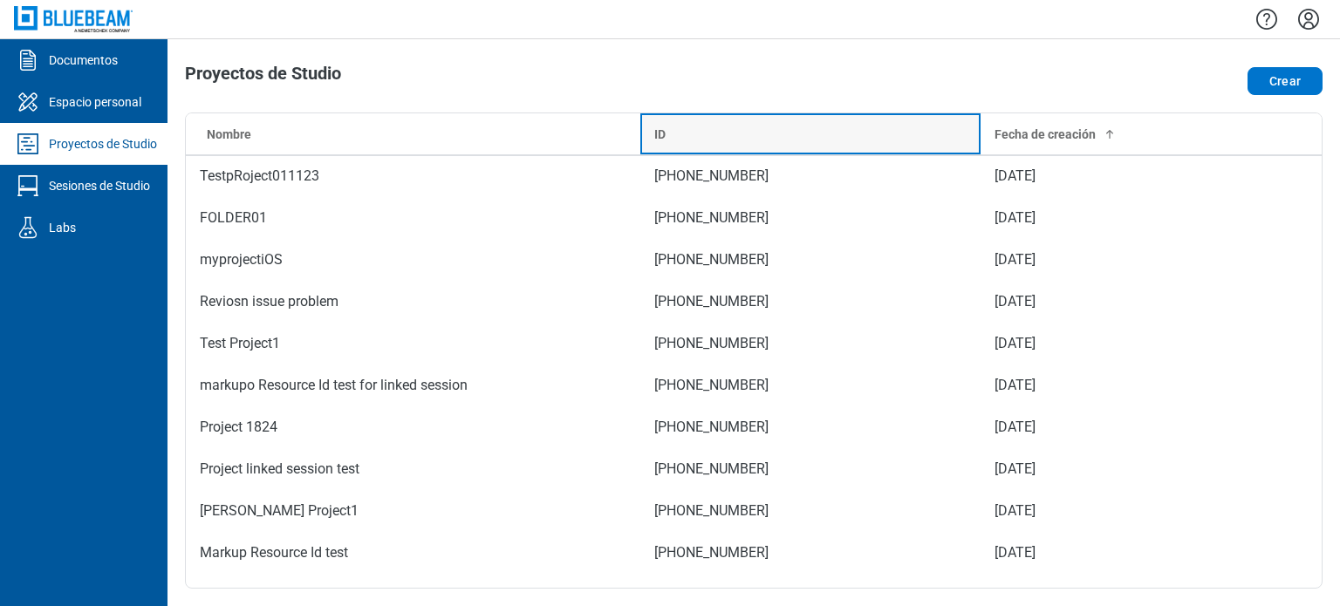
click at [796, 124] on th "ID" at bounding box center [810, 134] width 341 height 42
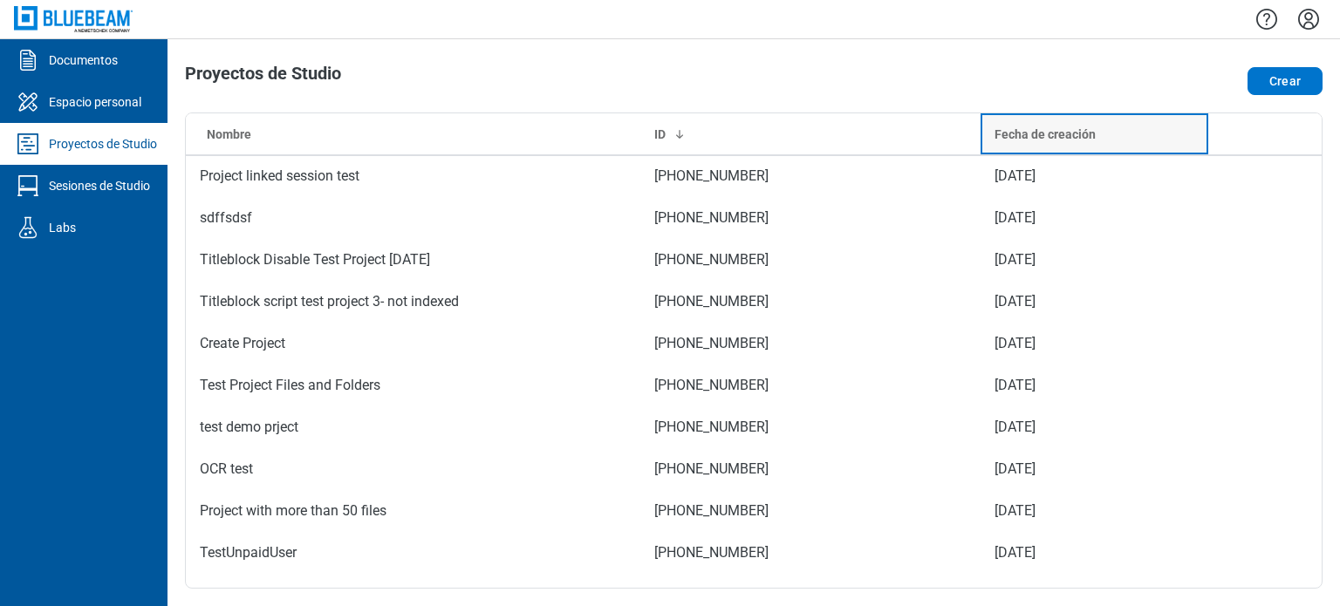
click at [1135, 131] on div "Fecha de creación" at bounding box center [1093, 134] width 199 height 17
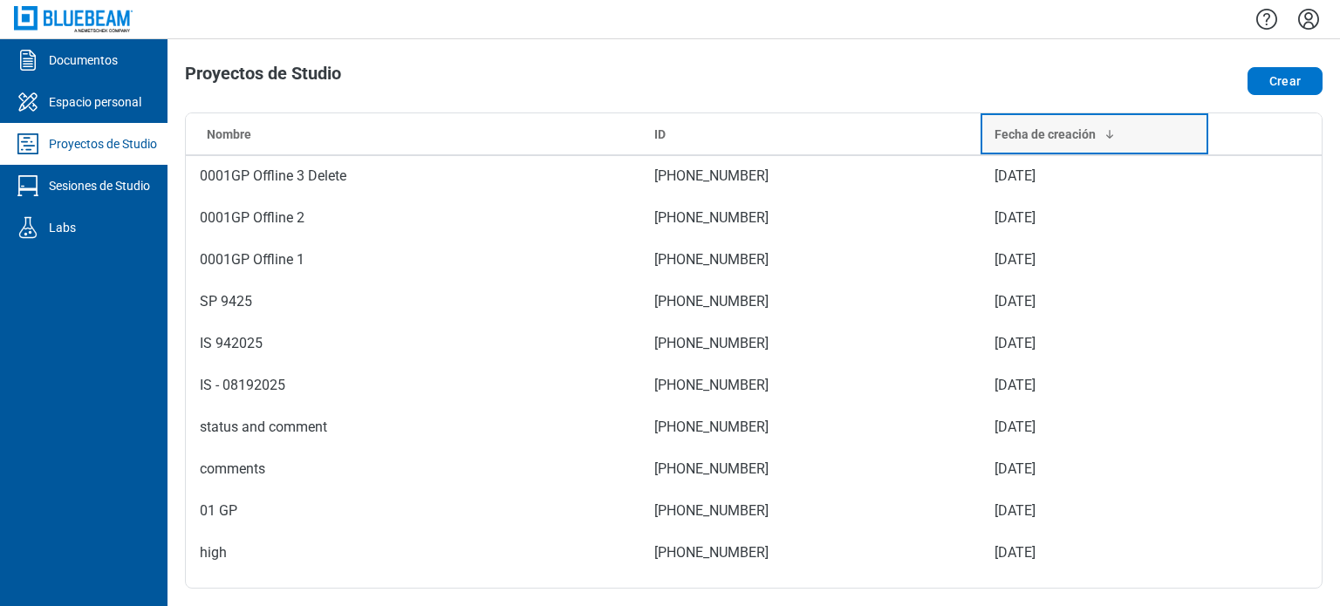
click at [1152, 146] on th "Fecha de creación" at bounding box center [1094, 134] width 227 height 42
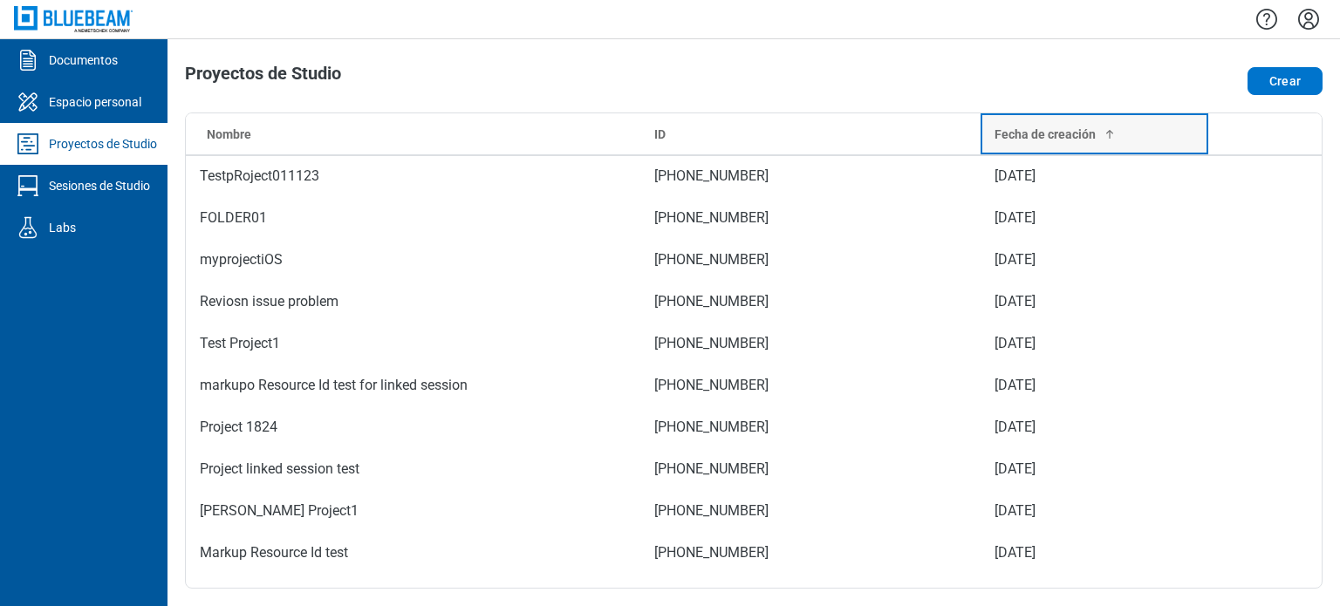
click at [1113, 139] on div "Fecha de creación" at bounding box center [1093, 134] width 199 height 17
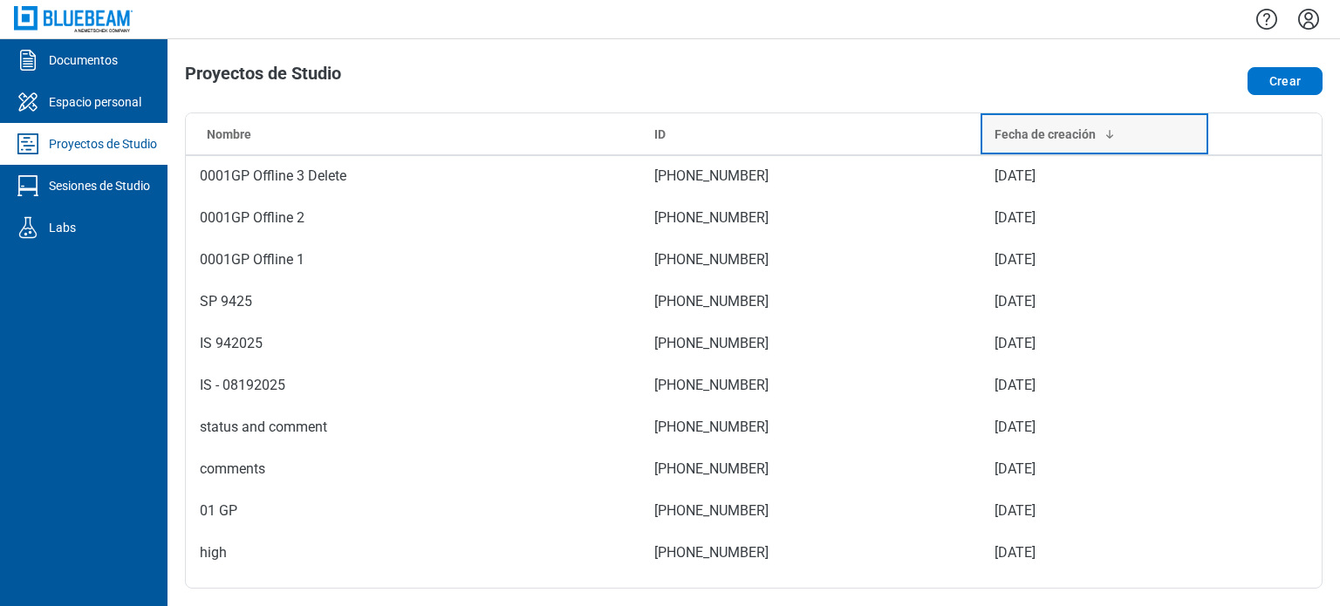
click at [1160, 143] on th "Fecha de creación" at bounding box center [1094, 134] width 227 height 42
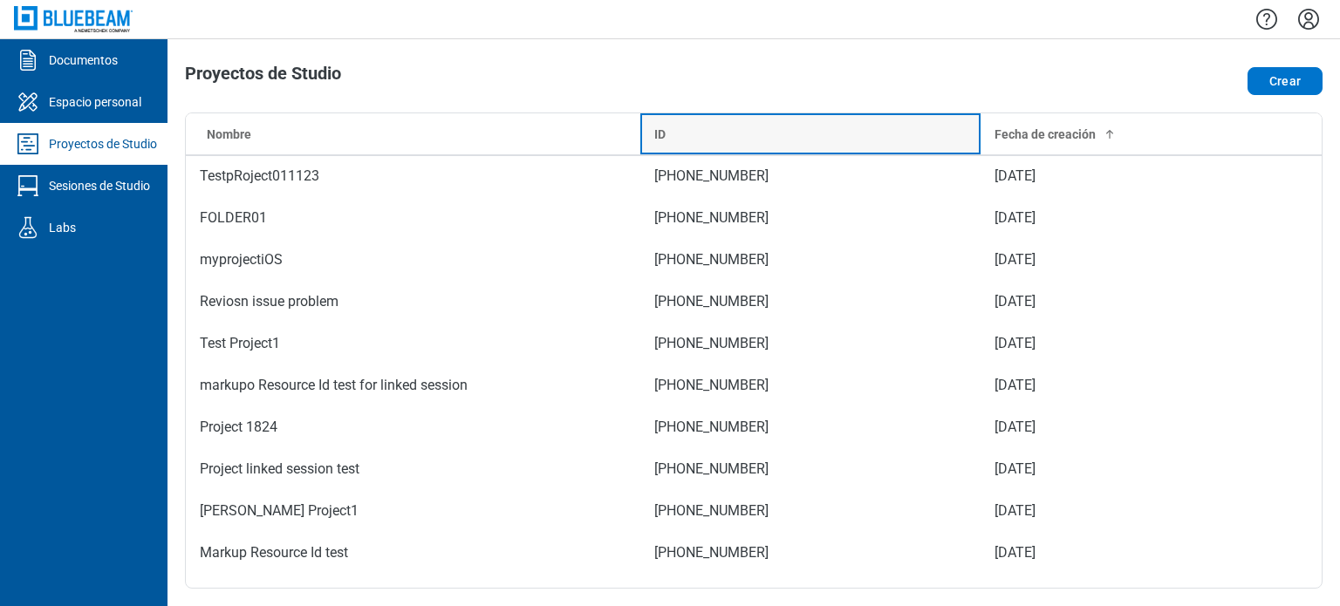
click at [872, 151] on th "ID" at bounding box center [810, 134] width 341 height 42
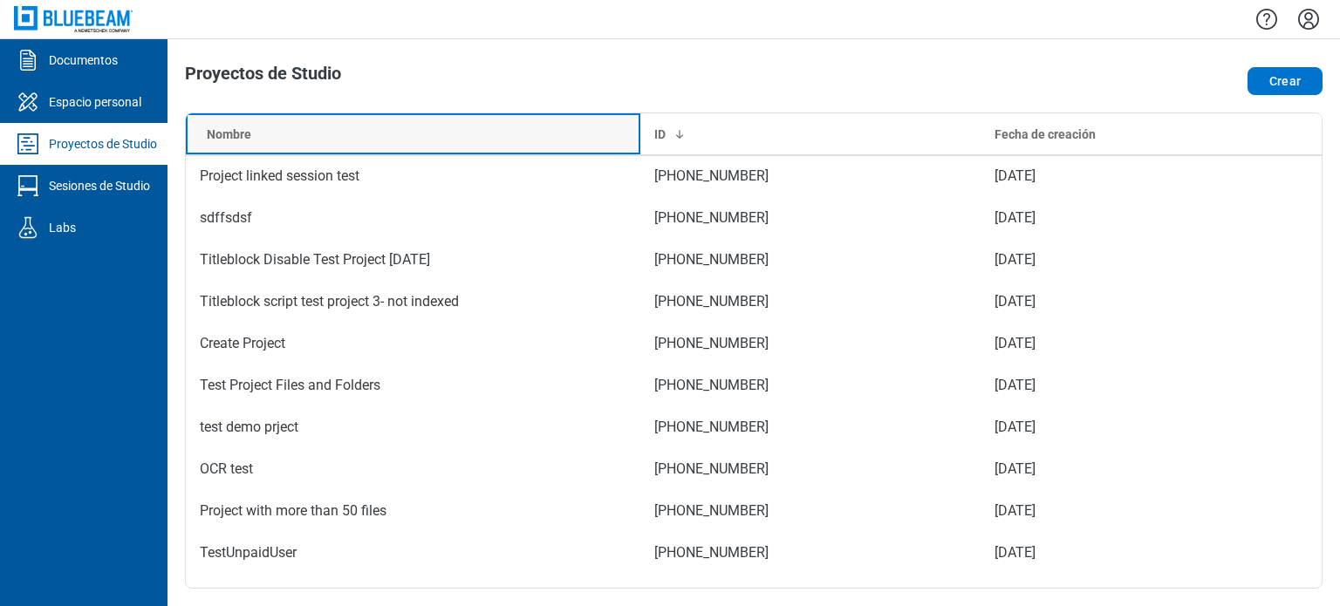
click at [437, 122] on th "Nombre" at bounding box center [413, 134] width 455 height 42
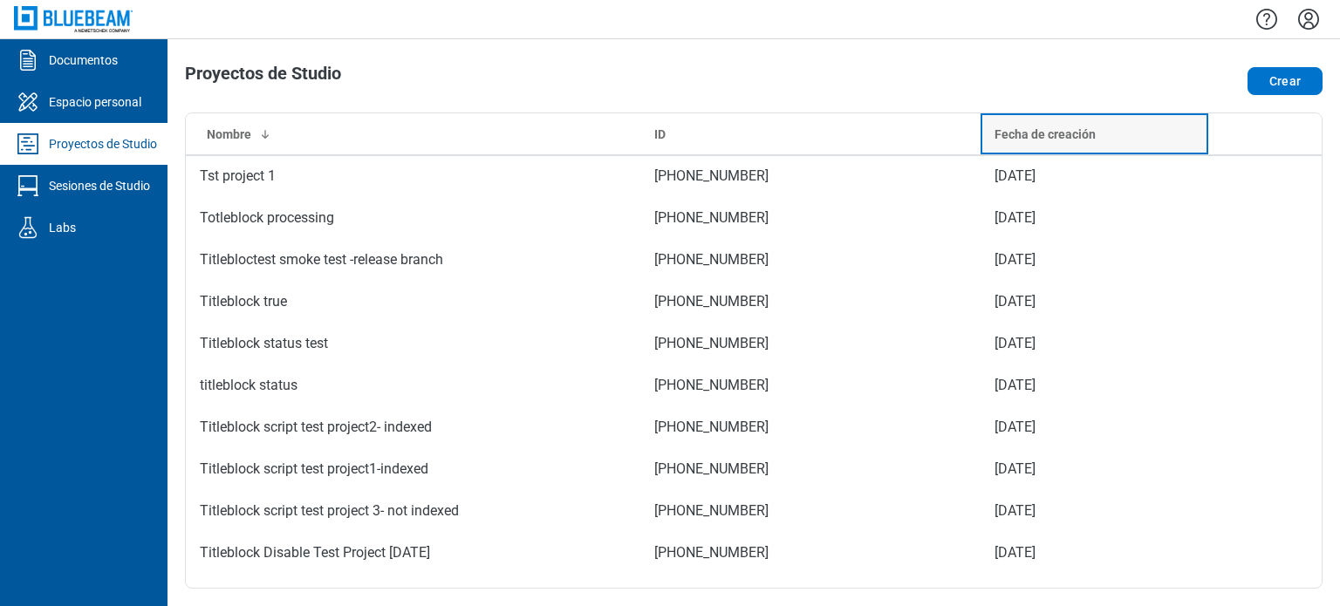
click at [1115, 135] on div "Fecha de creación" at bounding box center [1093, 134] width 199 height 17
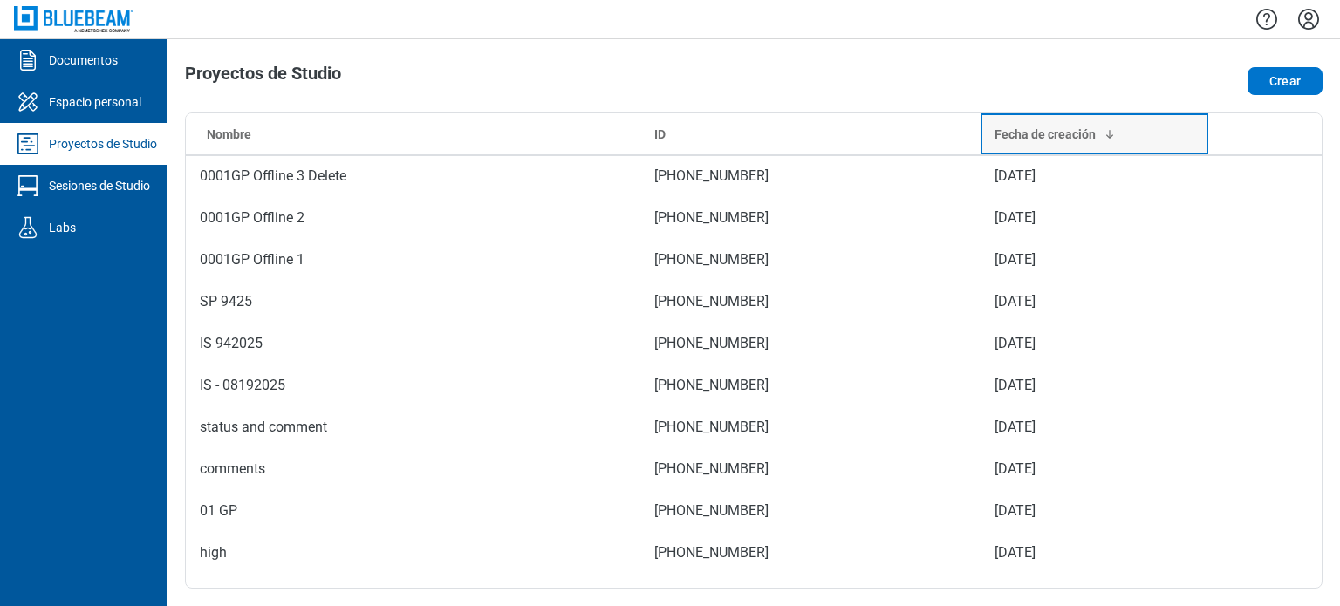
click at [1120, 139] on div "Fecha de creación" at bounding box center [1093, 134] width 199 height 17
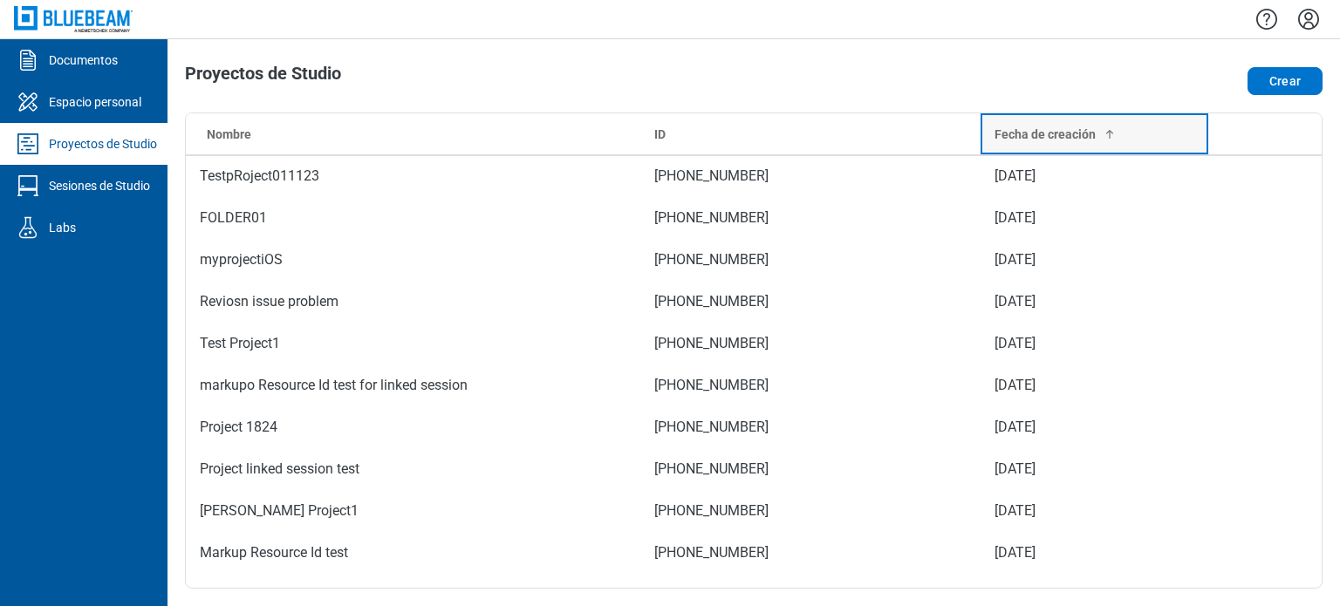
click at [1152, 143] on th "Fecha de creación" at bounding box center [1094, 134] width 227 height 42
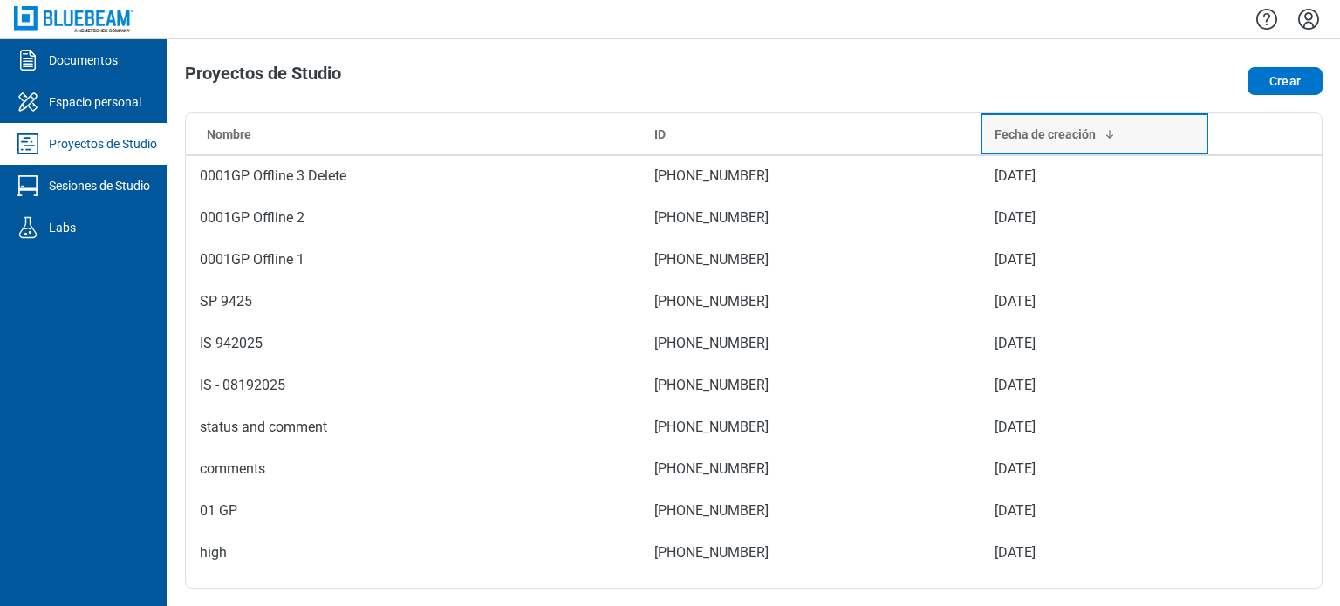
click at [1164, 134] on div "Fecha de creación" at bounding box center [1093, 134] width 199 height 17
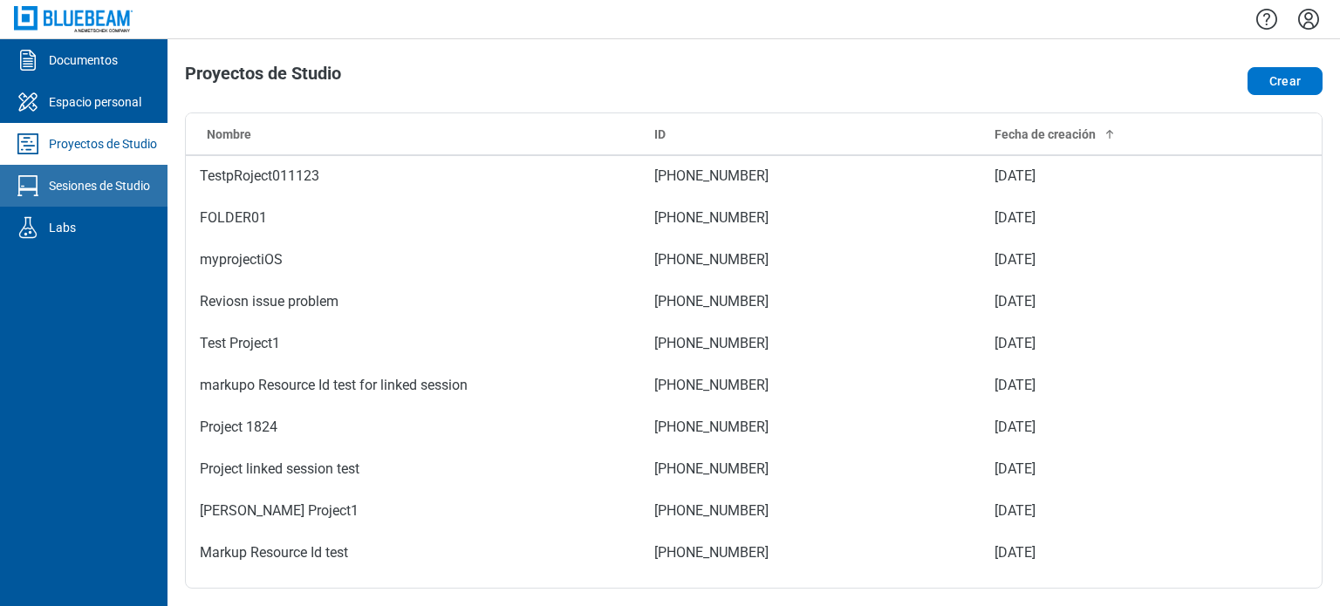
click at [108, 191] on div "Sesiones de Studio" at bounding box center [99, 185] width 101 height 17
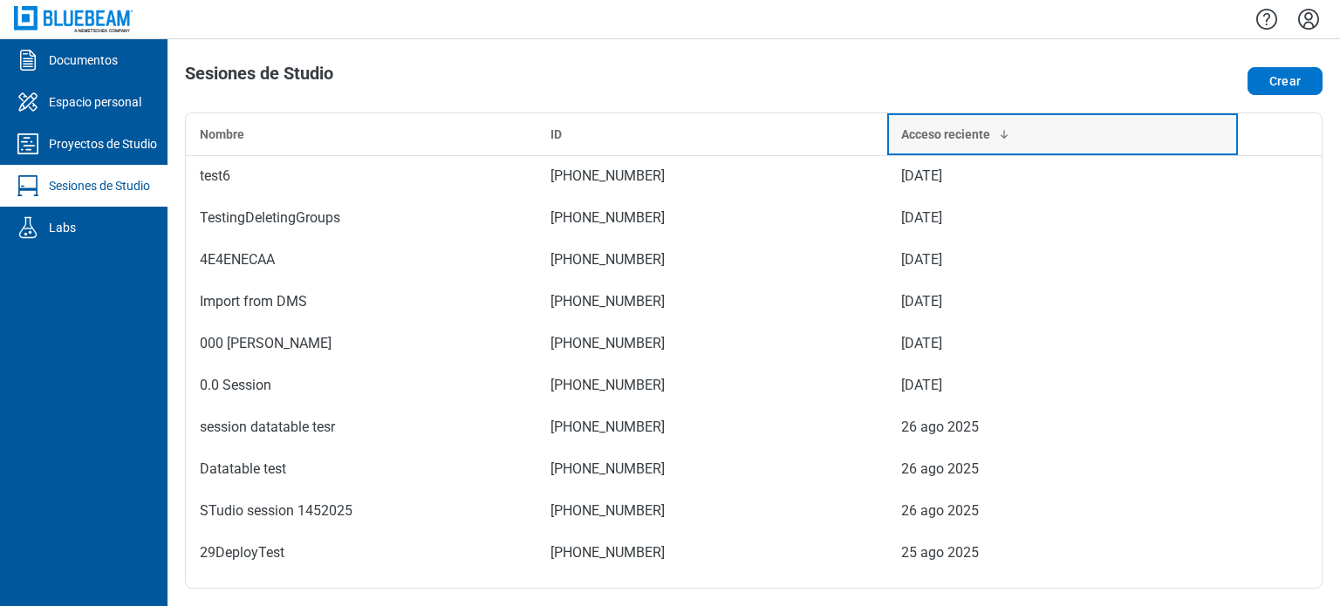
click at [1133, 139] on div "Acceso reciente" at bounding box center [1062, 134] width 323 height 17
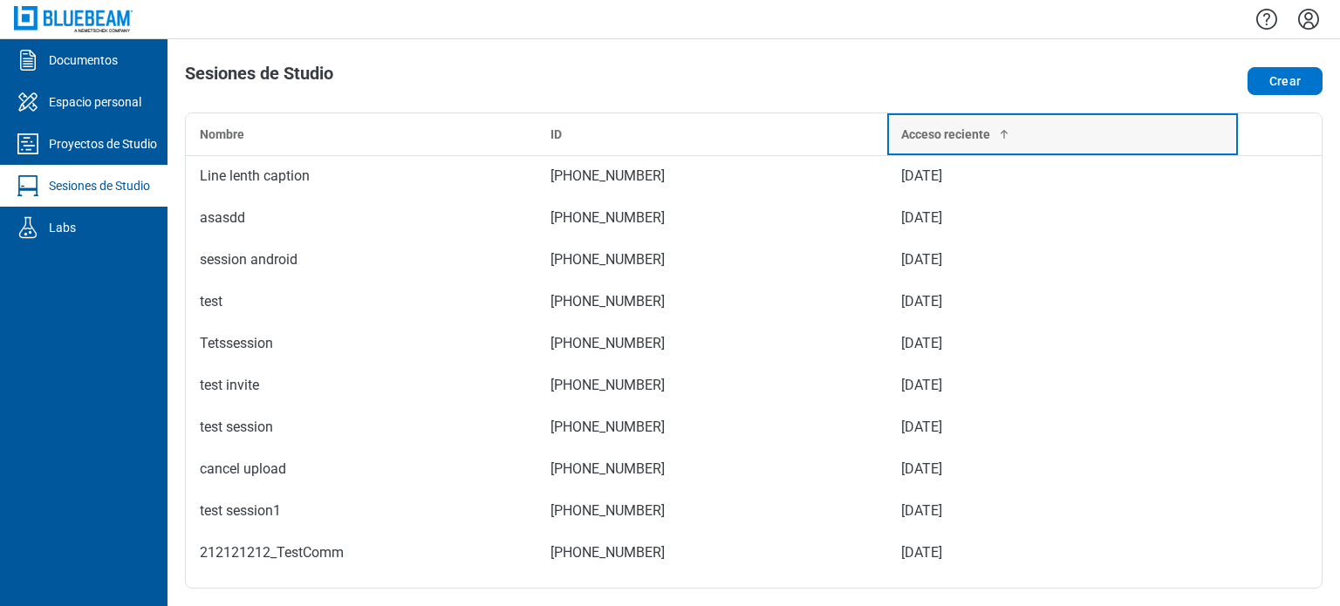
click at [1141, 140] on div "Acceso reciente" at bounding box center [1062, 134] width 323 height 17
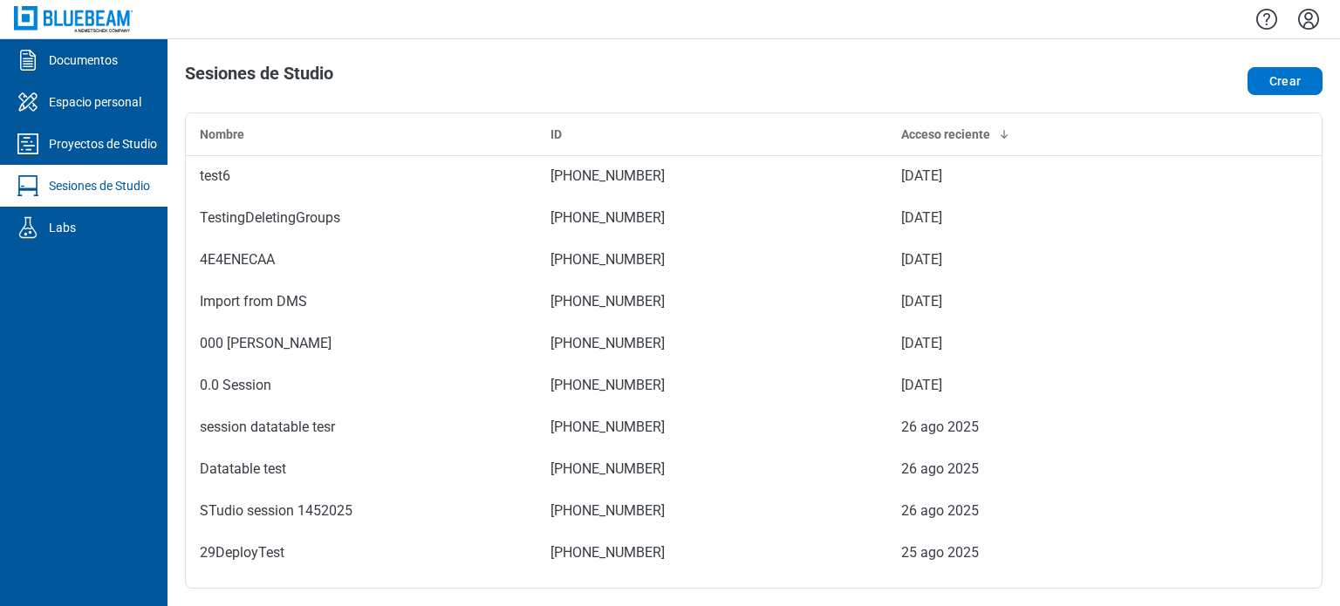
click at [618, 107] on div "Sesiones de Studio Crear Nombre ID Acceso reciente test6 [PHONE_NUMBER] [DATE] …" at bounding box center [753, 322] width 1172 height 567
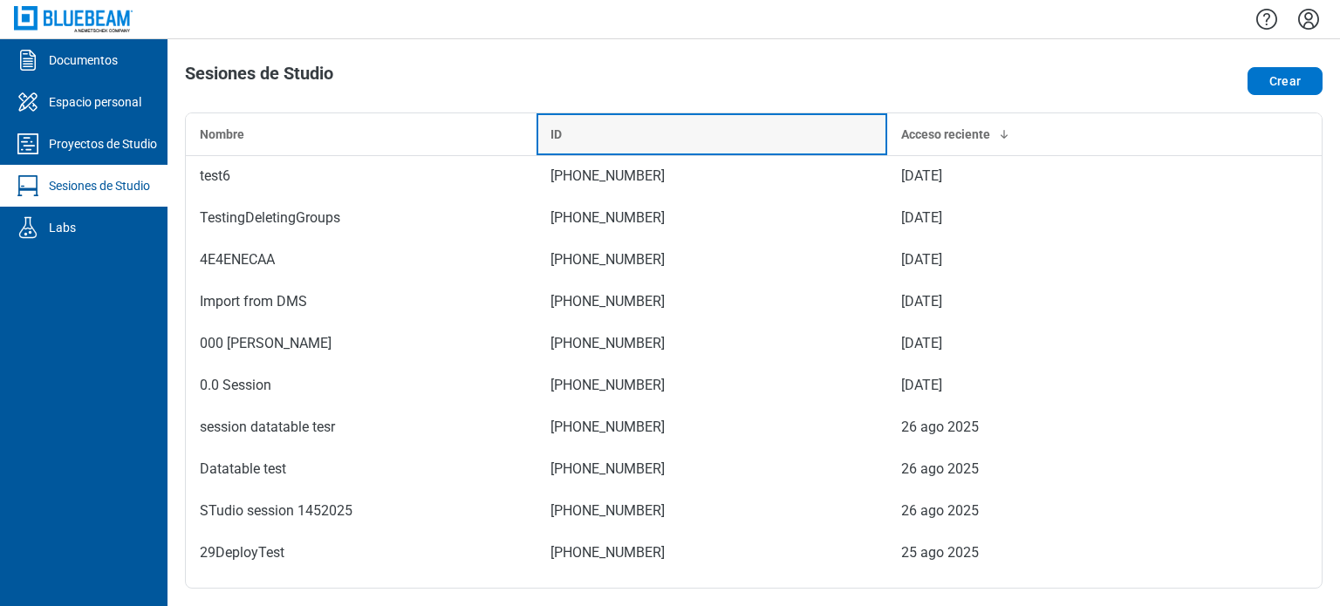
click at [598, 121] on th "ID" at bounding box center [712, 134] width 351 height 42
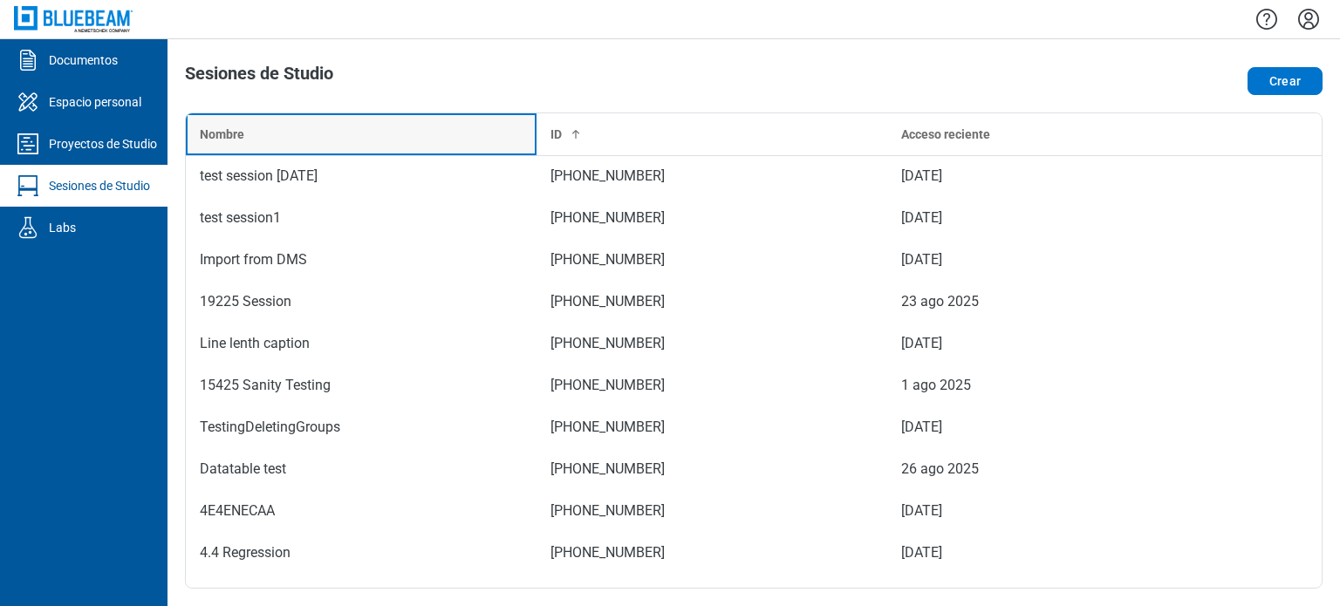
click at [439, 142] on th "Nombre" at bounding box center [361, 134] width 351 height 42
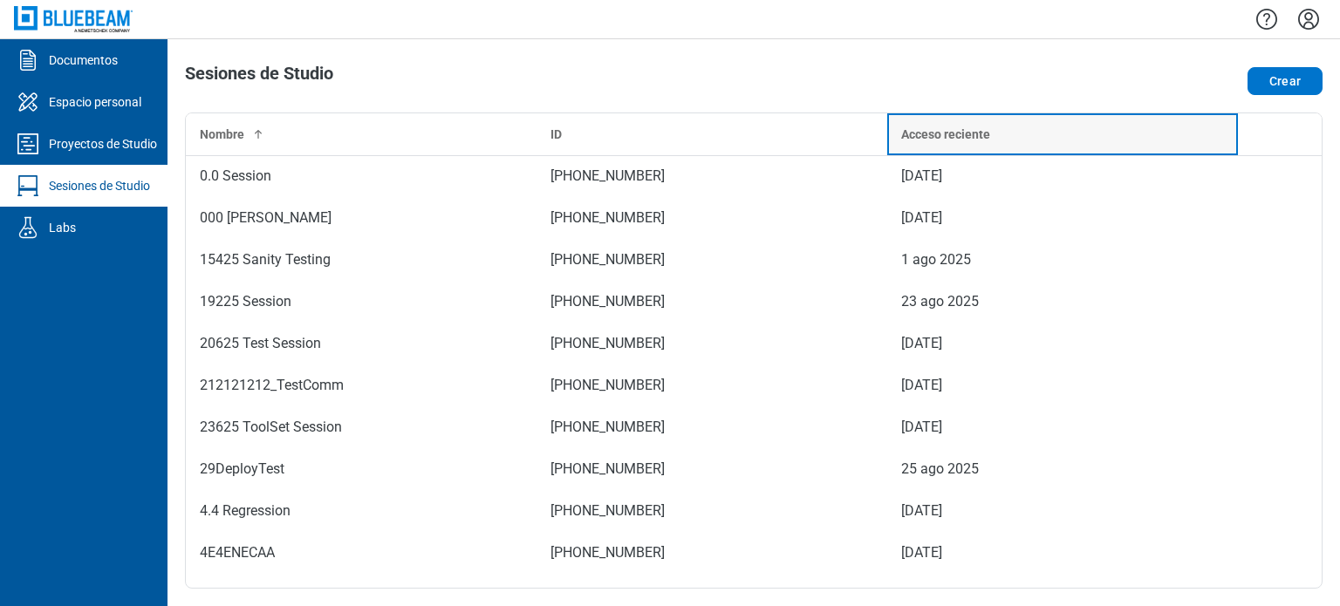
click at [1023, 139] on div "Acceso reciente" at bounding box center [1062, 134] width 323 height 17
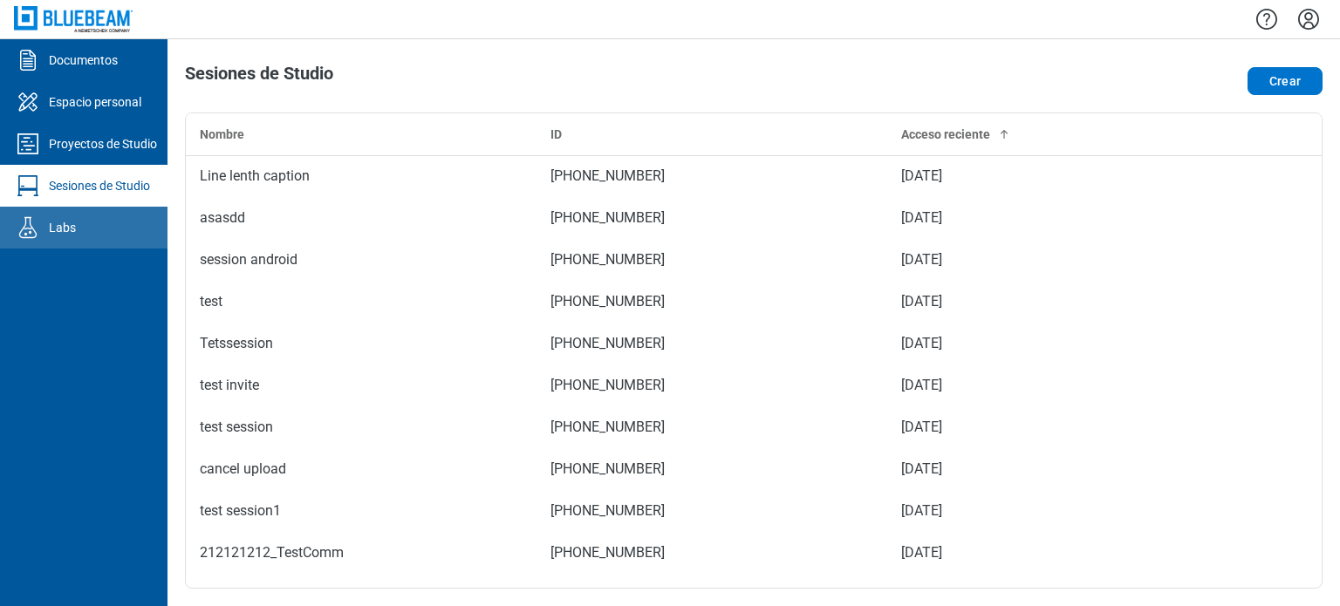
click at [94, 222] on link "Labs" at bounding box center [83, 228] width 167 height 42
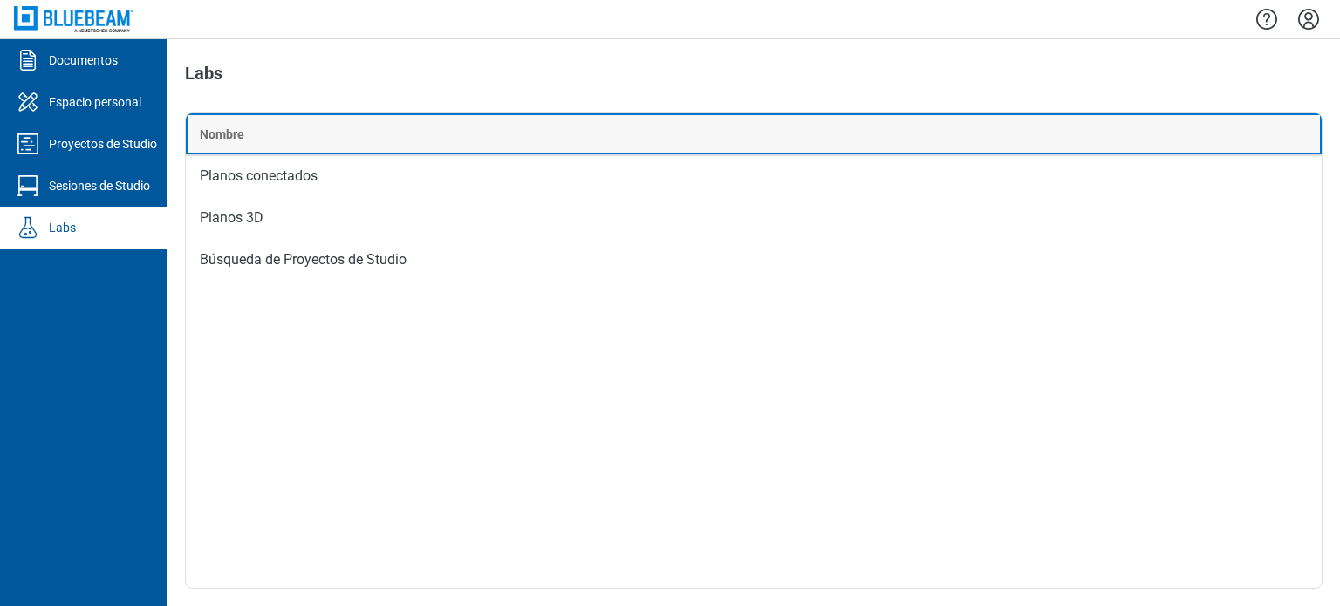
click at [394, 126] on div "Nombre" at bounding box center [754, 134] width 1108 height 17
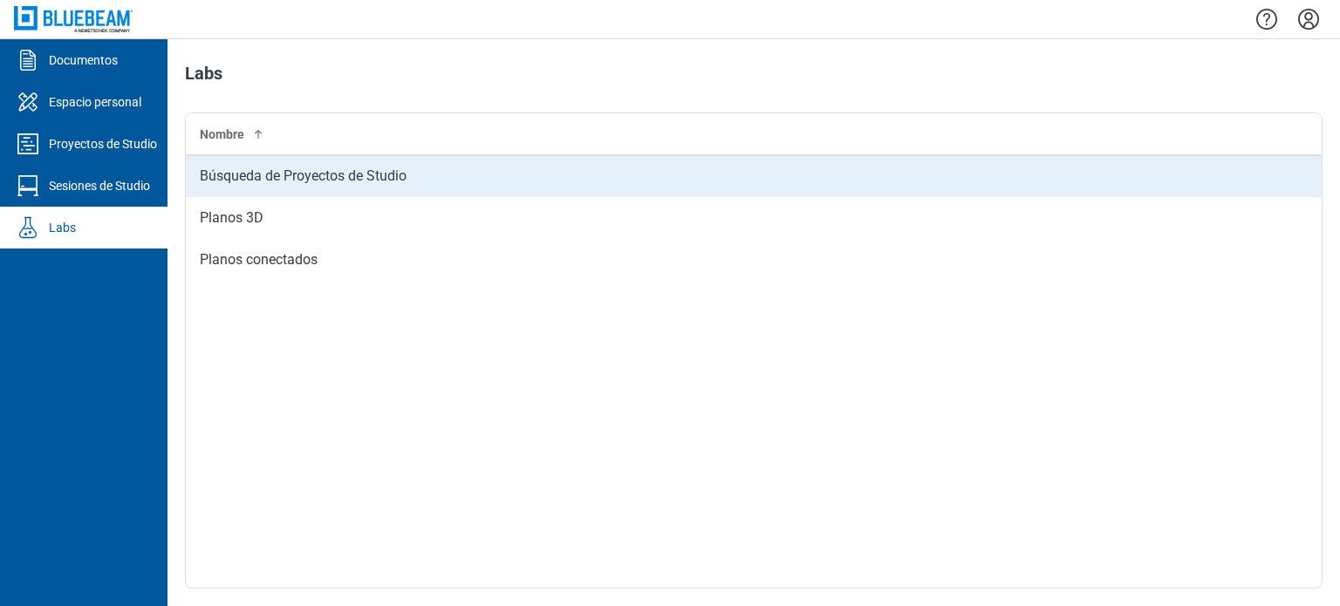
click at [219, 163] on td "Búsqueda de Proyectos de Studio" at bounding box center [754, 176] width 1136 height 42
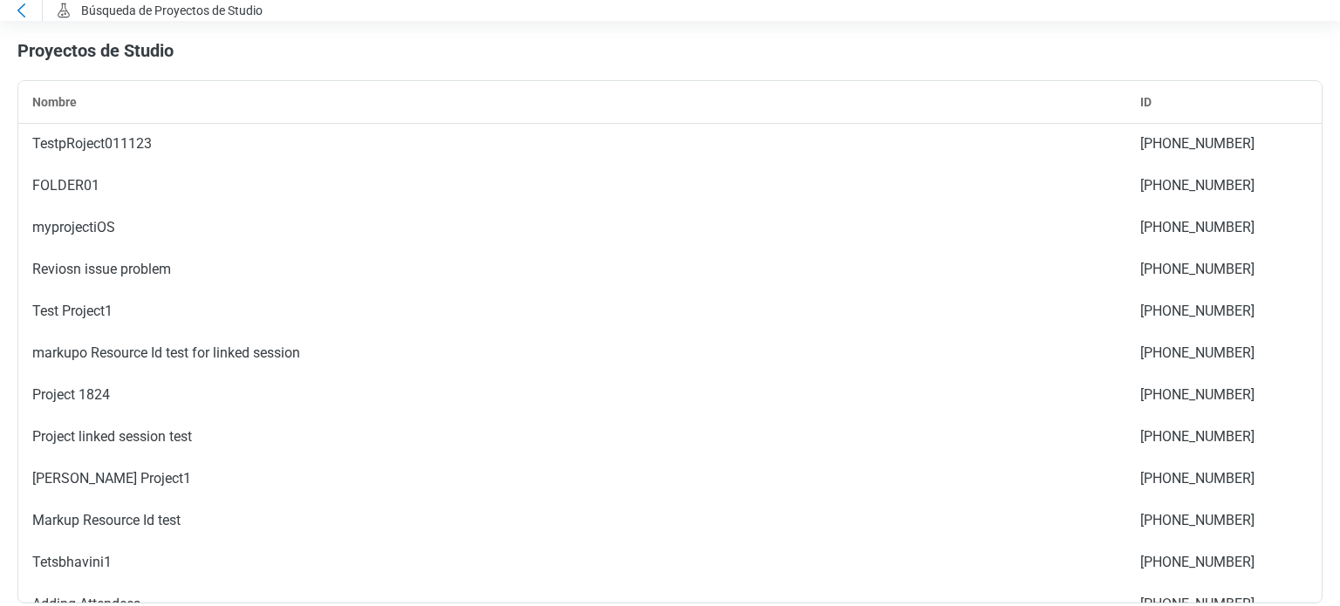
click at [1224, 80] on div "Nombre ID TestpRoject011123 [PHONE_NUMBER] FOLDER01 [PHONE_NUMBER] myprojectiOS…" at bounding box center [669, 341] width 1305 height 523
click at [1218, 113] on th "ID" at bounding box center [1223, 102] width 195 height 42
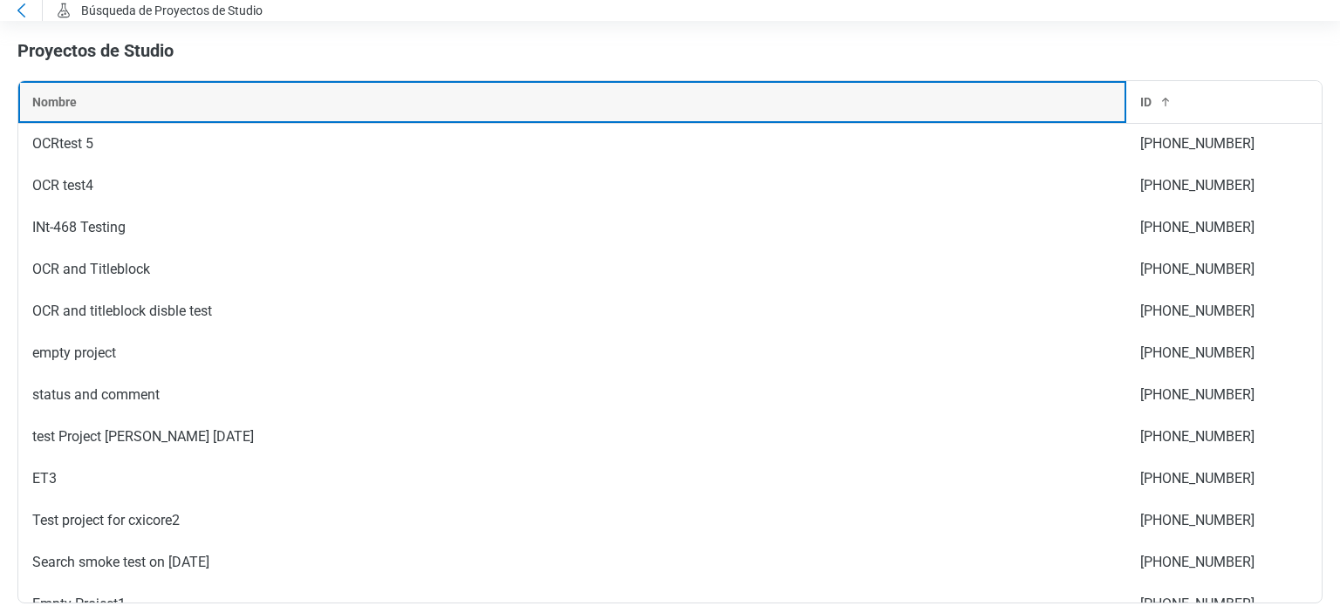
click at [1078, 121] on th "Nombre" at bounding box center [572, 102] width 1108 height 42
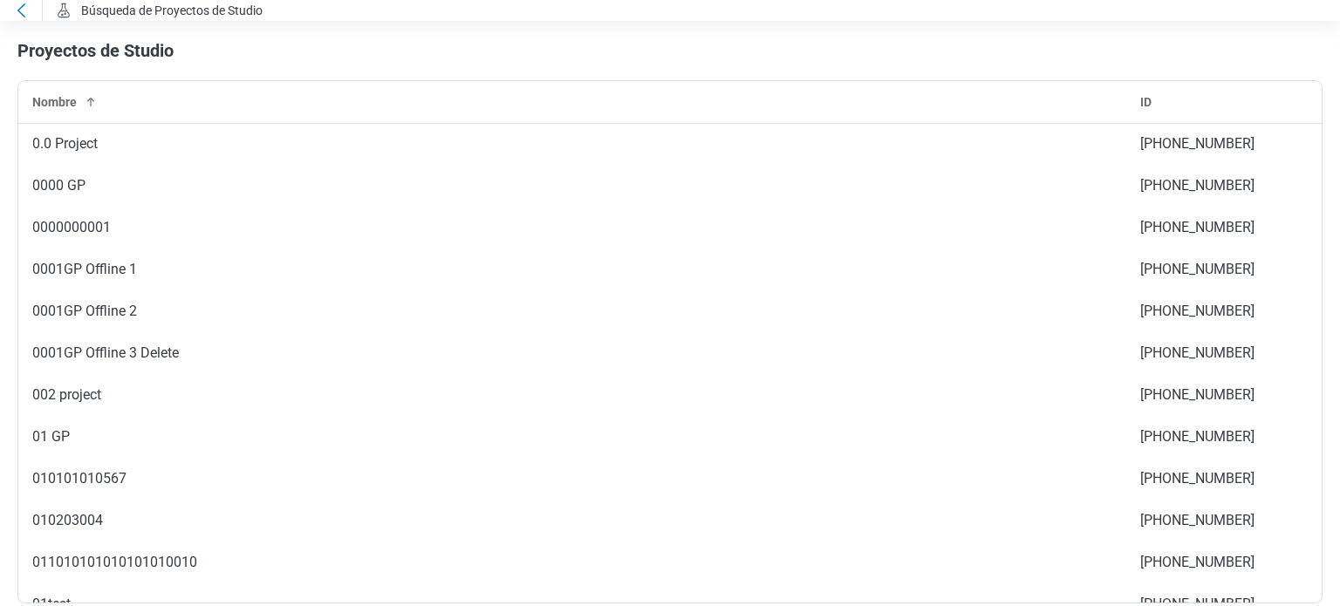
click at [14, 10] on icon at bounding box center [20, 10] width 21 height 21
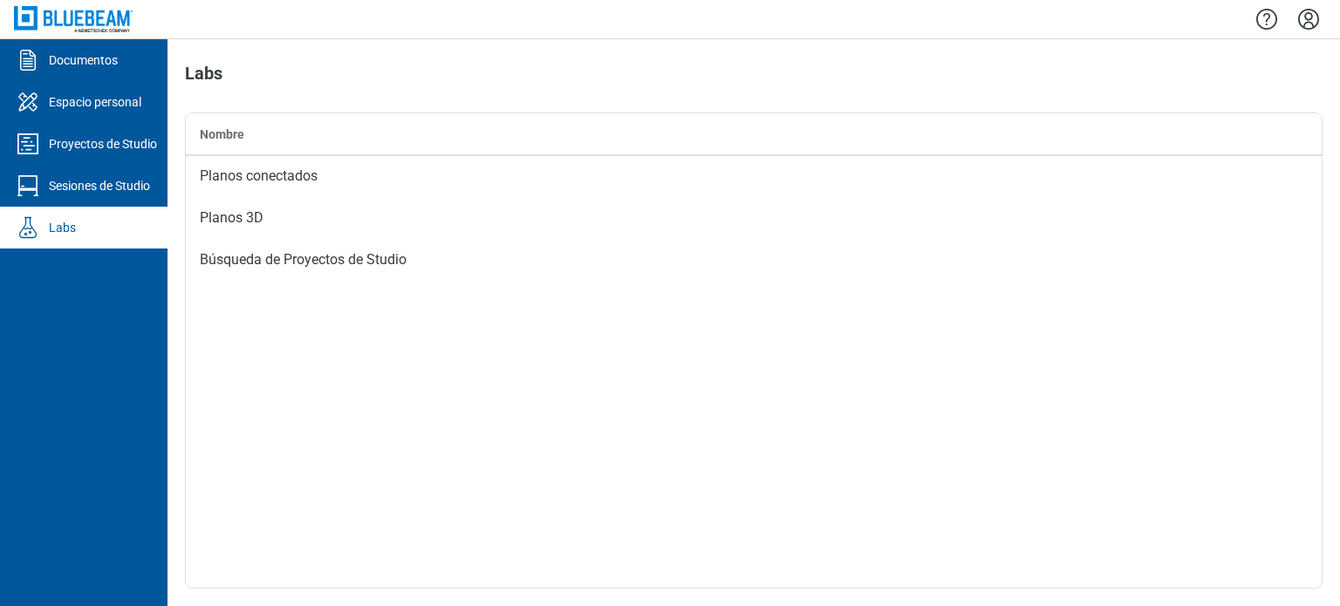
click at [1302, 22] on icon "Configuración" at bounding box center [1309, 19] width 28 height 28
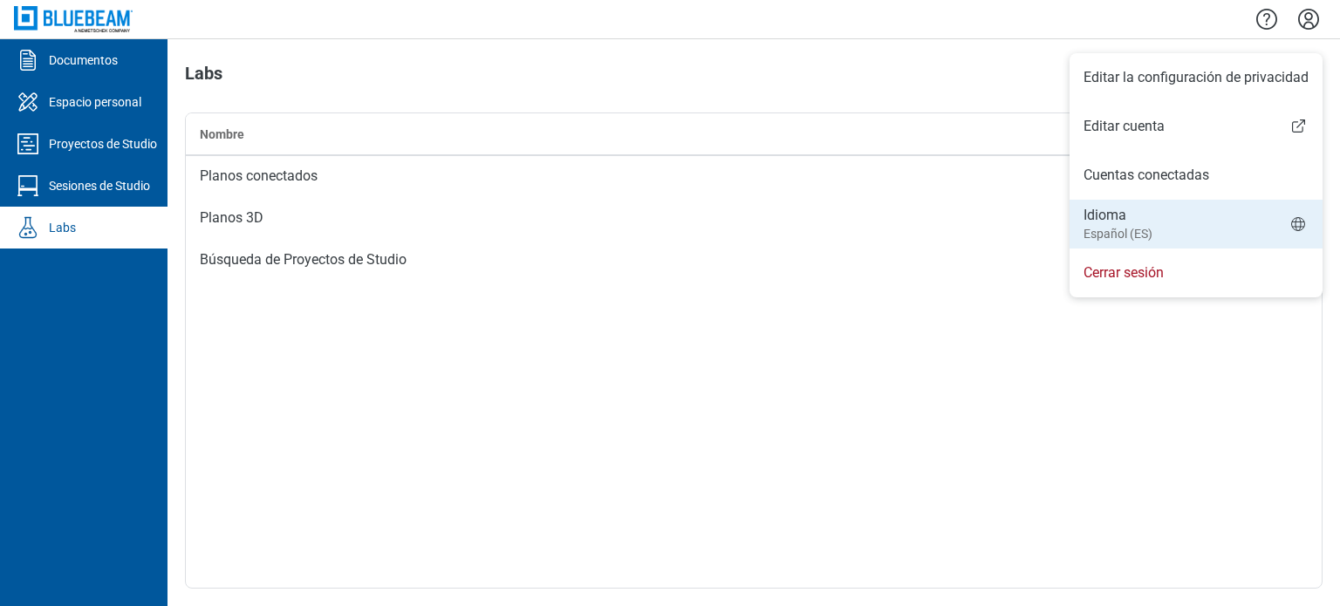
click at [1159, 223] on li "Idioma Español (ES)" at bounding box center [1196, 224] width 253 height 49
select select "*****"
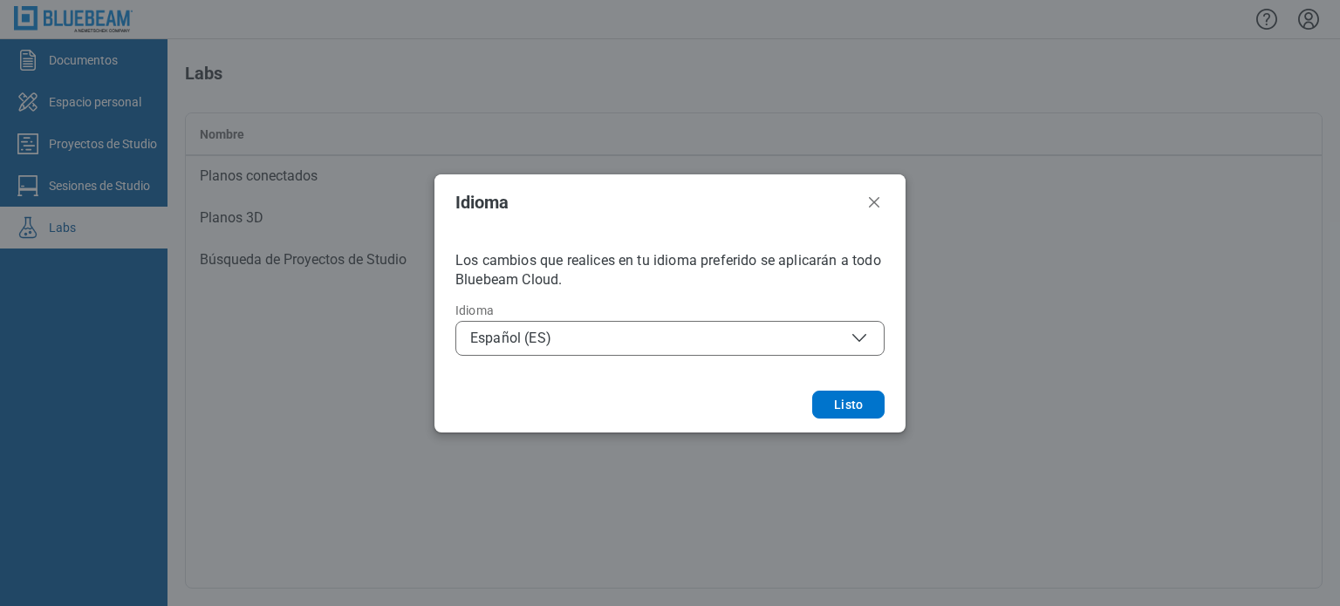
click at [672, 326] on button "Español (ES)" at bounding box center [669, 338] width 429 height 35
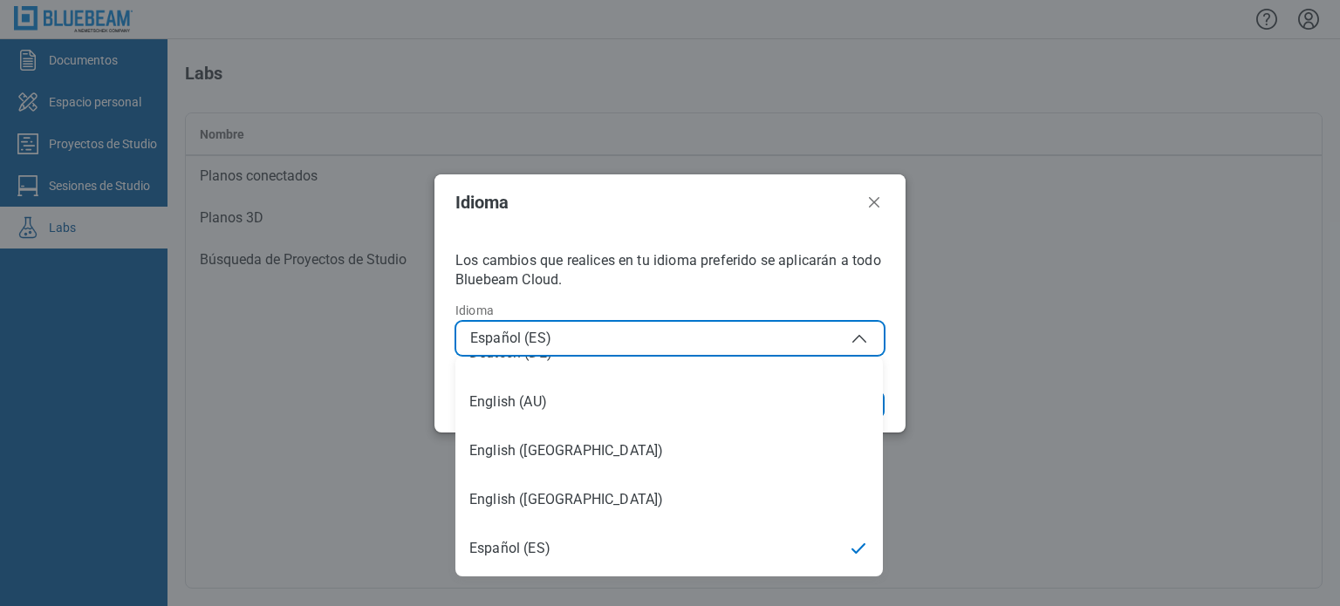
scroll to position [73, 0]
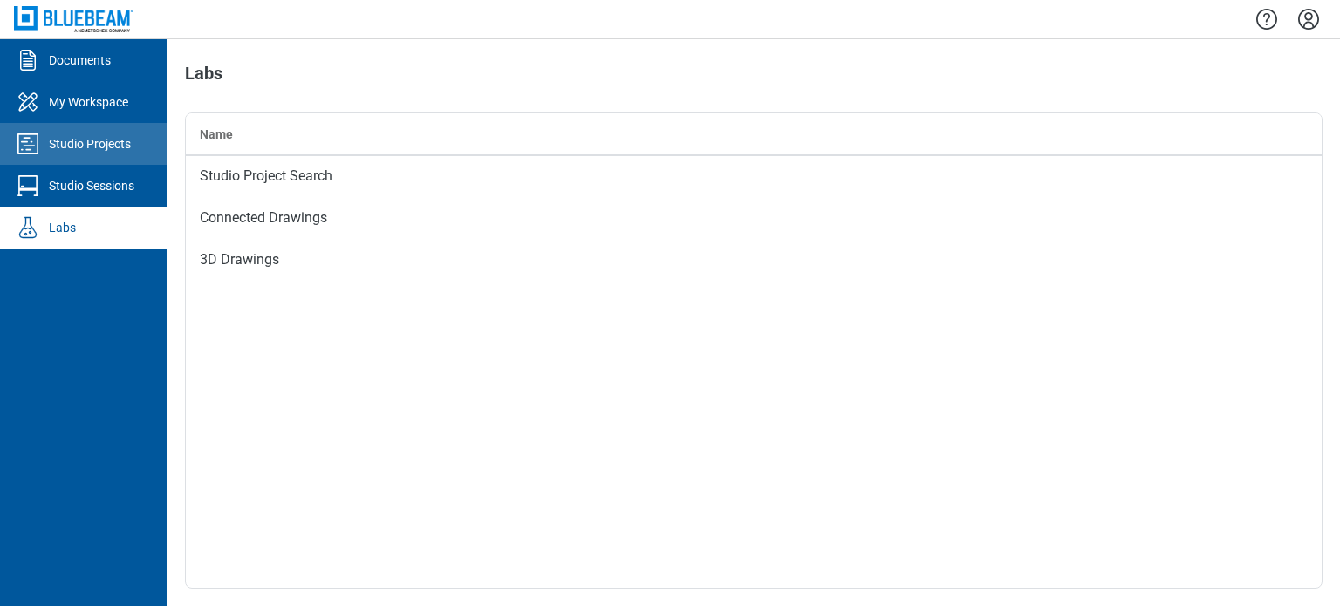
click at [69, 152] on div "Studio Projects" at bounding box center [90, 143] width 82 height 17
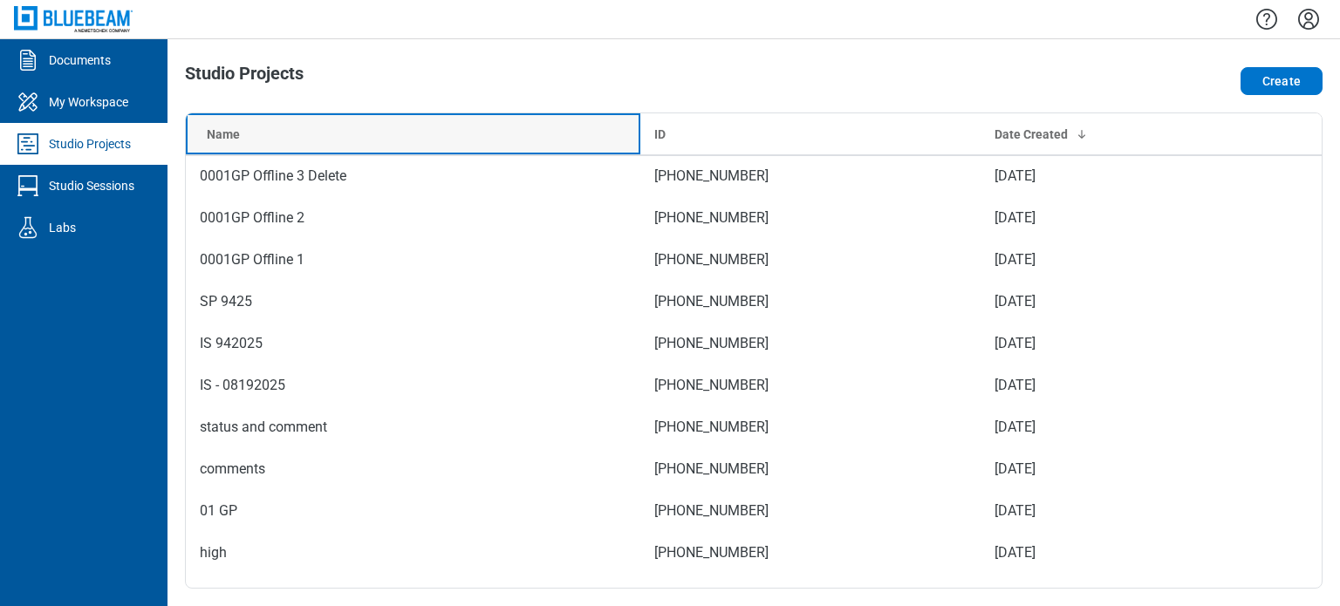
click at [389, 150] on th "Name" at bounding box center [413, 134] width 455 height 42
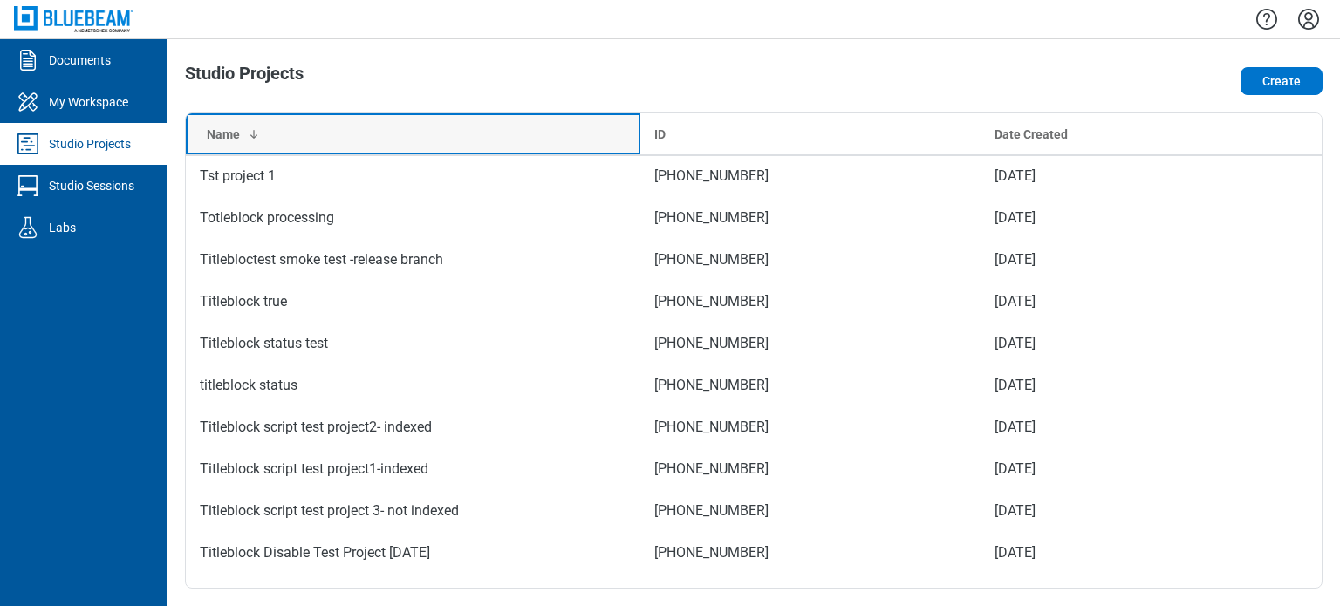
click at [389, 150] on th "Name" at bounding box center [413, 134] width 455 height 42
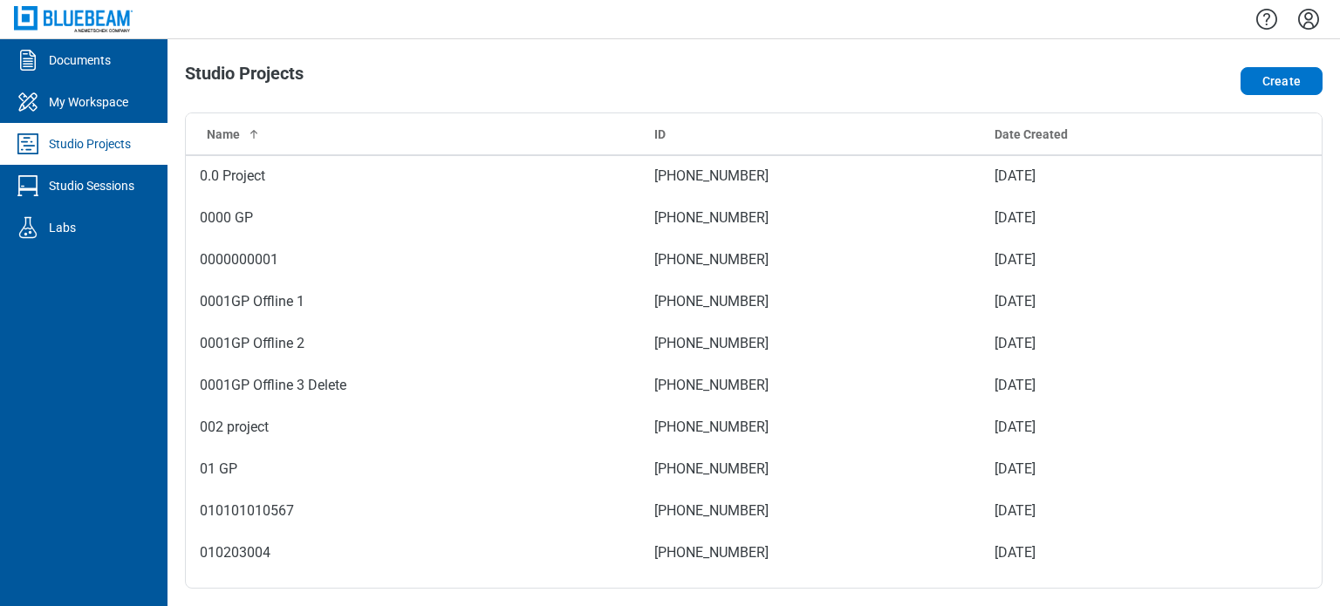
click at [468, 79] on div "Studio Projects" at bounding box center [526, 81] width 682 height 35
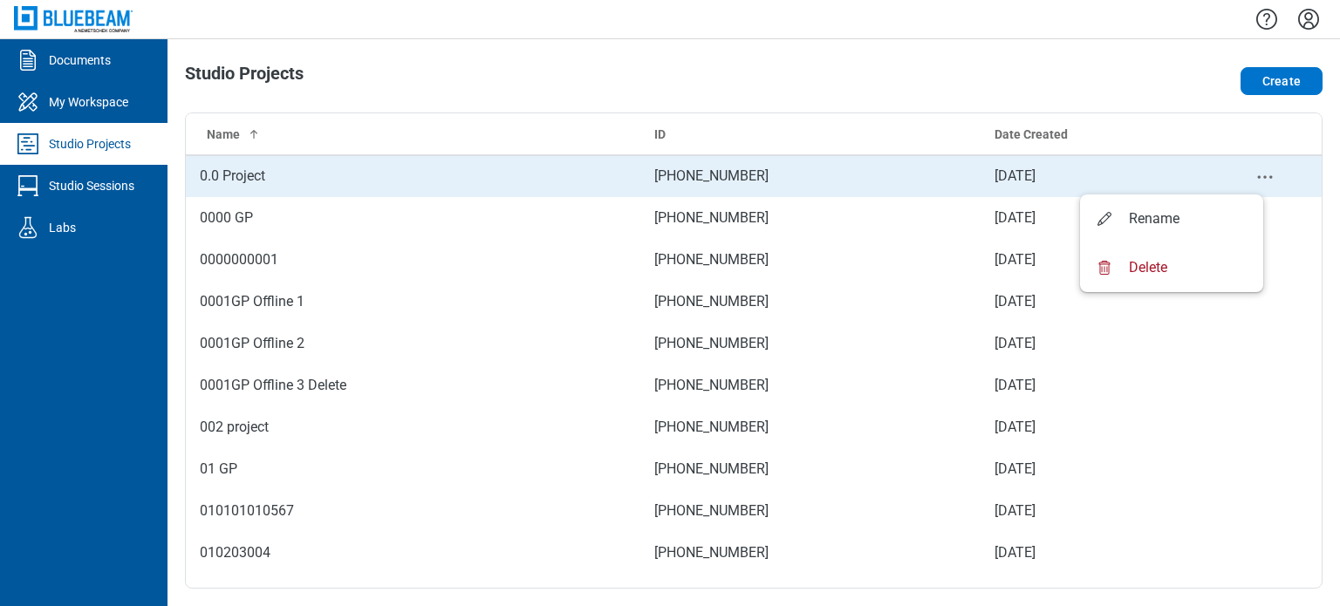
click at [1254, 174] on icon "project-actions-menu" at bounding box center [1264, 177] width 21 height 21
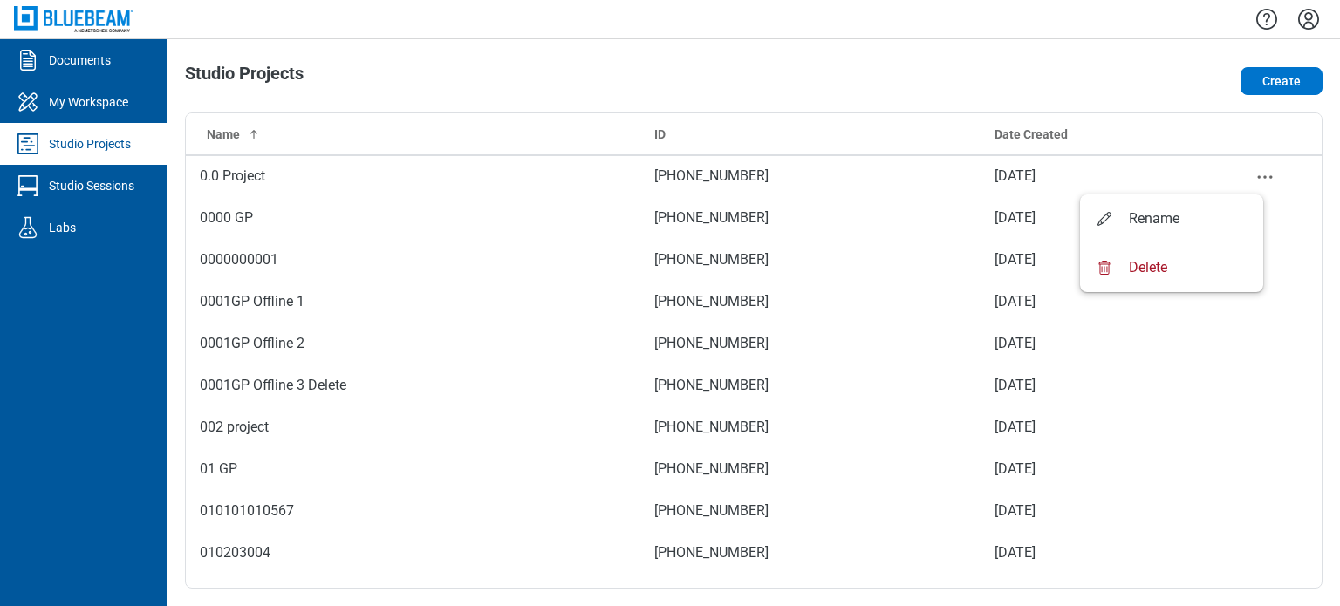
click at [1072, 76] on div "Create" at bounding box center [1094, 81] width 455 height 35
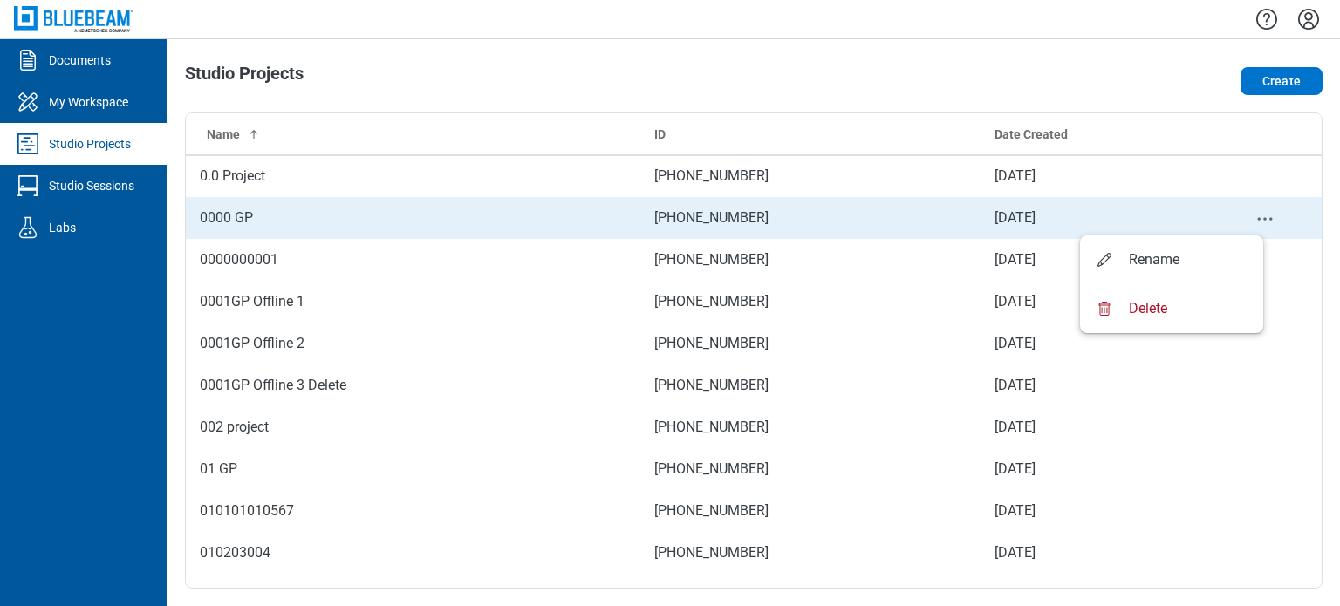
click at [1254, 216] on icon "project-actions-menu" at bounding box center [1264, 218] width 21 height 21
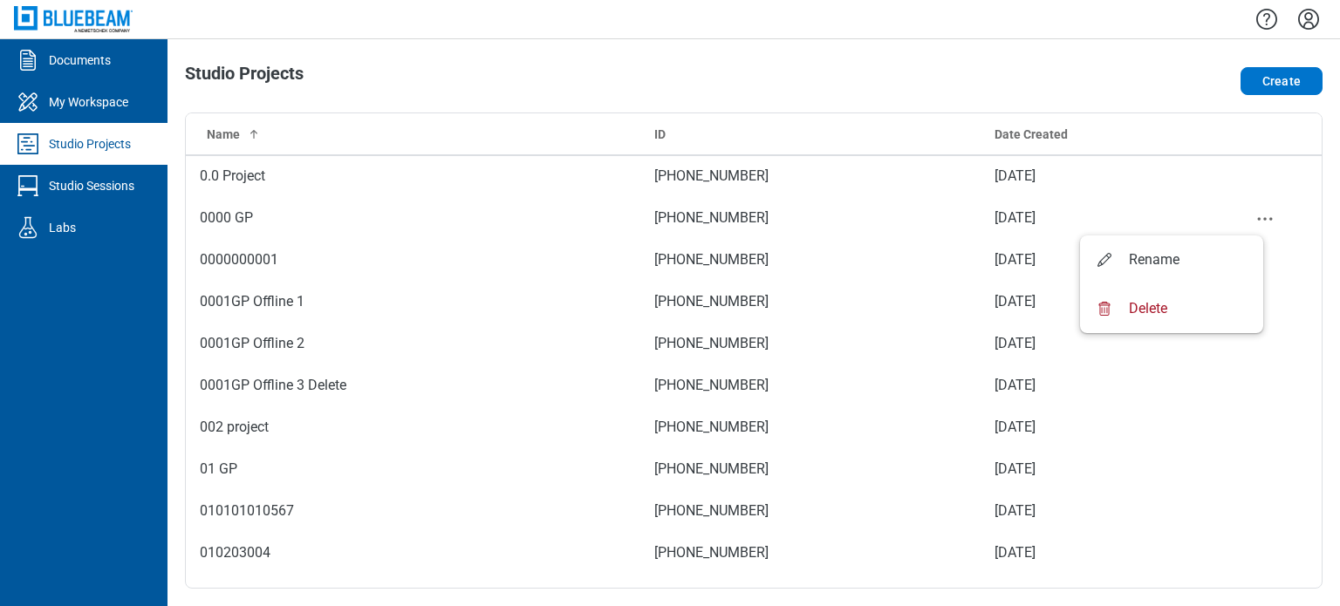
click at [1012, 71] on div "Create" at bounding box center [1094, 81] width 455 height 35
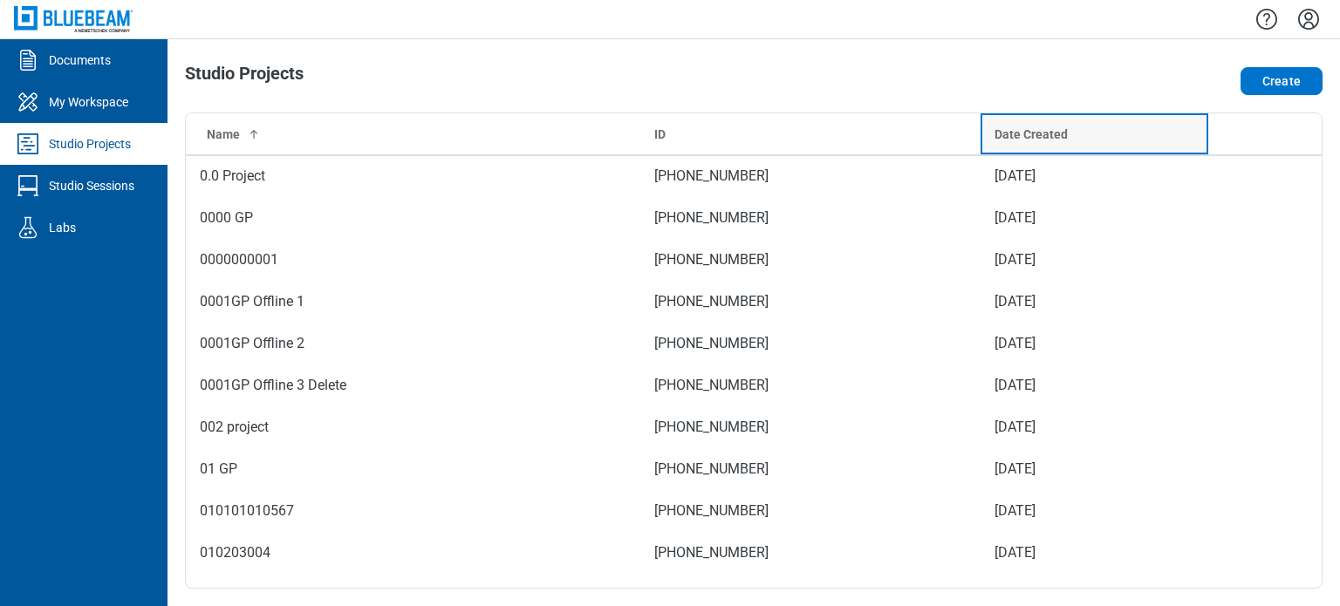
click at [1126, 143] on th "Date Created" at bounding box center [1094, 134] width 227 height 42
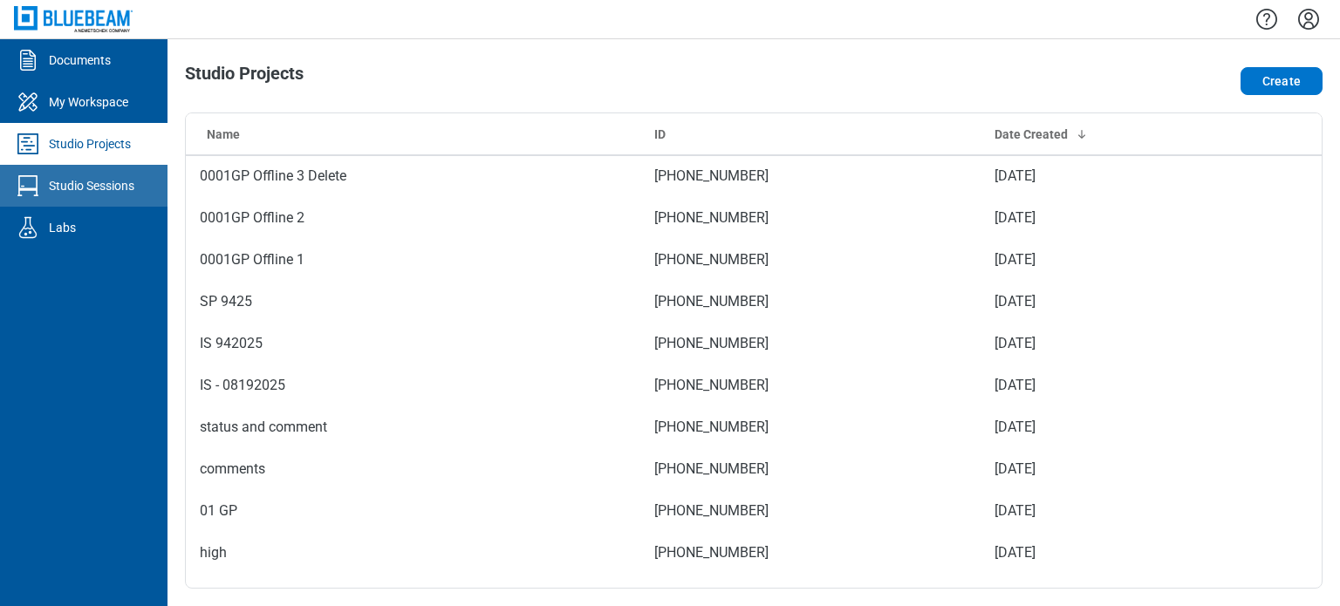
click at [120, 190] on div "Studio Sessions" at bounding box center [91, 185] width 85 height 17
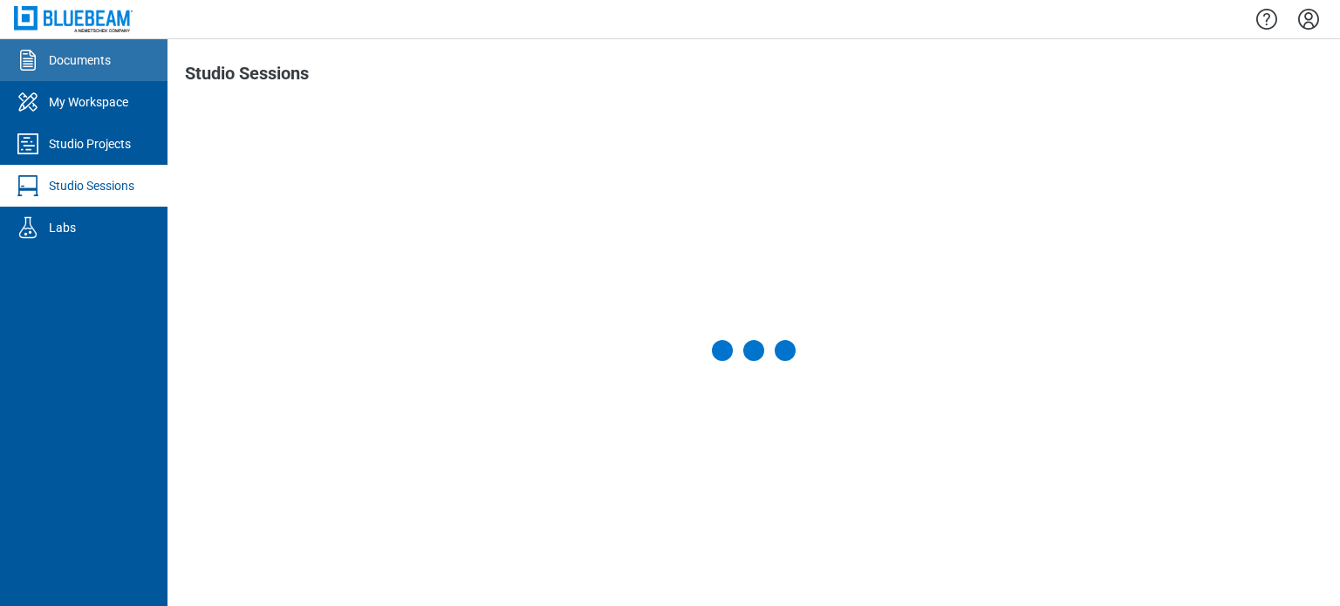
click at [161, 72] on link "Documents" at bounding box center [83, 60] width 167 height 42
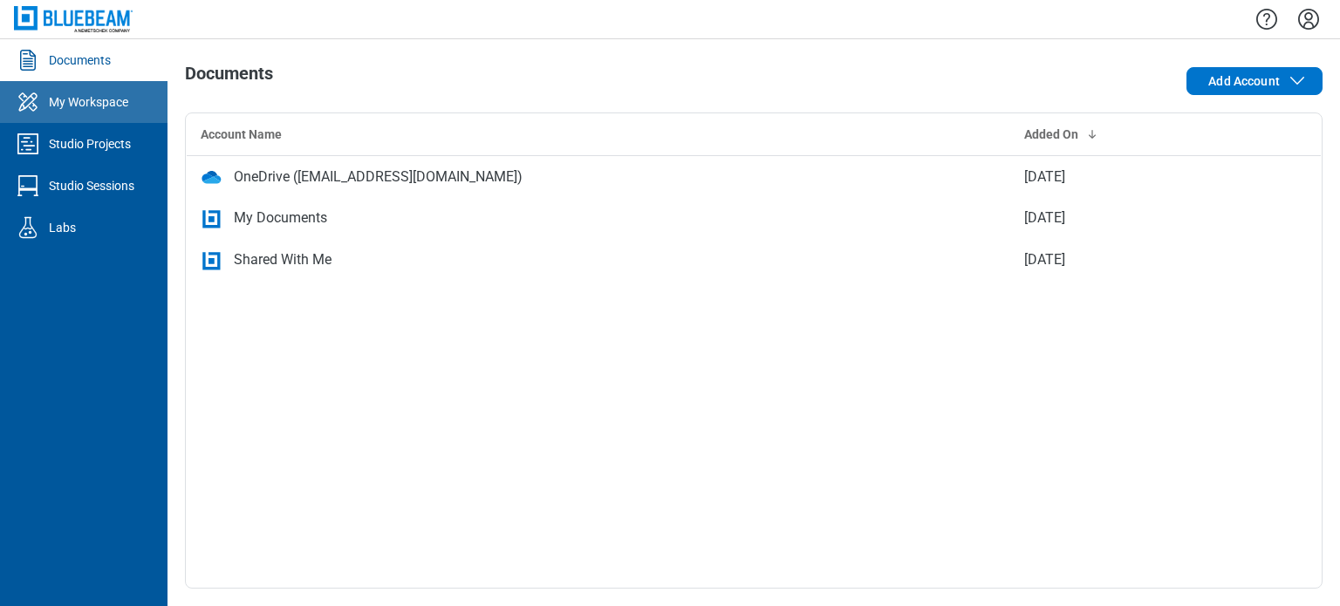
click at [66, 90] on link "My Workspace" at bounding box center [83, 102] width 167 height 42
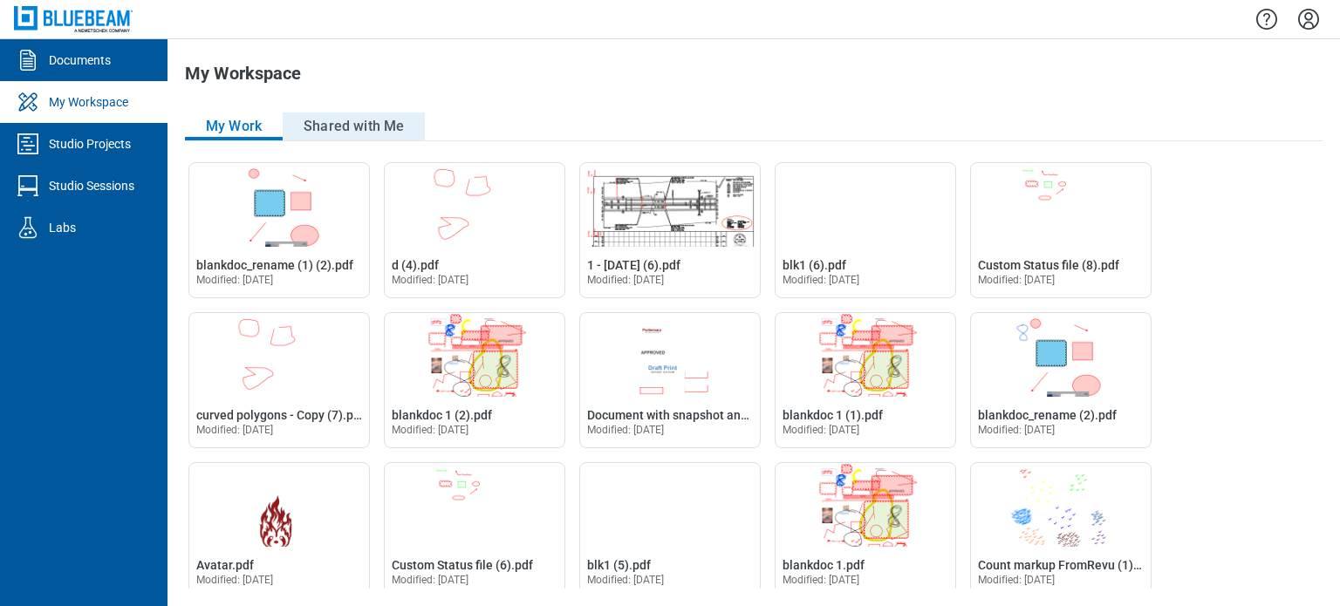
click at [337, 133] on button "Shared with Me" at bounding box center [354, 127] width 142 height 28
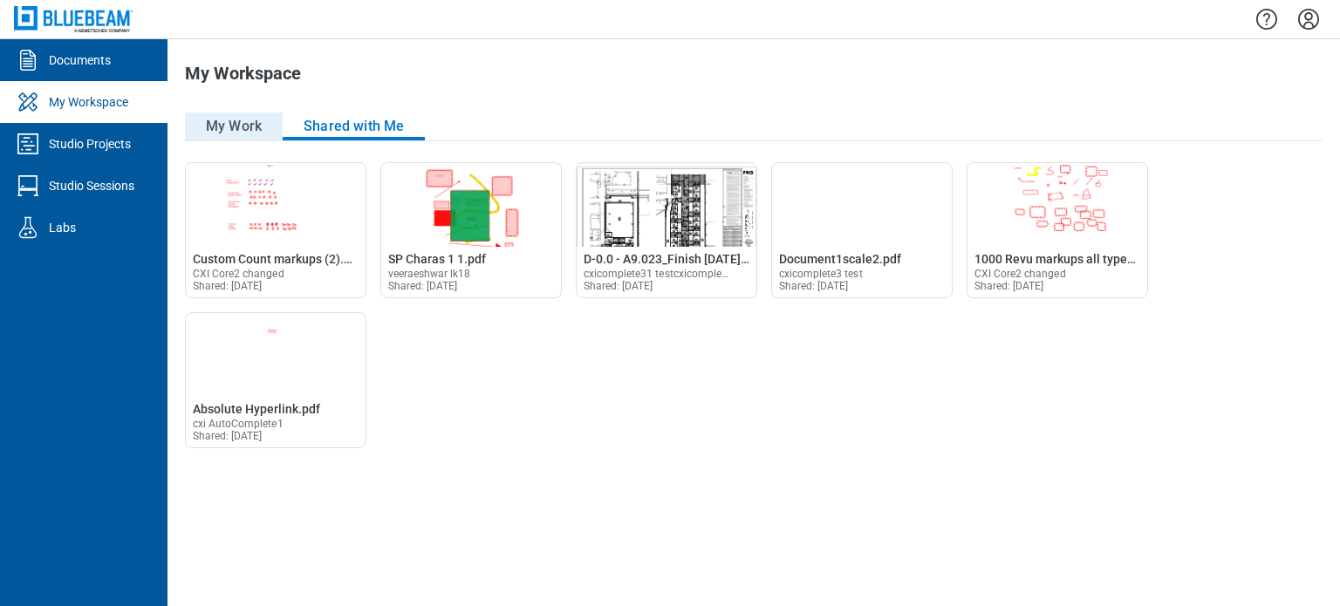
click at [269, 128] on button "My Work" at bounding box center [234, 127] width 98 height 28
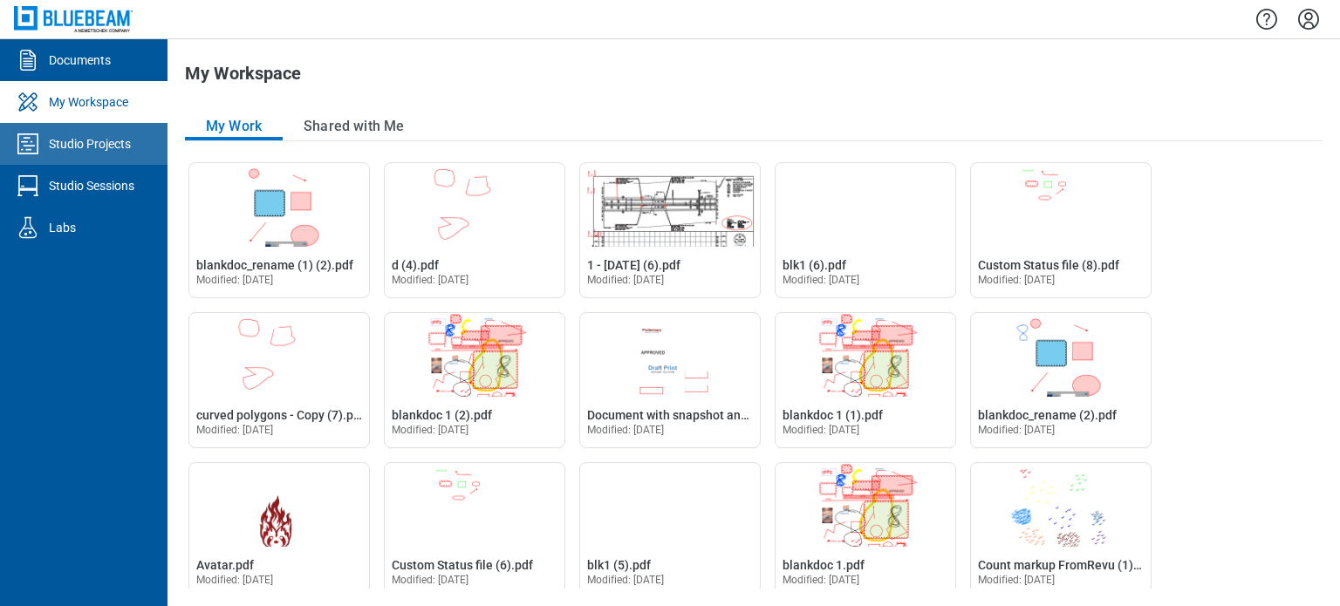
click at [74, 142] on div "Studio Projects" at bounding box center [90, 143] width 82 height 17
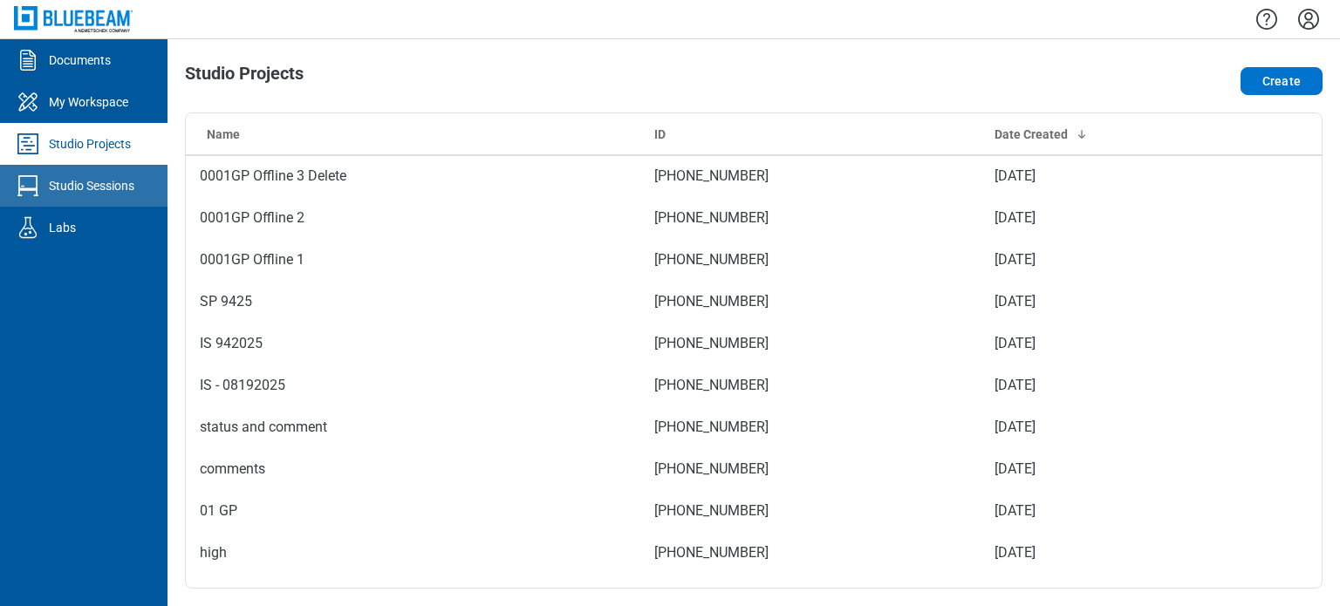
click at [112, 186] on div "Studio Sessions" at bounding box center [91, 185] width 85 height 17
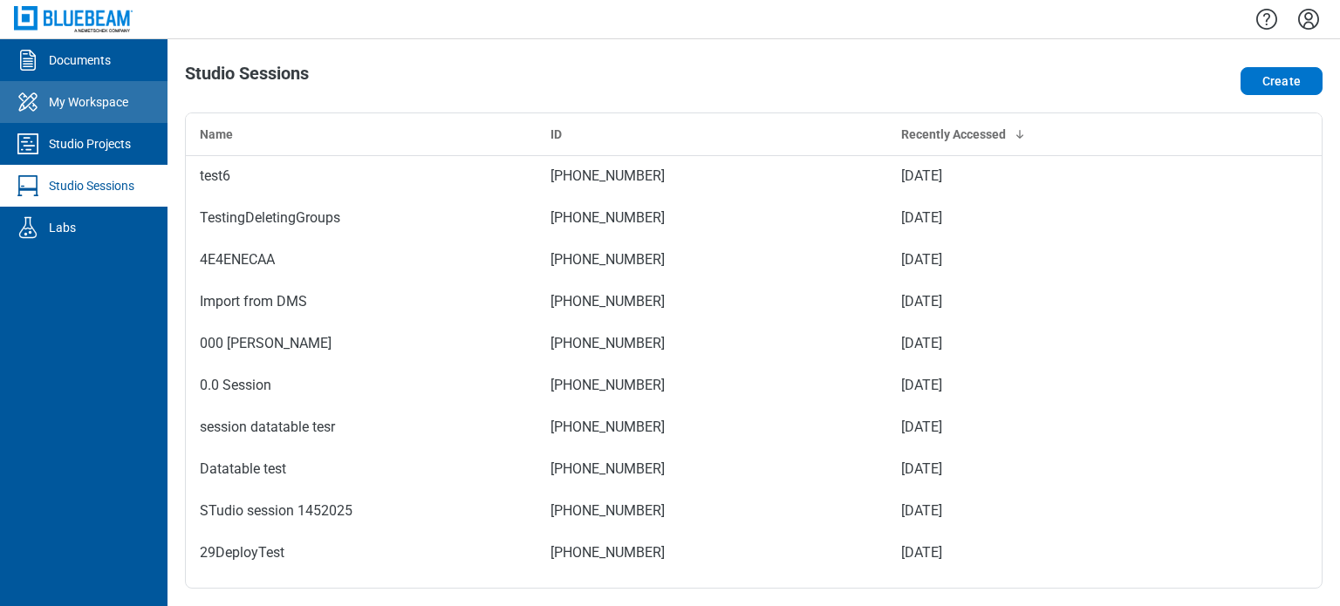
click at [71, 109] on div "My Workspace" at bounding box center [88, 101] width 79 height 17
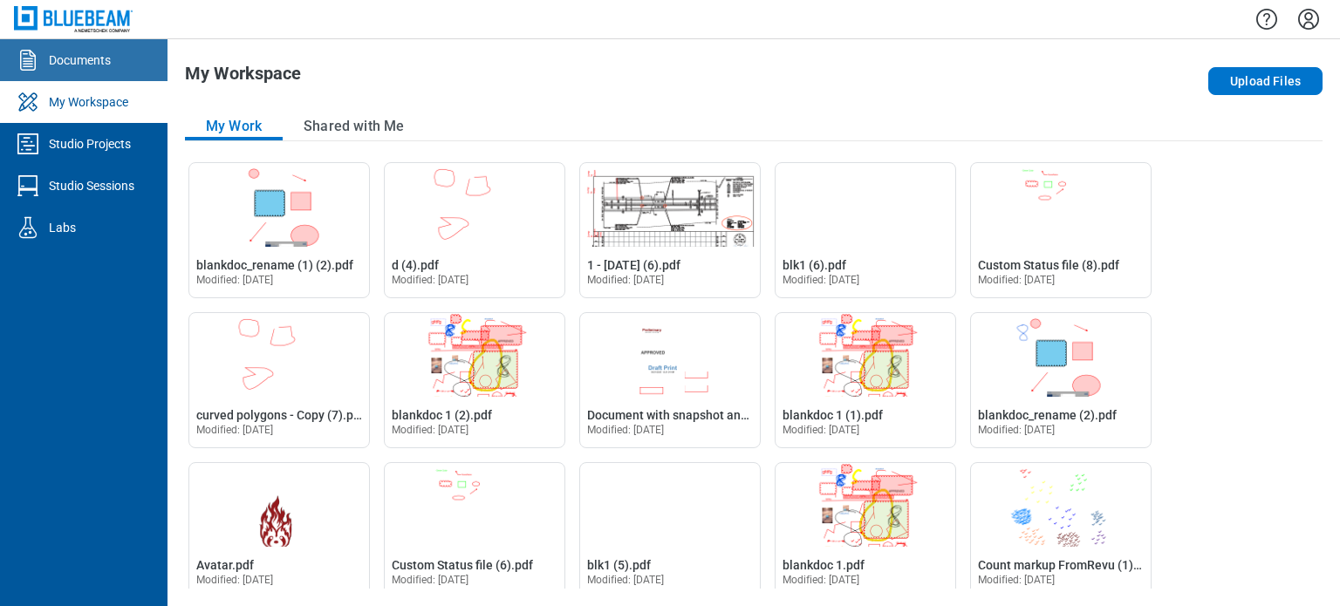
click at [87, 72] on link "Documents" at bounding box center [83, 60] width 167 height 42
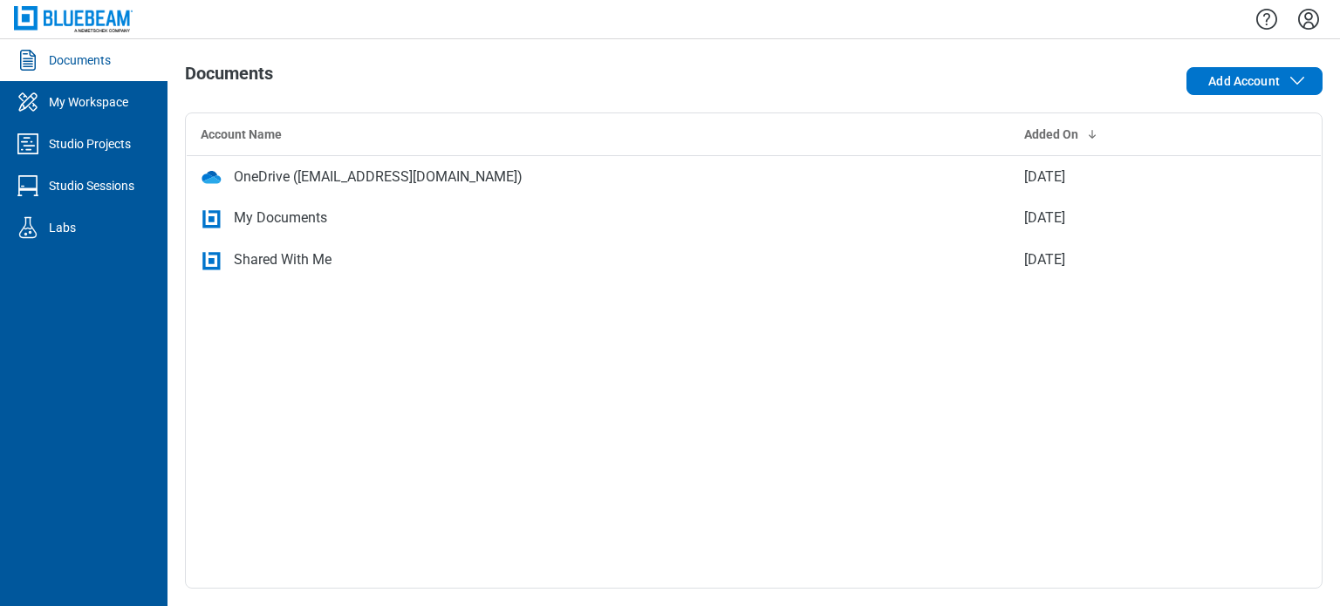
click at [1277, 133] on table "Account Name Added On OneDrive ([EMAIL_ADDRESS][DOMAIN_NAME]) [DATE] My Documen…" at bounding box center [754, 197] width 1136 height 168
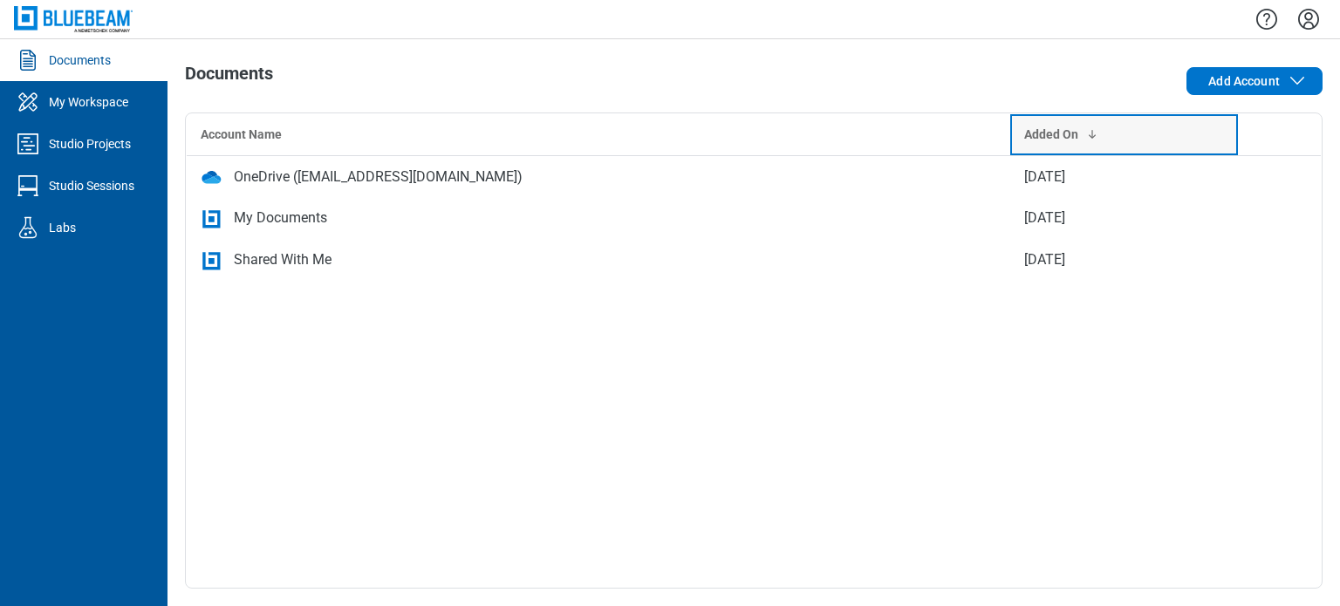
click at [1182, 133] on div "Added On" at bounding box center [1123, 134] width 199 height 17
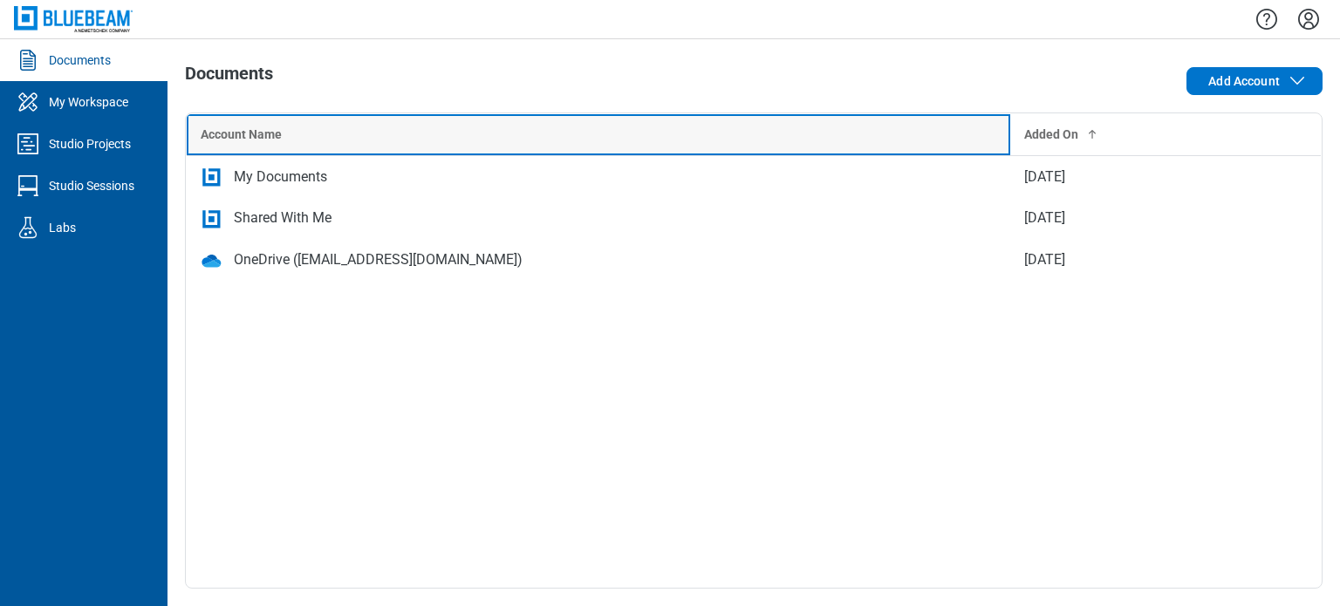
click at [828, 118] on th "Account Name" at bounding box center [599, 134] width 824 height 42
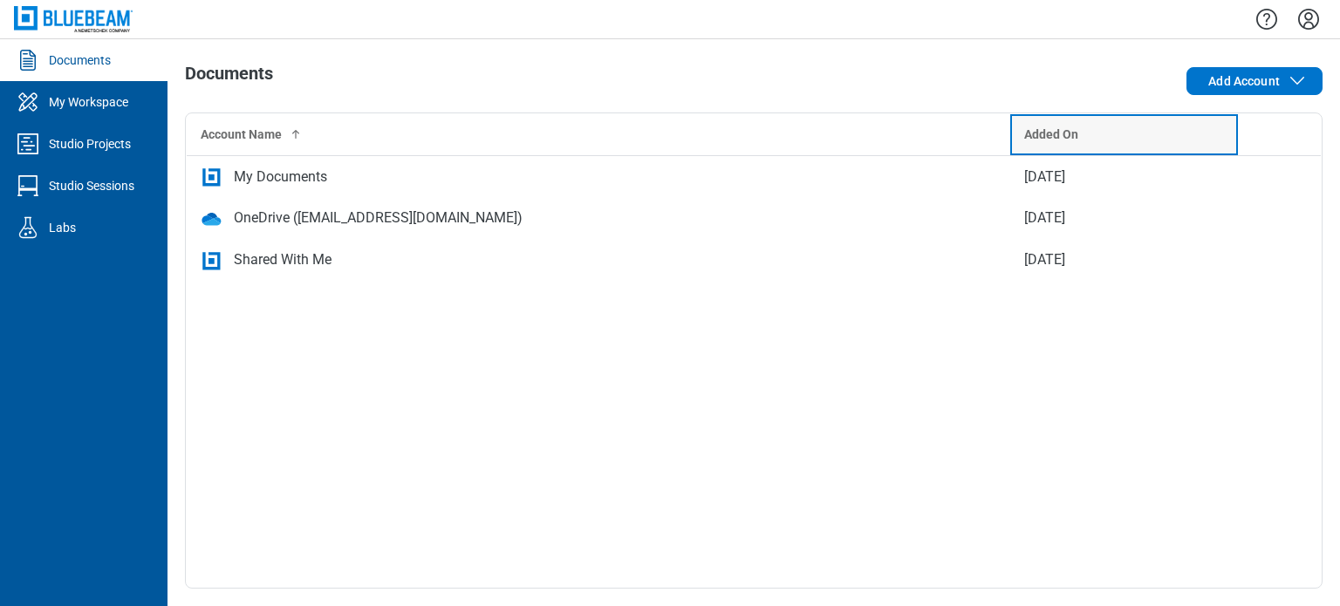
click at [1096, 131] on div "Added On" at bounding box center [1123, 134] width 199 height 17
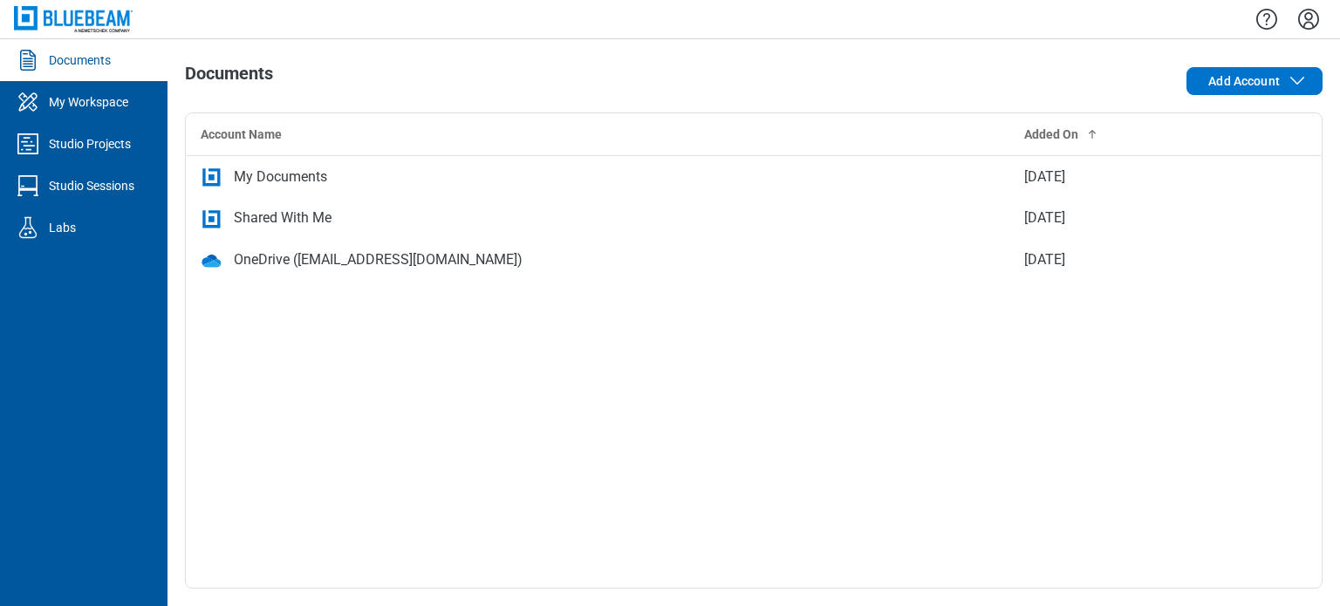
click at [97, 79] on link "Documents" at bounding box center [83, 60] width 167 height 42
click at [101, 67] on div "Documents" at bounding box center [80, 59] width 62 height 17
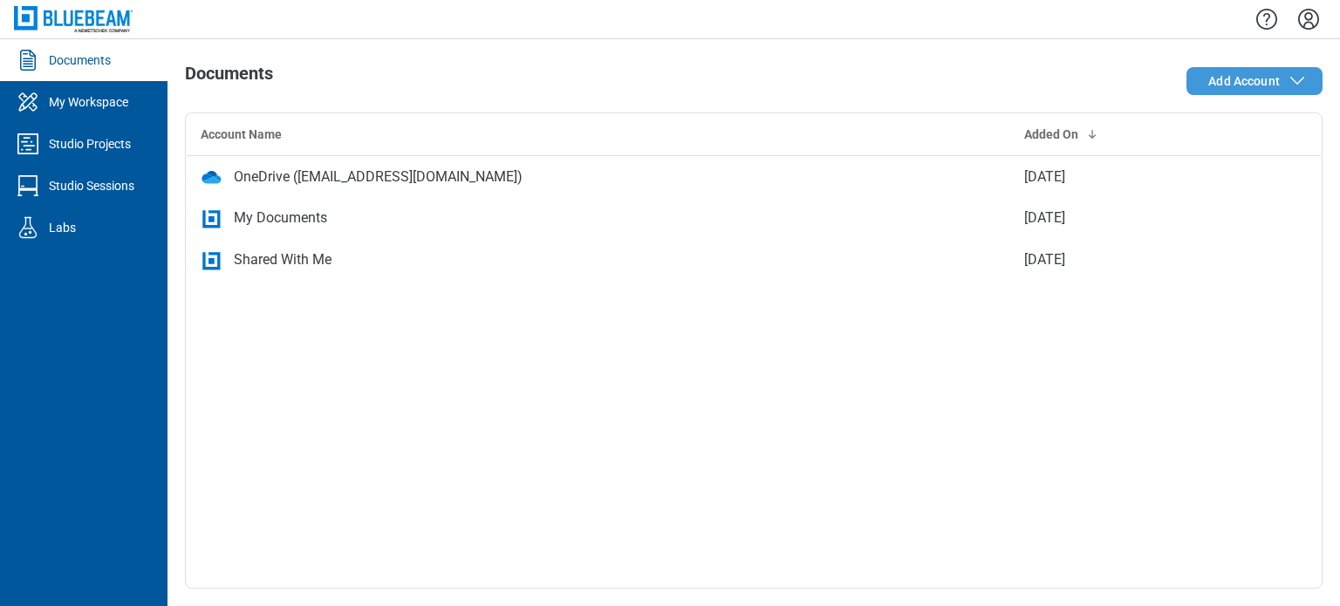
click at [1309, 85] on button "Add Account" at bounding box center [1254, 81] width 136 height 28
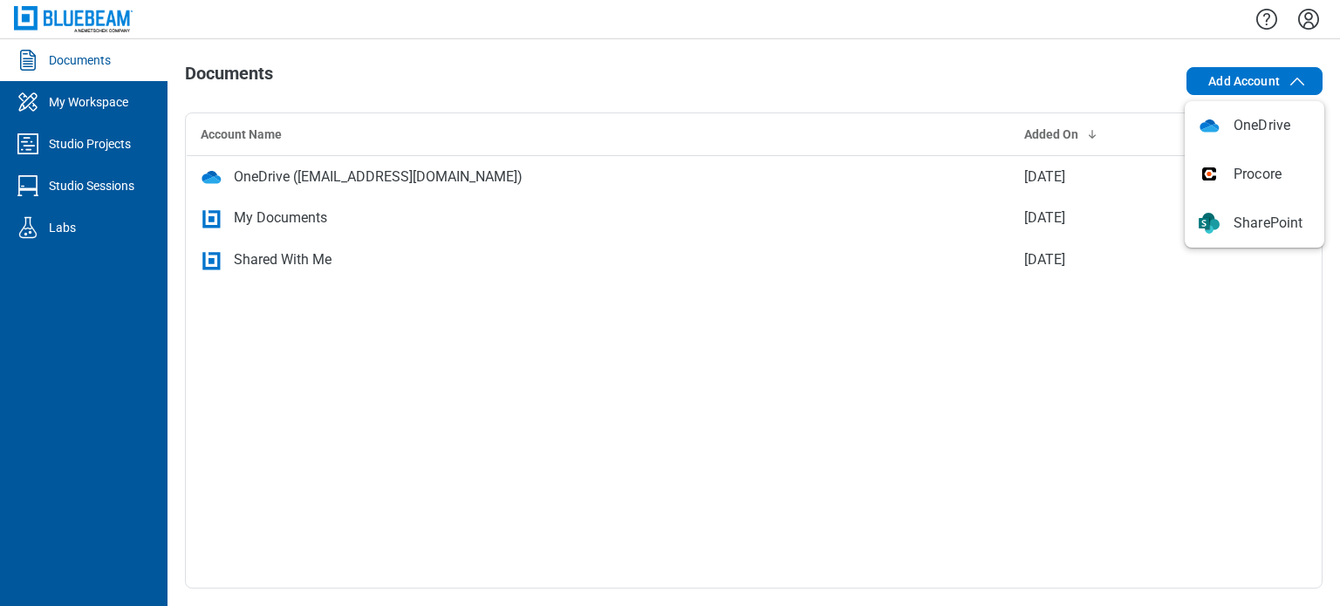
click at [900, 455] on div "Account Name Added On OneDrive ([EMAIL_ADDRESS][DOMAIN_NAME]) [DATE] My Documen…" at bounding box center [754, 351] width 1138 height 476
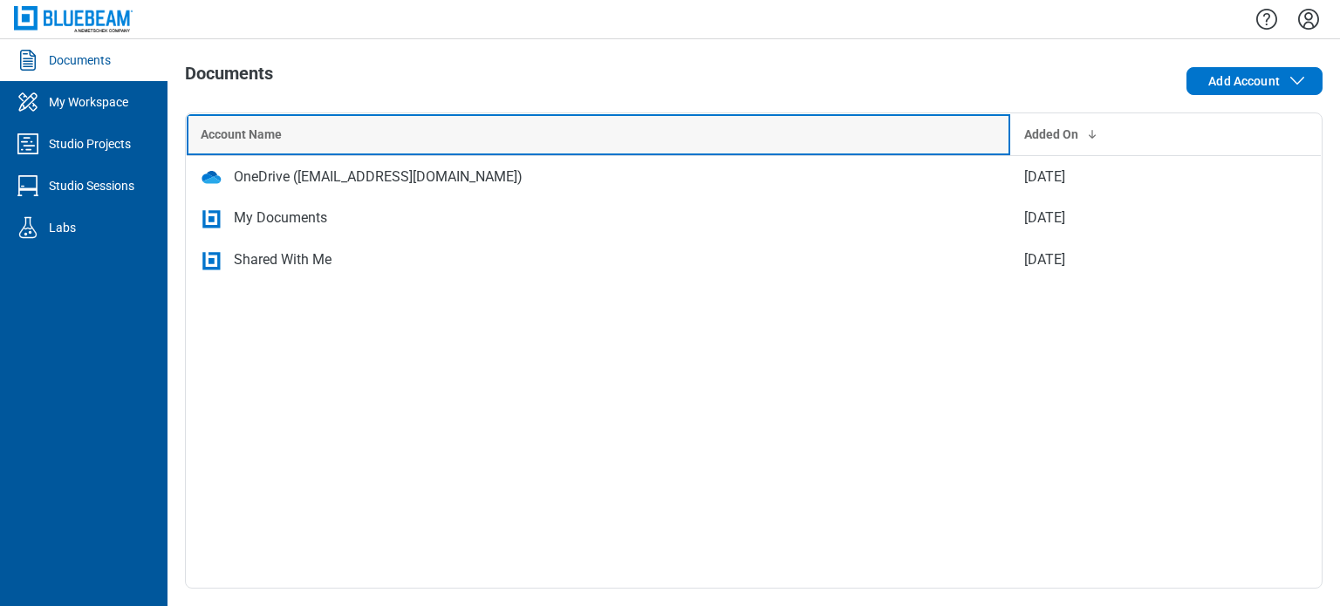
click at [824, 139] on div "Account Name" at bounding box center [599, 134] width 796 height 17
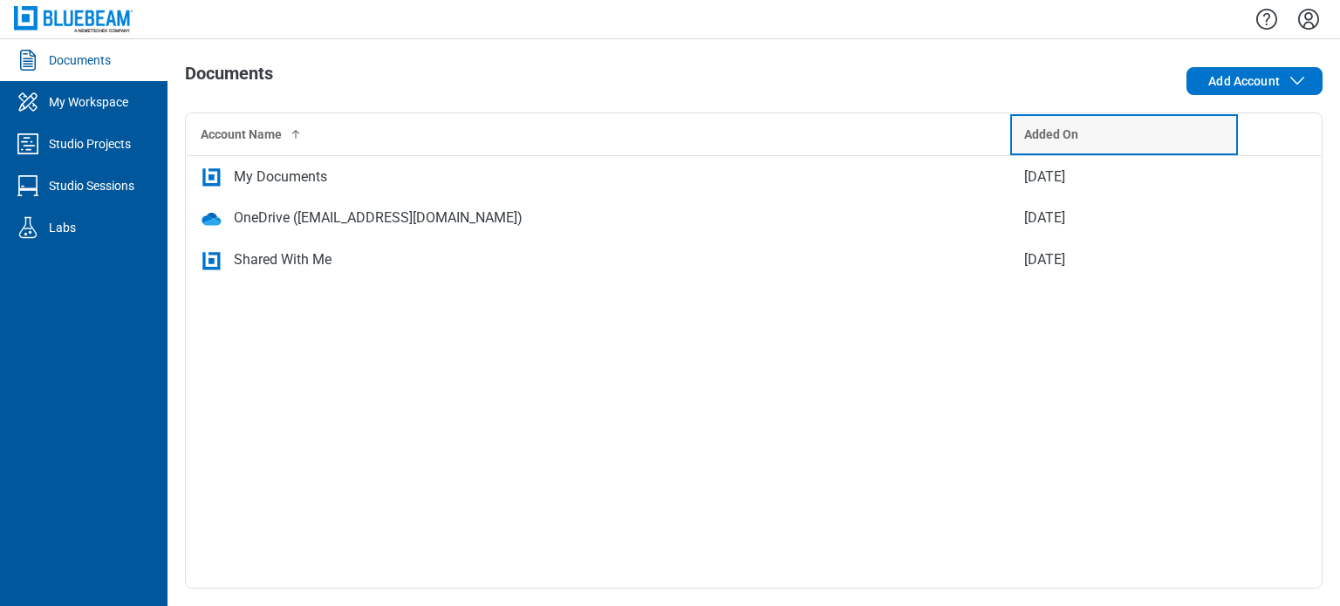
click at [1145, 127] on div "Added On" at bounding box center [1123, 134] width 199 height 17
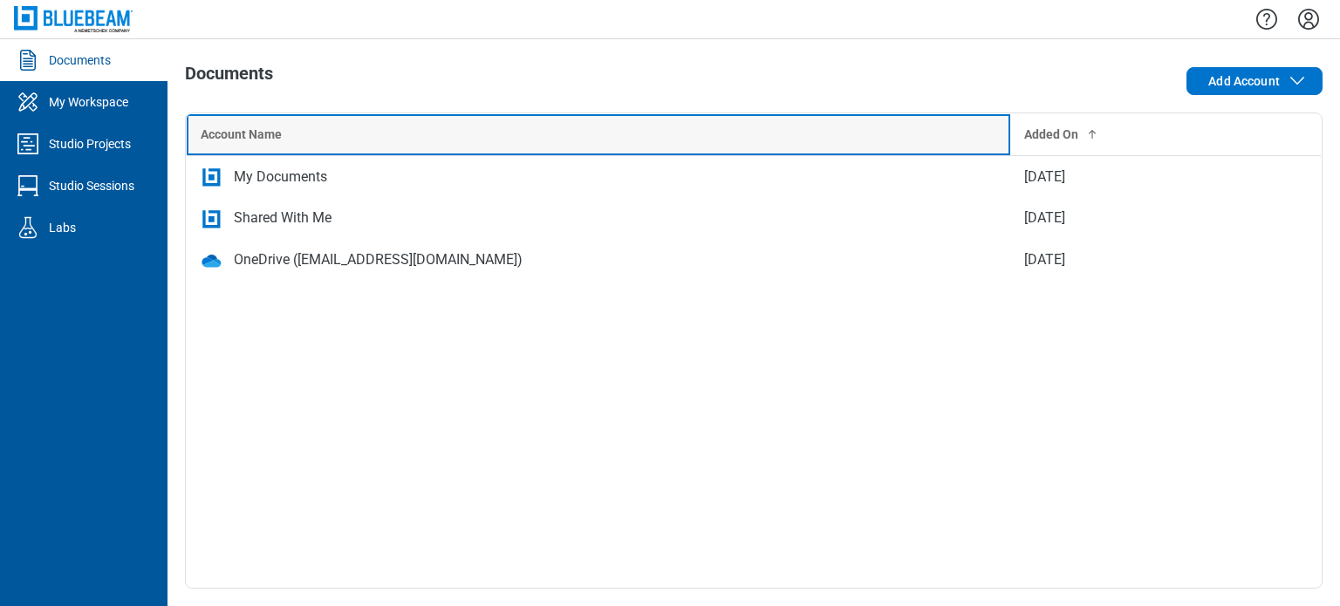
click at [920, 128] on div "Account Name" at bounding box center [599, 134] width 796 height 17
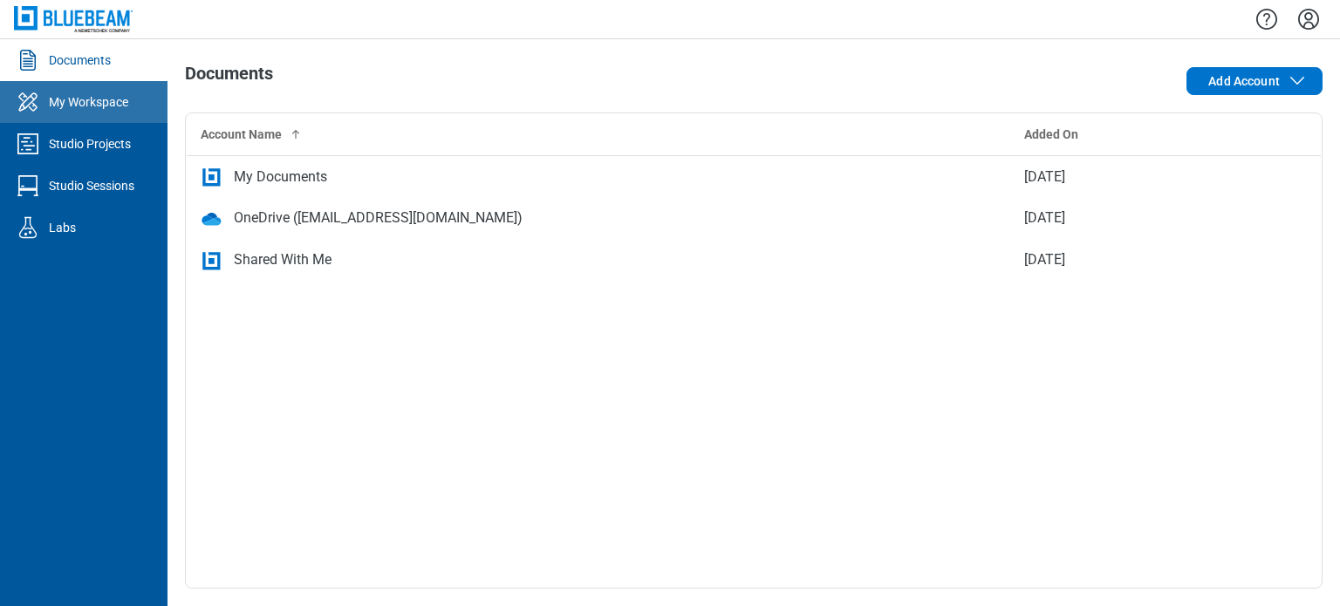
click at [97, 104] on div "My Workspace" at bounding box center [88, 101] width 79 height 17
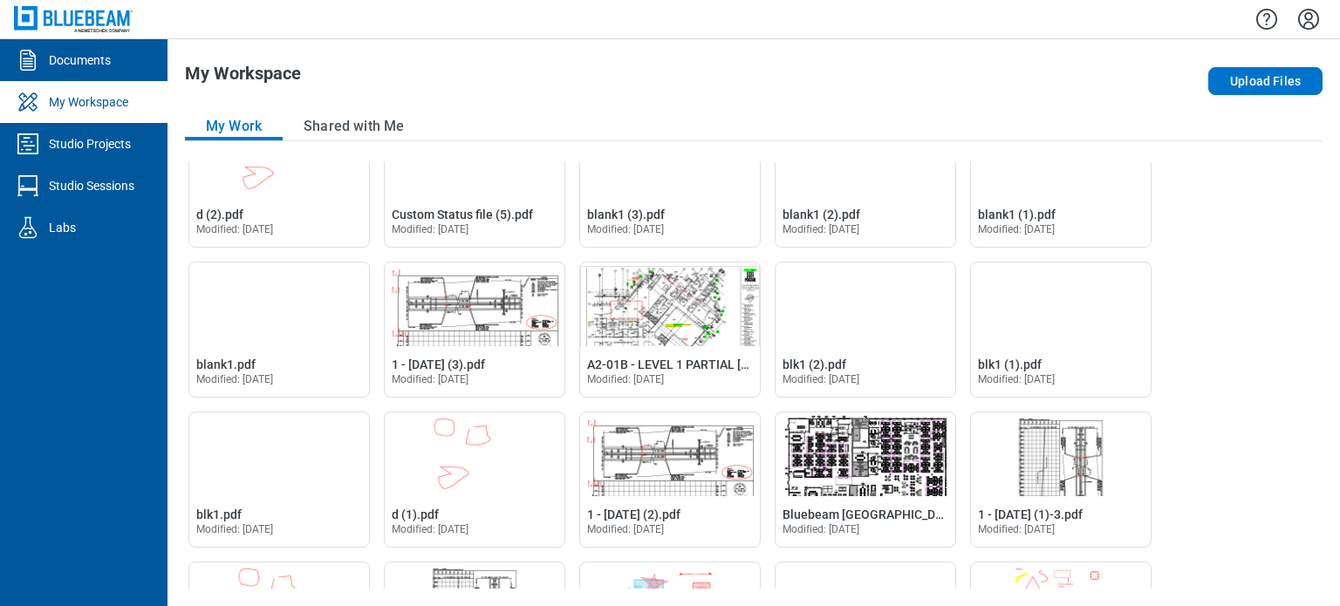
scroll to position [34, 0]
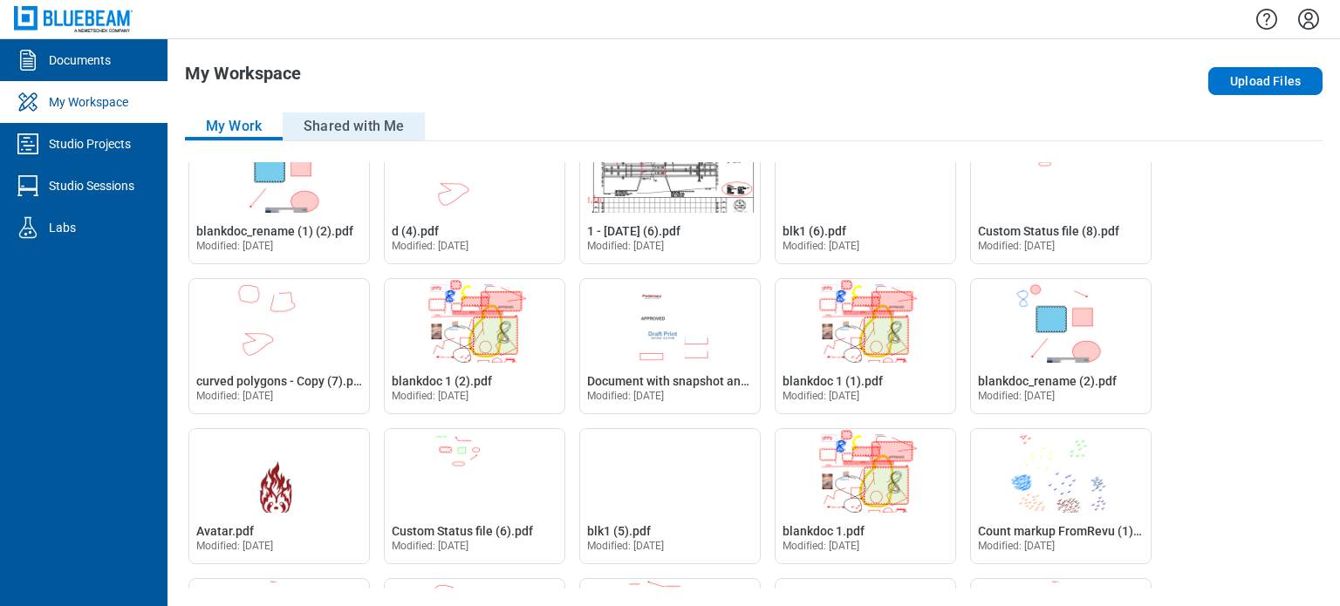
click at [385, 125] on button "Shared with Me" at bounding box center [354, 127] width 142 height 28
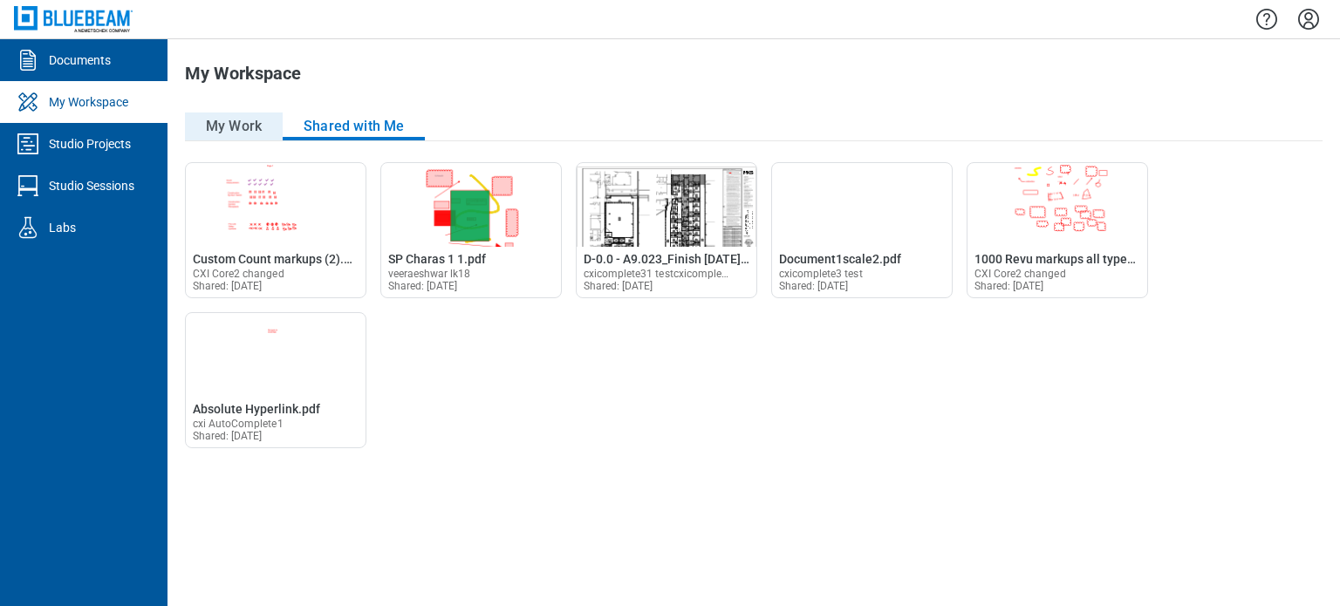
click at [256, 125] on button "My Work" at bounding box center [234, 127] width 98 height 28
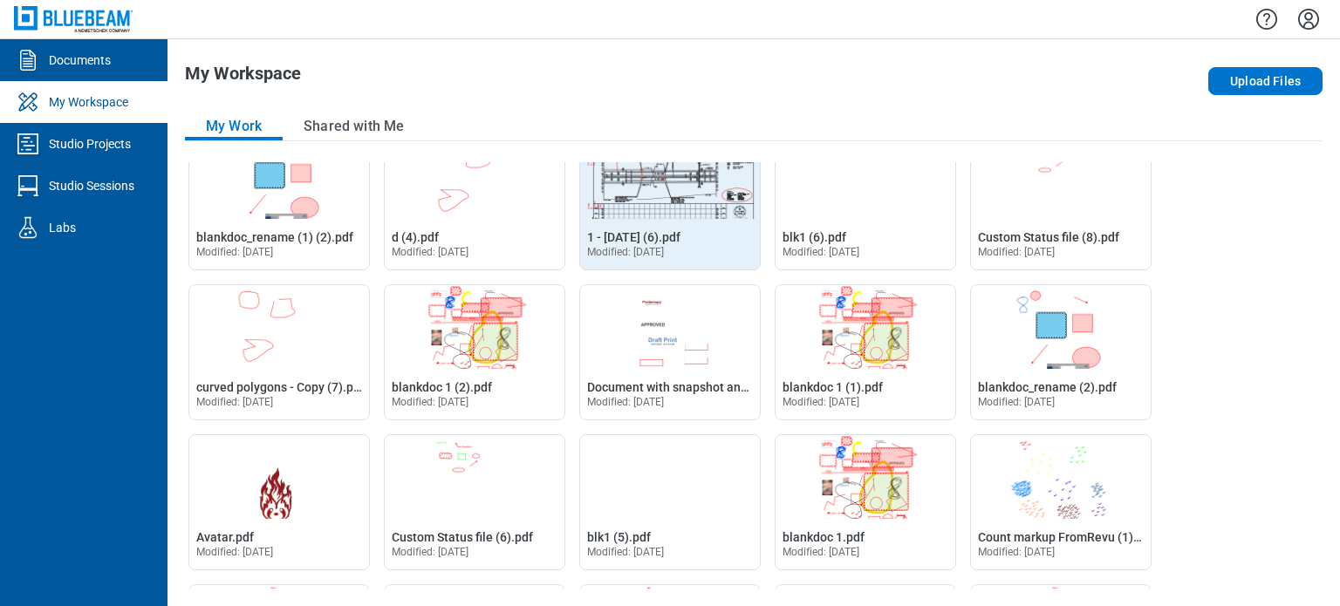
scroll to position [0, 0]
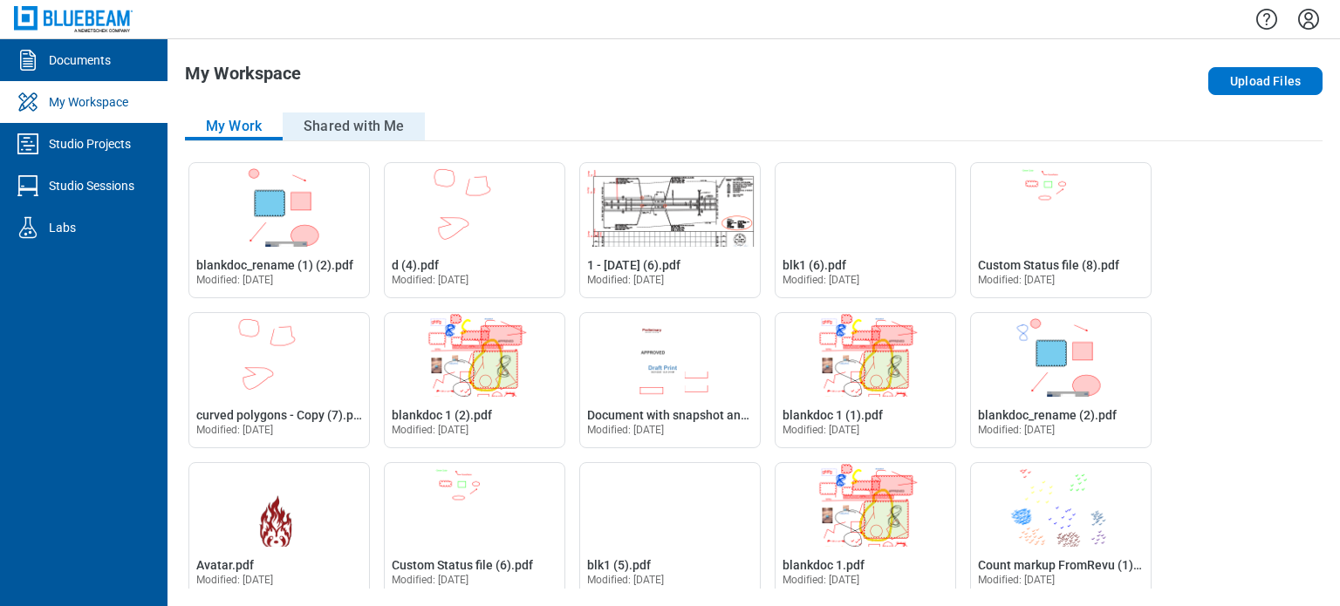
drag, startPoint x: 363, startPoint y: 132, endPoint x: 383, endPoint y: 132, distance: 20.1
click at [364, 130] on button "Shared with Me" at bounding box center [354, 127] width 142 height 28
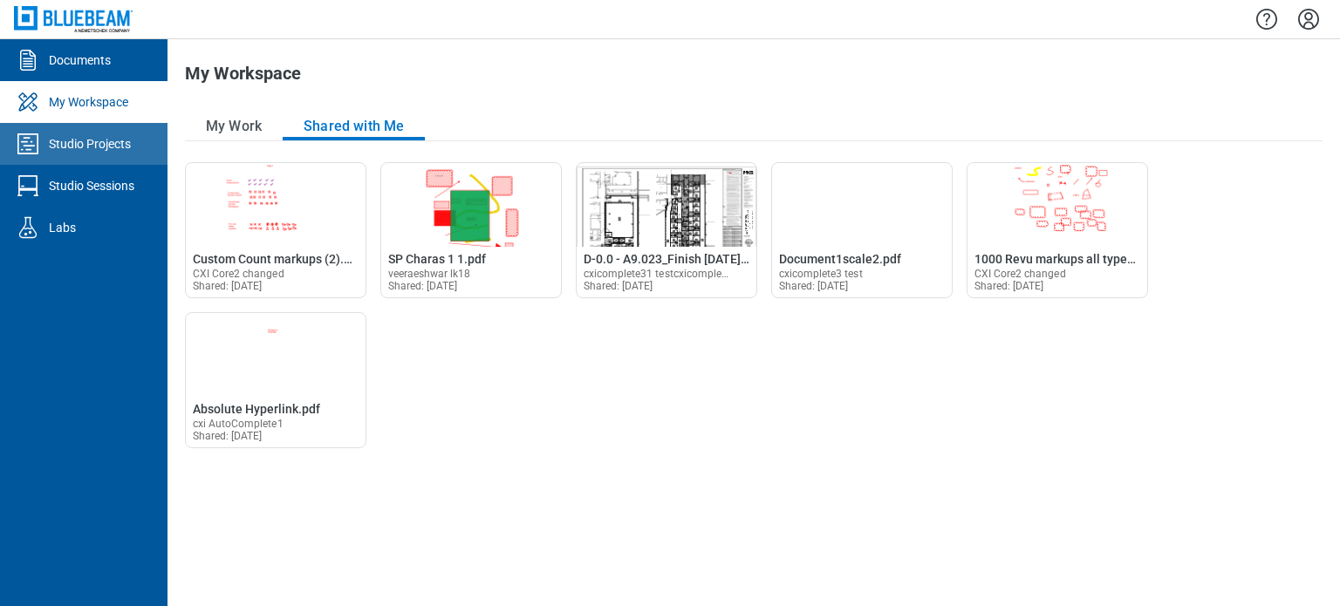
click at [106, 150] on div "Studio Projects" at bounding box center [90, 143] width 82 height 17
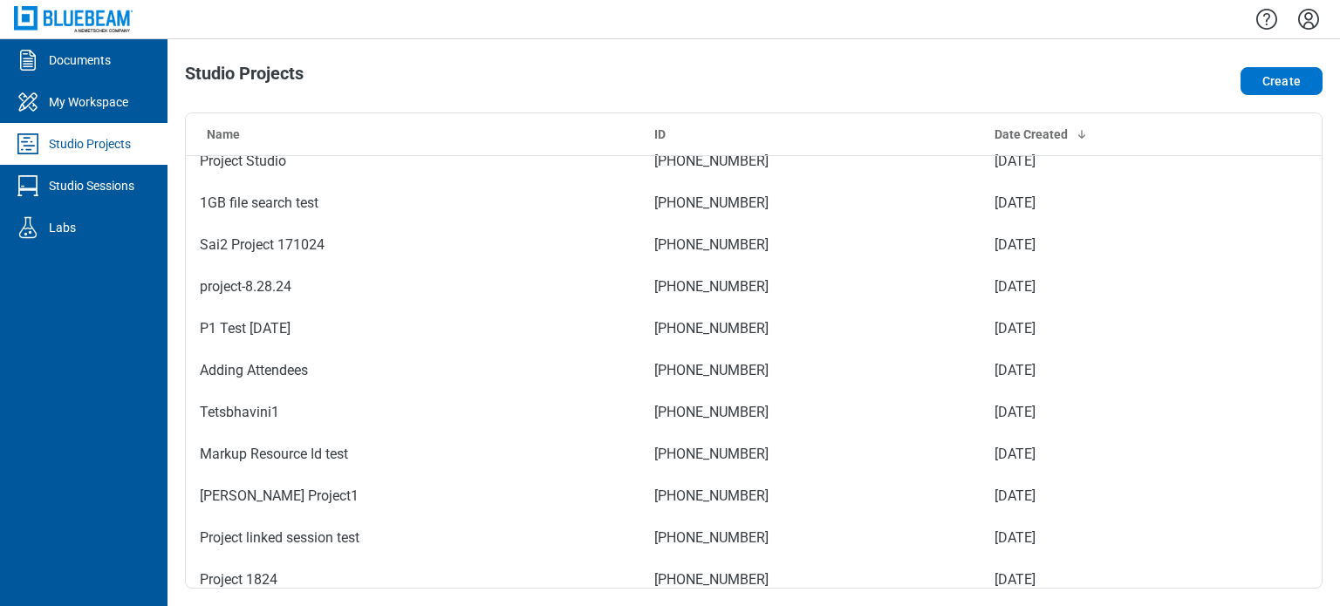
scroll to position [7983, 0]
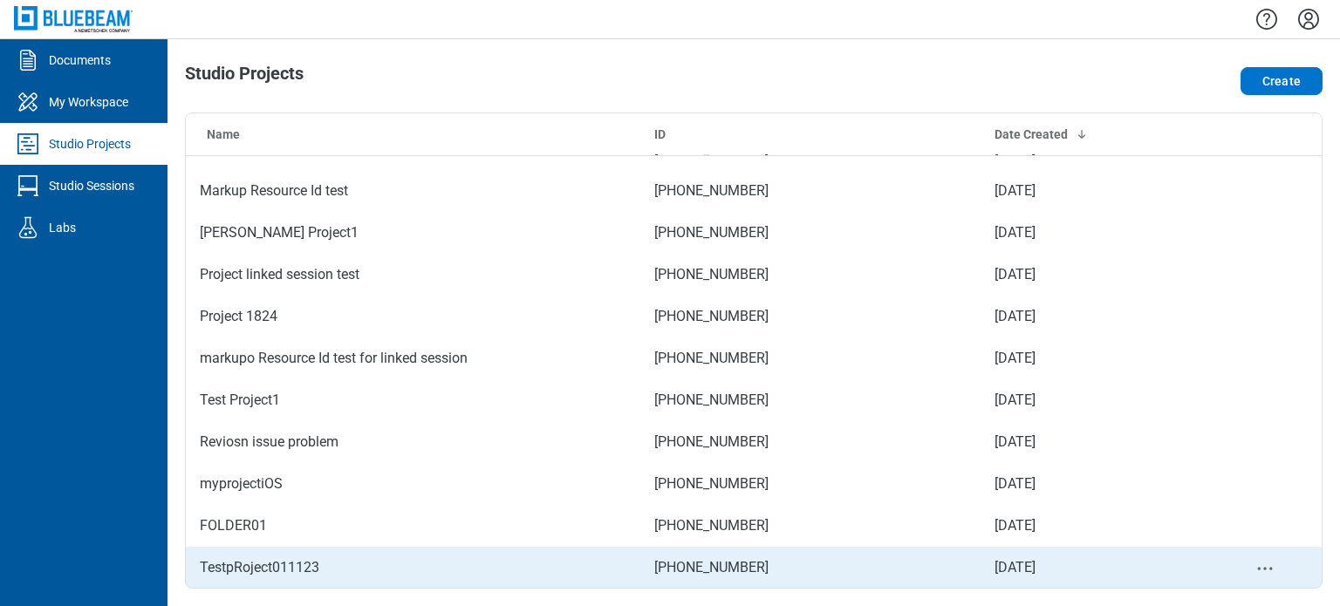
click at [1254, 570] on icon "project-actions-menu" at bounding box center [1264, 568] width 21 height 21
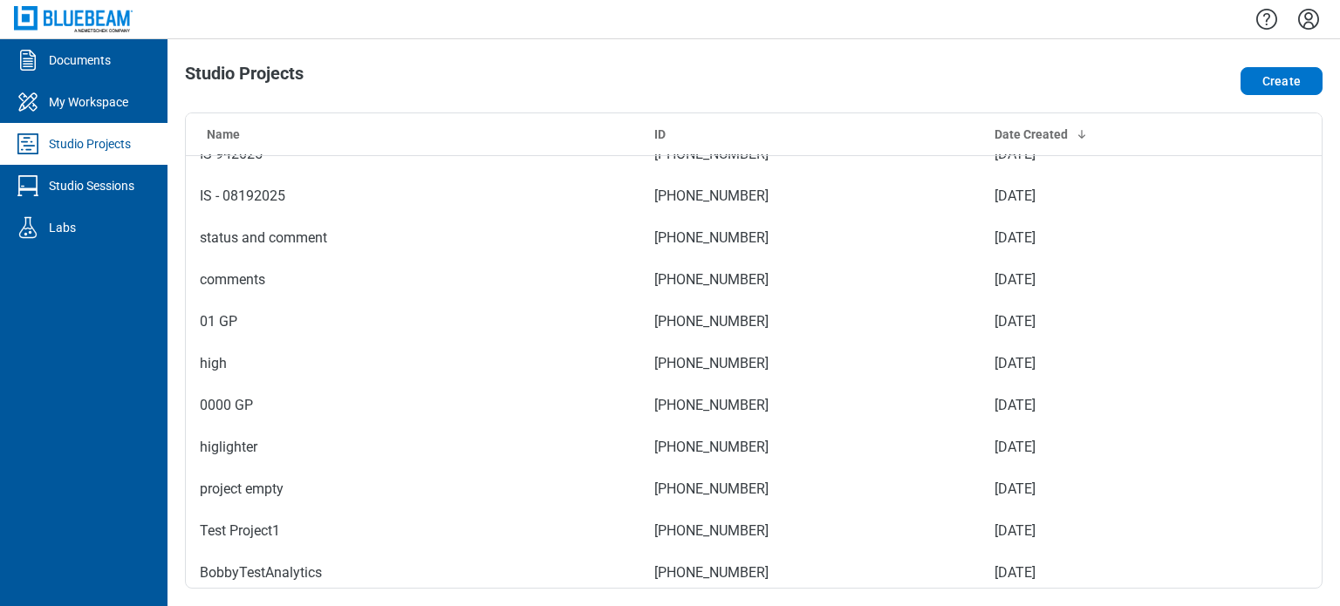
scroll to position [0, 0]
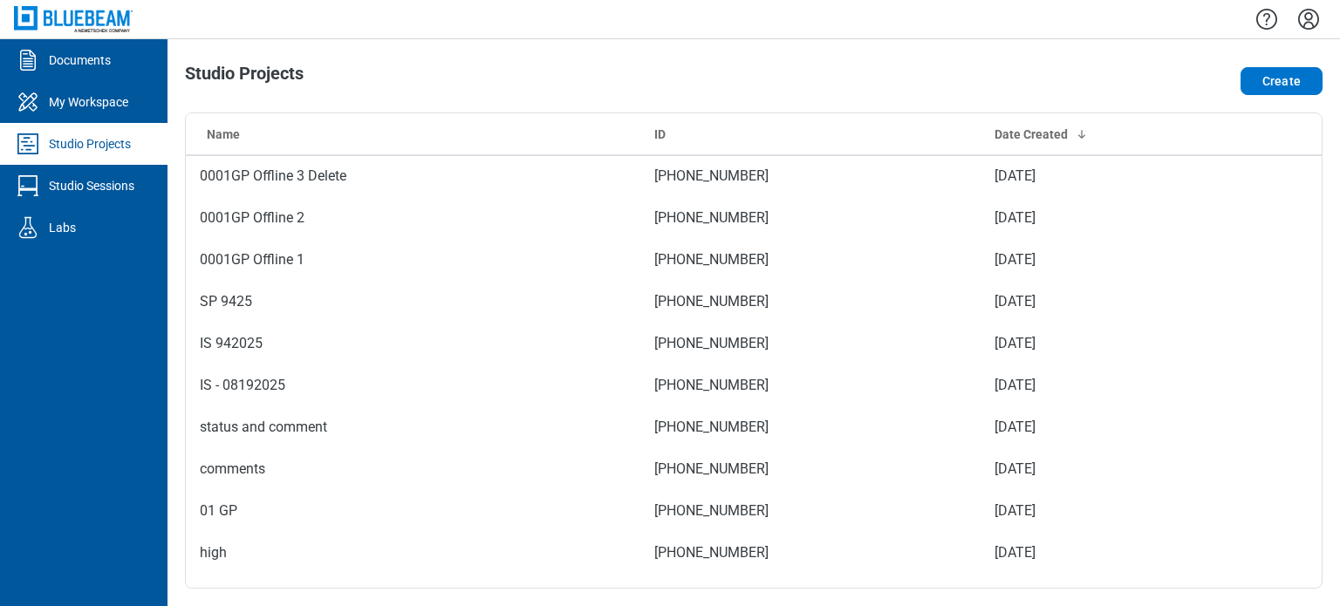
drag, startPoint x: 1218, startPoint y: 116, endPoint x: 1211, endPoint y: 125, distance: 11.2
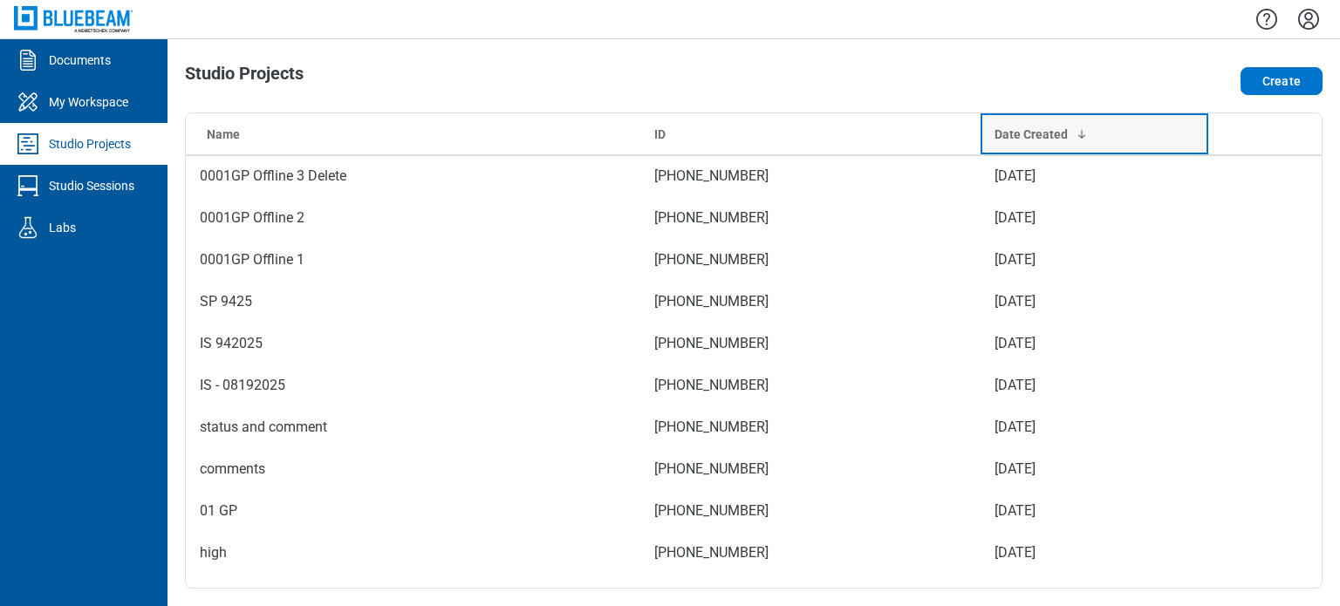
click at [1106, 138] on div "Date Created" at bounding box center [1093, 134] width 199 height 17
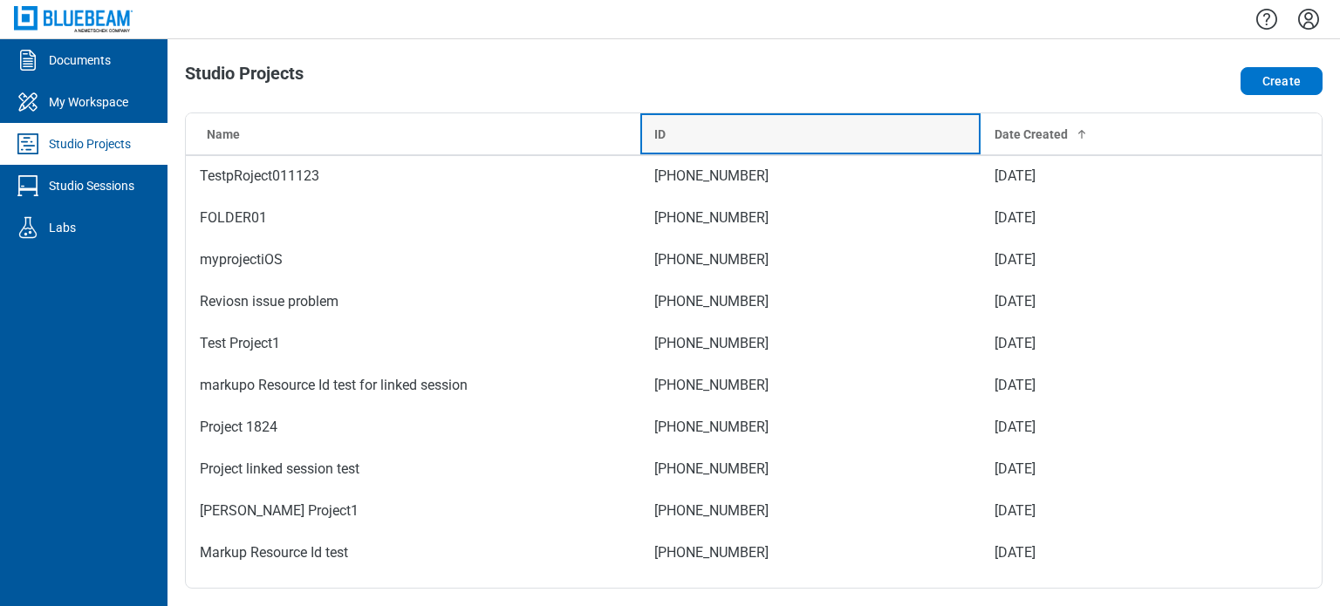
click at [851, 128] on div "ID" at bounding box center [810, 134] width 313 height 17
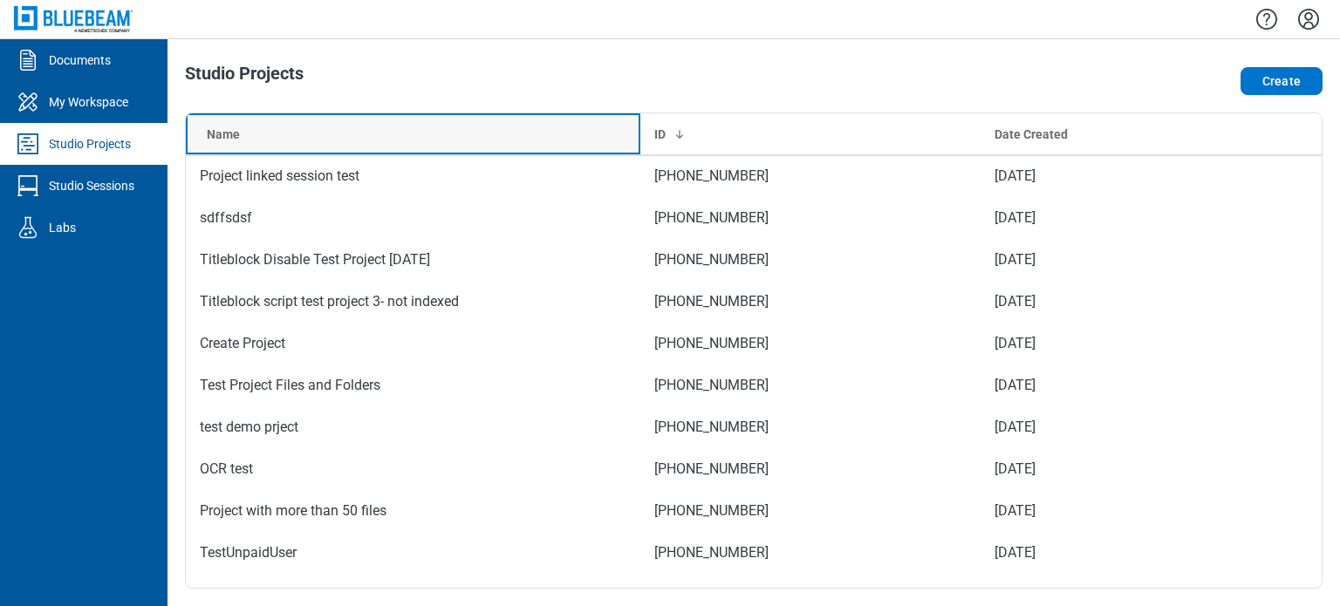
click at [519, 143] on th "Name" at bounding box center [413, 134] width 455 height 42
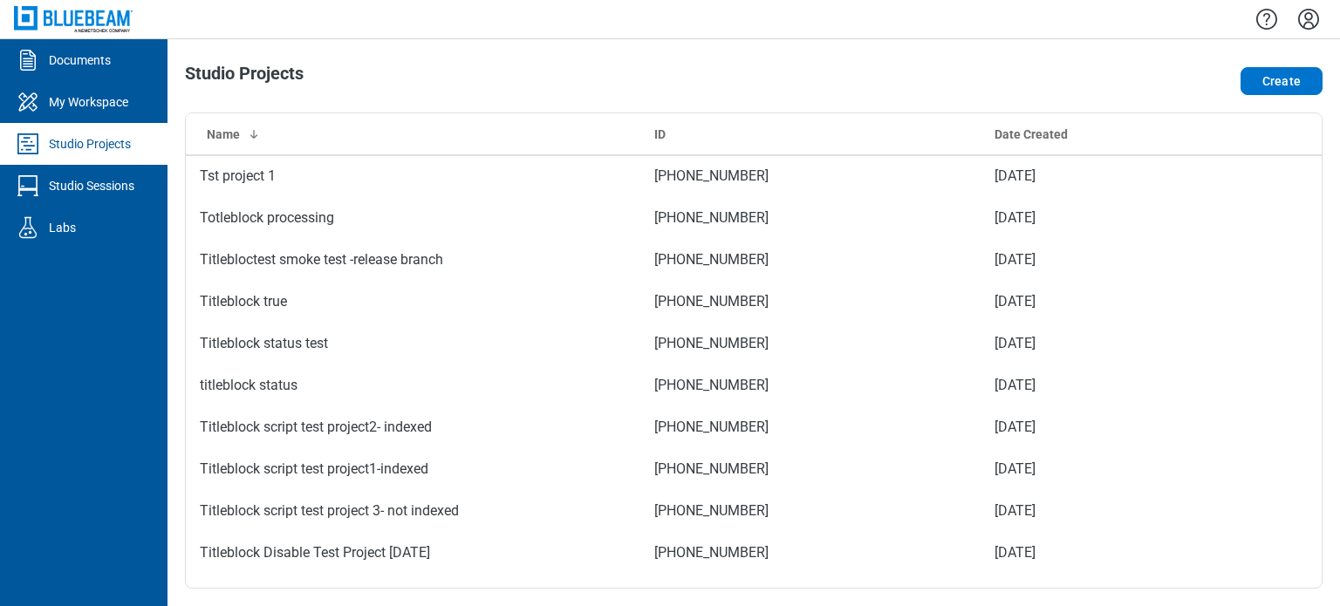
click at [1271, 65] on div "Create" at bounding box center [1094, 81] width 455 height 35
click at [1275, 73] on button "Create" at bounding box center [1282, 81] width 82 height 28
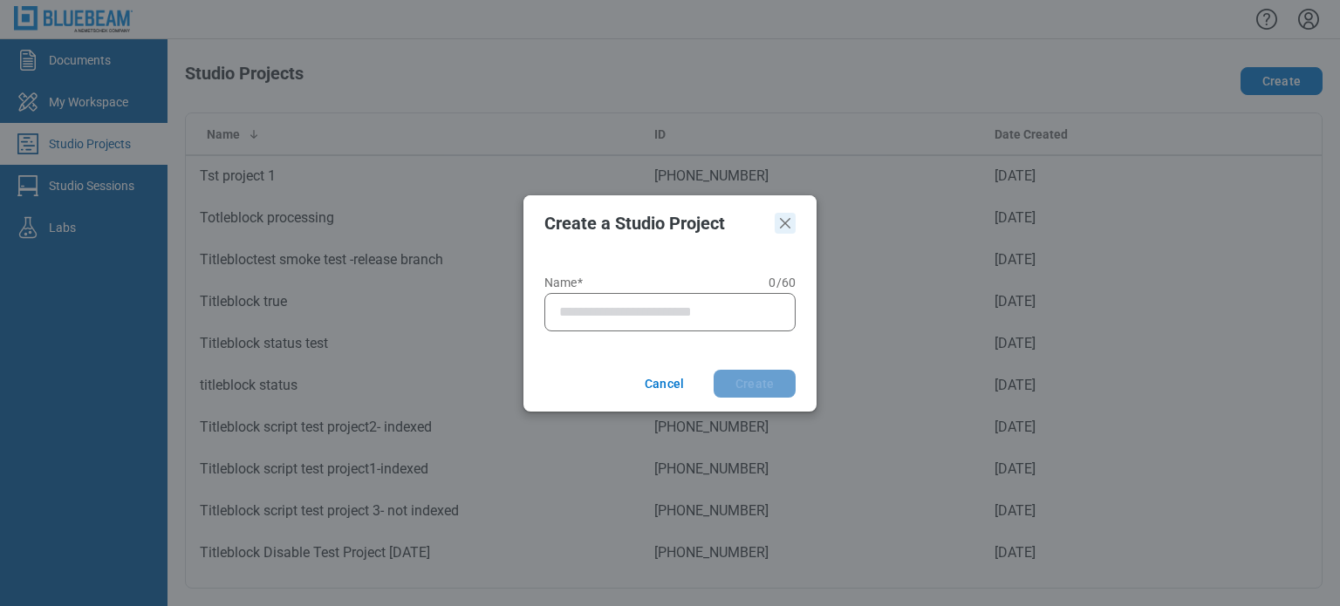
click at [776, 227] on icon "Close" at bounding box center [785, 223] width 21 height 21
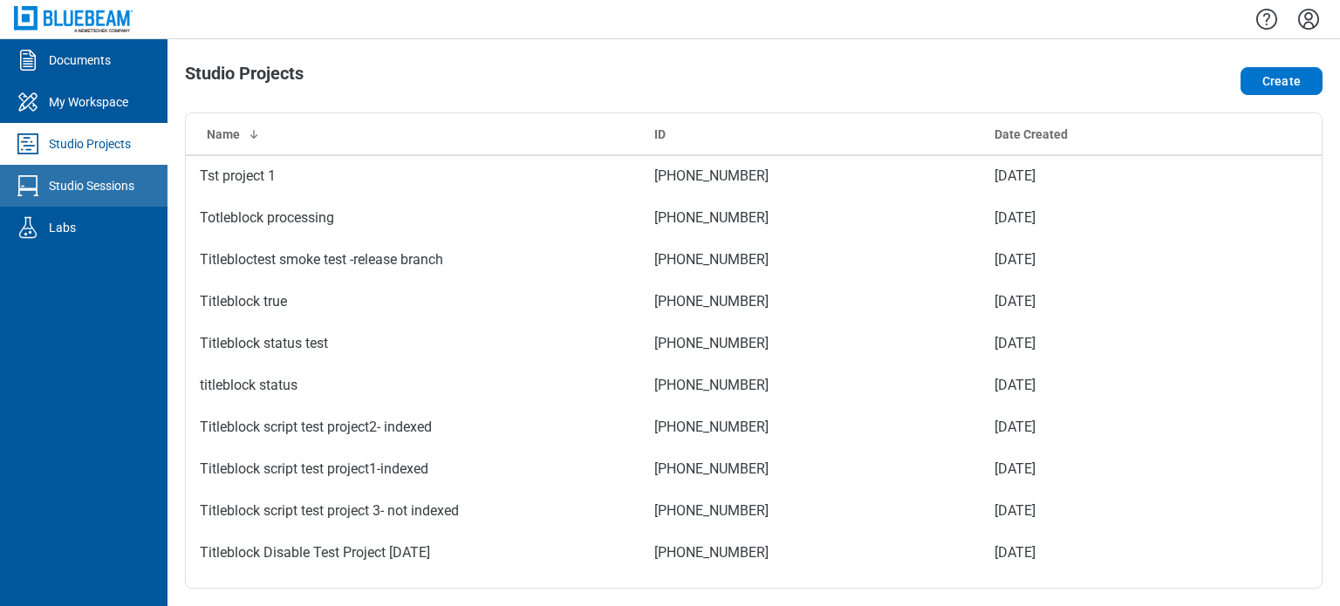
click at [91, 174] on link "Studio Sessions" at bounding box center [83, 186] width 167 height 42
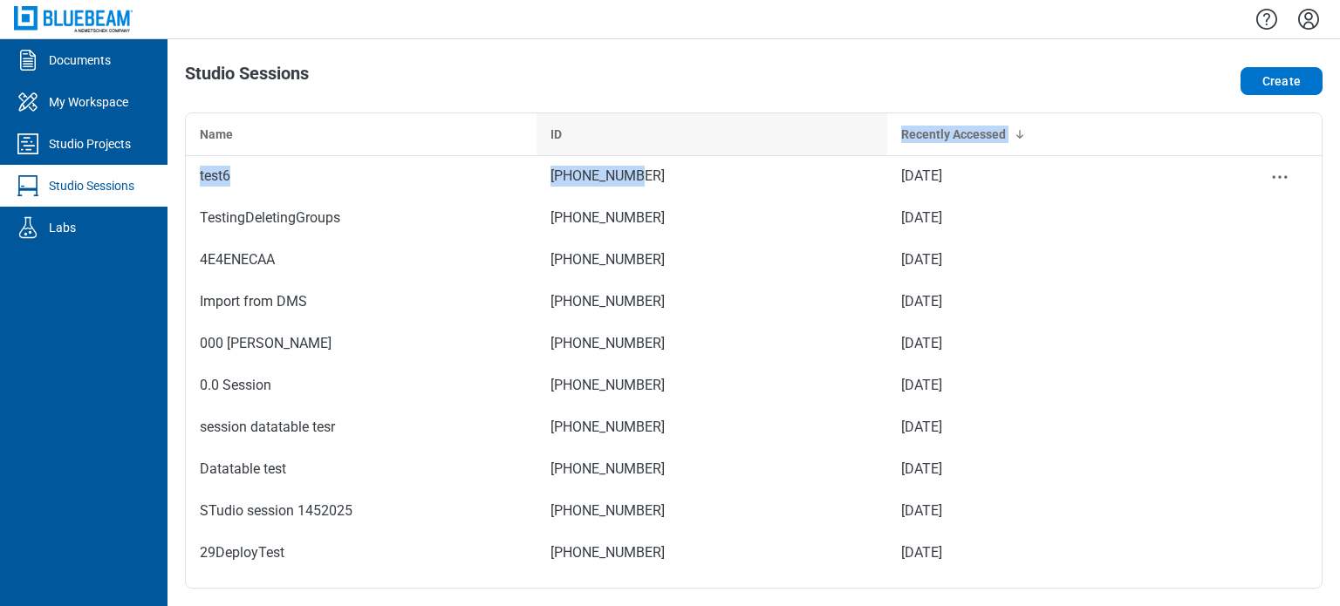
drag, startPoint x: 666, startPoint y: 156, endPoint x: 680, endPoint y: 141, distance: 20.4
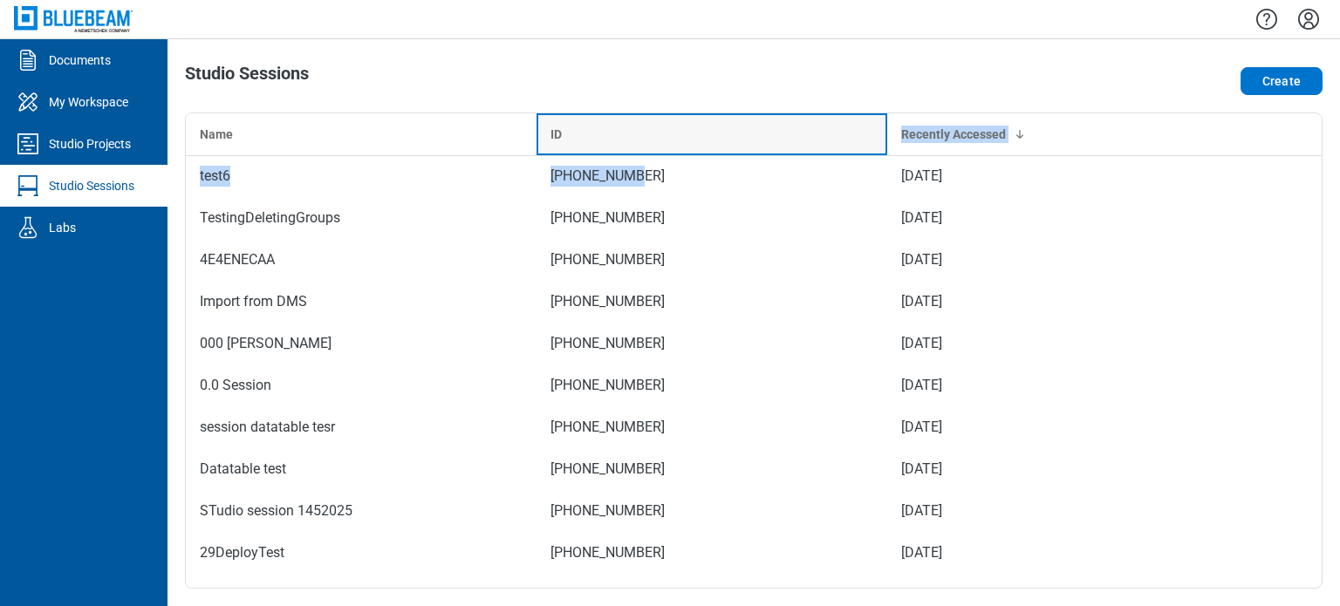
drag, startPoint x: 680, startPoint y: 140, endPoint x: 645, endPoint y: 132, distance: 36.8
click at [681, 139] on div "ID" at bounding box center [711, 134] width 323 height 17
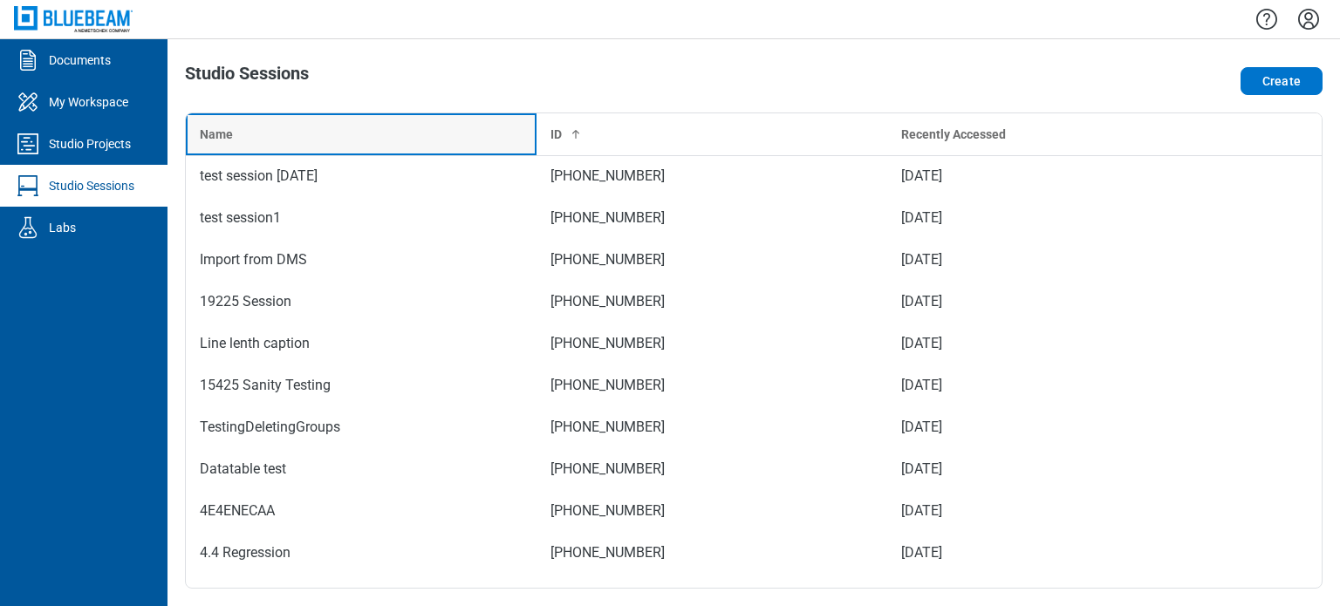
click at [461, 120] on th "Name" at bounding box center [361, 134] width 351 height 42
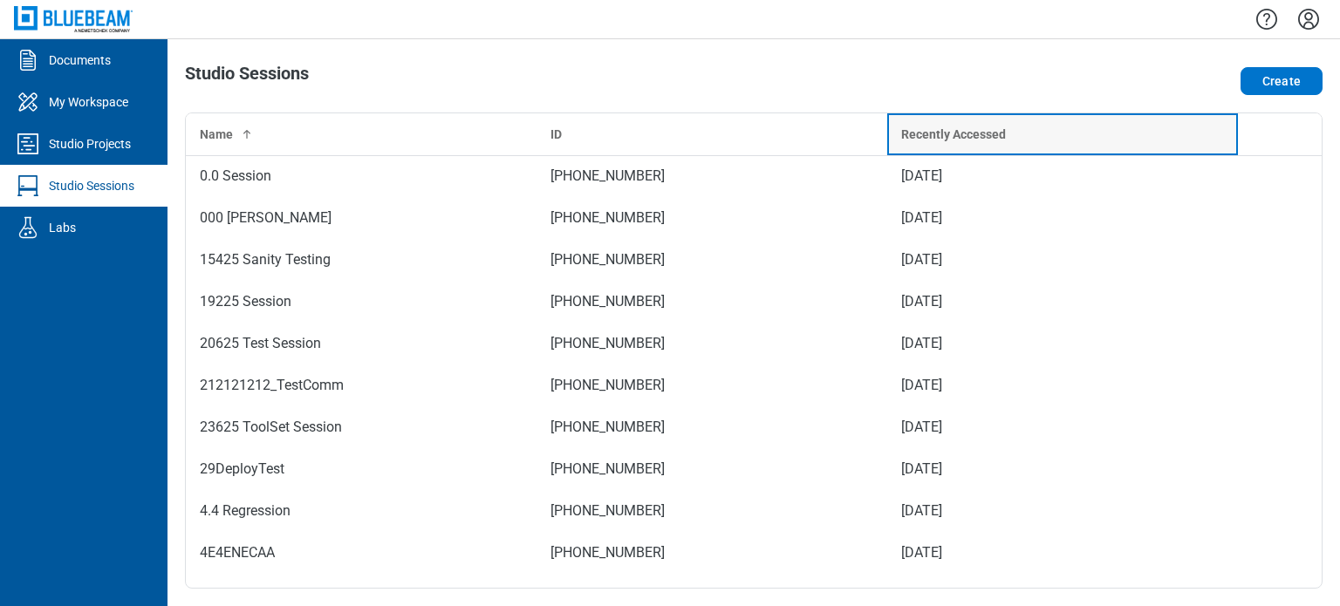
click at [962, 119] on th "Recently Accessed" at bounding box center [1062, 134] width 351 height 42
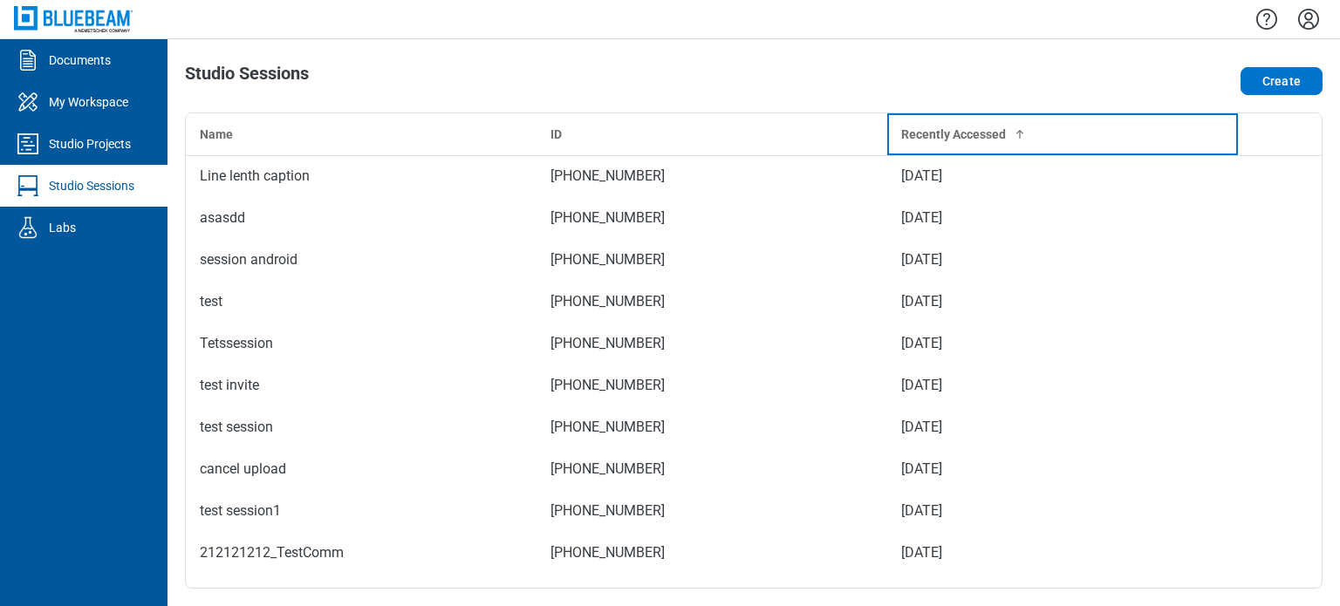
scroll to position [1660, 0]
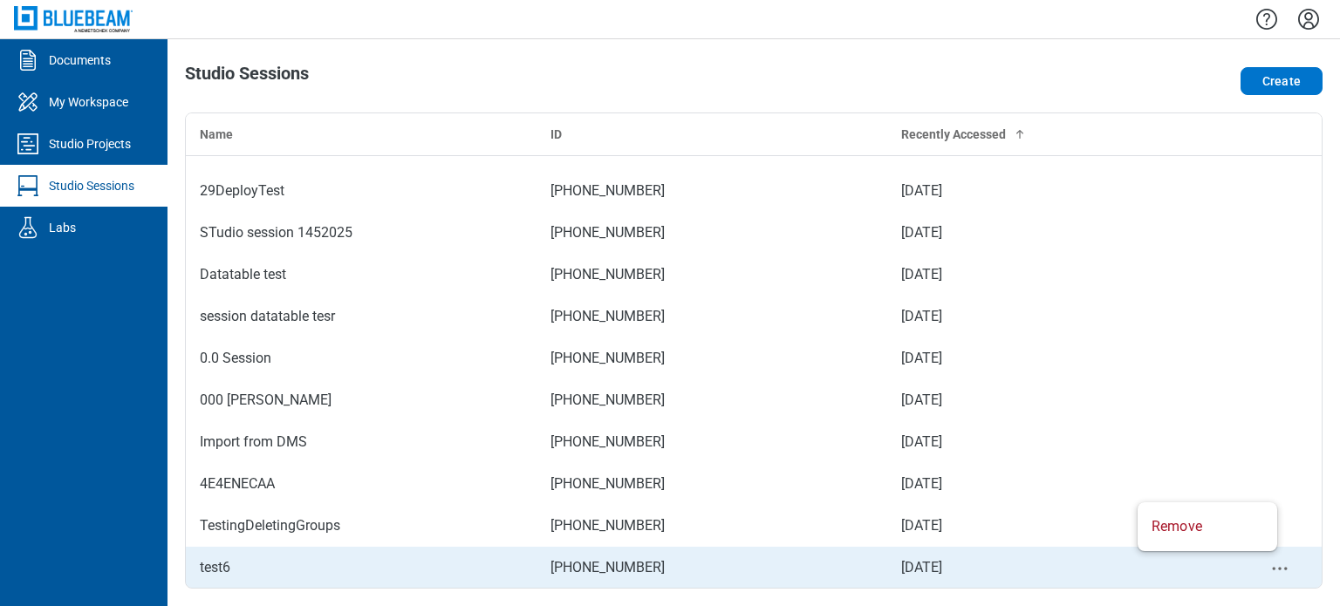
click at [1269, 569] on icon "context-menu" at bounding box center [1279, 568] width 21 height 21
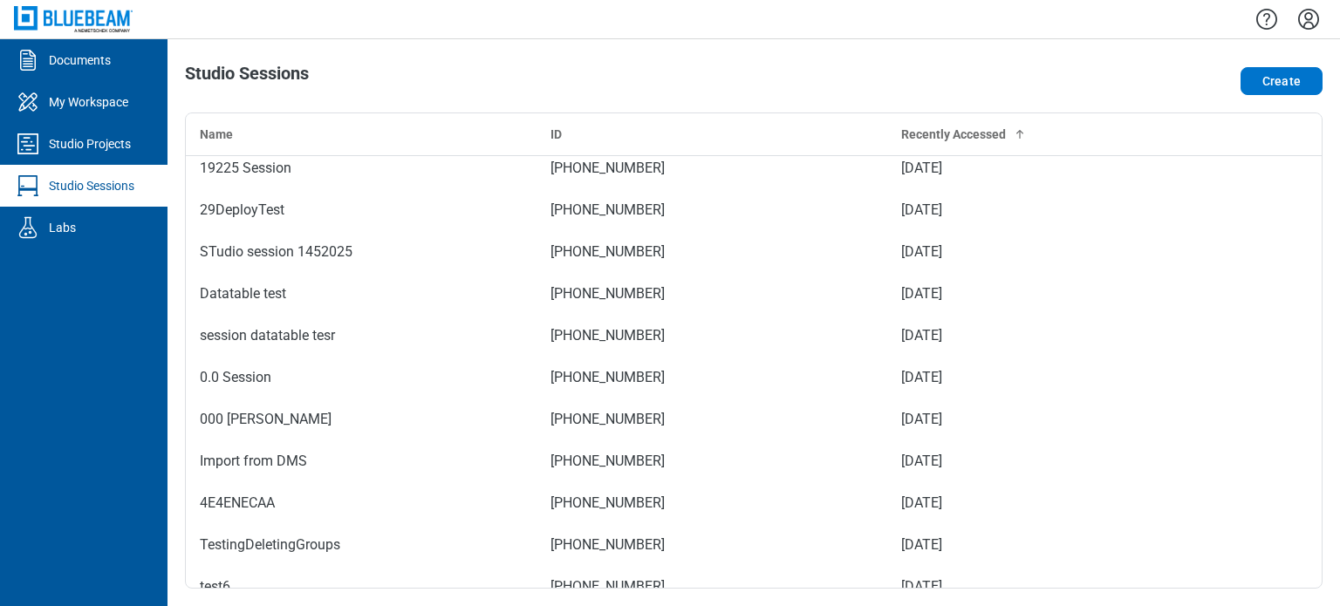
scroll to position [1625, 0]
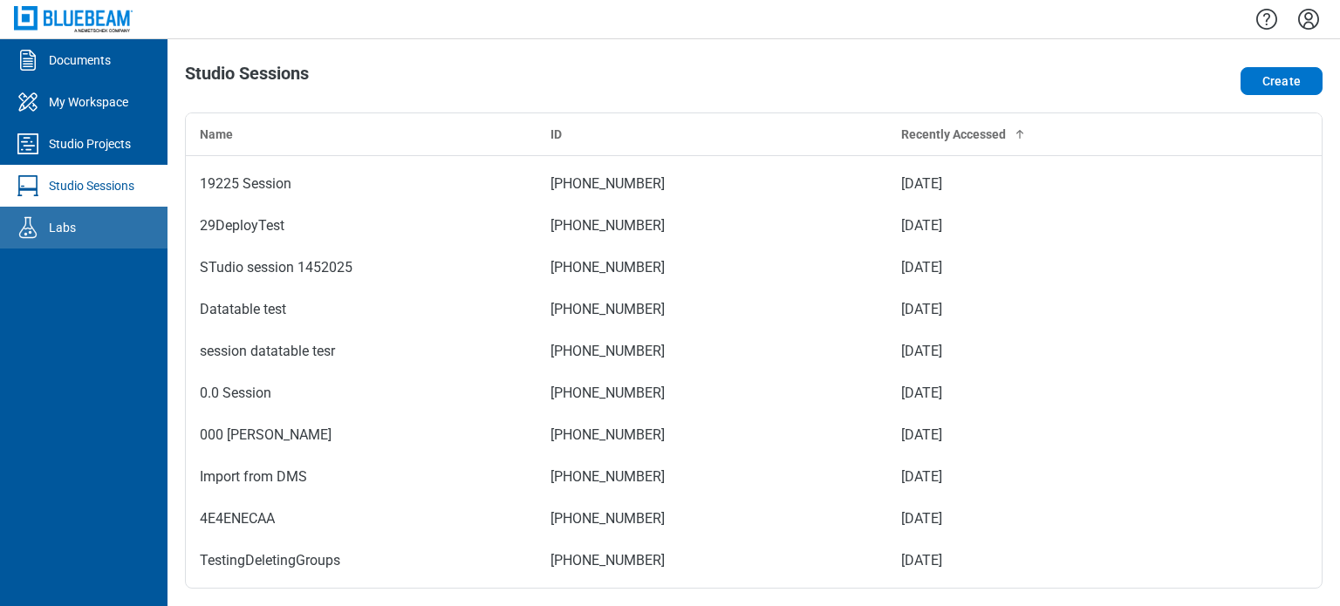
click at [66, 240] on link "Labs" at bounding box center [83, 228] width 167 height 42
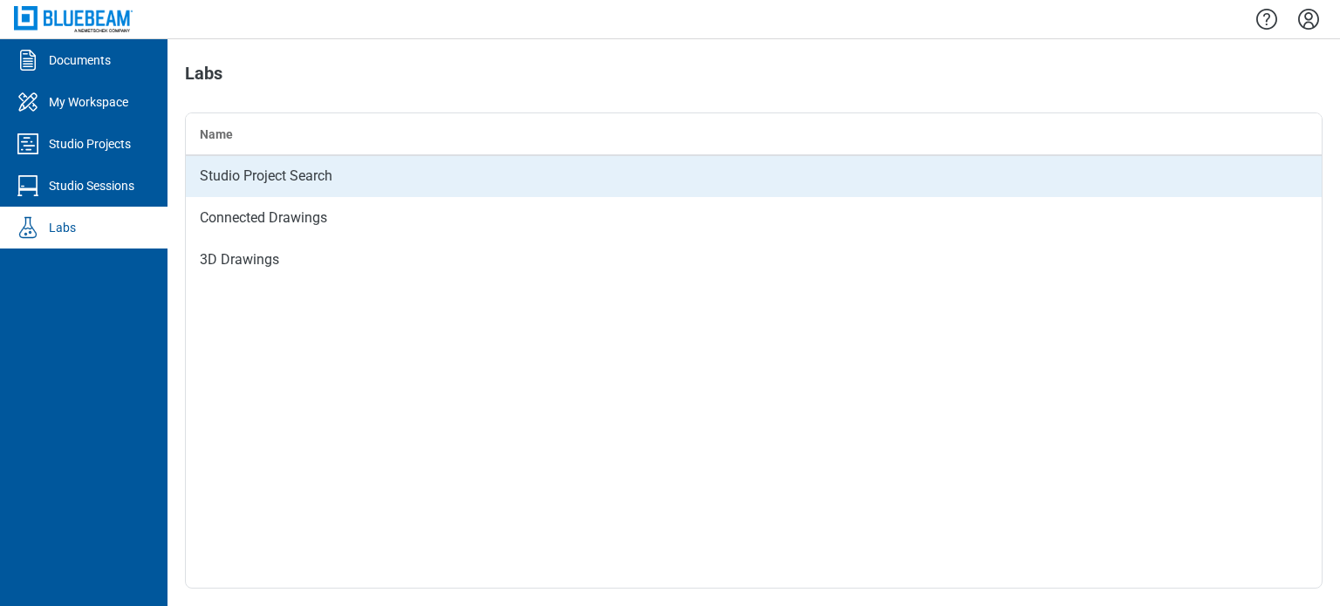
click at [269, 177] on td "Studio Project Search" at bounding box center [754, 176] width 1136 height 42
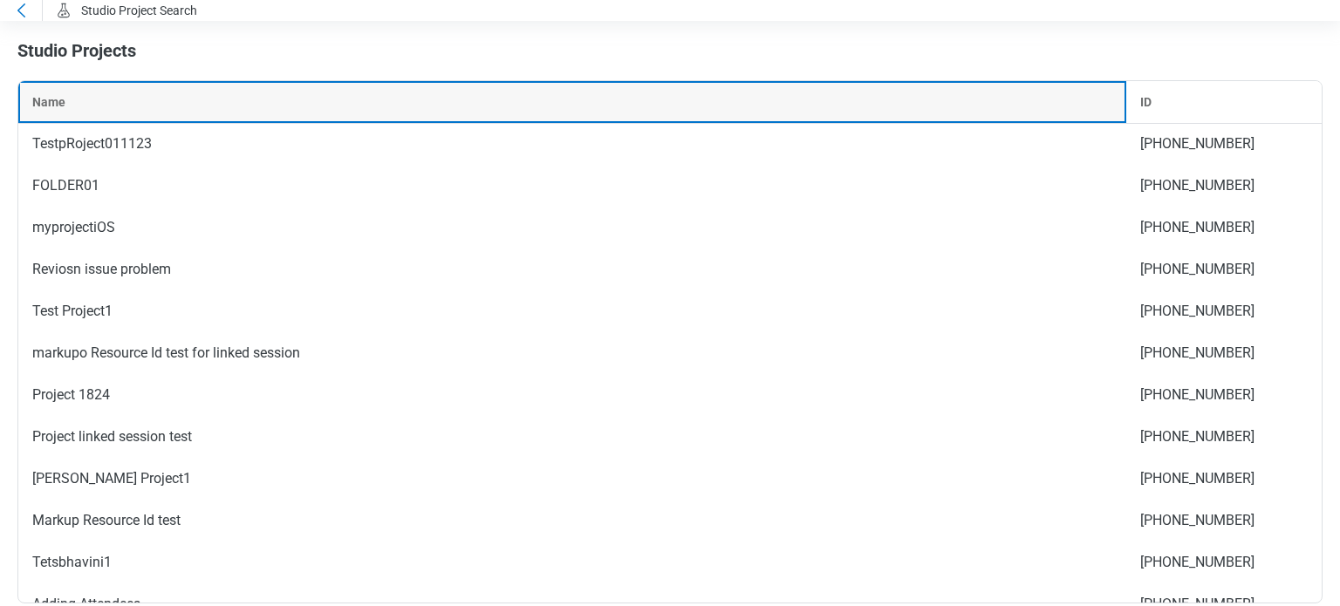
drag, startPoint x: 188, startPoint y: 100, endPoint x: 388, endPoint y: 118, distance: 200.5
click at [192, 101] on div "Name" at bounding box center [572, 101] width 1080 height 17
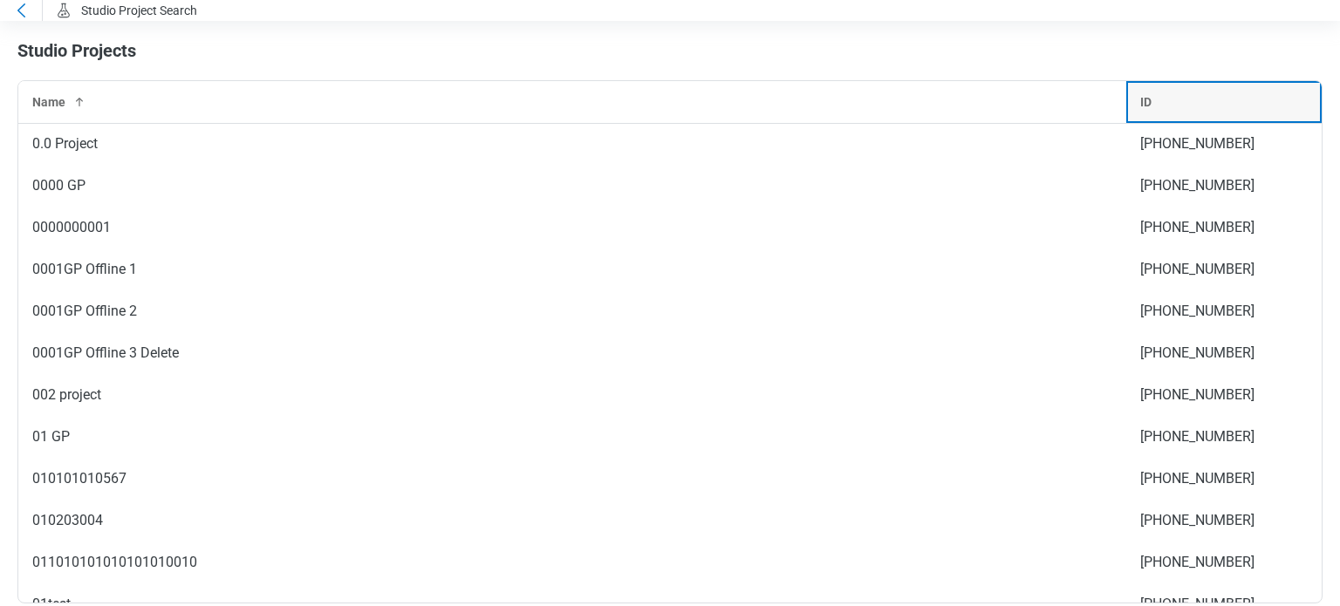
drag, startPoint x: 1159, startPoint y: 109, endPoint x: 1241, endPoint y: 106, distance: 82.0
click at [1162, 107] on div "ID" at bounding box center [1223, 101] width 167 height 17
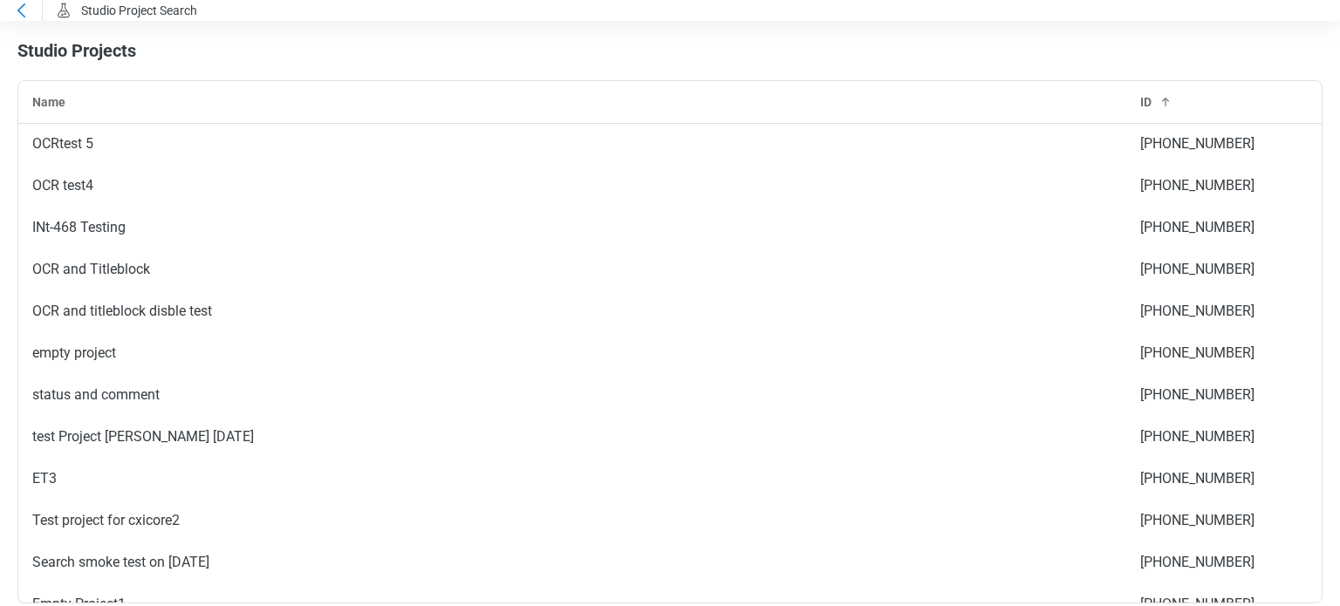
click at [22, 9] on icon at bounding box center [20, 10] width 21 height 21
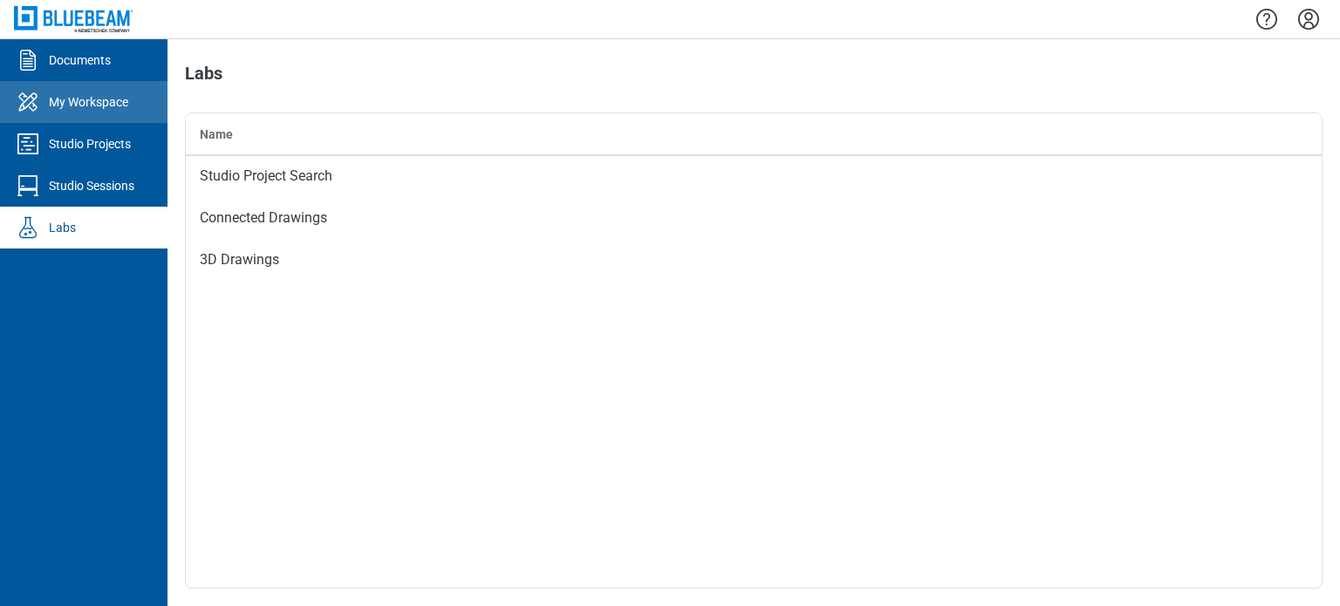
click at [126, 100] on div "My Workspace" at bounding box center [88, 101] width 79 height 17
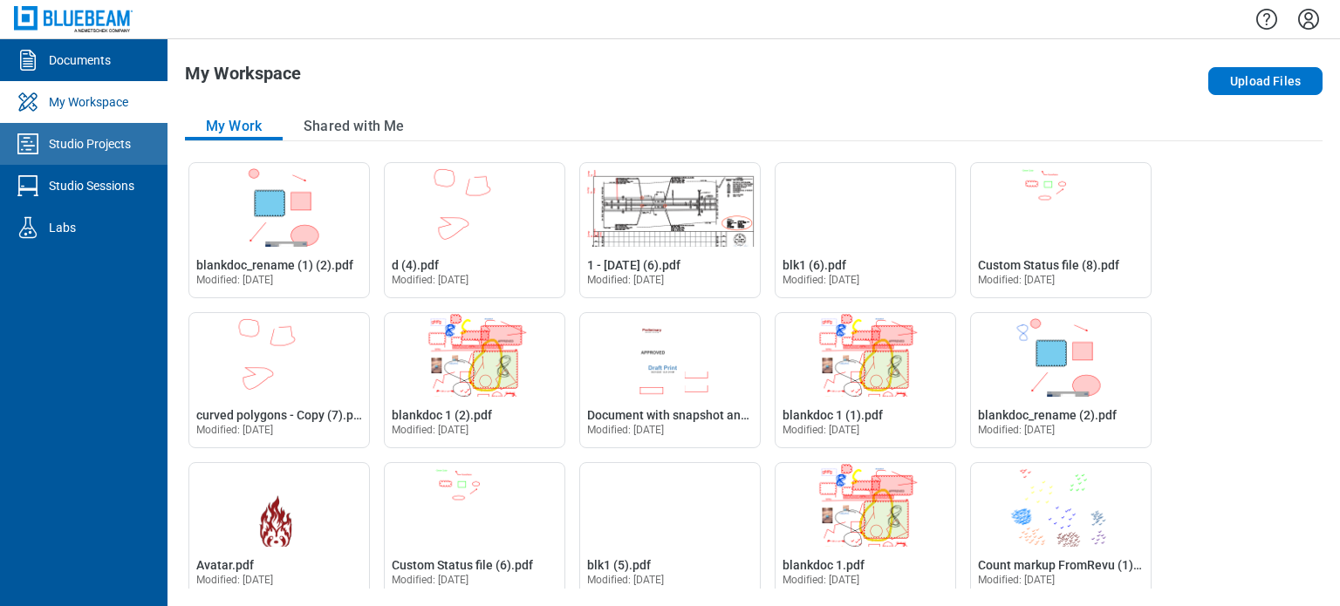
click at [133, 130] on link "Studio Projects" at bounding box center [83, 144] width 167 height 42
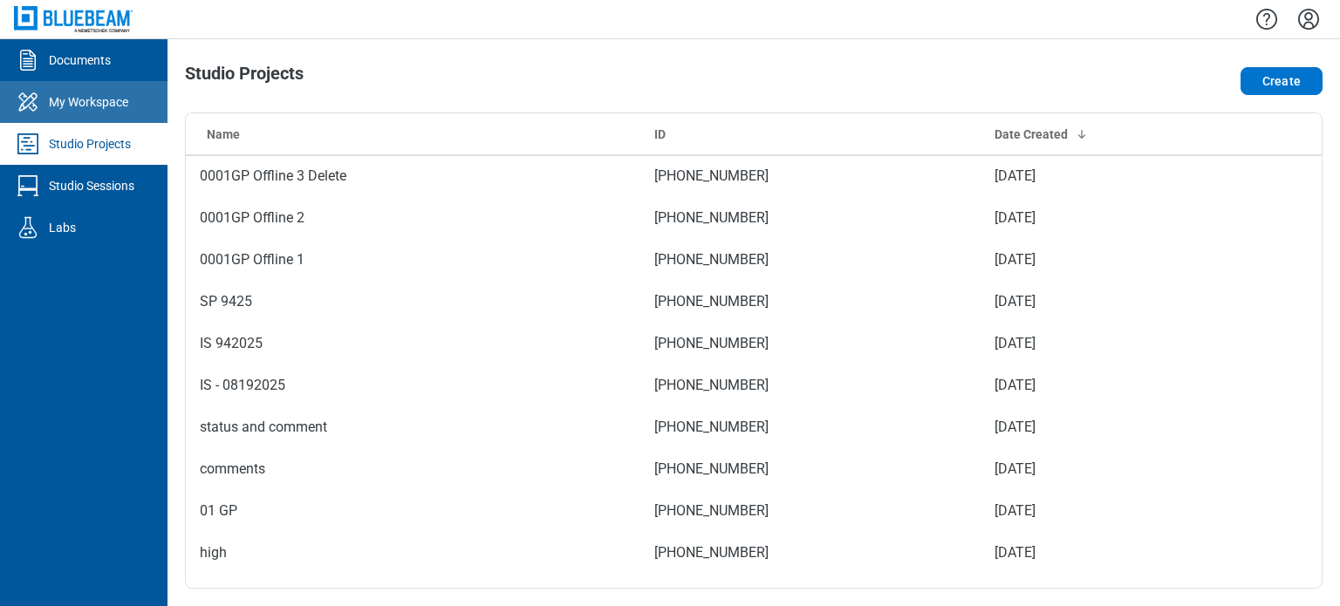
click at [144, 98] on link "My Workspace" at bounding box center [83, 102] width 167 height 42
